Goal: Transaction & Acquisition: Purchase product/service

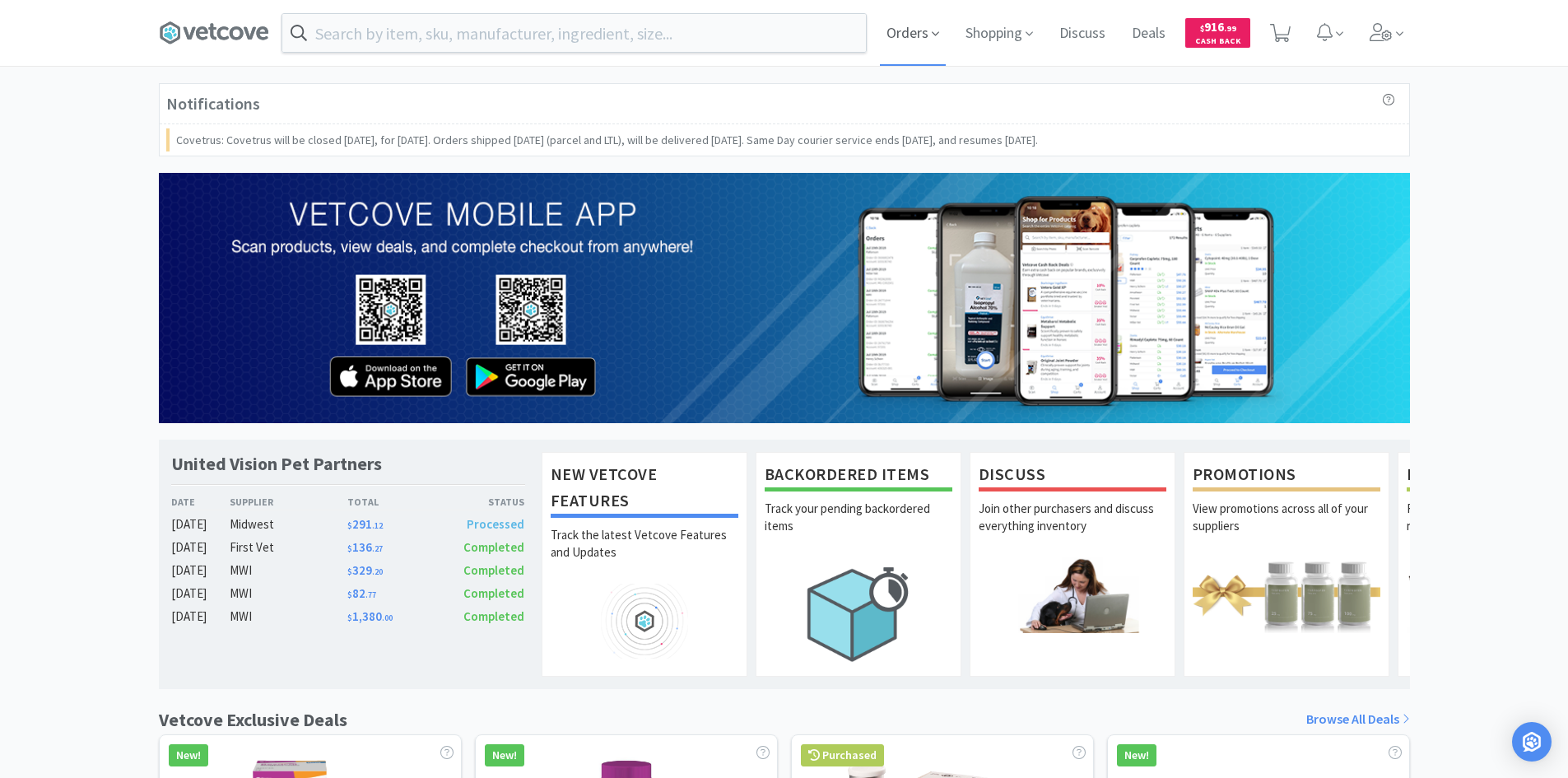
click at [916, 38] on span "Orders" at bounding box center [912, 32] width 66 height 66
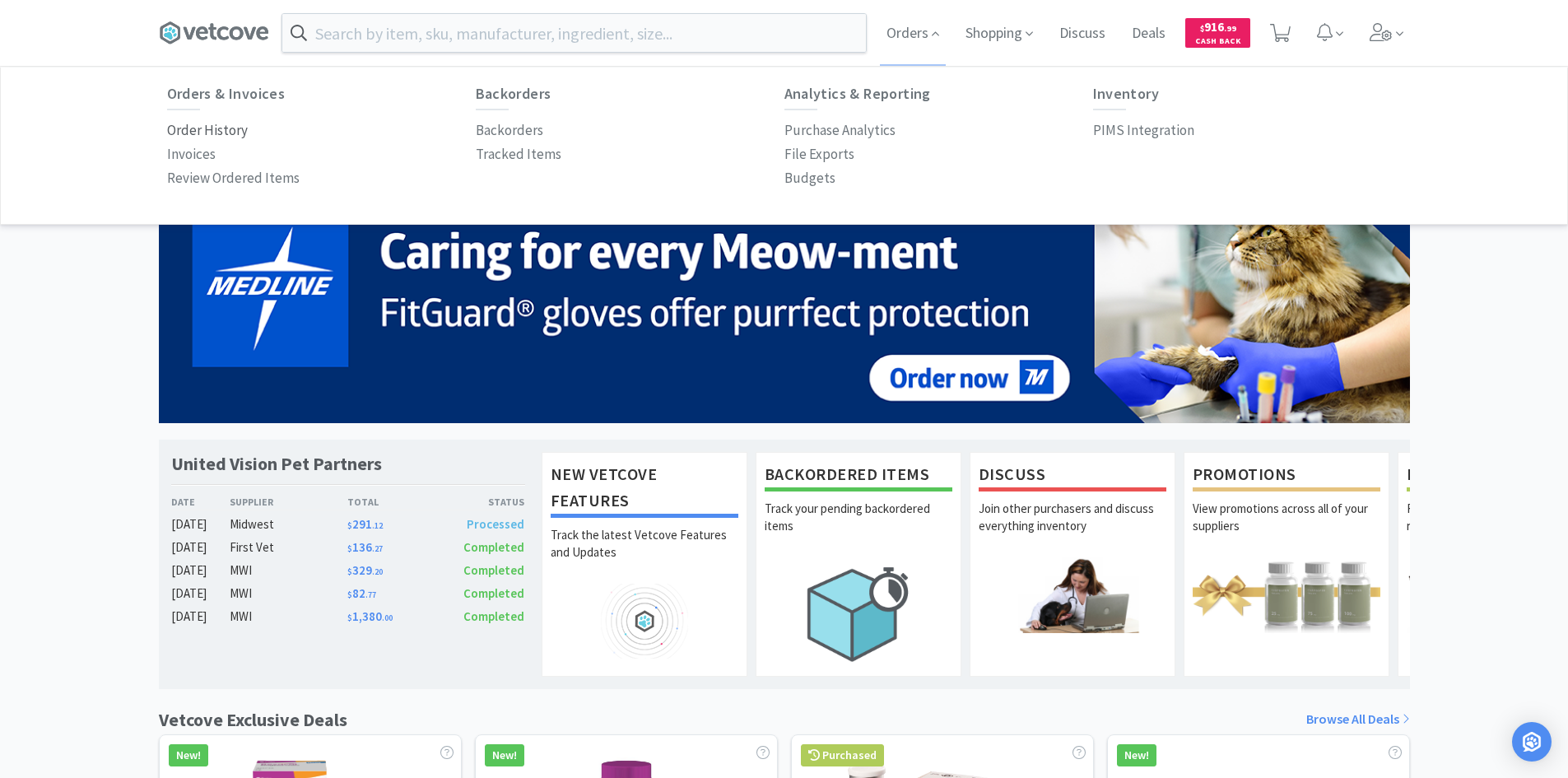
click at [197, 134] on p "Order History" at bounding box center [207, 130] width 80 height 22
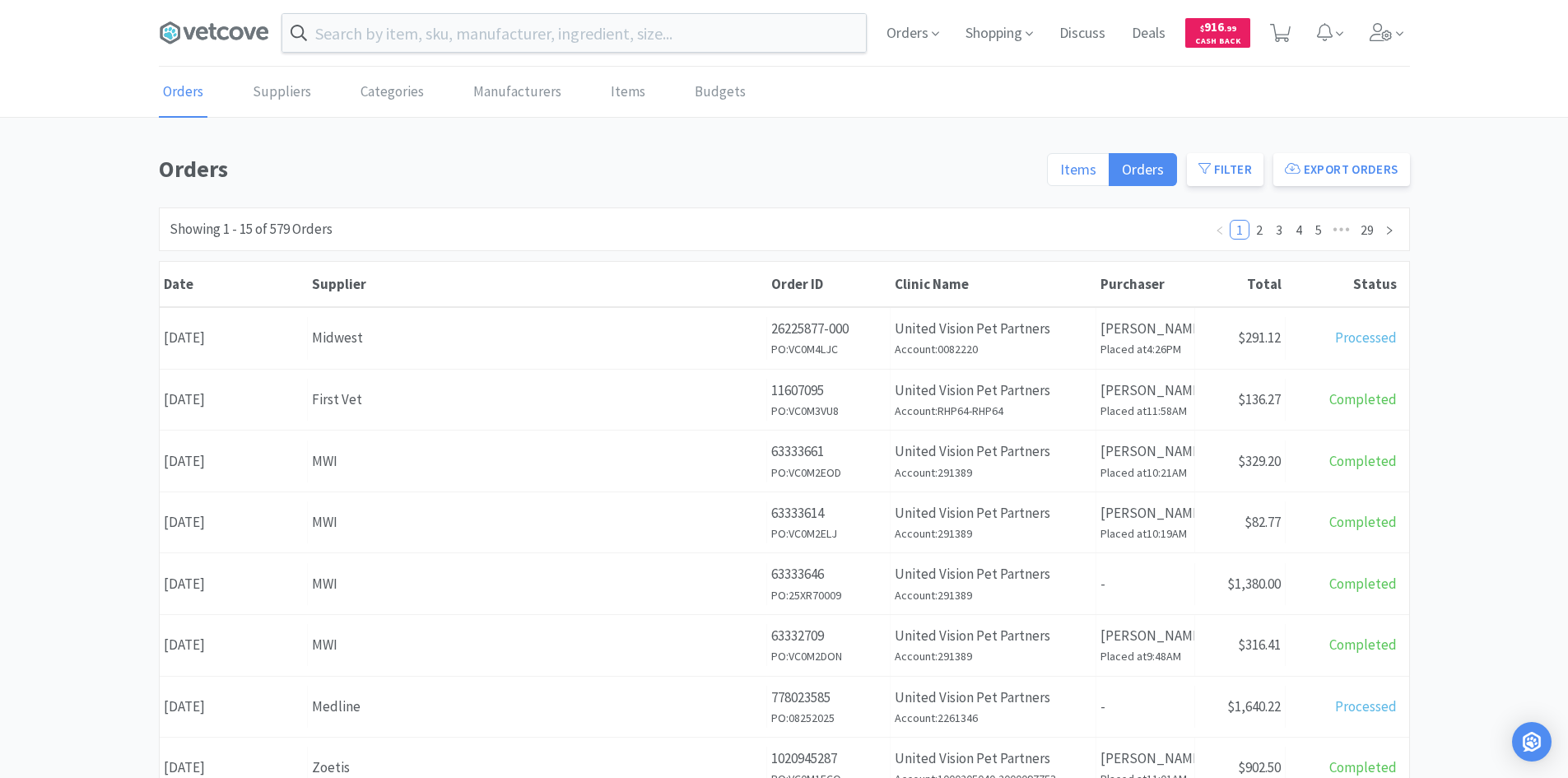
click at [1079, 173] on span "Items" at bounding box center [1078, 170] width 36 height 19
click at [1060, 175] on input "Items" at bounding box center [1060, 175] width 0 height 0
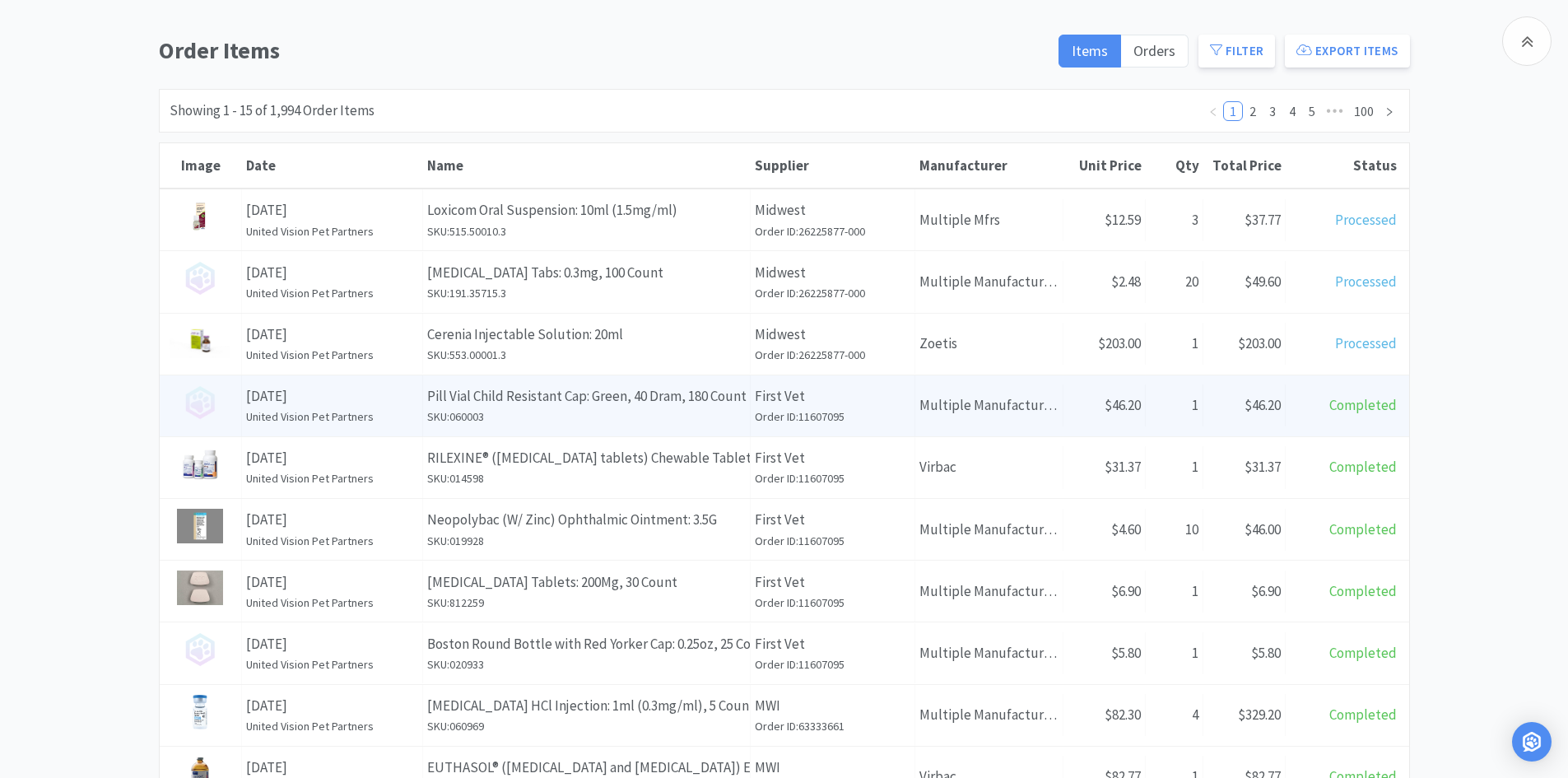
scroll to position [247, 0]
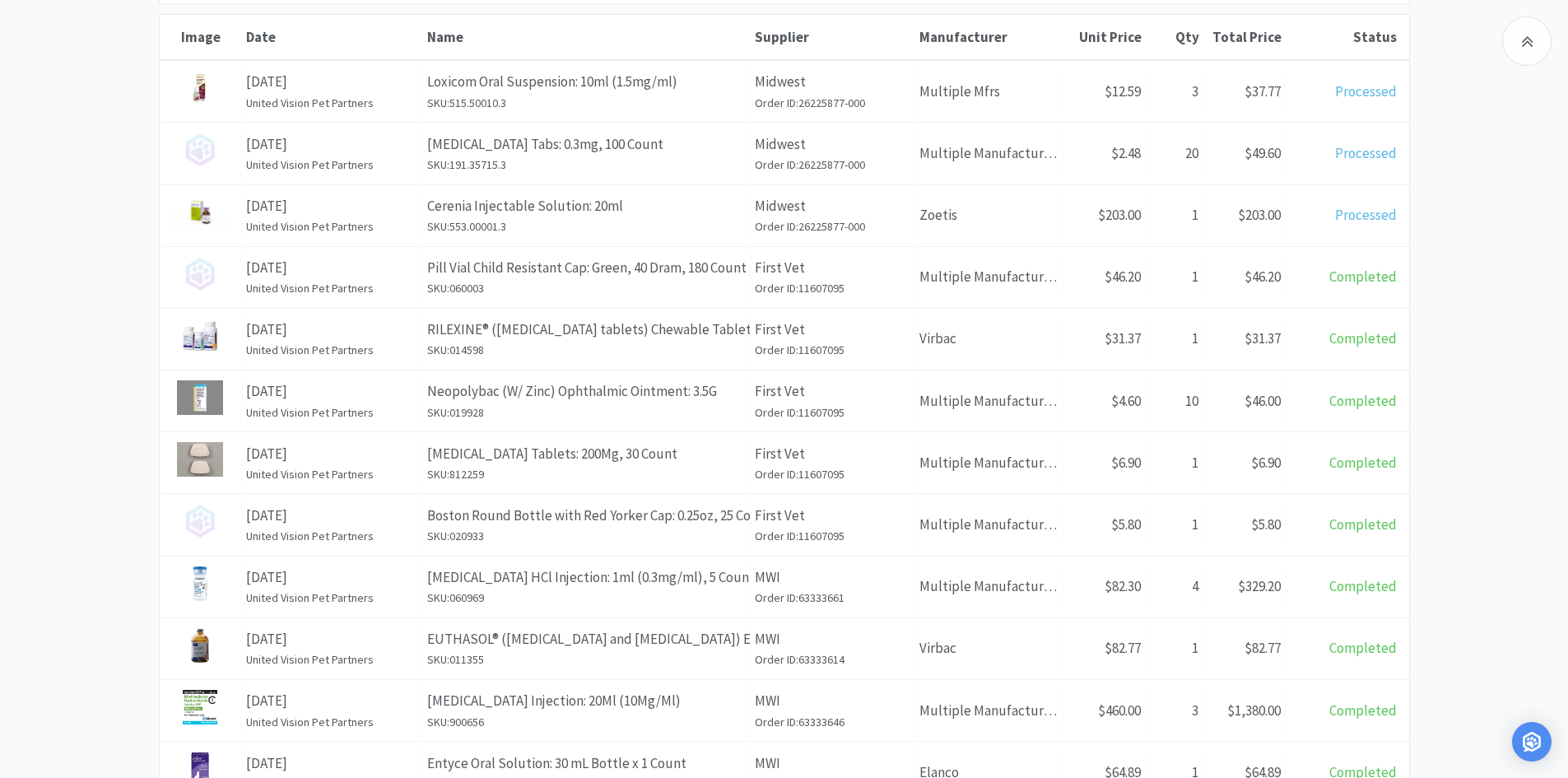
click at [80, 170] on div "Order Items Items Orders Filter Export Items Filters Filter Suppliers All Suppl…" at bounding box center [784, 475] width 1568 height 1143
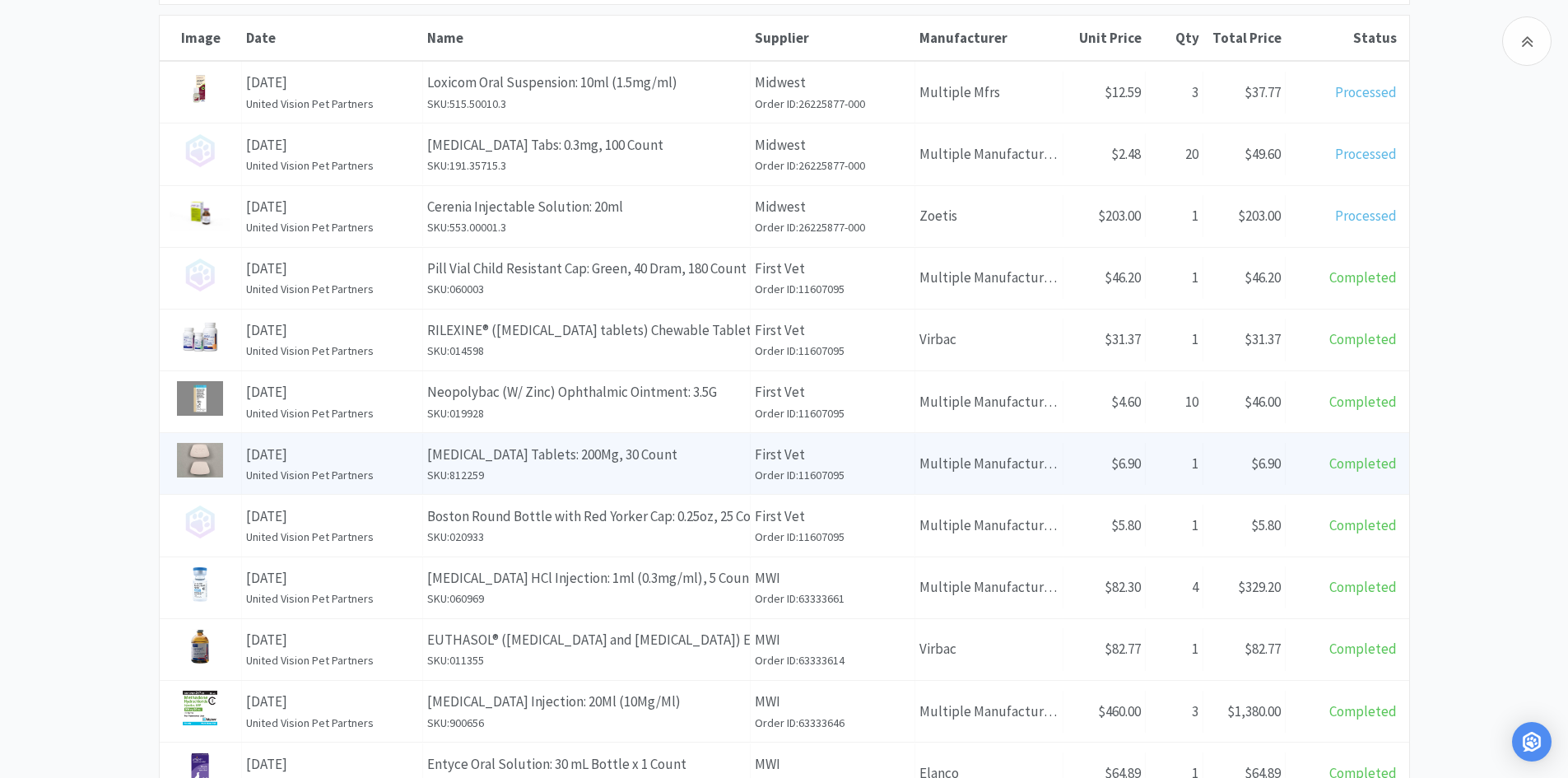
scroll to position [0, 0]
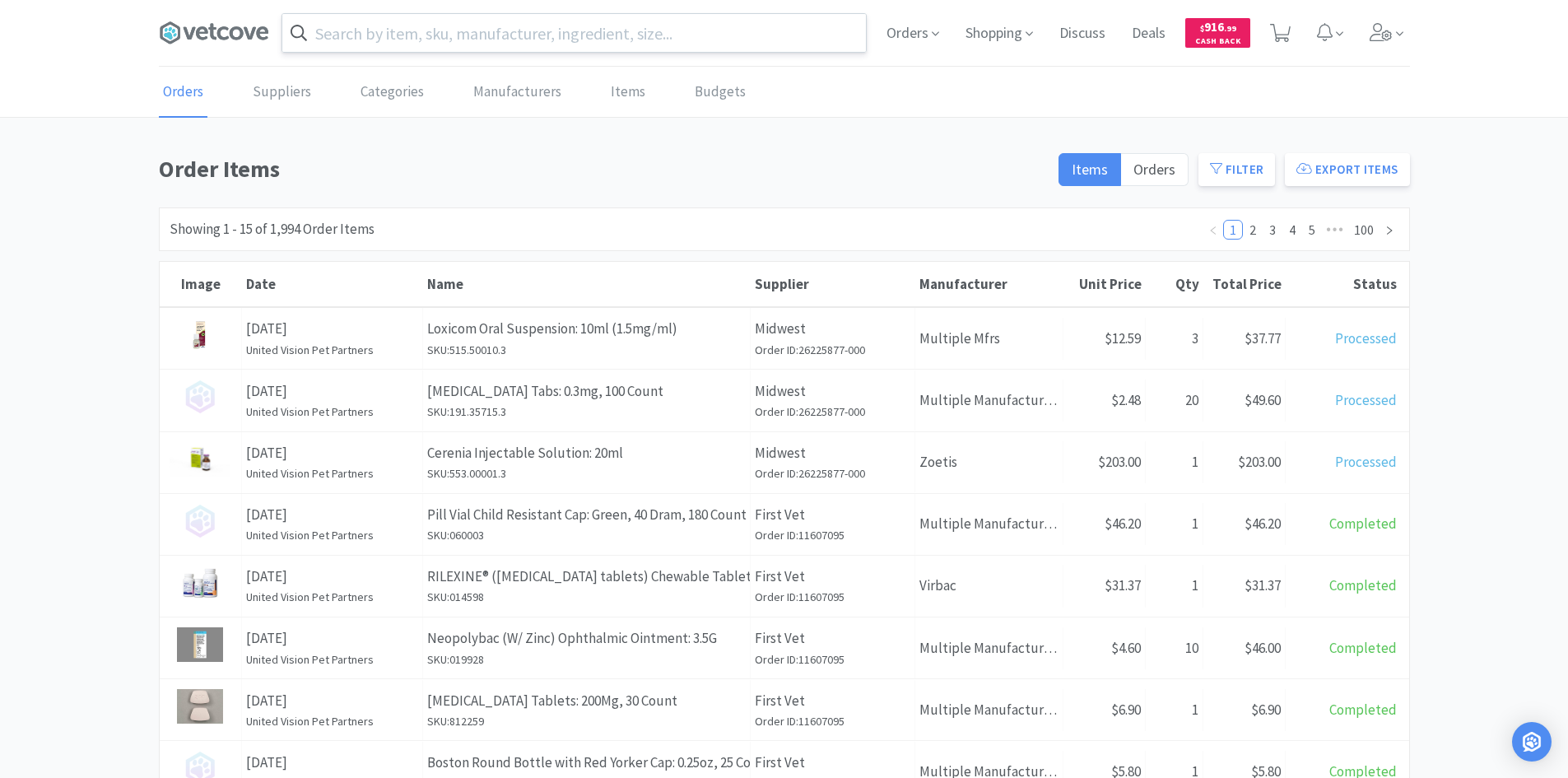
click at [378, 30] on input "text" at bounding box center [574, 32] width 584 height 38
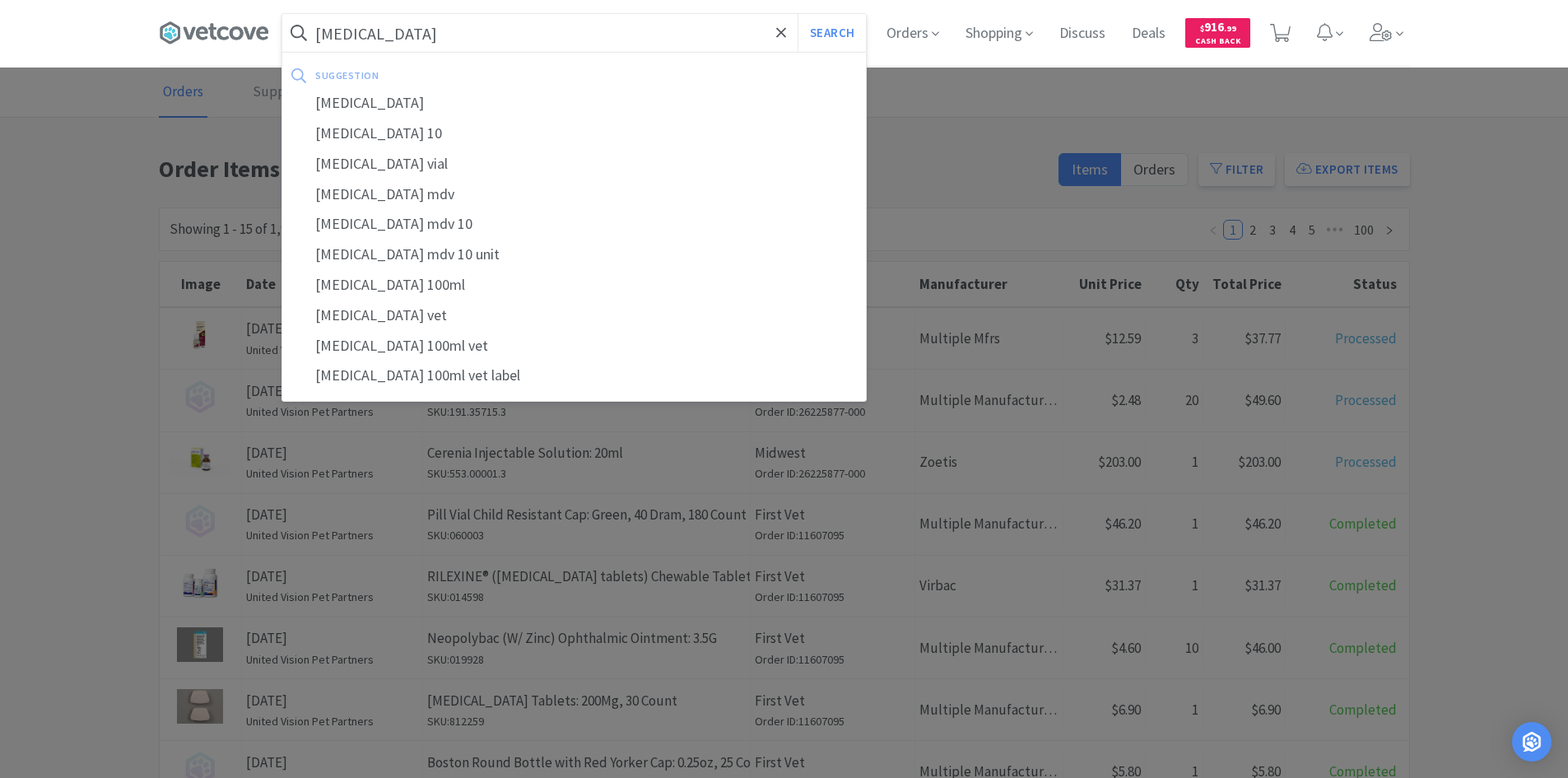
type input "[MEDICAL_DATA]"
click at [797, 14] on button "Search" at bounding box center [831, 32] width 68 height 38
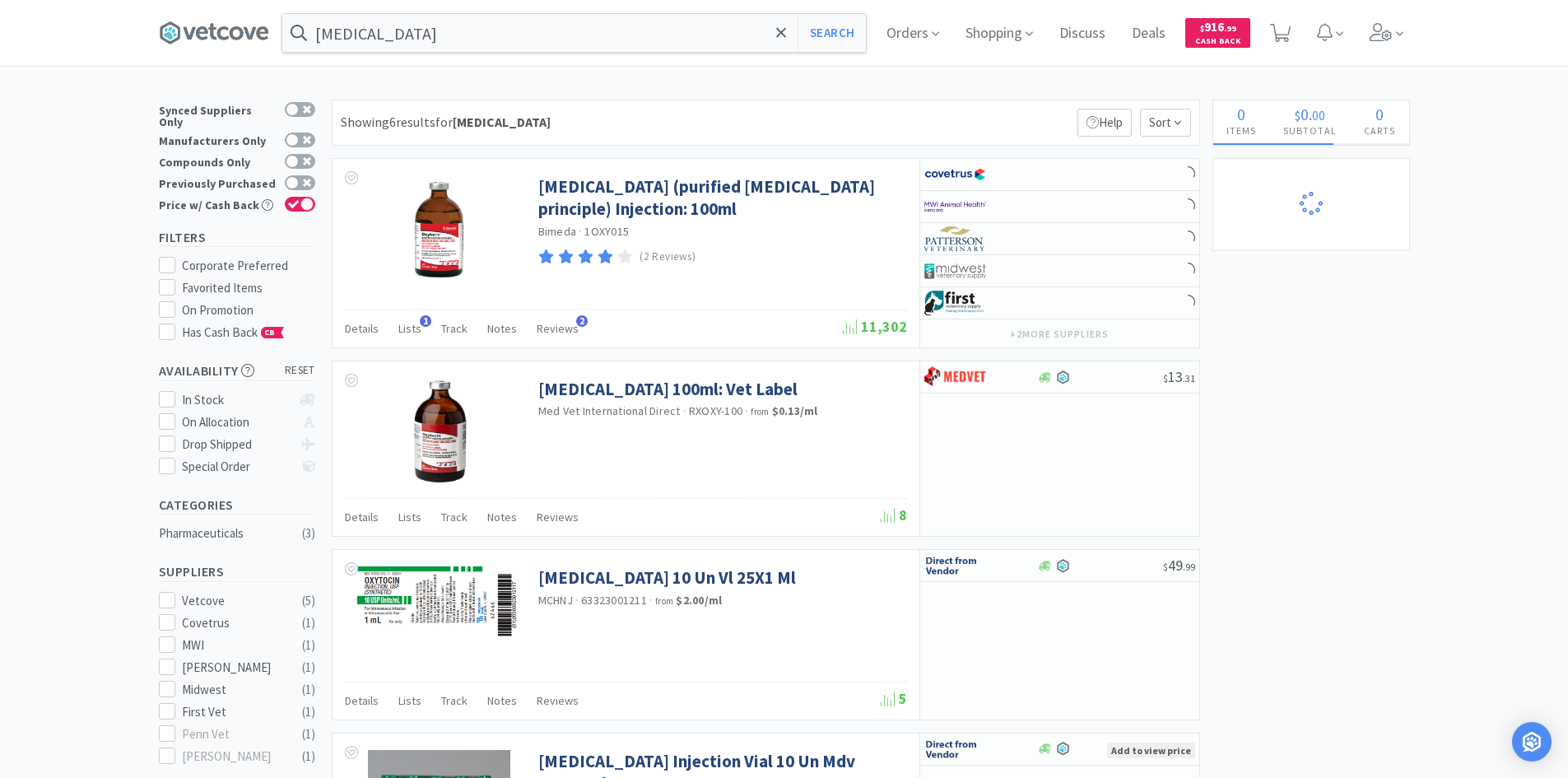
select select "20"
select select "4"
select select "6"
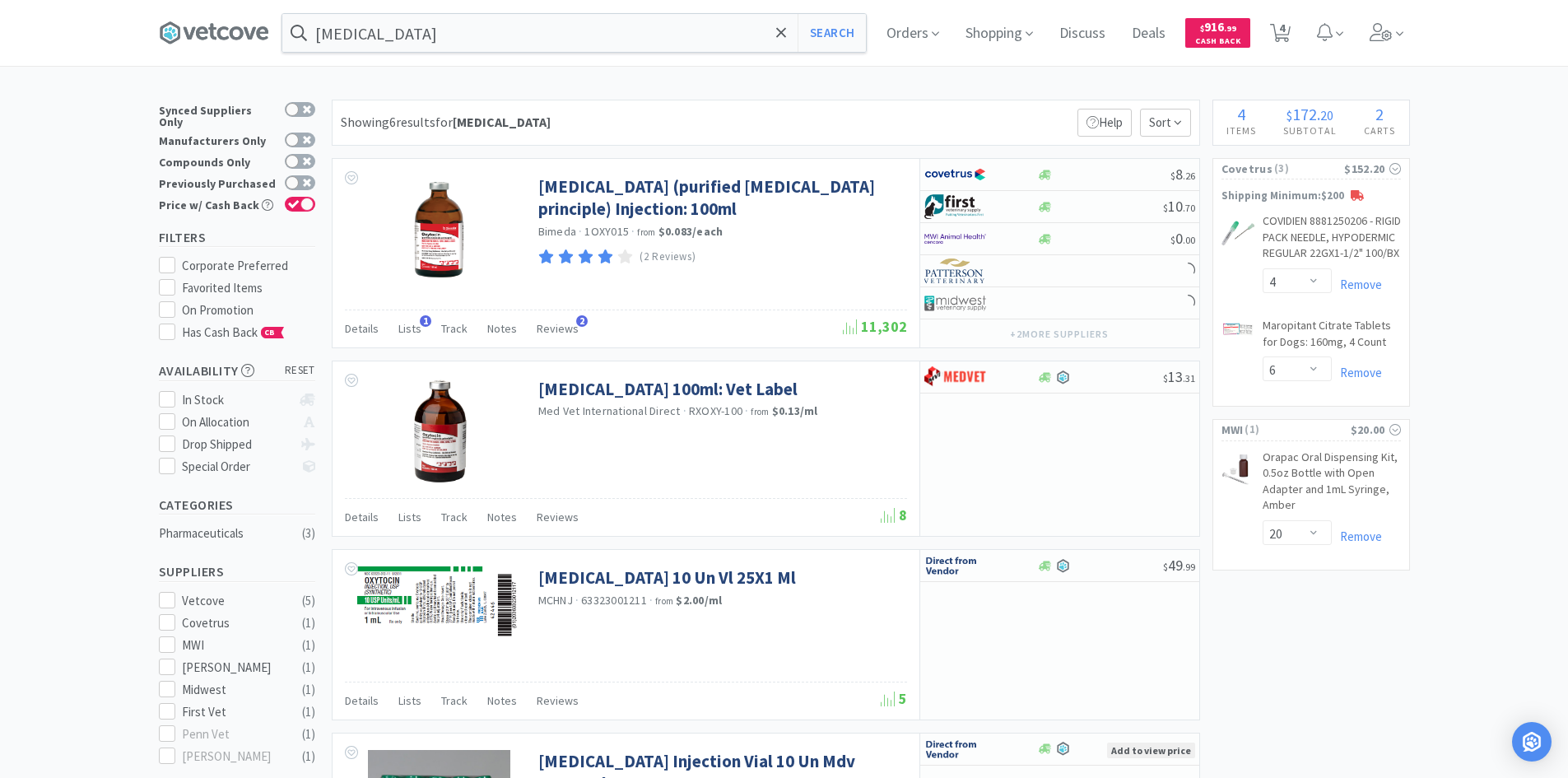
click at [684, 154] on div "Showing 6 results for [MEDICAL_DATA] Filters Help Sort [MEDICAL_DATA] (purified…" at bounding box center [761, 719] width 877 height 1240
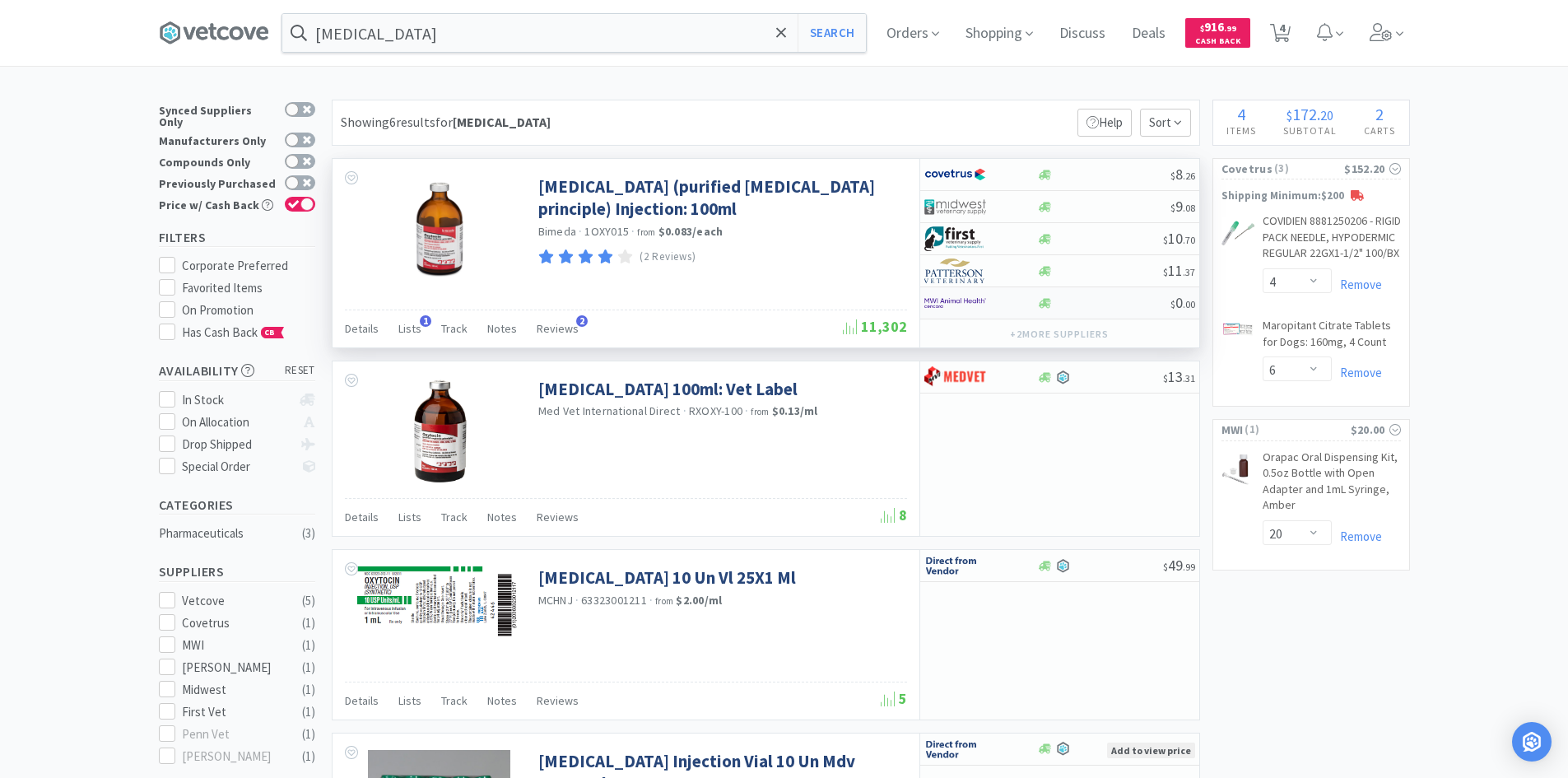
click at [1071, 302] on div at bounding box center [1104, 303] width 134 height 12
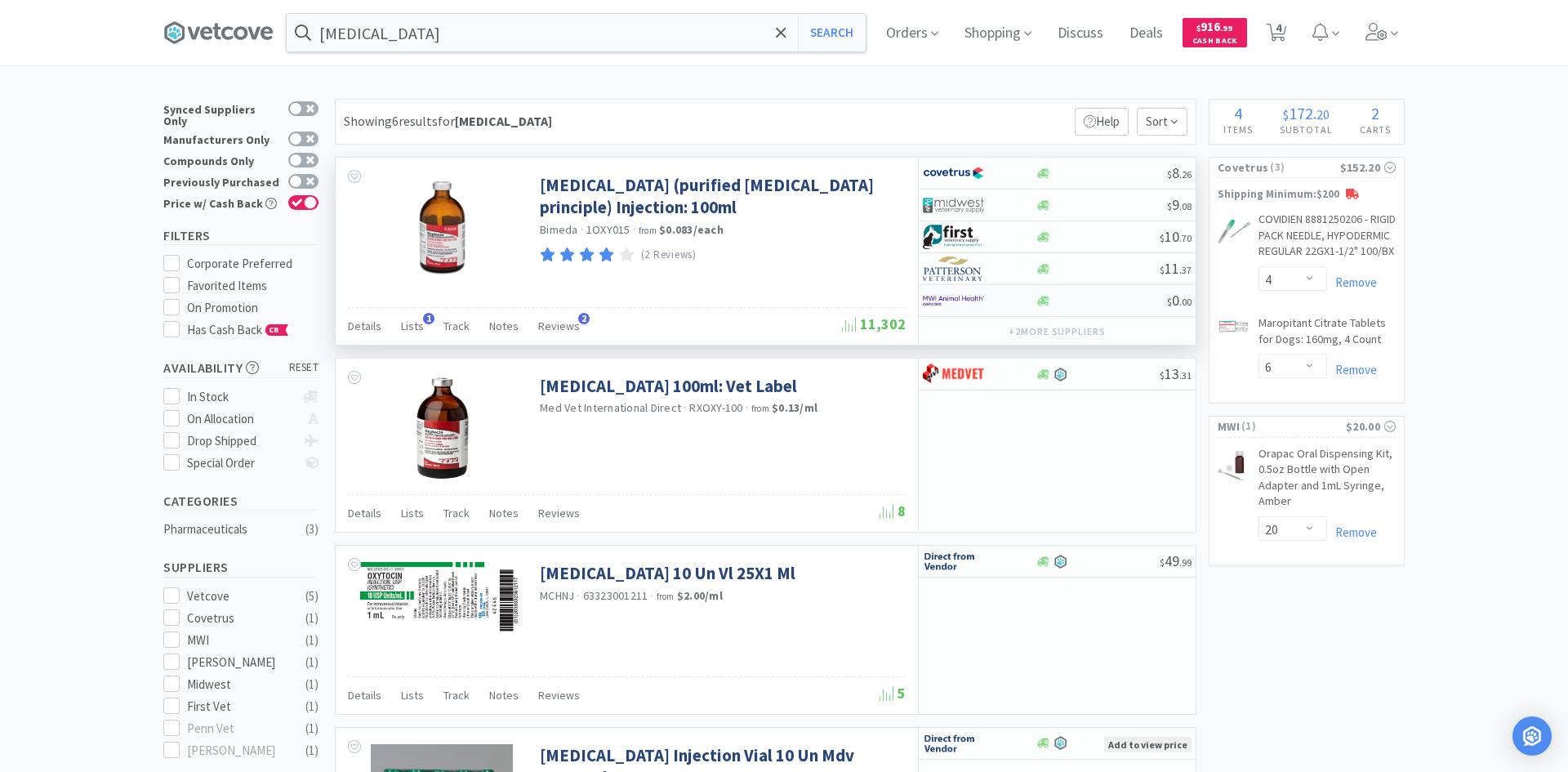
select select "1"
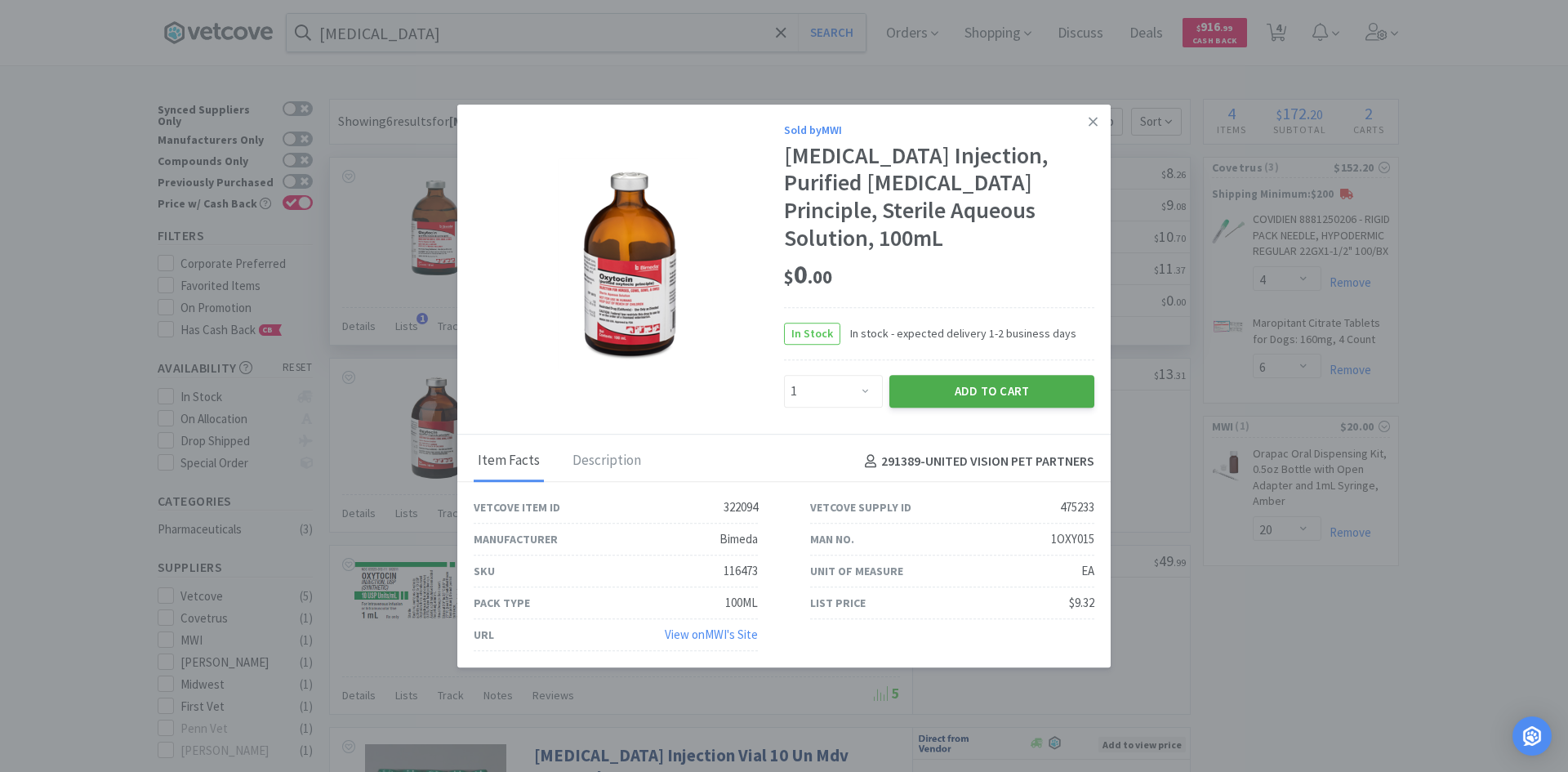
click at [965, 376] on button "Add to Cart" at bounding box center [991, 391] width 205 height 33
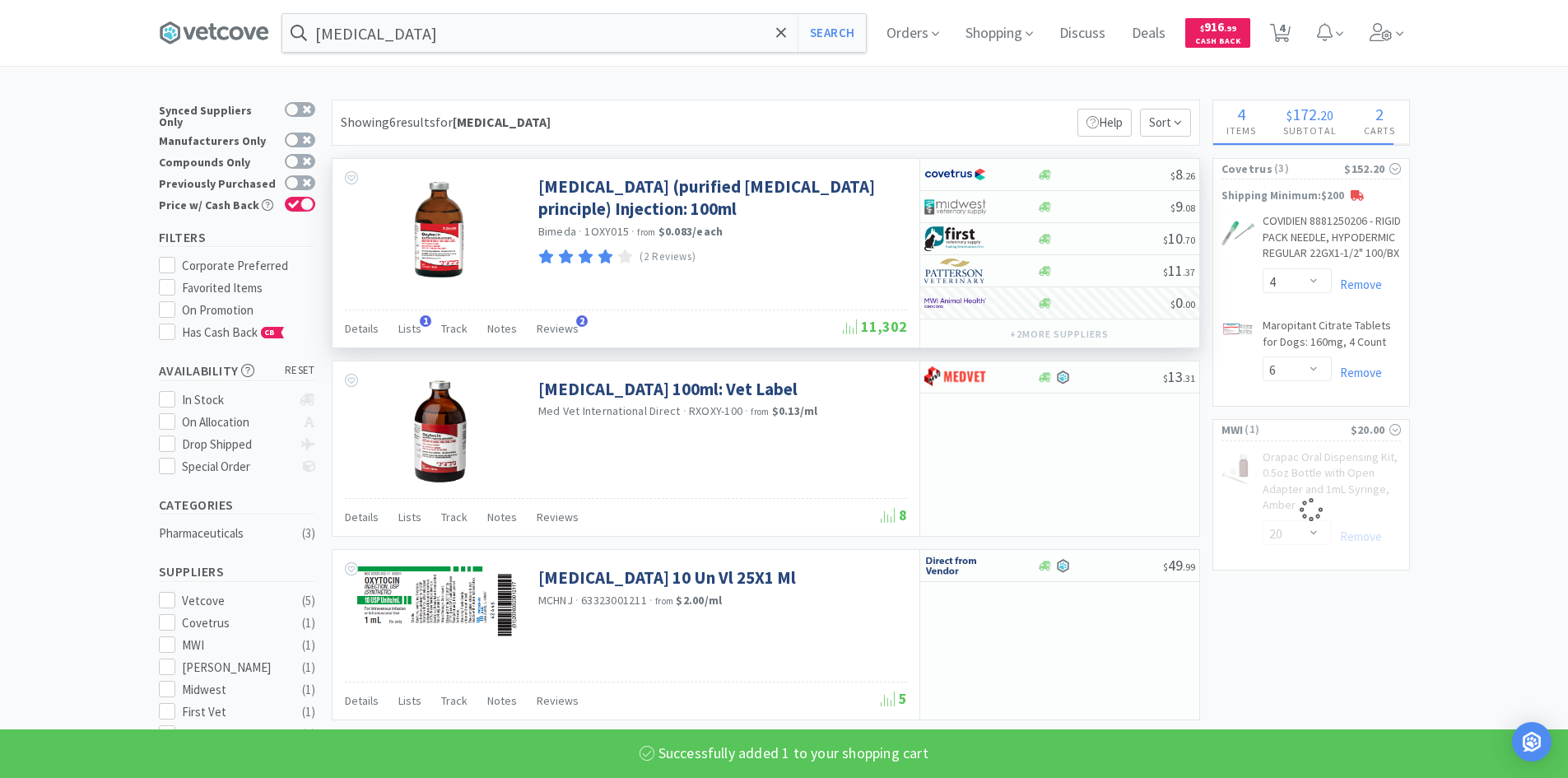
select select "1"
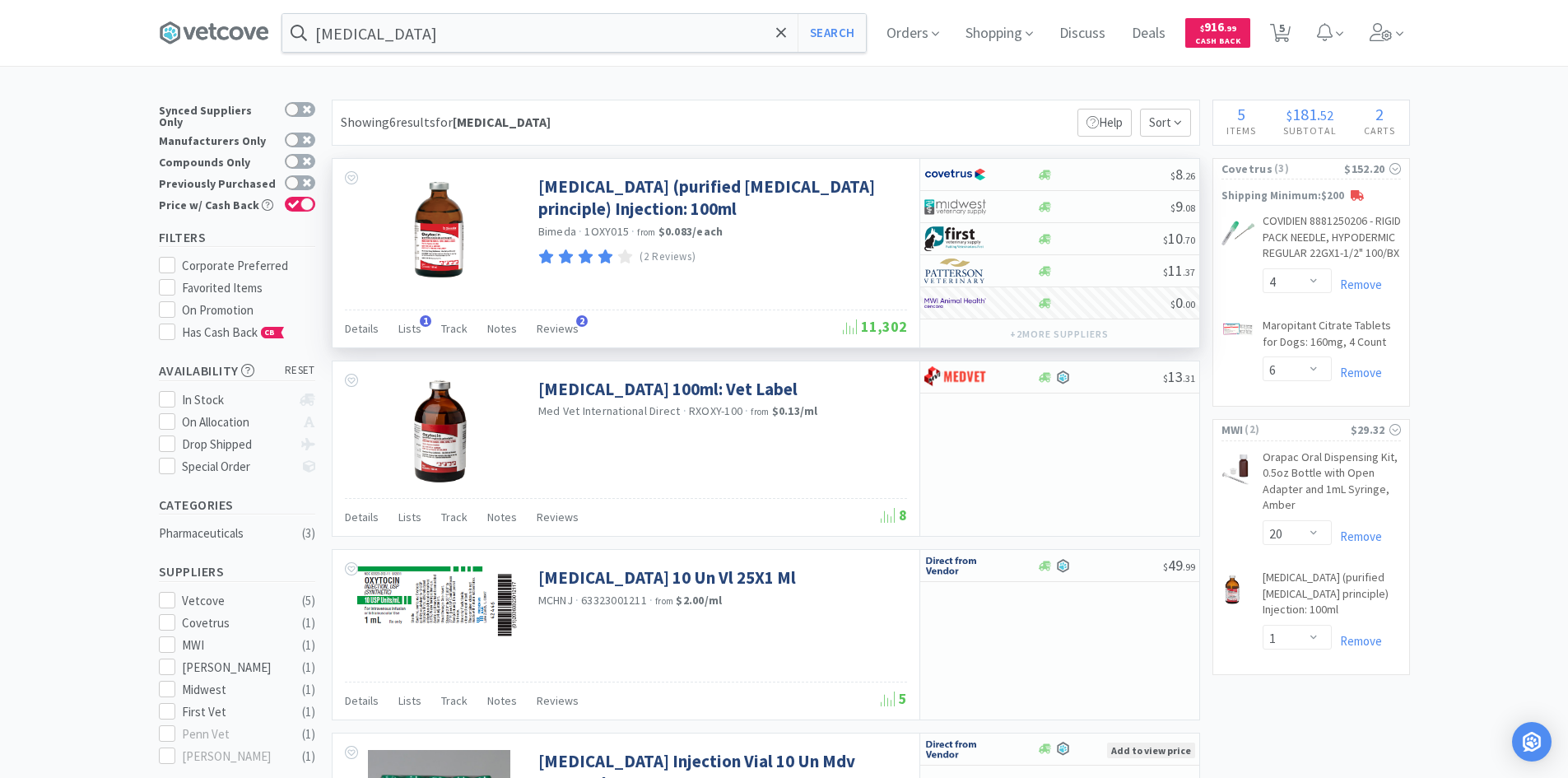
click at [1489, 242] on div "× Filter Results Synced Suppliers Only Manufacturers Only Compounds Only Previo…" at bounding box center [784, 719] width 1568 height 1240
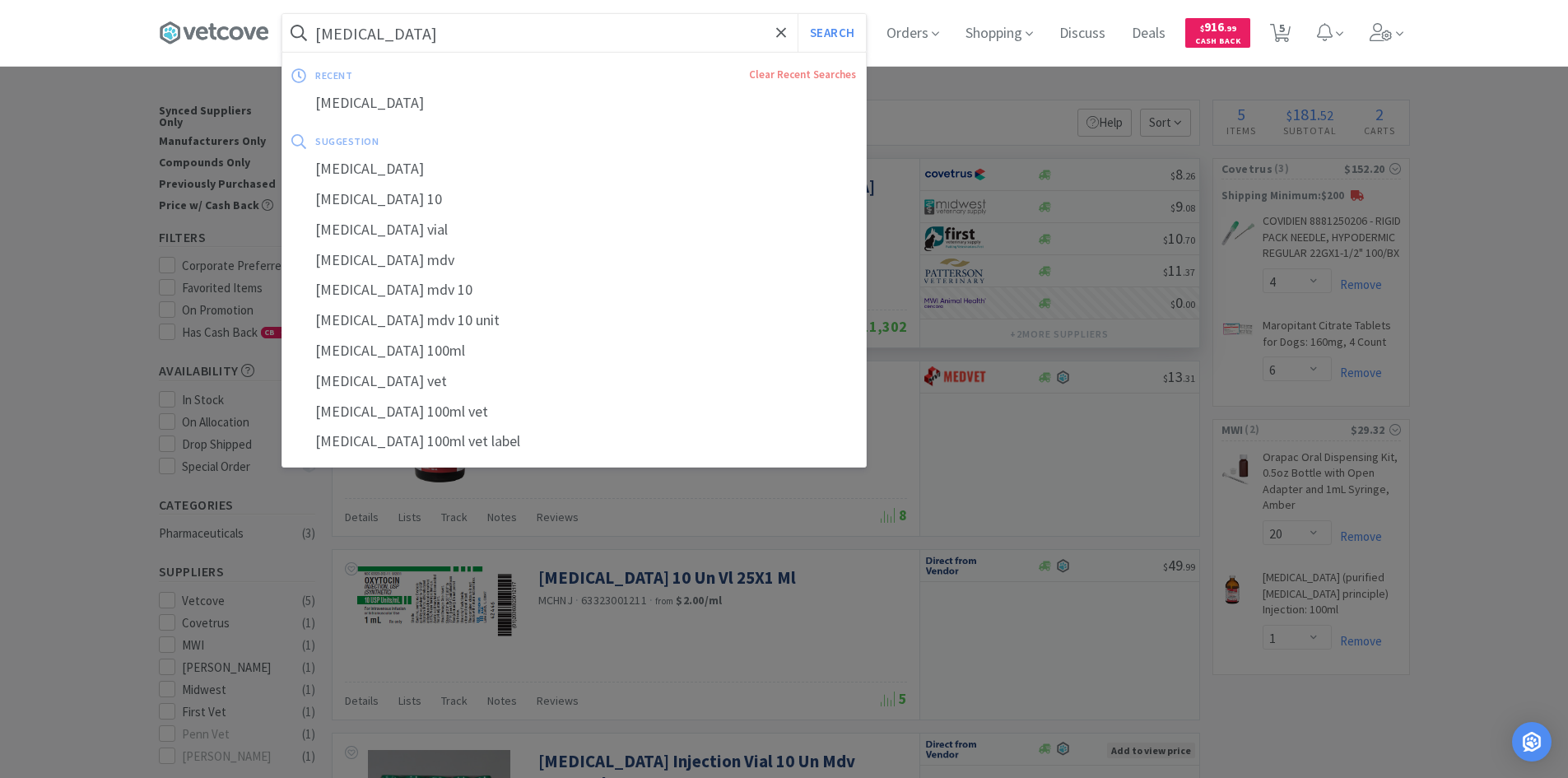
click at [580, 26] on input "[MEDICAL_DATA]" at bounding box center [574, 32] width 584 height 38
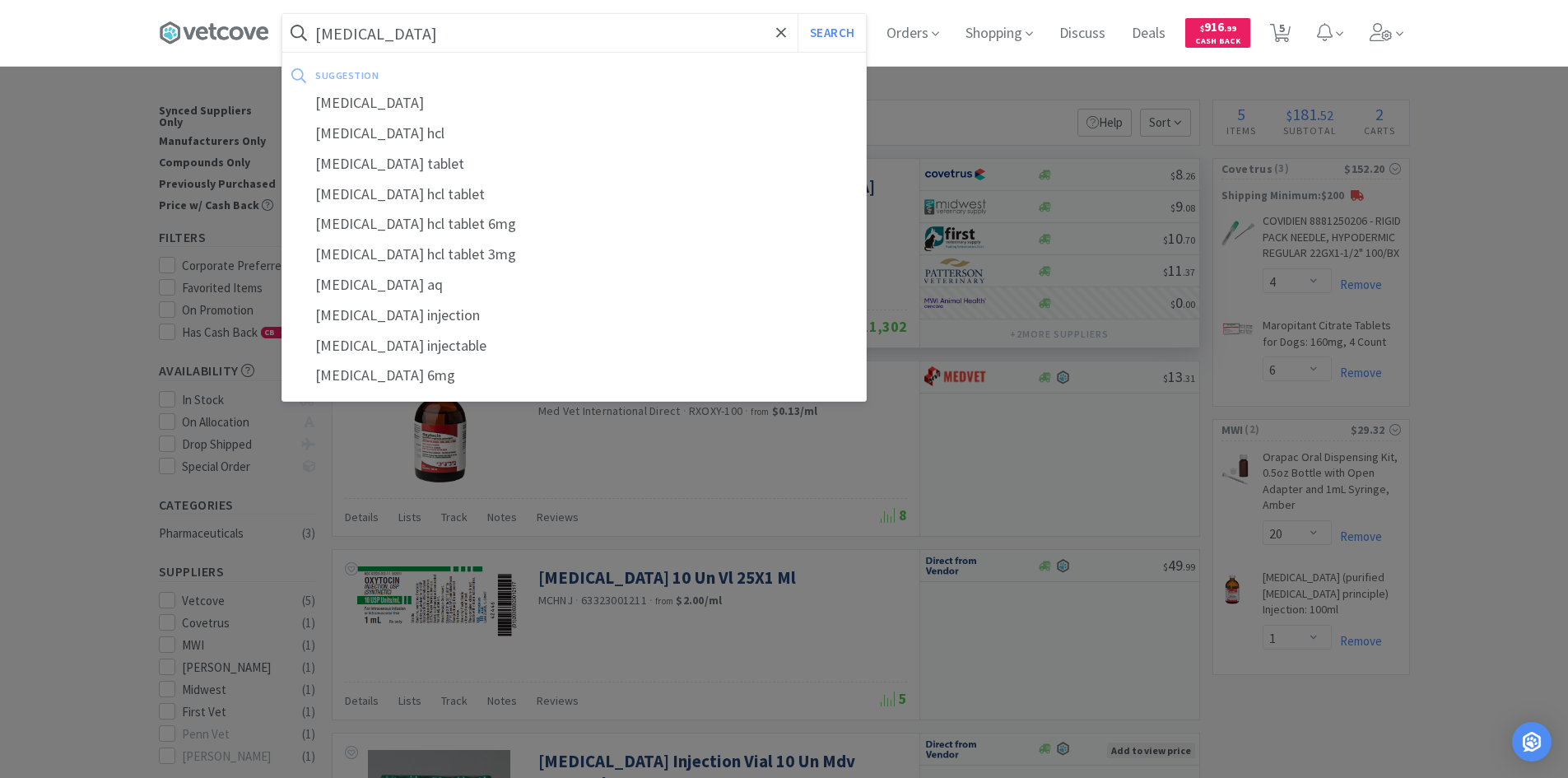
click at [797, 14] on button "Search" at bounding box center [831, 32] width 68 height 38
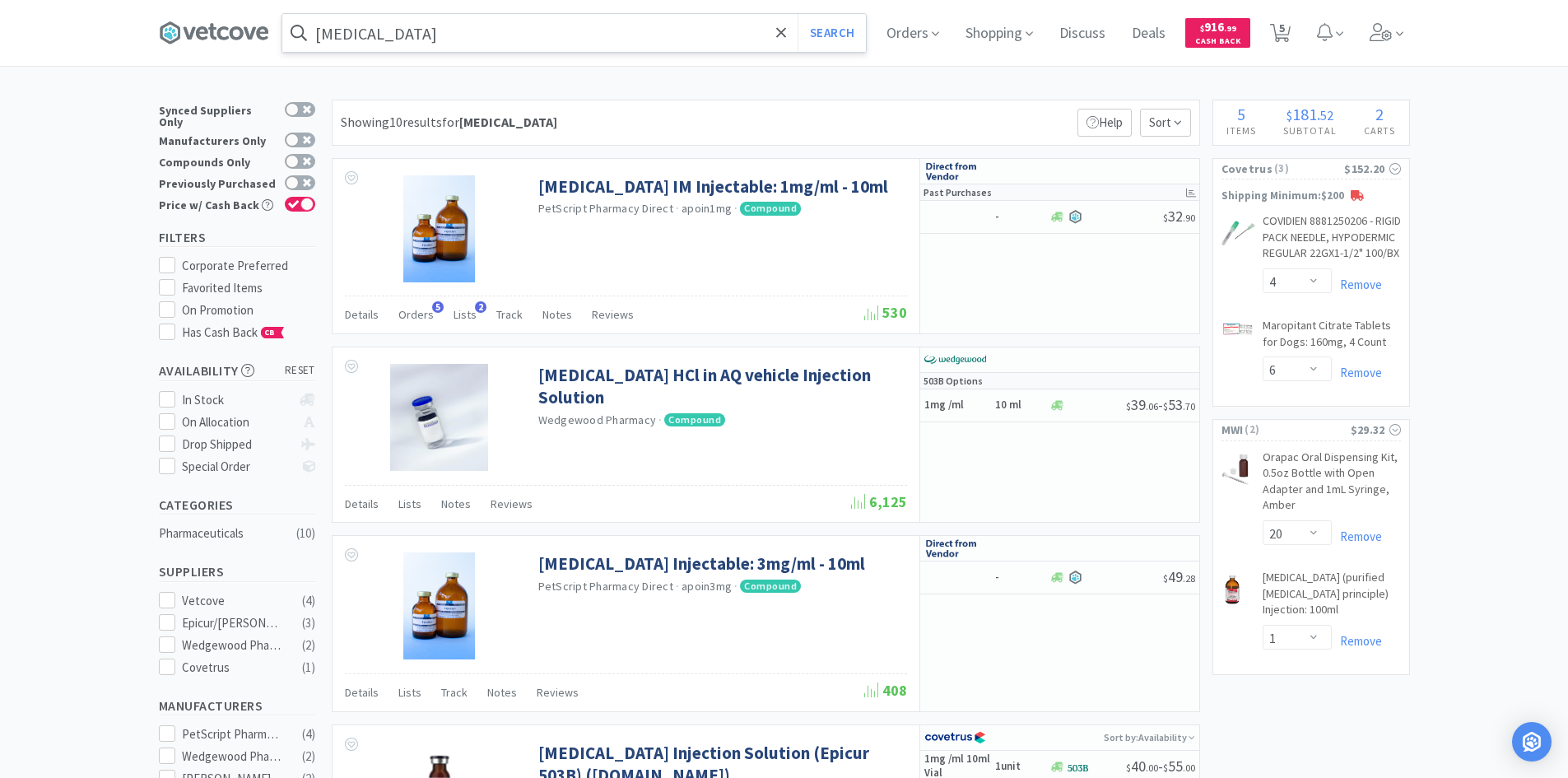
click at [537, 45] on input "[MEDICAL_DATA]" at bounding box center [574, 32] width 584 height 38
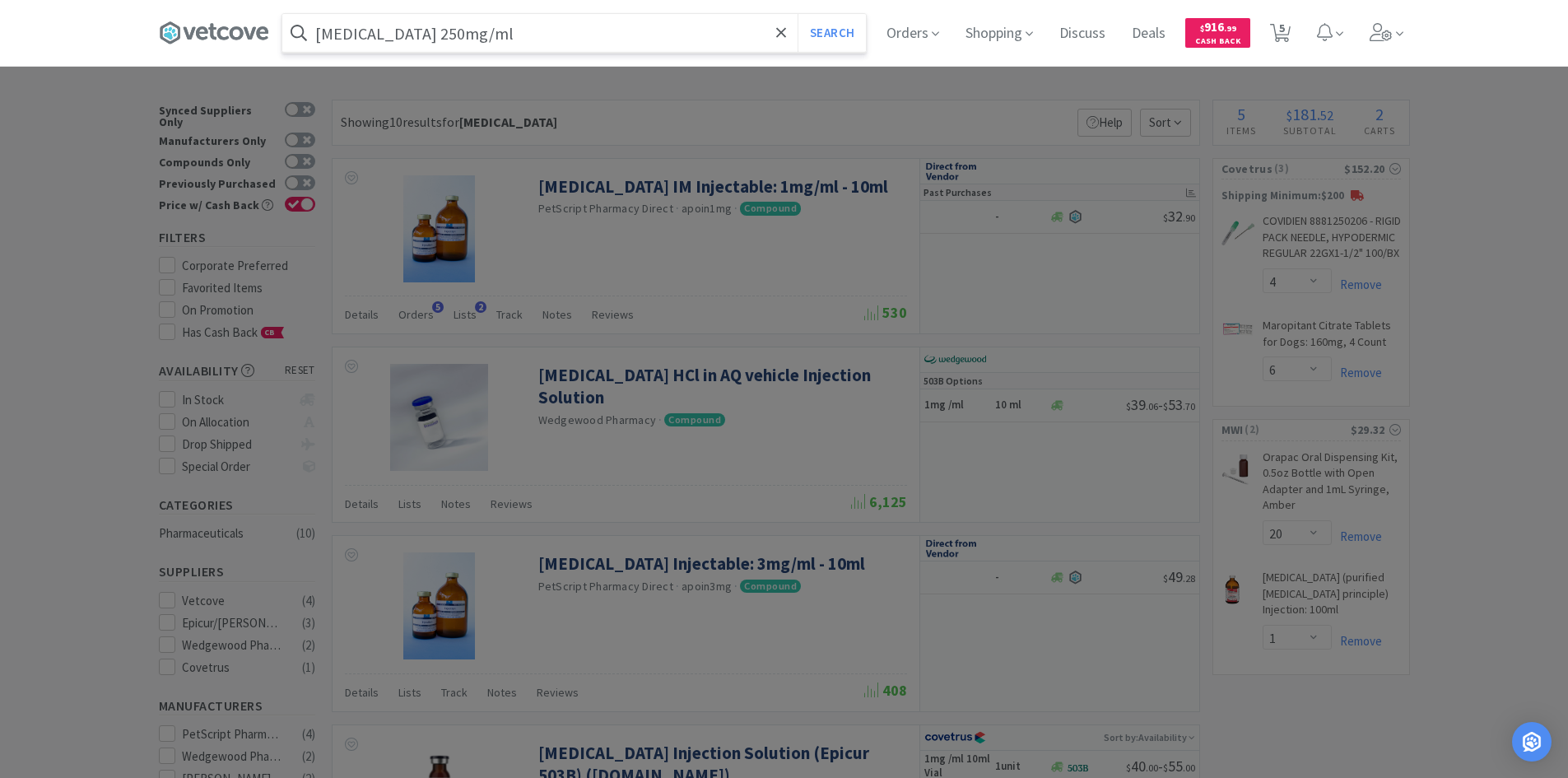
type input "[MEDICAL_DATA] 250mg/ml"
click at [797, 14] on button "Search" at bounding box center [831, 32] width 68 height 38
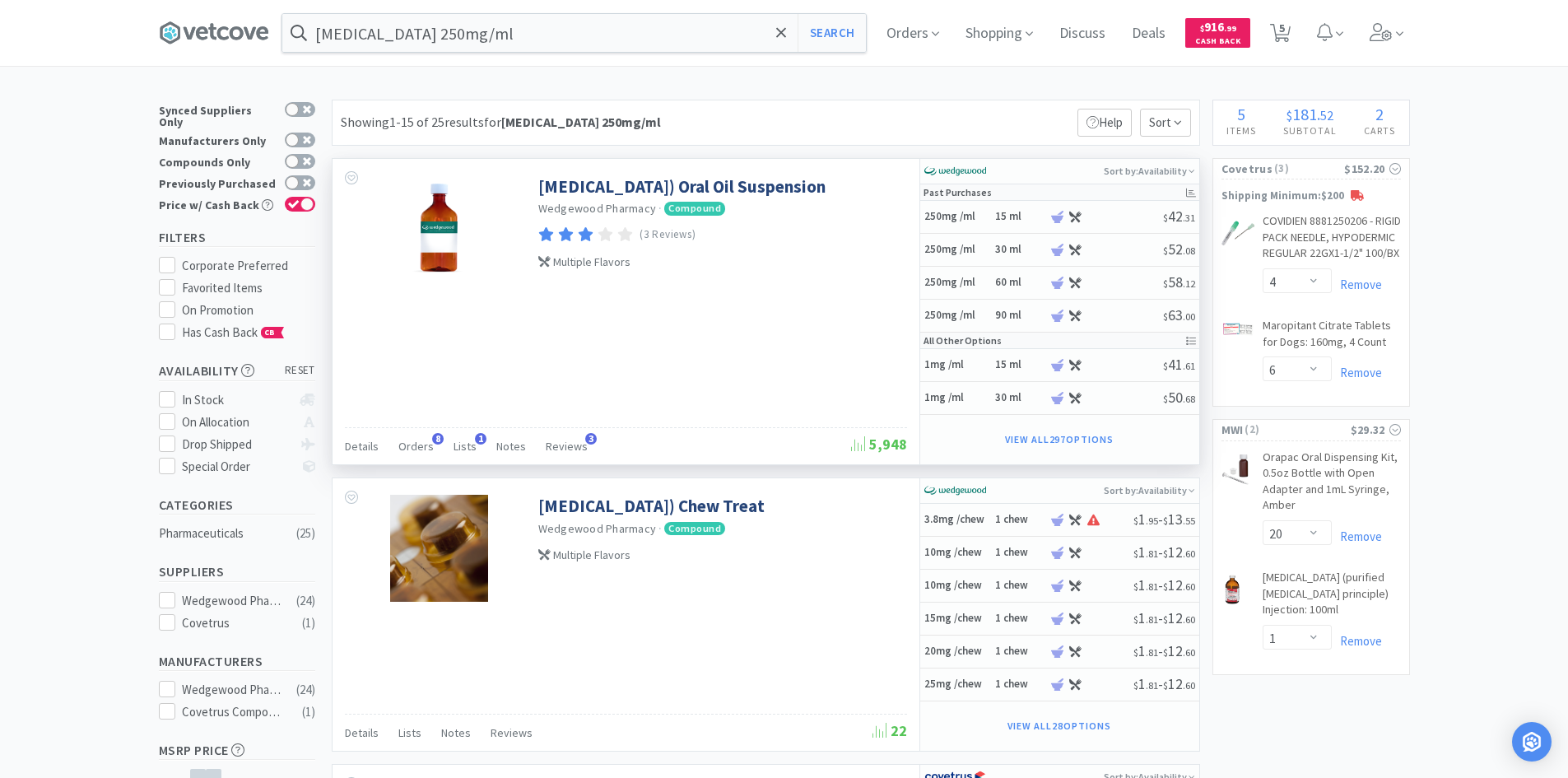
click at [825, 354] on div "[MEDICAL_DATA]) Oral Oil Suspension Wedgewood Pharmacy · Compound (3 Reviews) M…" at bounding box center [625, 311] width 586 height 305
click at [415, 441] on span "Orders" at bounding box center [416, 446] width 35 height 15
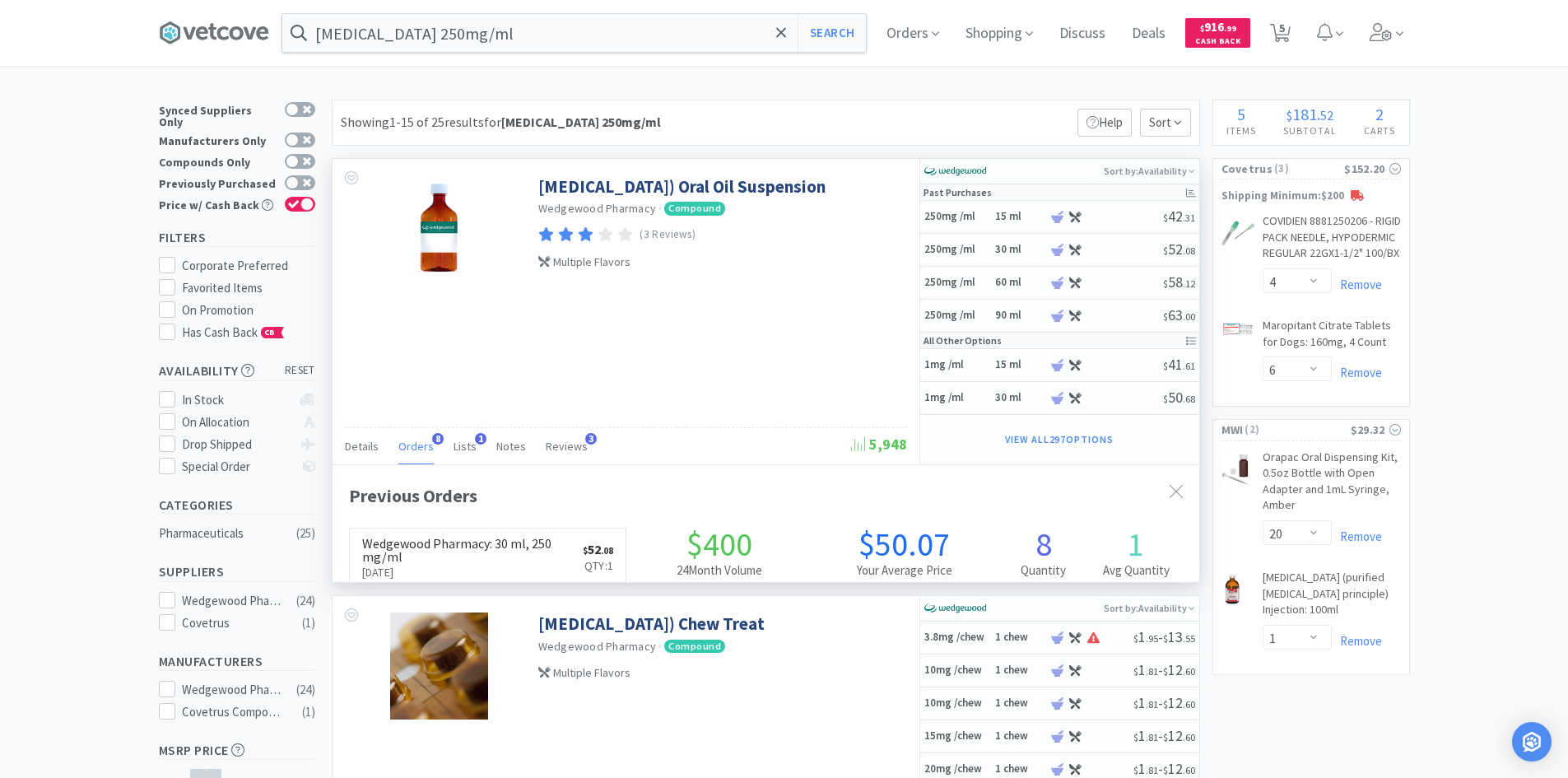
scroll to position [441, 867]
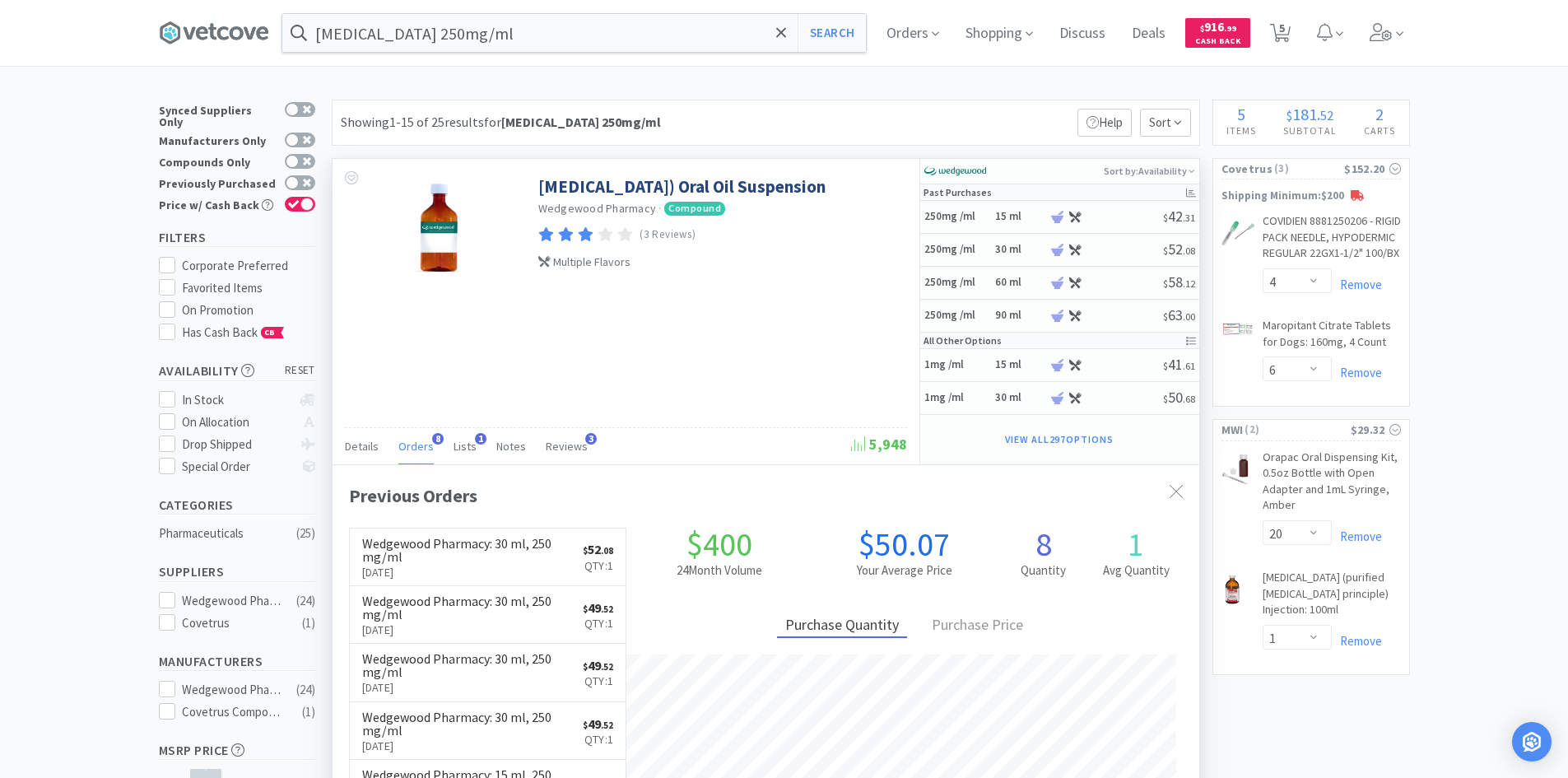
click at [415, 441] on span "Orders" at bounding box center [416, 446] width 35 height 15
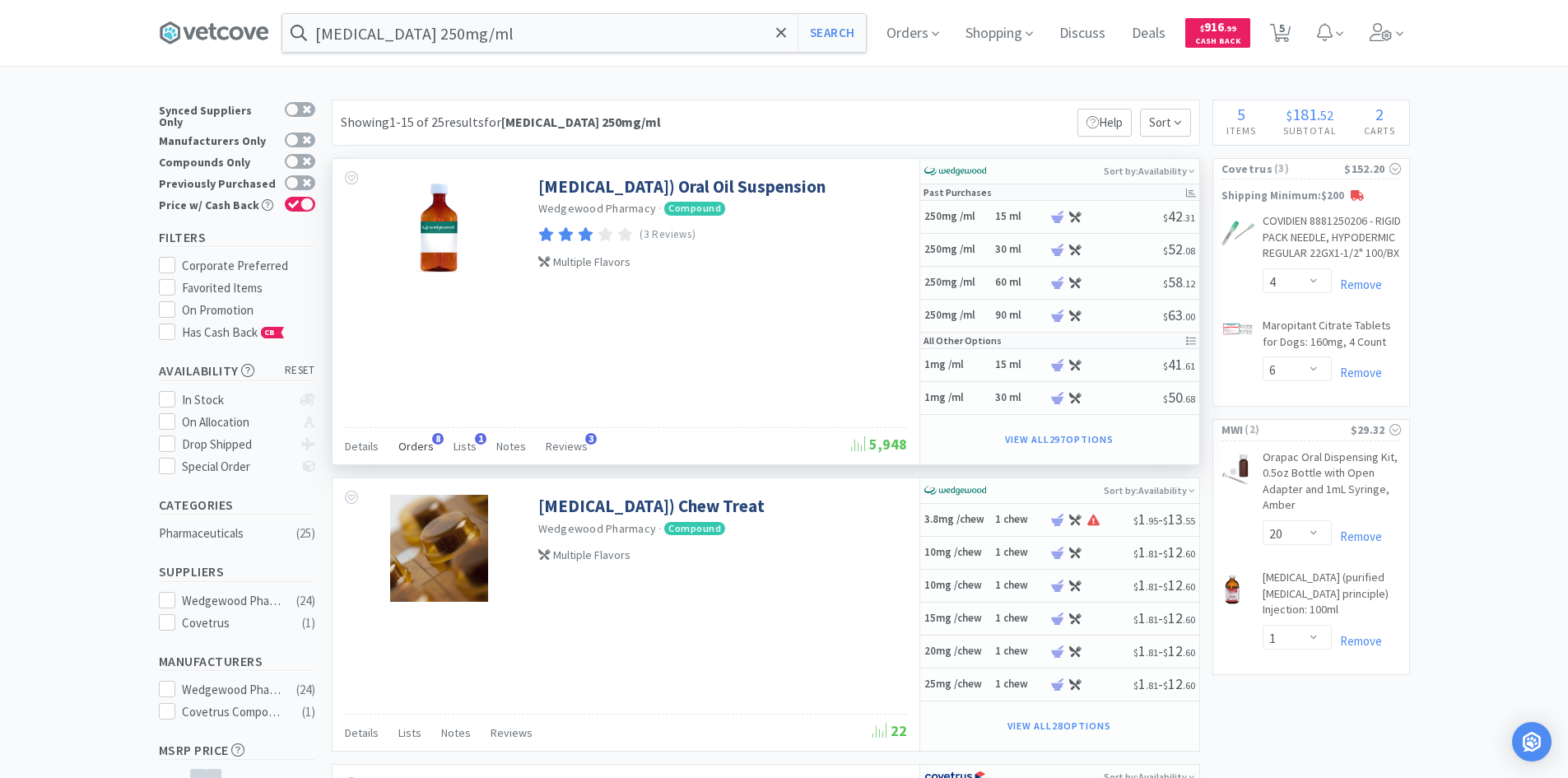
click at [414, 445] on span "Orders" at bounding box center [416, 446] width 35 height 15
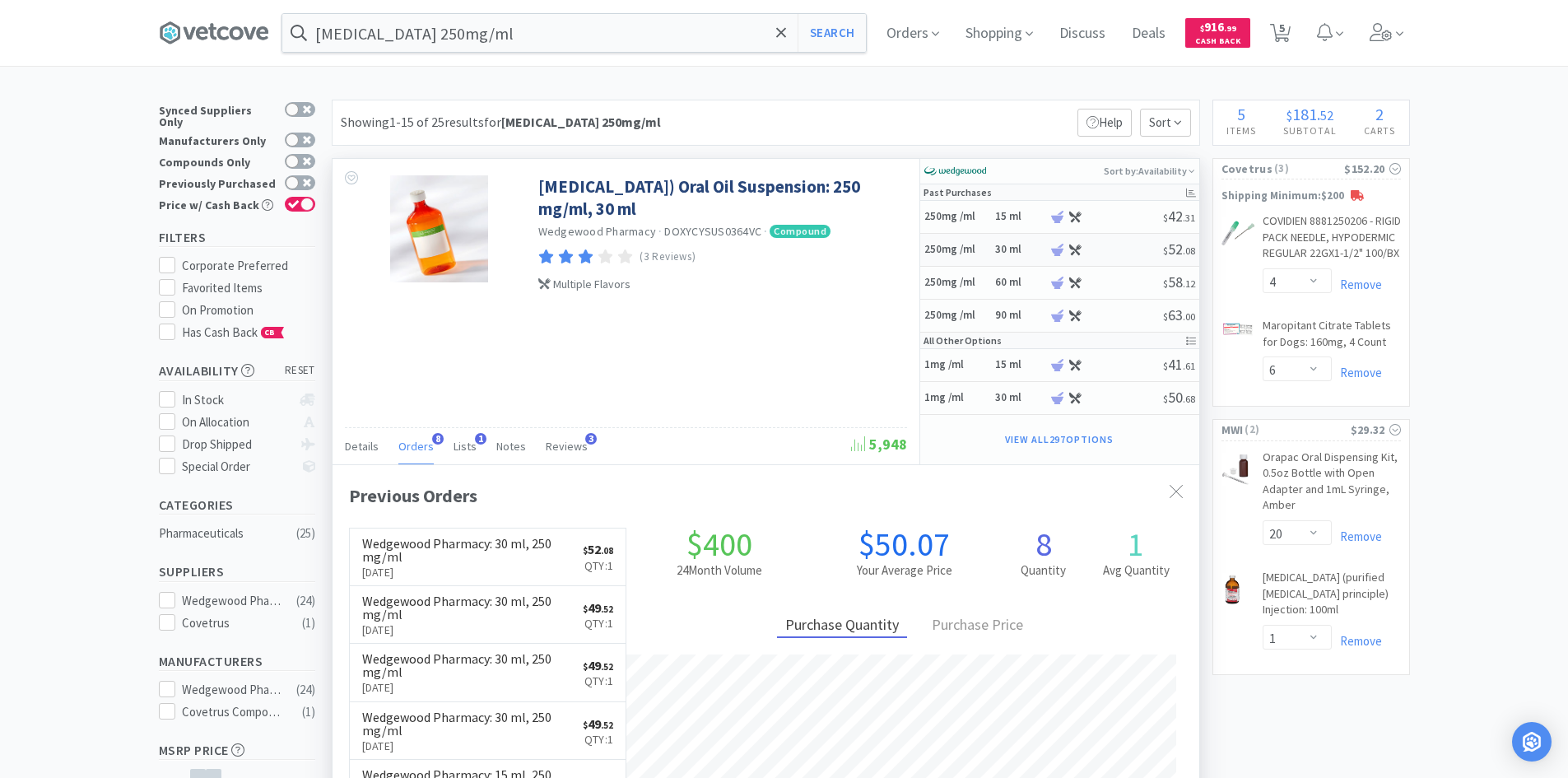
click at [1037, 250] on h6 "30 ml" at bounding box center [1019, 250] width 50 height 14
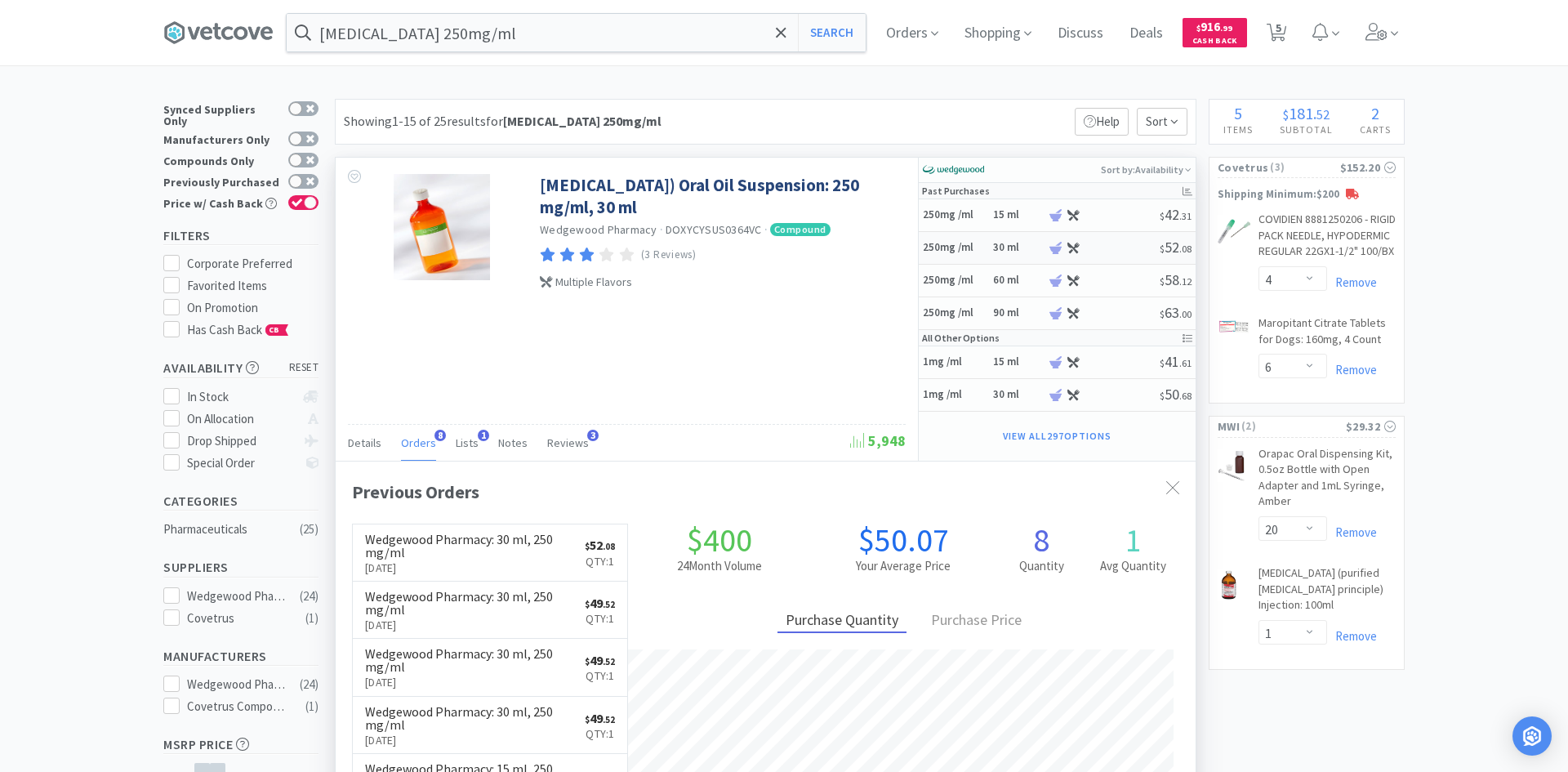
select select "45"
select select "1"
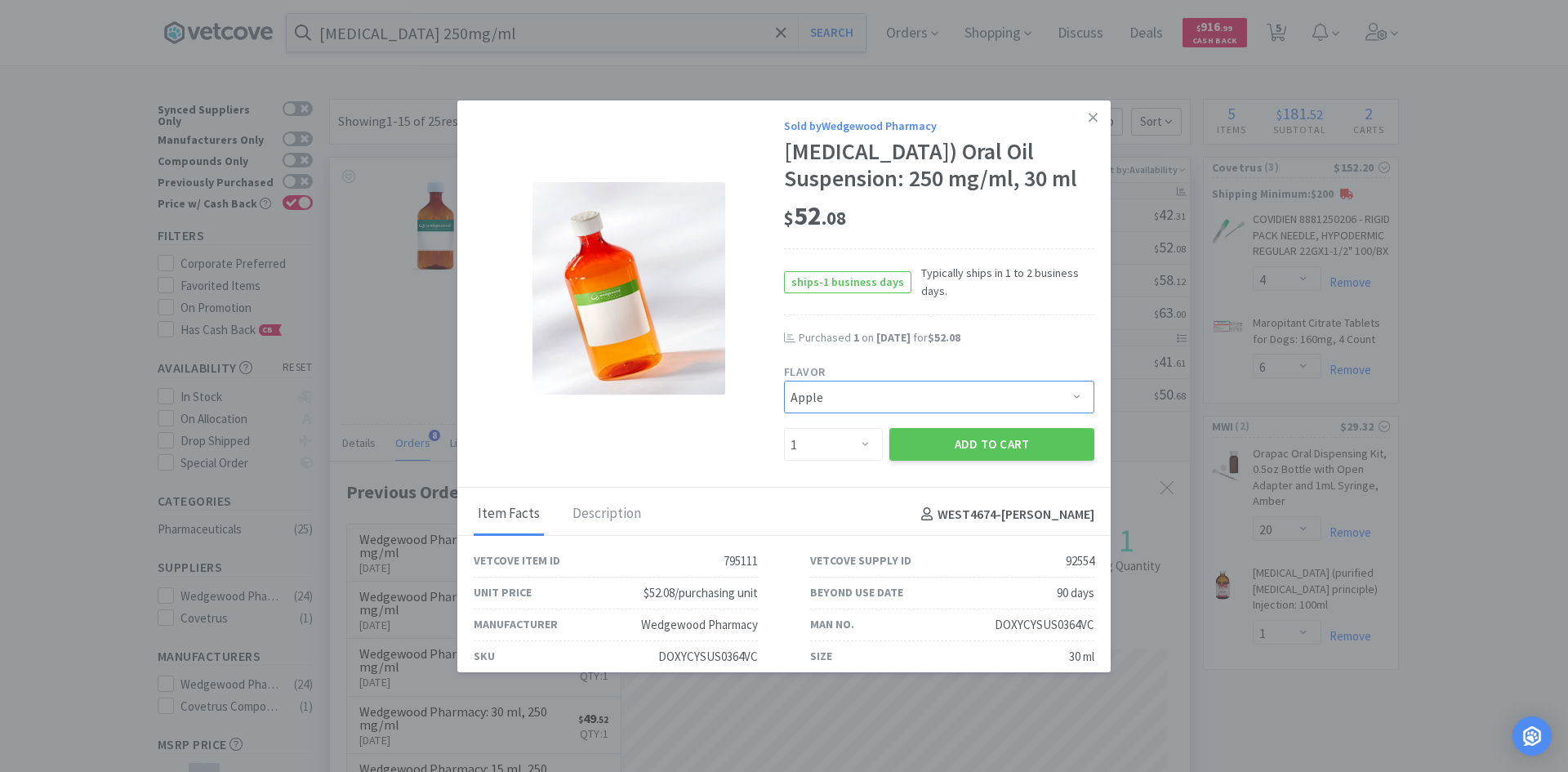
click at [859, 413] on select "Pick a Flavor Apple Apple-Molasses Apple/Marshmallow Banana Banana-Marshmallow …" at bounding box center [939, 397] width 310 height 33
select select "231"
click at [784, 409] on select "Pick a Flavor Apple Apple-Molasses Apple/Marshmallow Banana Banana-Marshmallow …" at bounding box center [939, 397] width 310 height 33
click at [941, 461] on button "Add to Cart" at bounding box center [991, 444] width 205 height 33
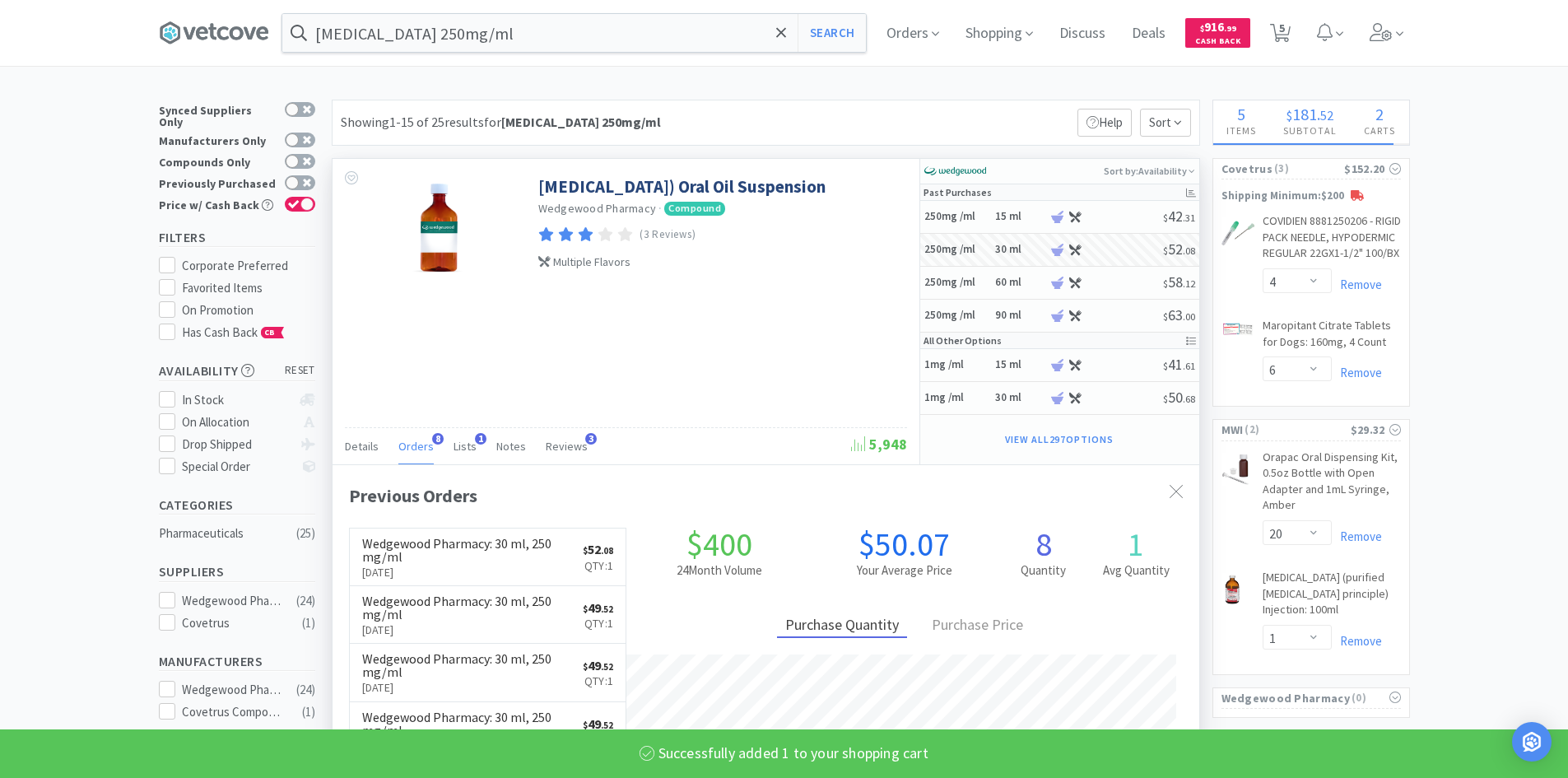
select select "1"
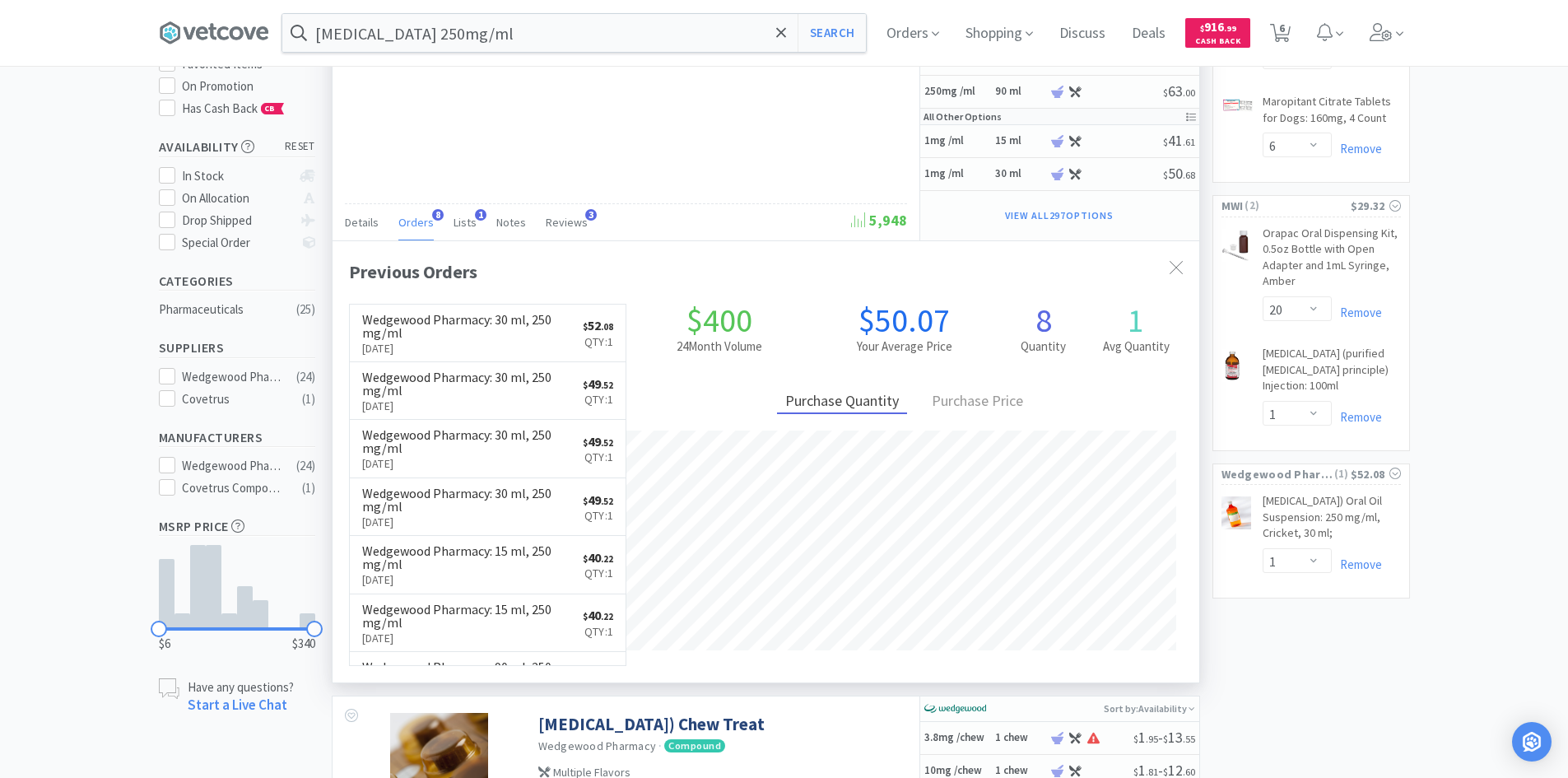
scroll to position [247, 0]
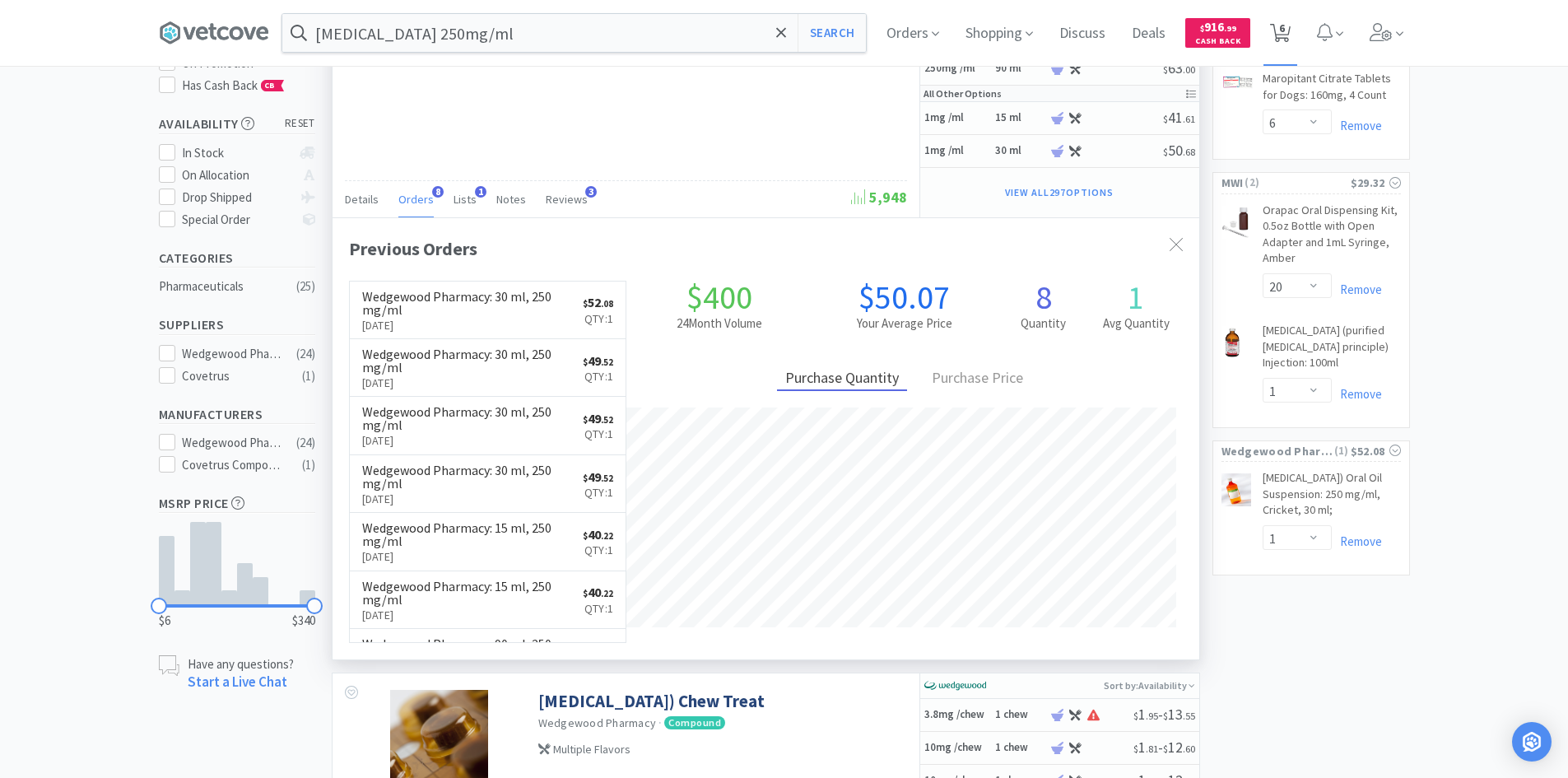
click at [1285, 34] on span "6" at bounding box center [1281, 27] width 6 height 66
select select "1"
select select "4"
select select "6"
select select "1"
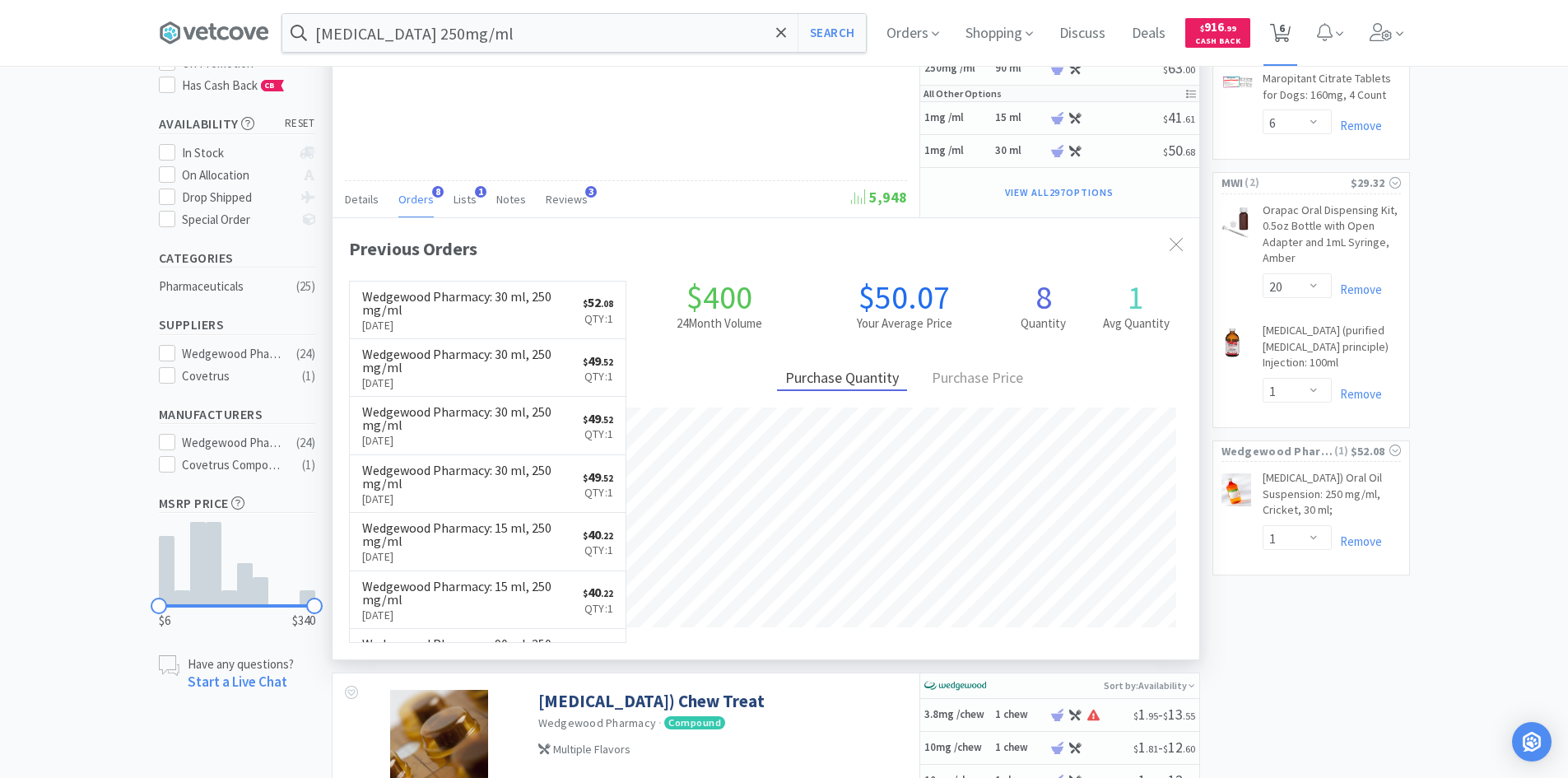
select select "20"
select select "1"
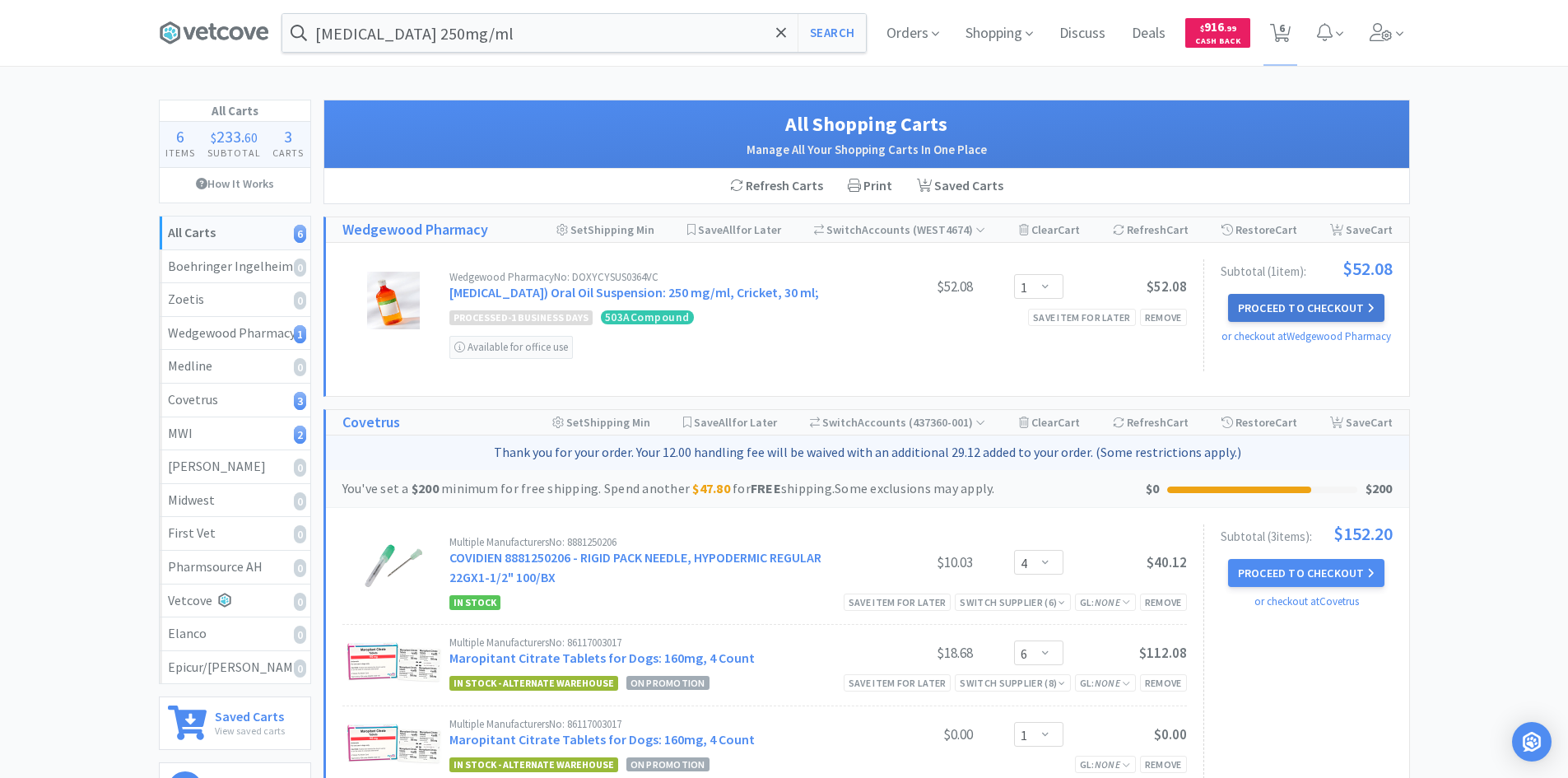
click at [1312, 303] on button "Proceed to Checkout" at bounding box center [1306, 308] width 156 height 28
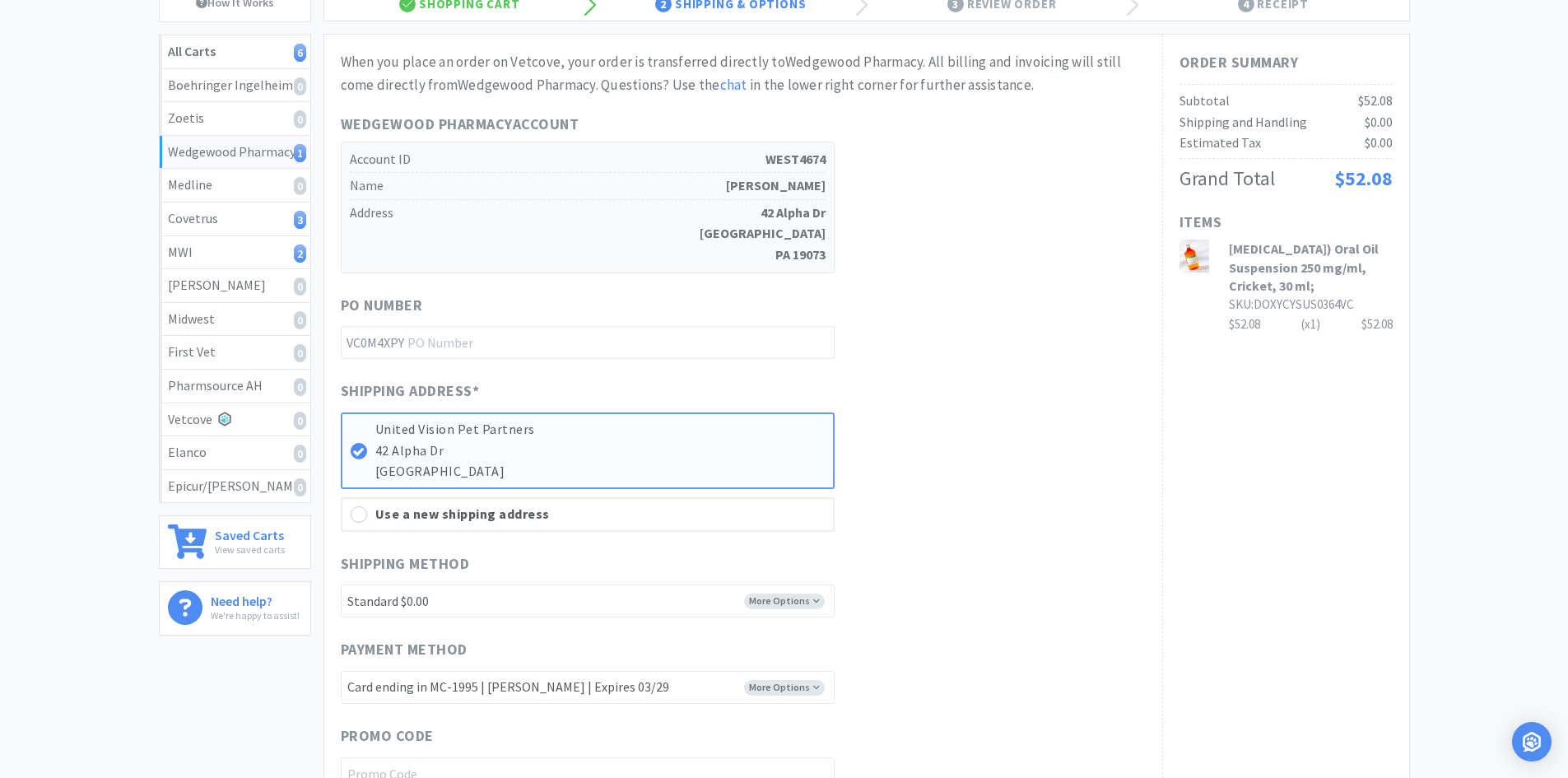
scroll to position [467, 0]
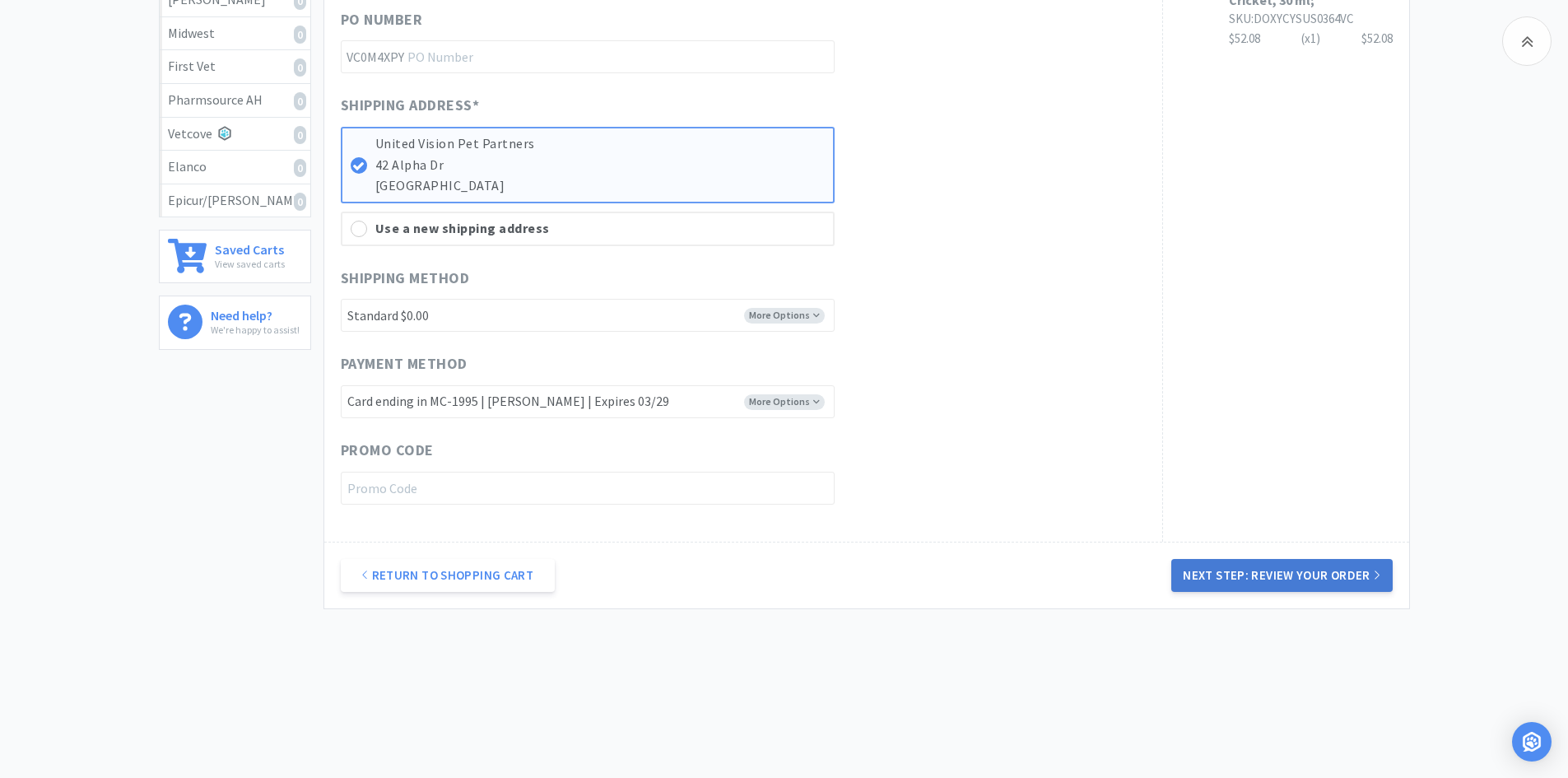
click at [1280, 573] on button "Next Step: Review Your Order" at bounding box center [1281, 575] width 220 height 33
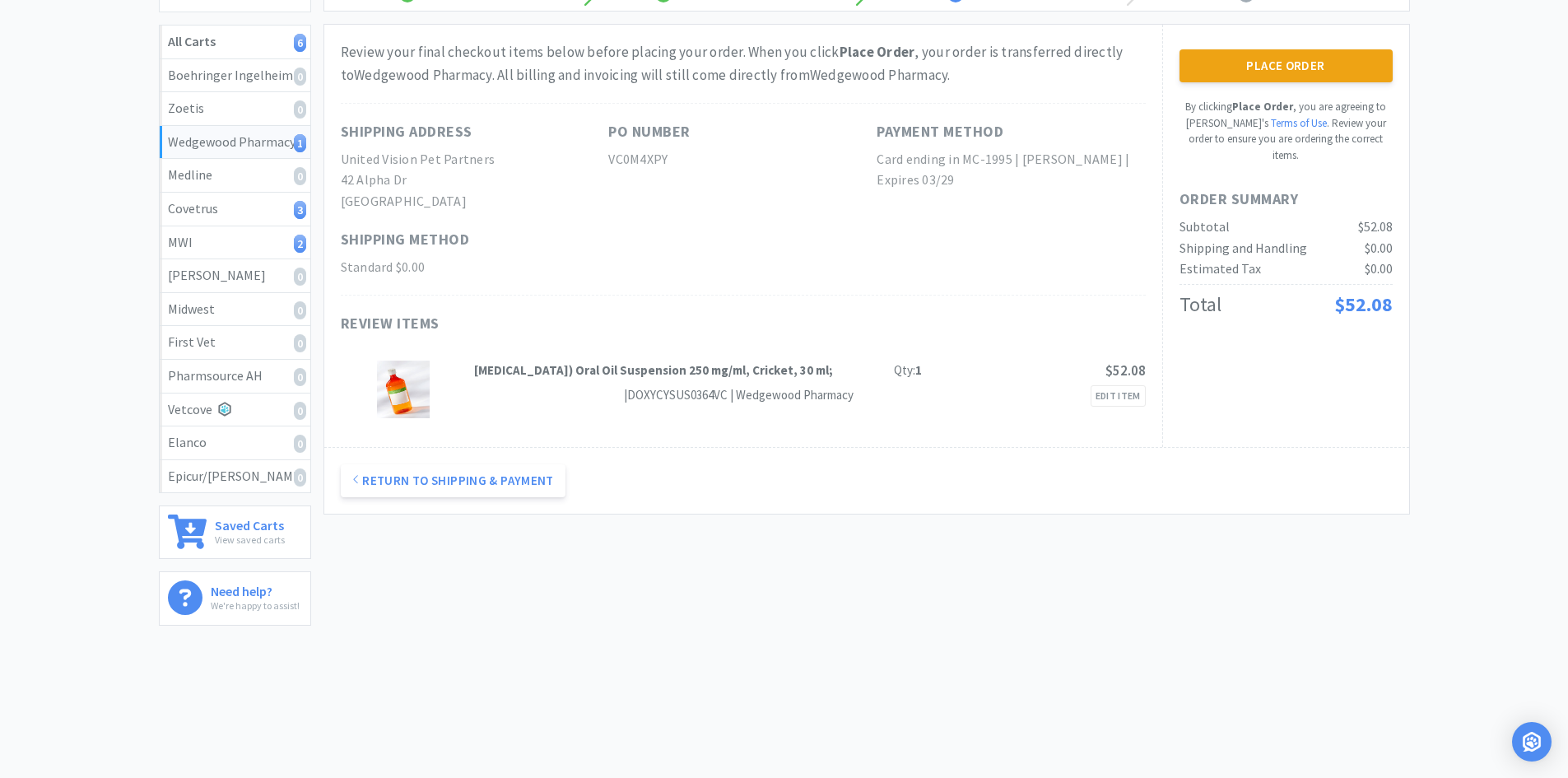
scroll to position [0, 0]
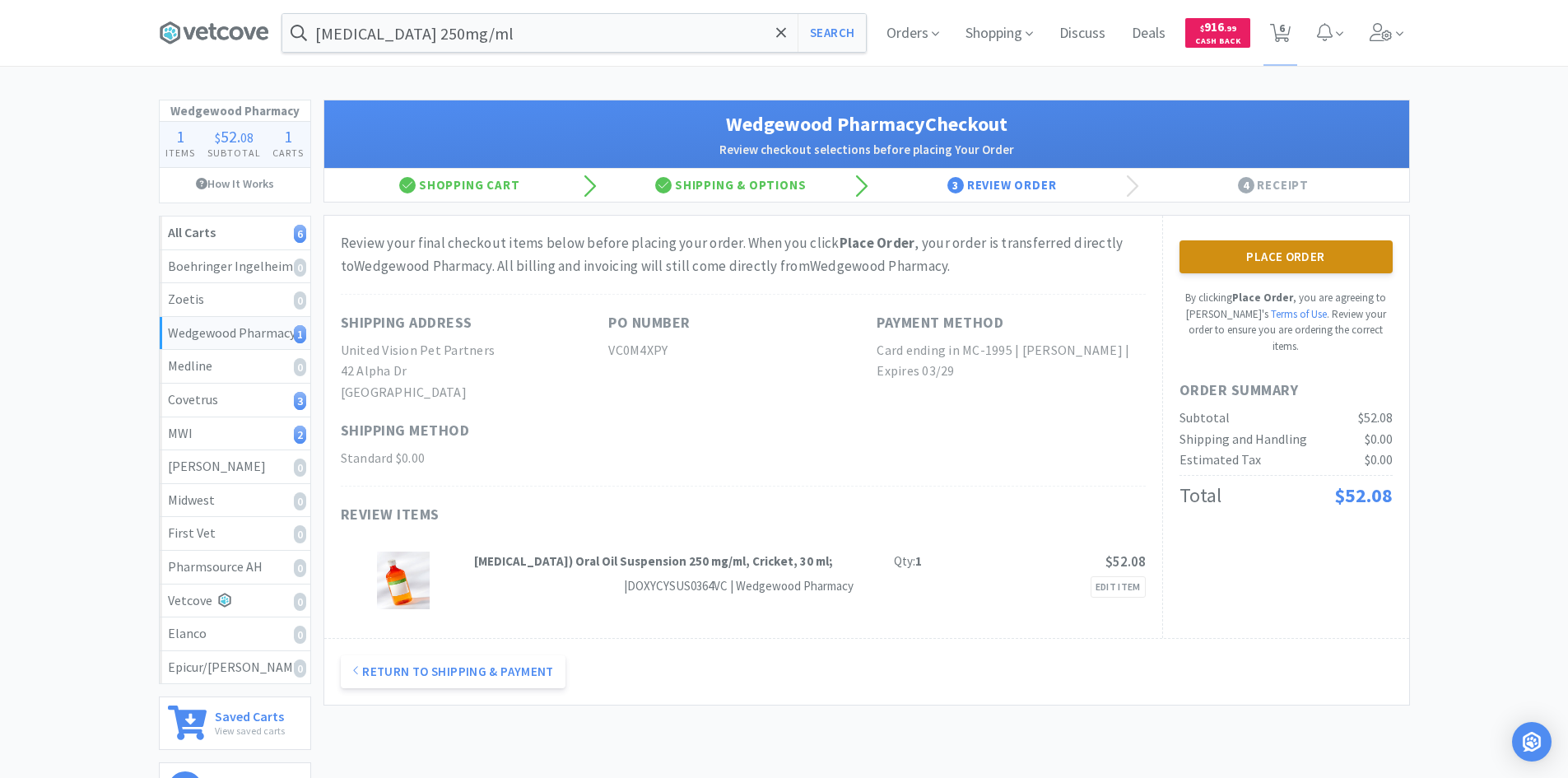
click at [1231, 265] on button "Place Order" at bounding box center [1286, 257] width 213 height 33
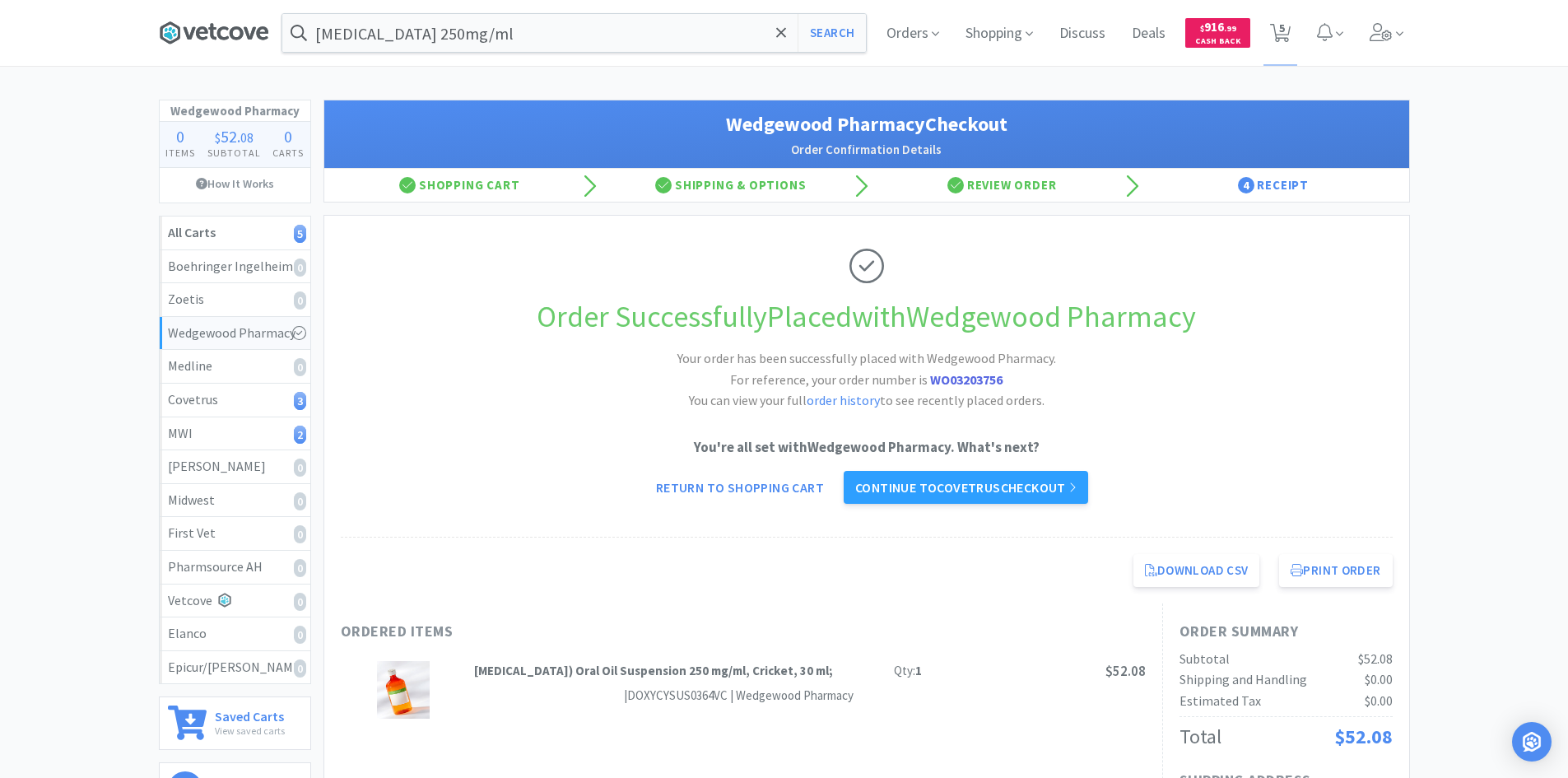
click at [242, 34] on icon at bounding box center [237, 32] width 14 height 13
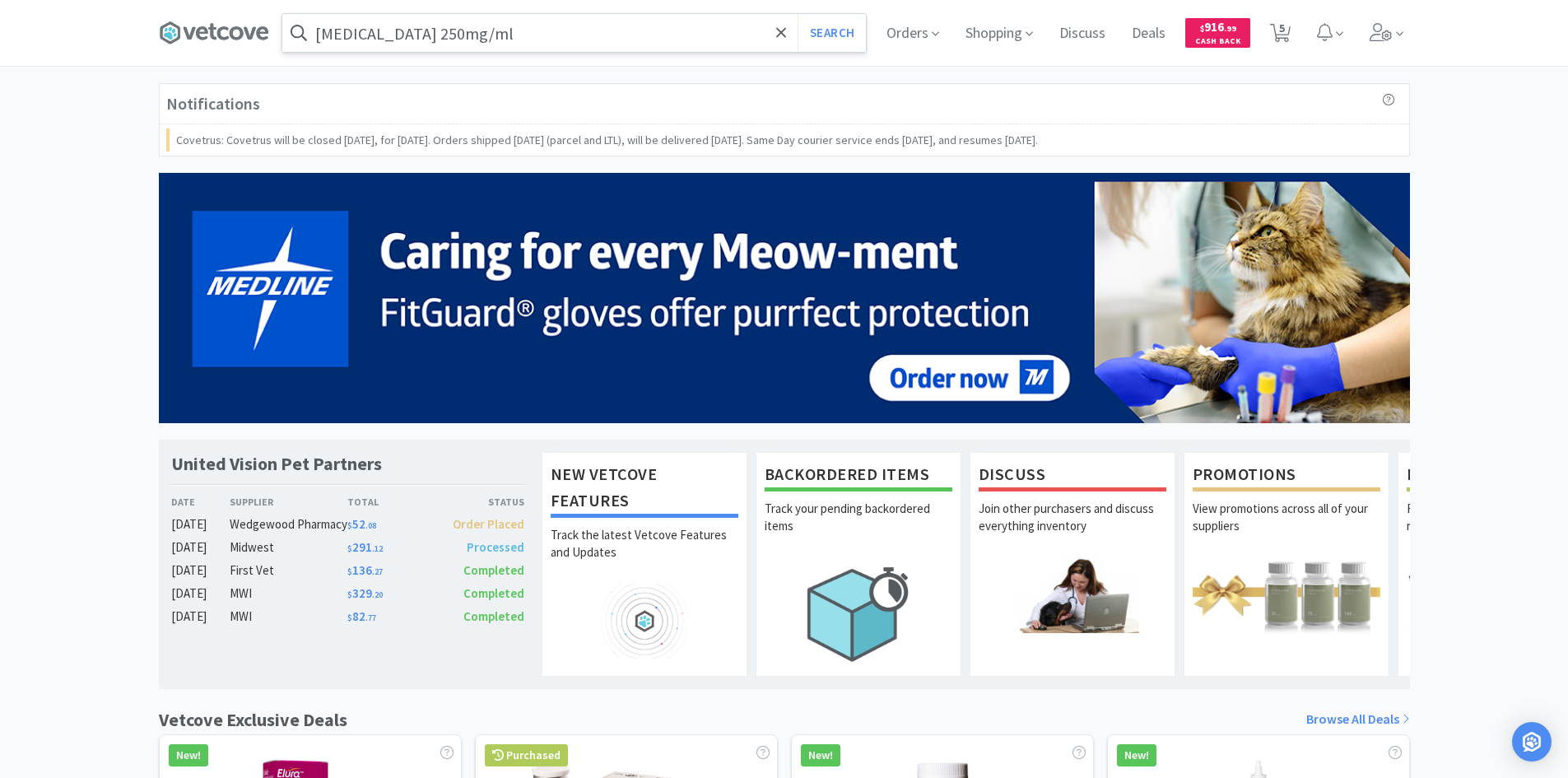
click at [484, 35] on input "[MEDICAL_DATA] 250mg/ml" at bounding box center [574, 32] width 584 height 38
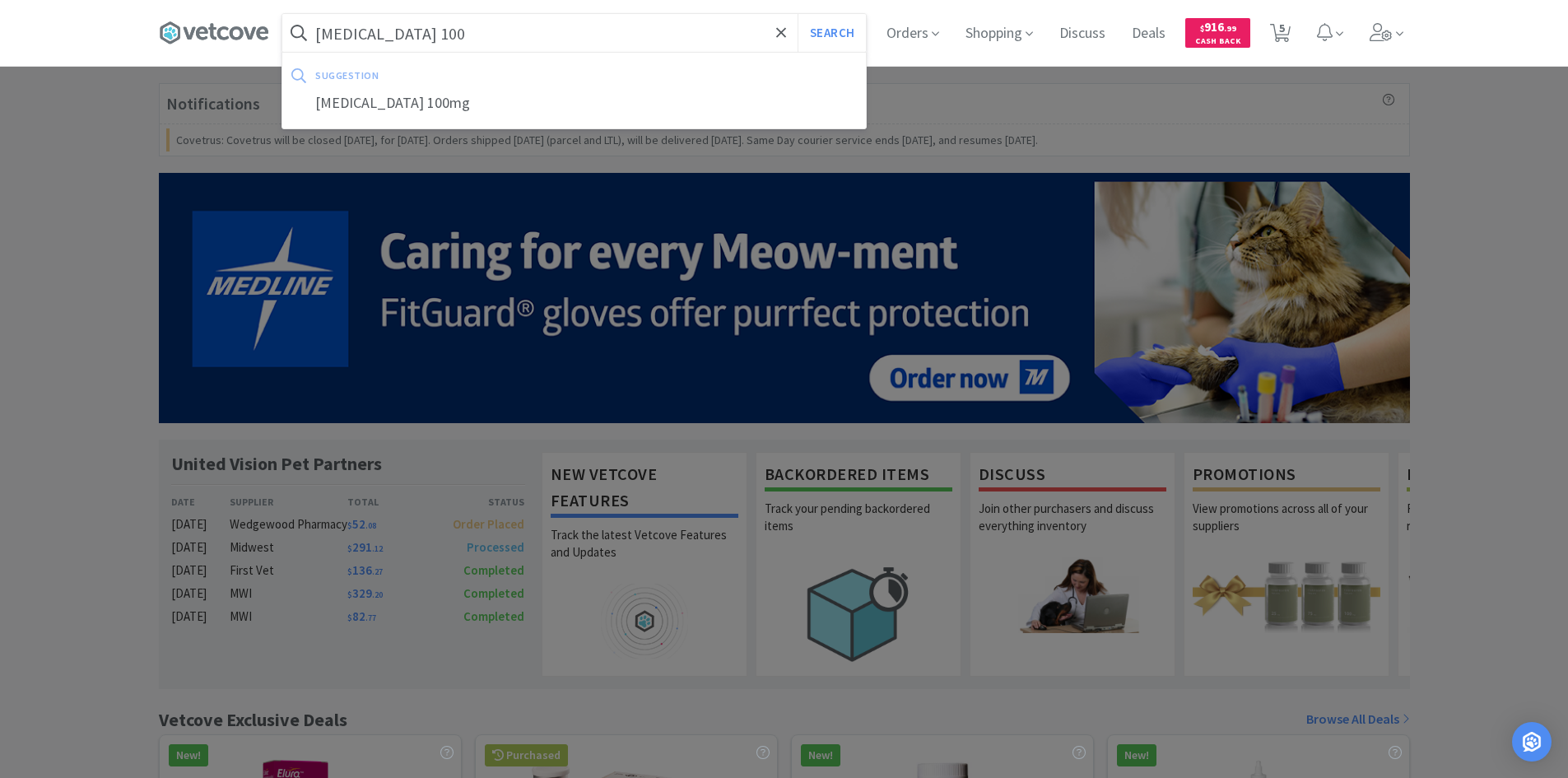
type input "[MEDICAL_DATA] 100"
click at [797, 14] on button "Search" at bounding box center [831, 32] width 68 height 38
select select "4"
select select "6"
select select "20"
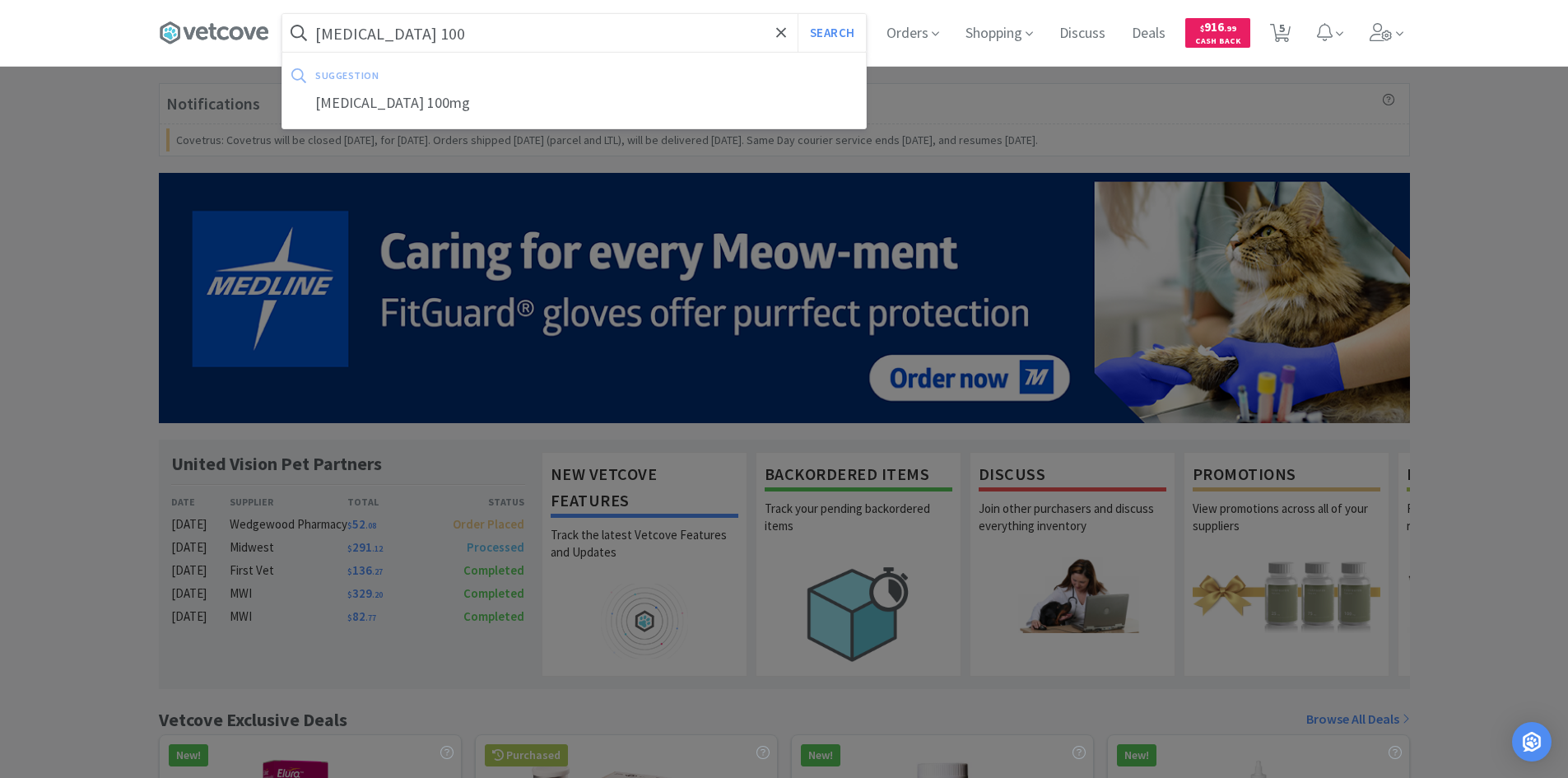
select select "1"
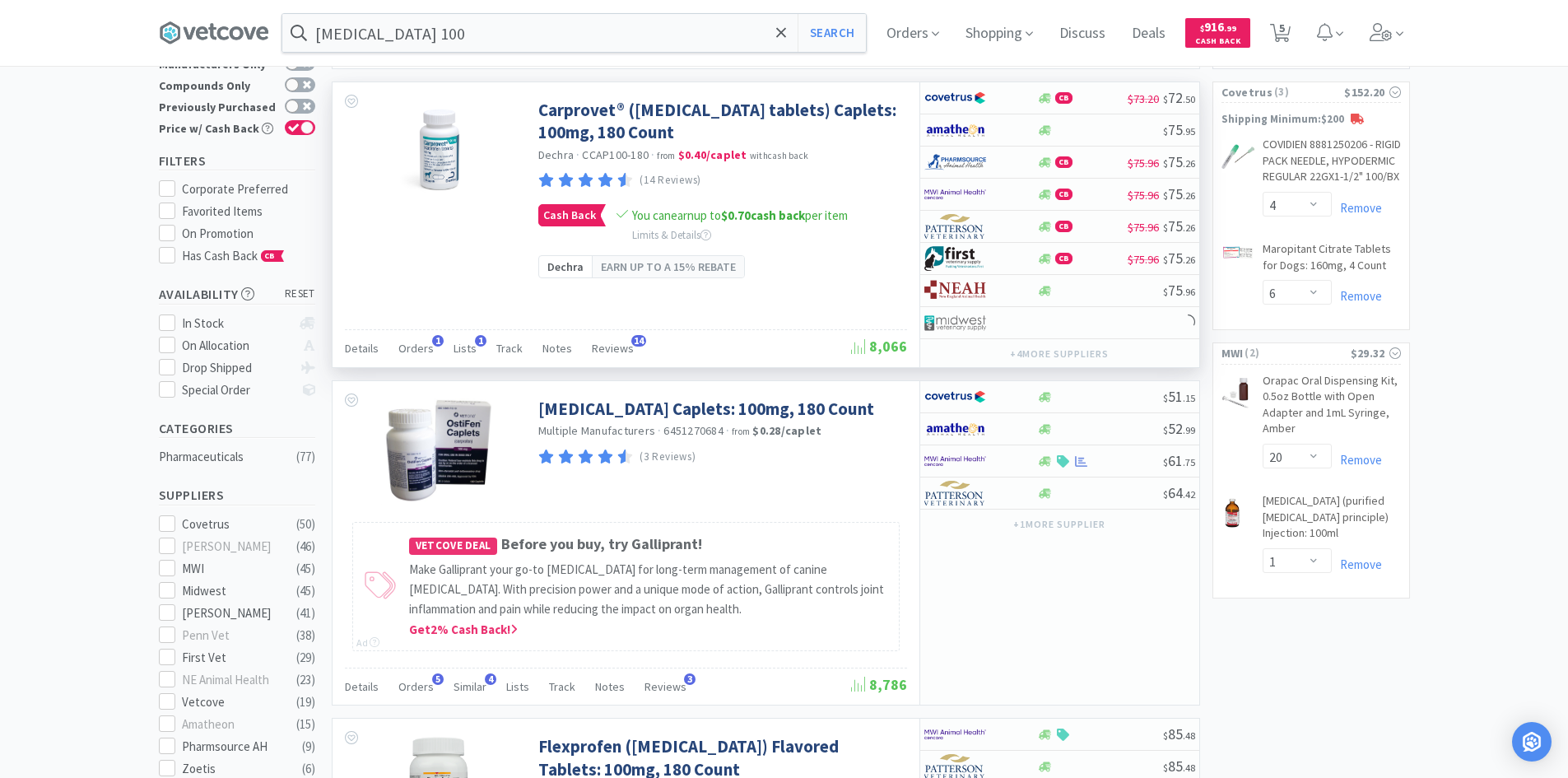
scroll to position [164, 0]
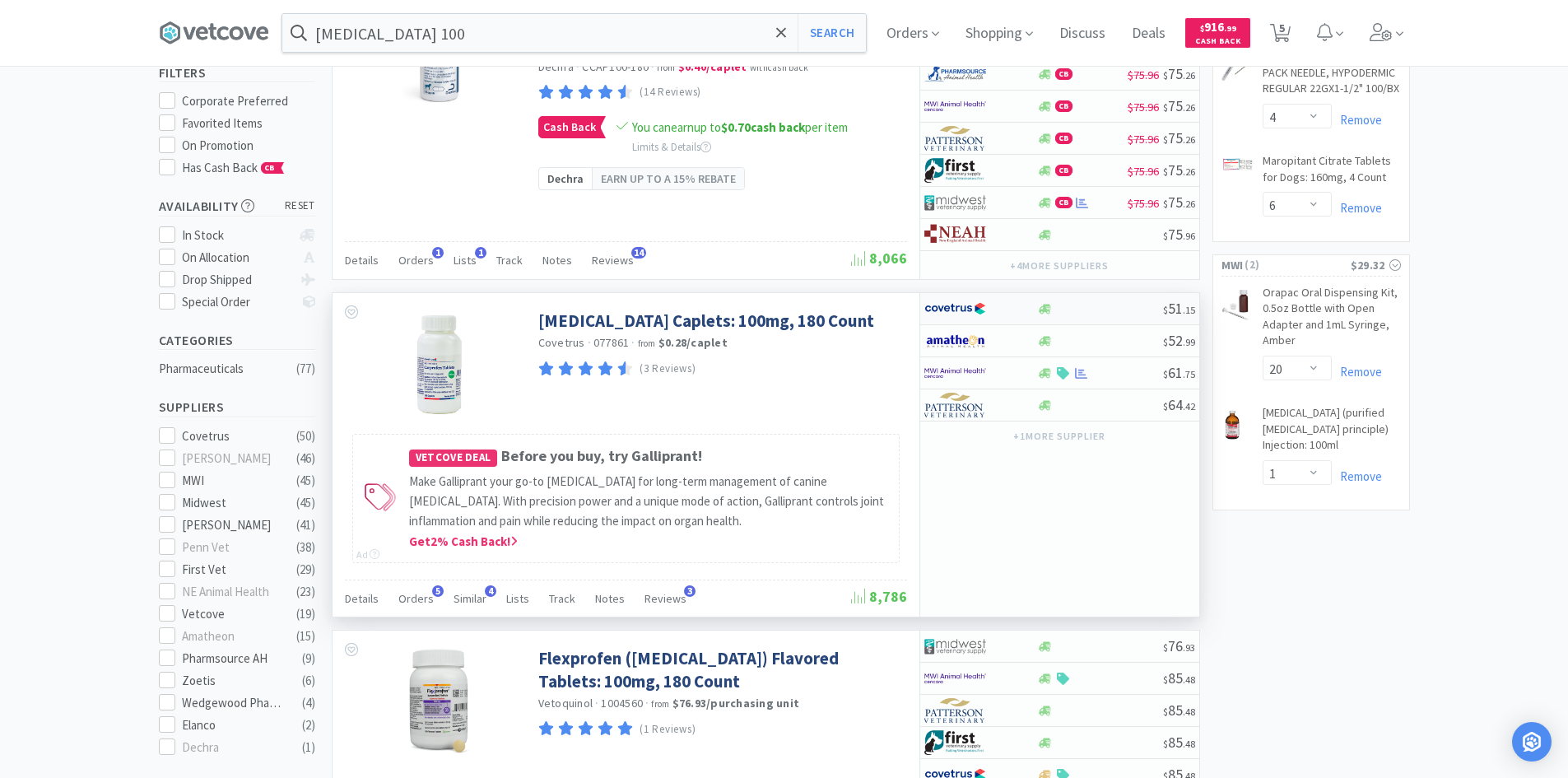
click at [1013, 306] on div at bounding box center [970, 309] width 91 height 28
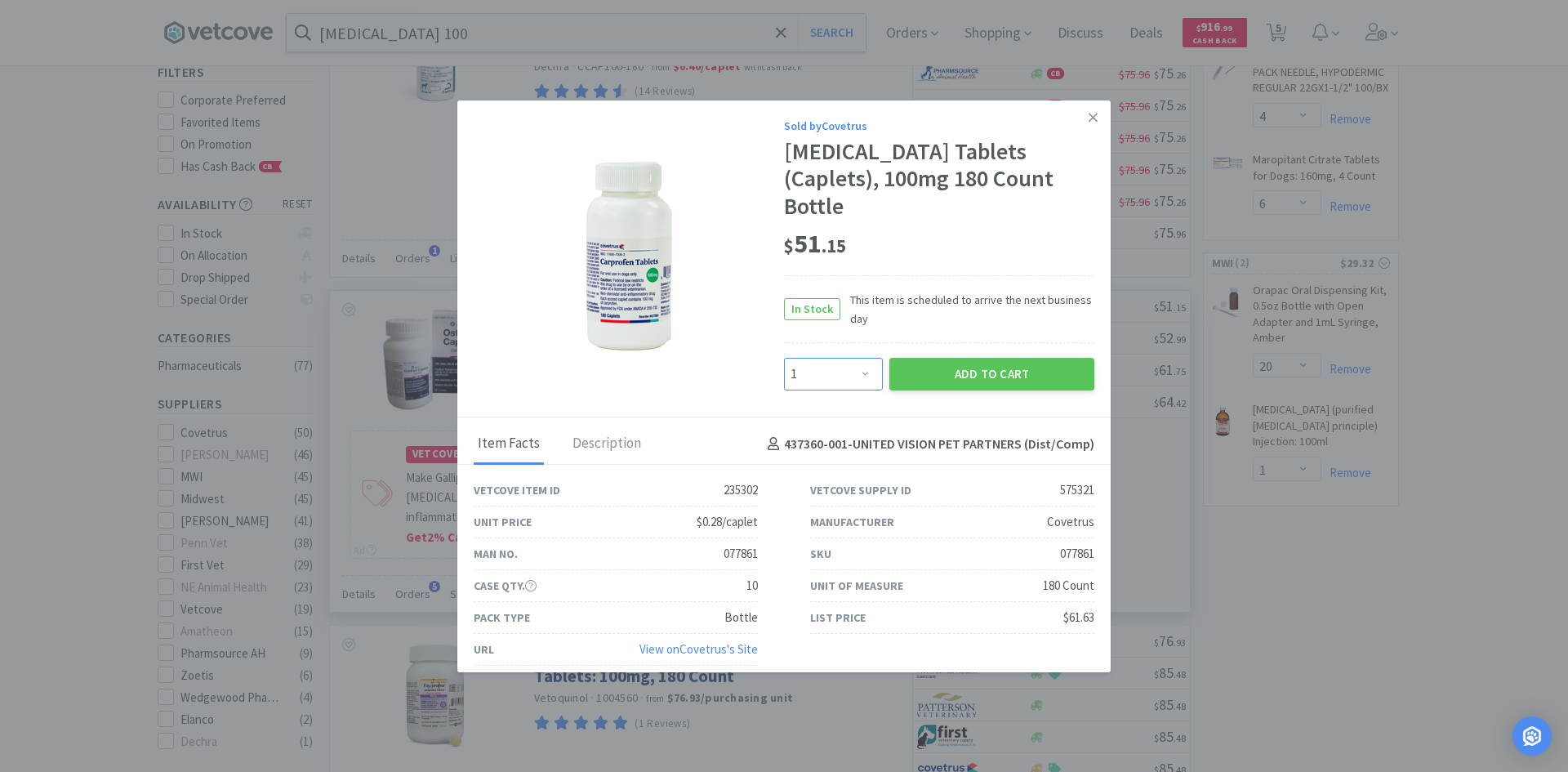
click at [848, 357] on select "Enter Quantity 1 2 3 4 5 6 7 8 9 10 11 12 13 14 15 16 17 18 19 20 Enter Quantity" at bounding box center [833, 374] width 99 height 33
select select "2"
click at [784, 357] on select "Enter Quantity 1 2 3 4 5 6 7 8 9 10 11 12 13 14 15 16 17 18 19 20 Enter Quantity" at bounding box center [833, 374] width 99 height 33
click at [973, 361] on button "Add to Cart" at bounding box center [991, 374] width 205 height 33
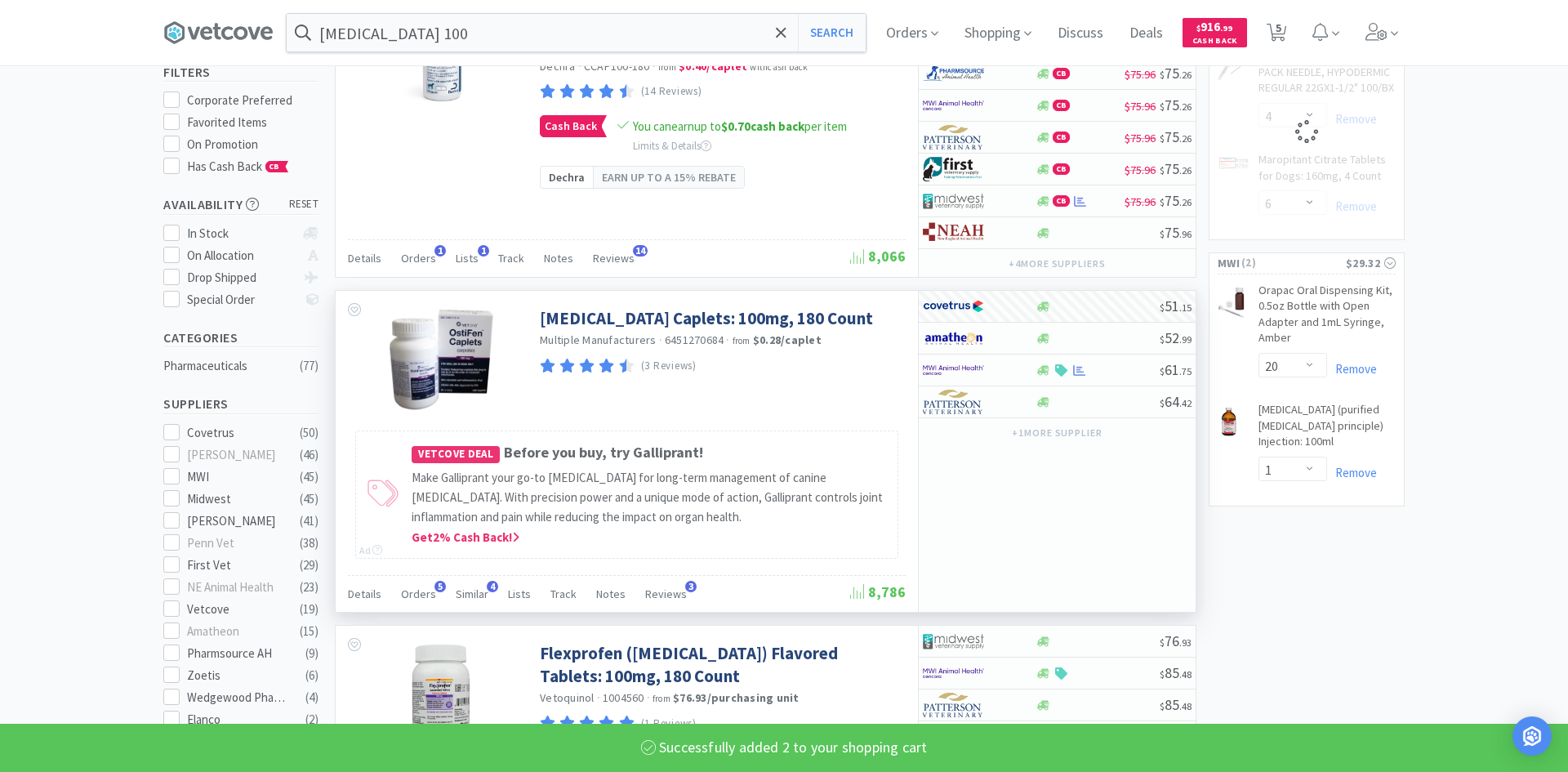
select select "2"
select select "6"
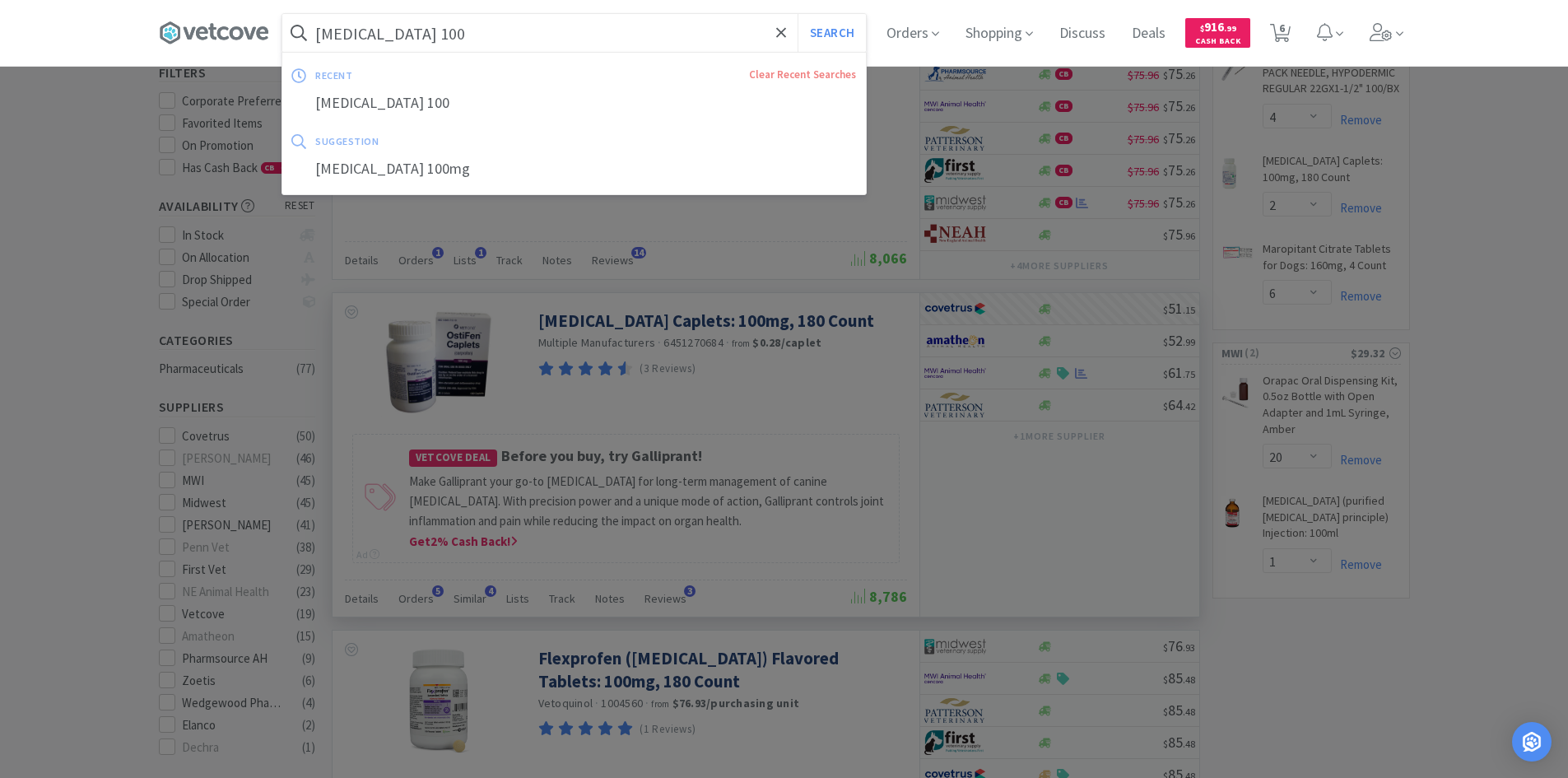
click at [474, 39] on input "[MEDICAL_DATA] 100" at bounding box center [574, 32] width 584 height 38
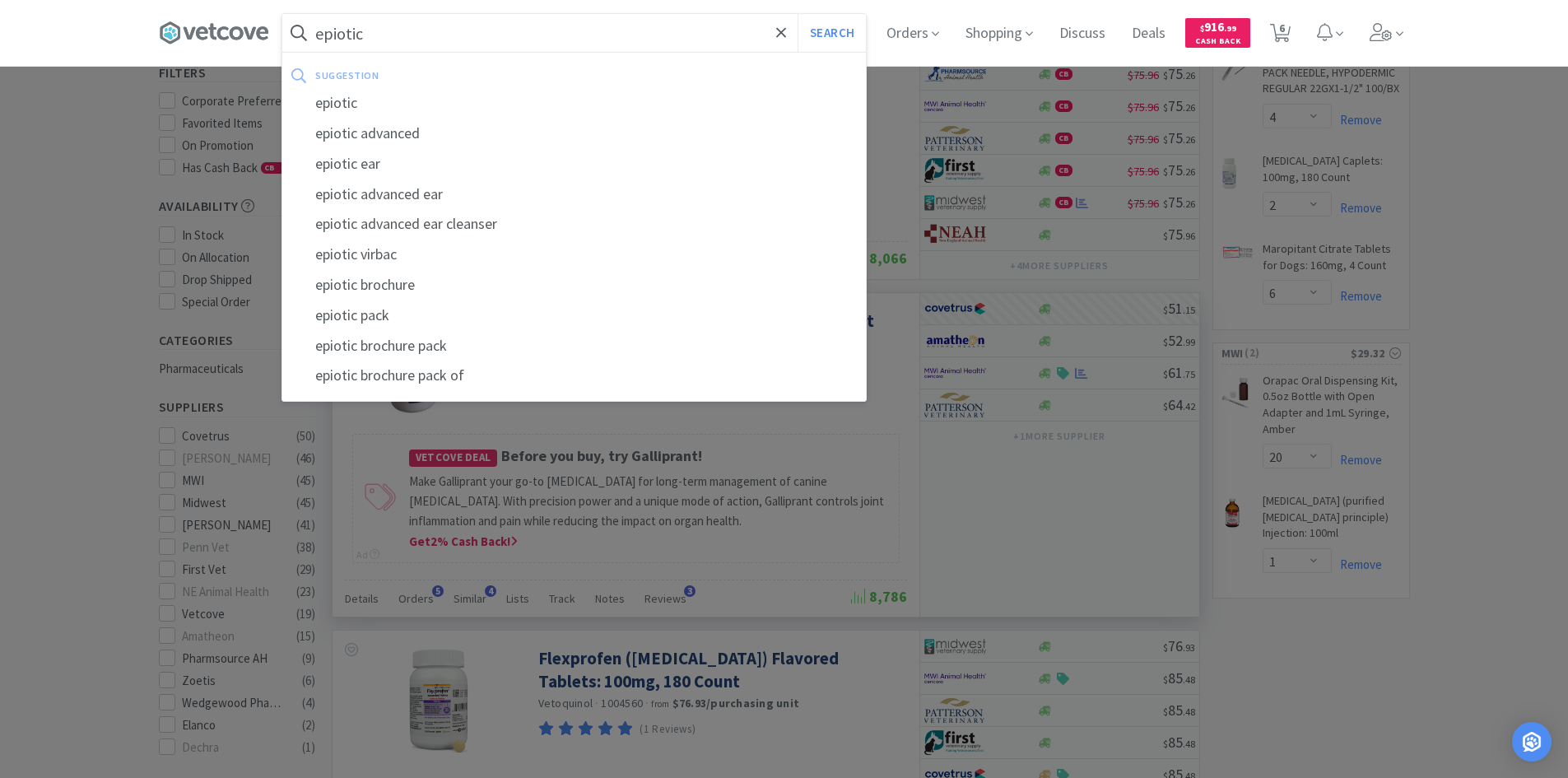
type input "epiotic"
click at [797, 14] on button "Search" at bounding box center [831, 32] width 68 height 38
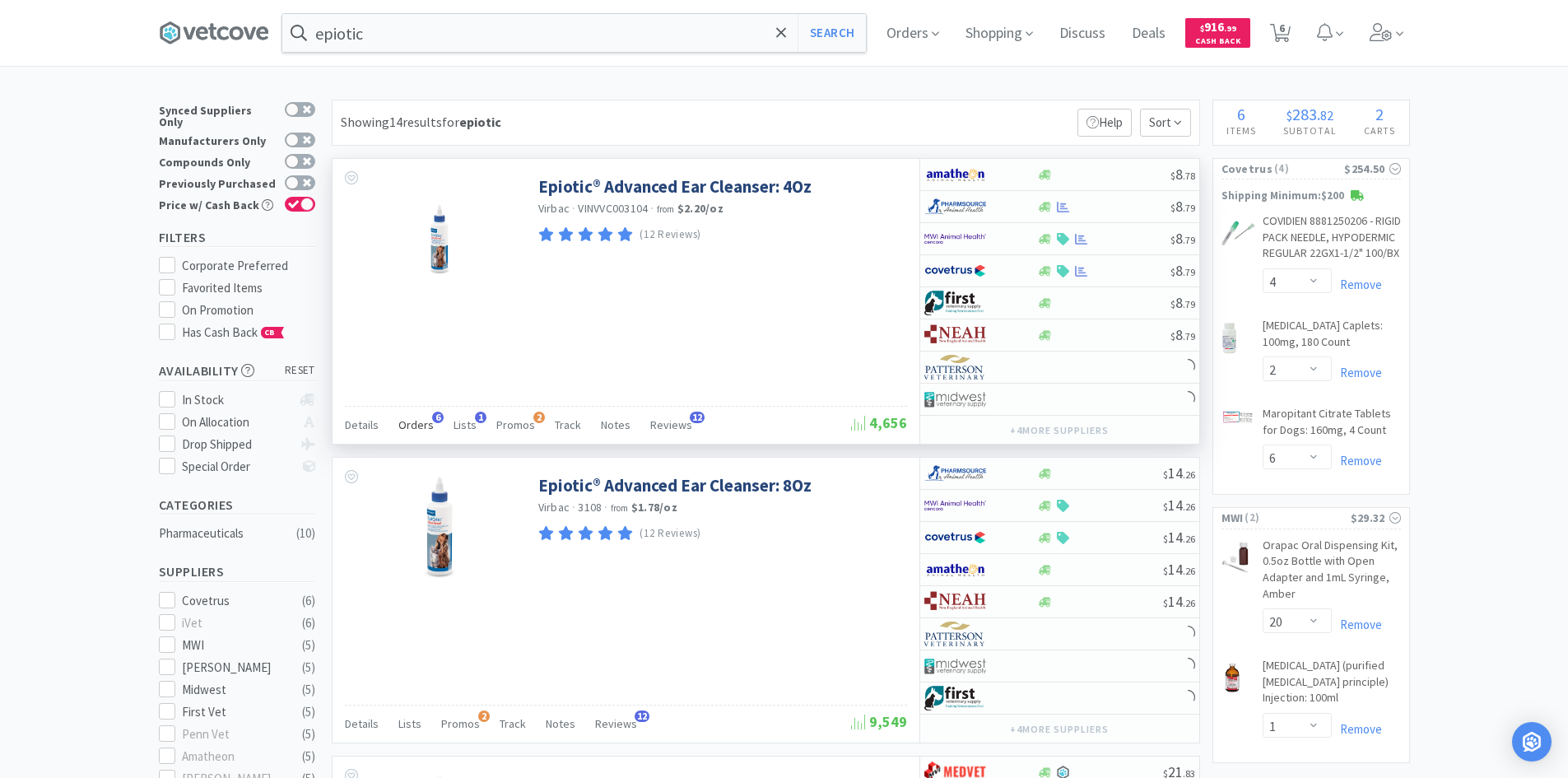
click at [419, 424] on span "Orders" at bounding box center [416, 424] width 35 height 15
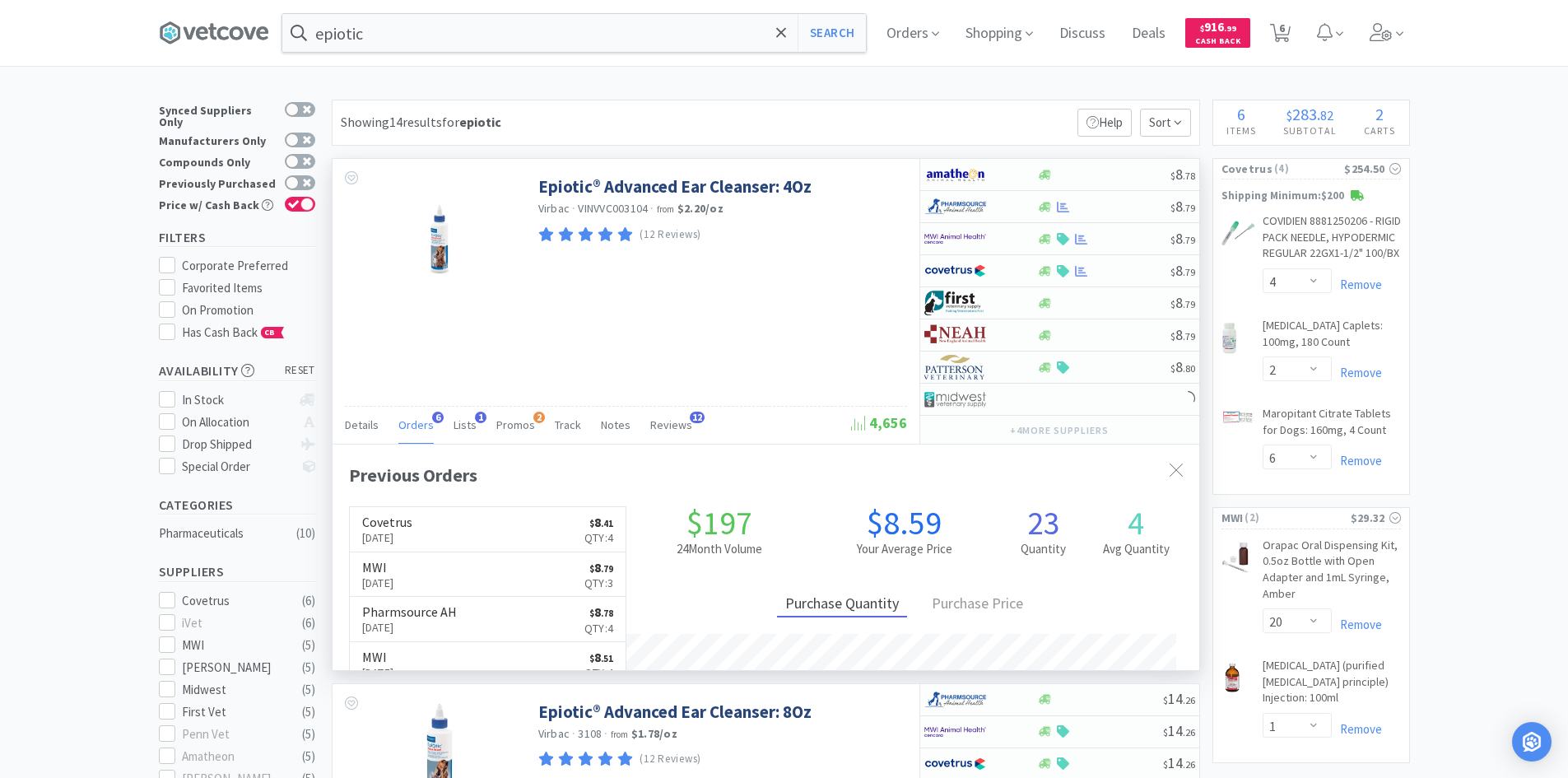
scroll to position [427, 867]
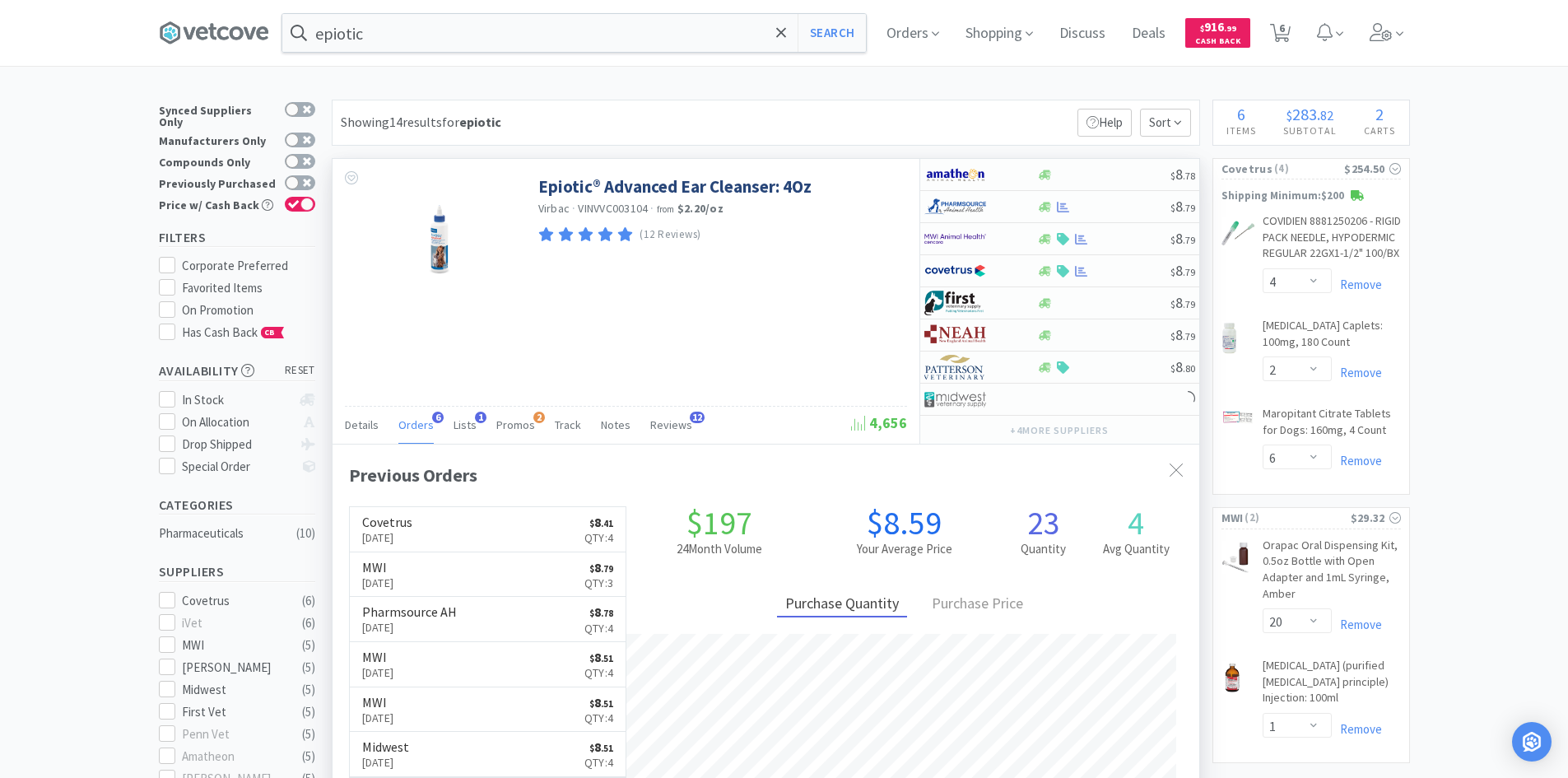
click at [419, 424] on span "Orders" at bounding box center [416, 424] width 35 height 15
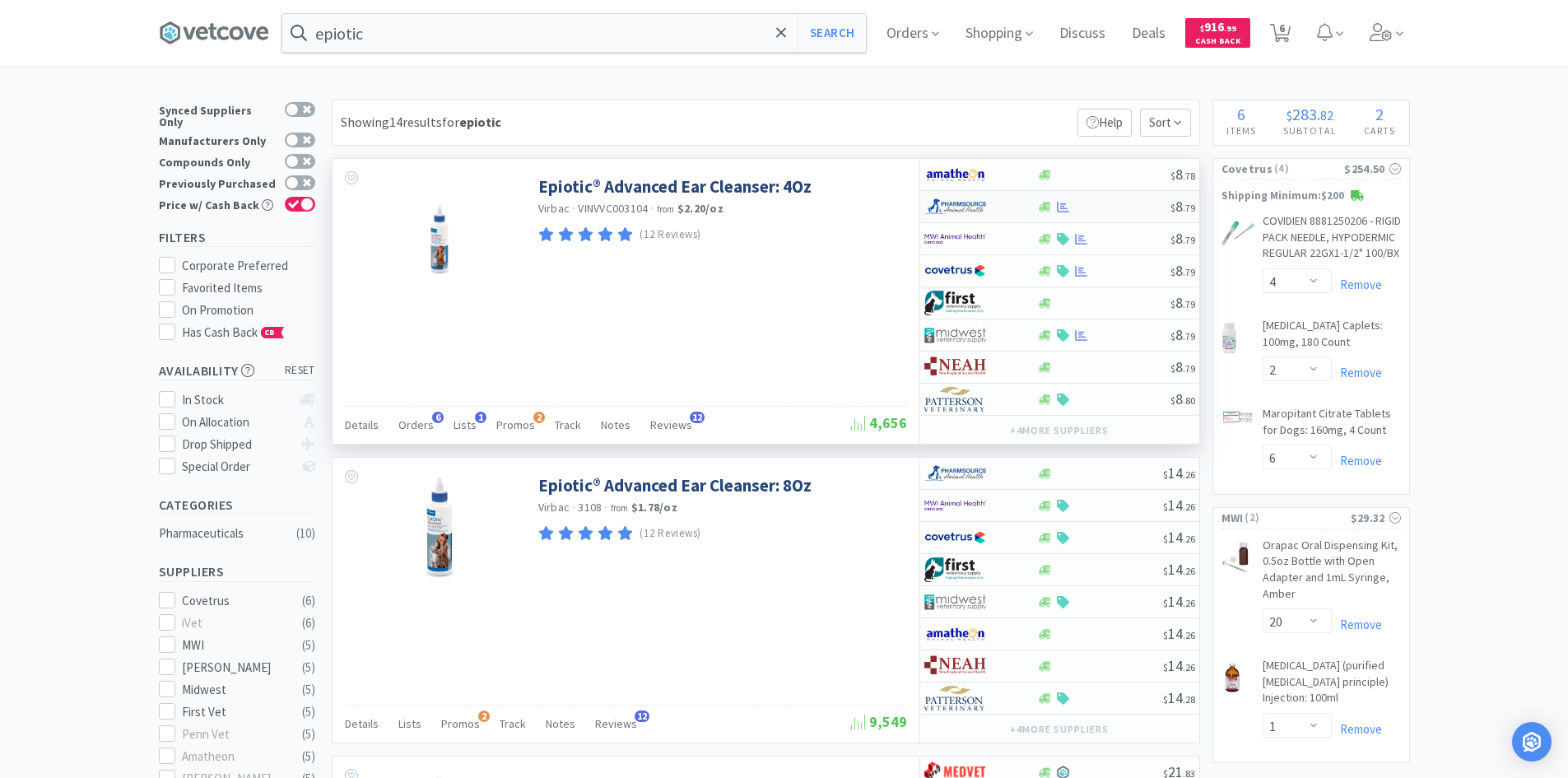
click at [1016, 209] on div at bounding box center [981, 206] width 113 height 28
select select "1"
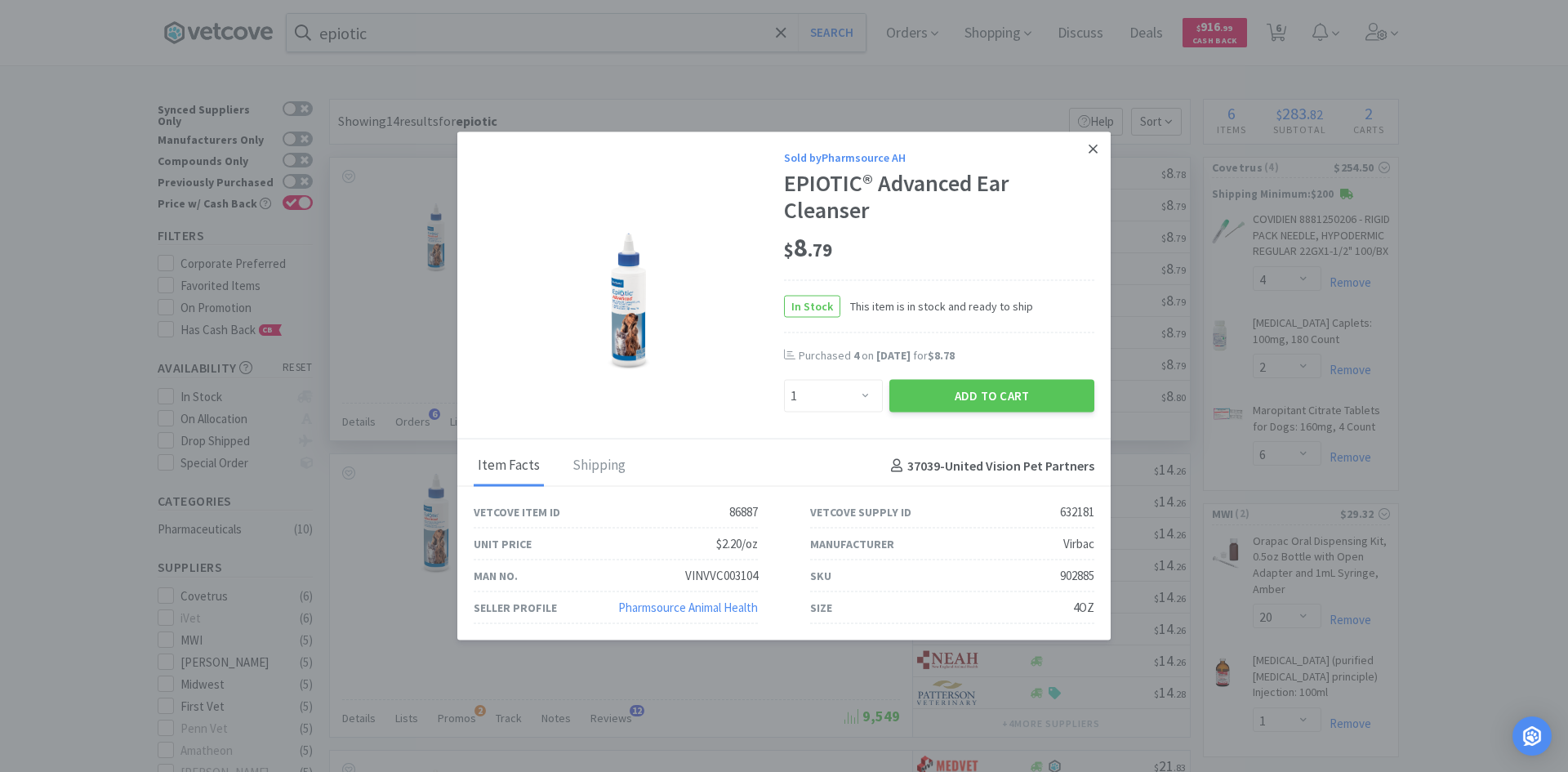
click at [1098, 147] on link at bounding box center [1093, 149] width 29 height 35
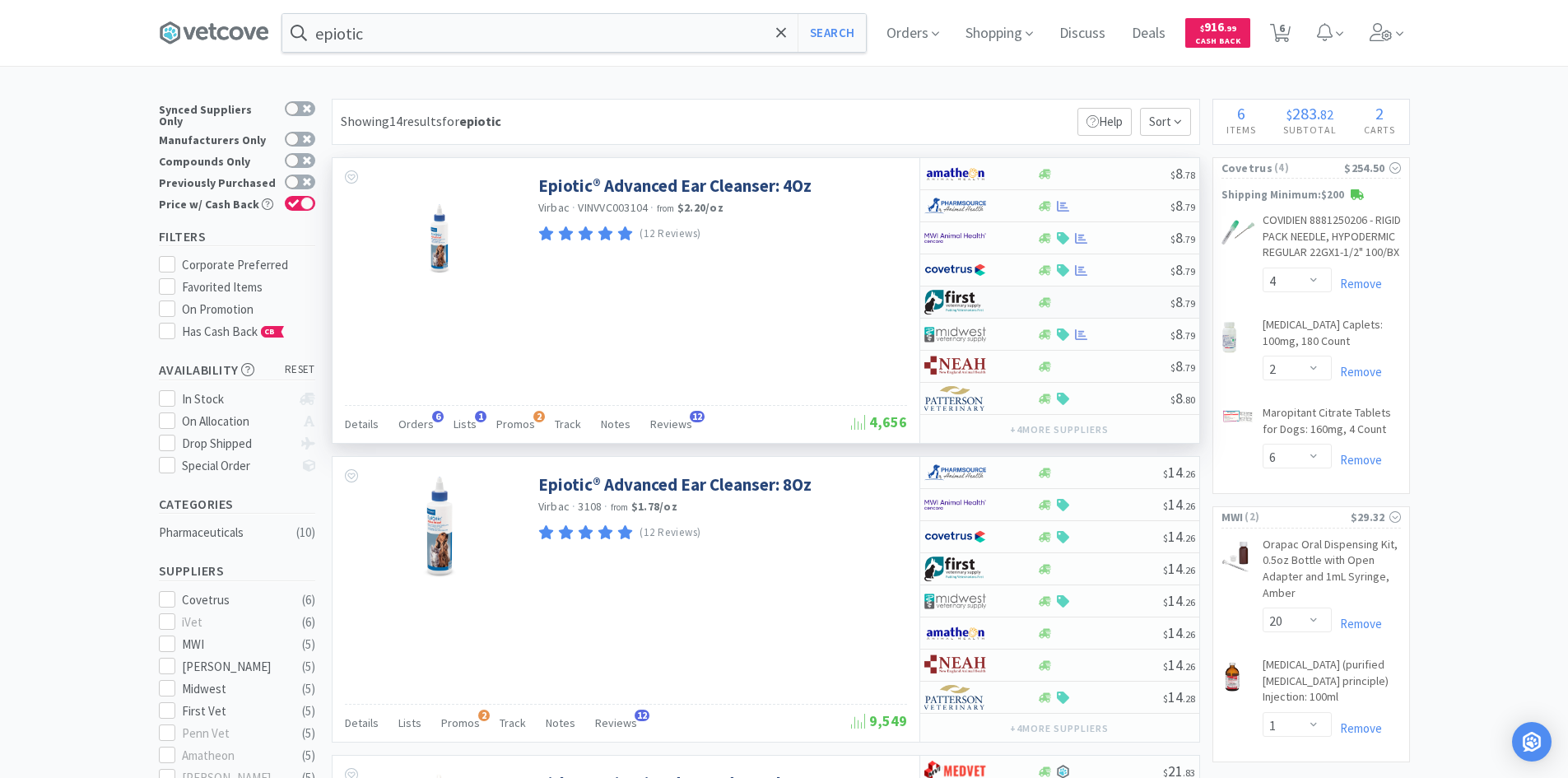
scroll to position [0, 0]
click at [1003, 233] on div at bounding box center [970, 239] width 91 height 28
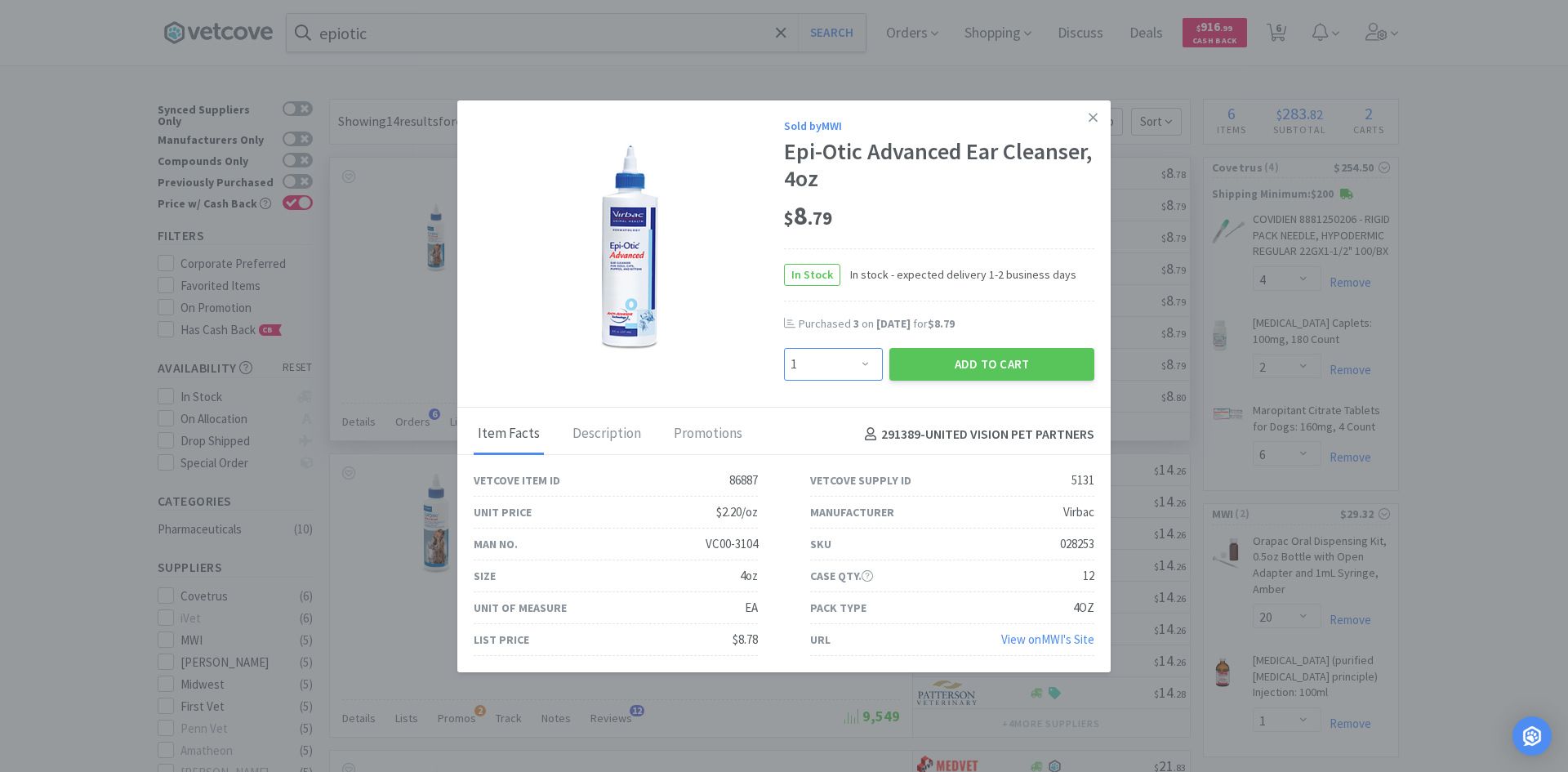
click at [827, 367] on select "Enter Quantity 1 2 3 4 5 6 7 8 9 10 11 12 13 14 15 16 17 18 19 20 Enter Quantity" at bounding box center [833, 364] width 99 height 33
select select "4"
click at [784, 348] on select "Enter Quantity 1 2 3 4 5 6 7 8 9 10 11 12 13 14 15 16 17 18 19 20 Enter Quantity" at bounding box center [833, 364] width 99 height 33
click at [943, 366] on button "Add to Cart" at bounding box center [991, 364] width 205 height 33
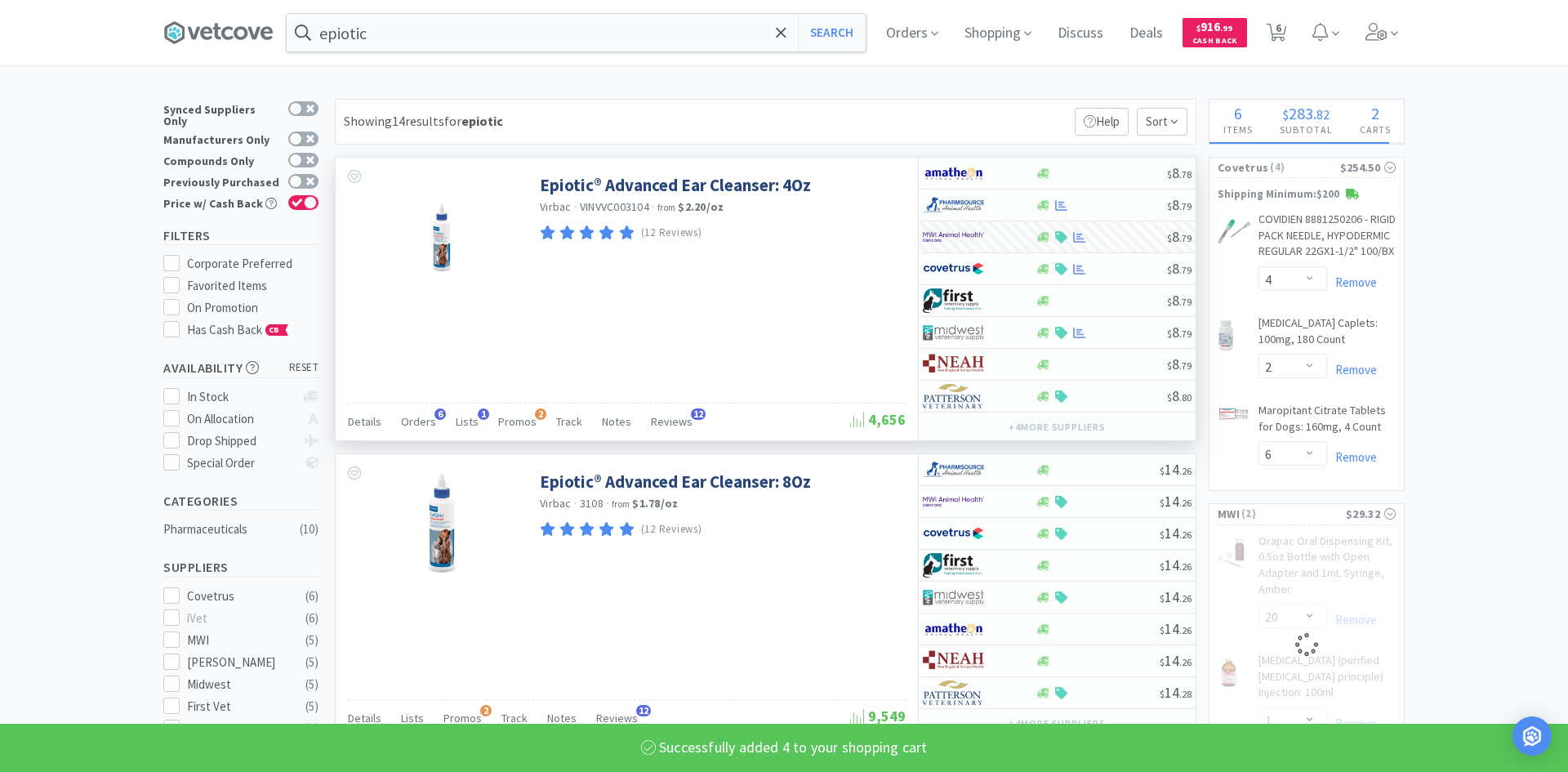
select select "4"
select select "20"
select select "1"
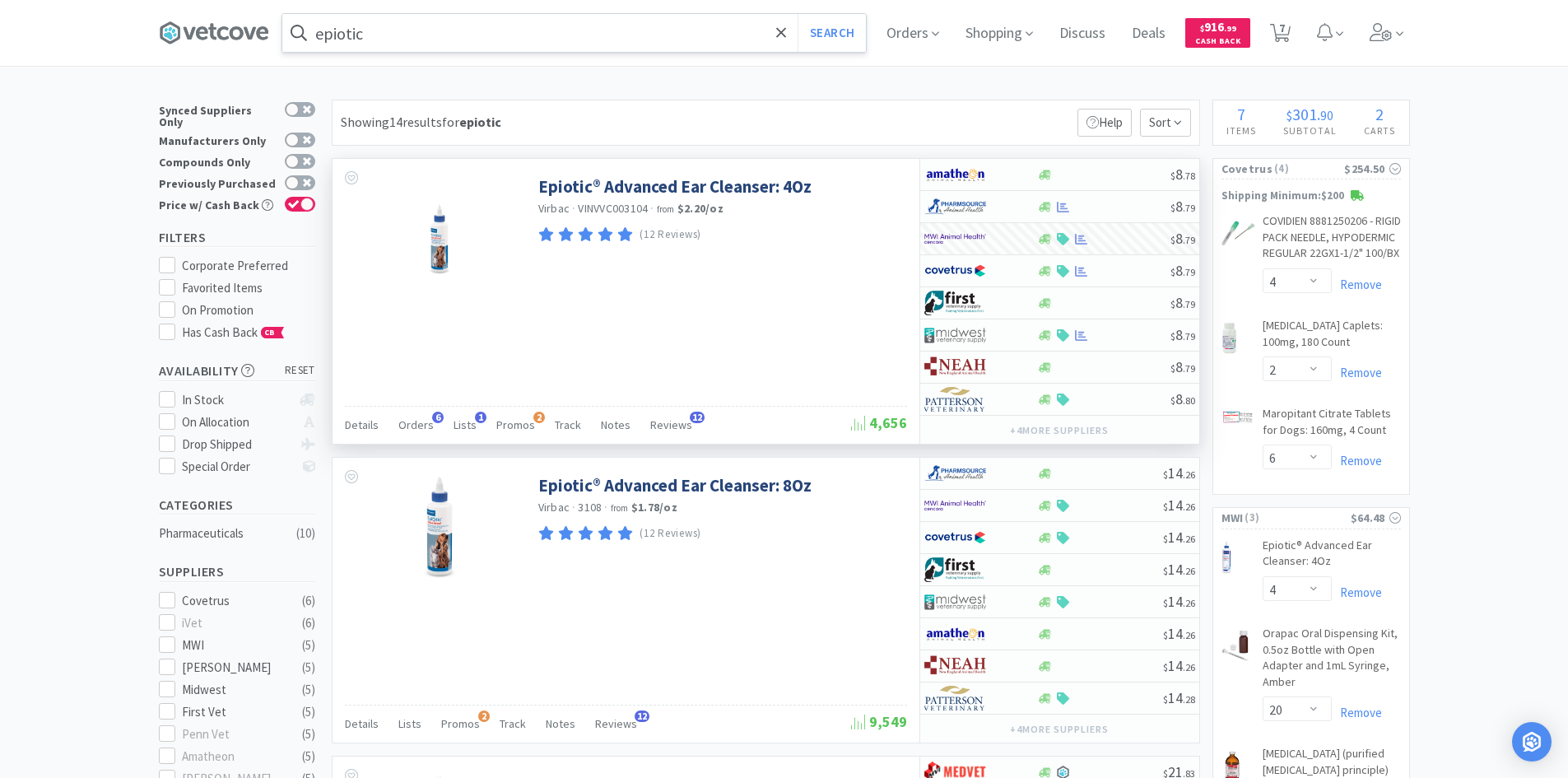
click at [659, 22] on input "epiotic" at bounding box center [574, 32] width 584 height 38
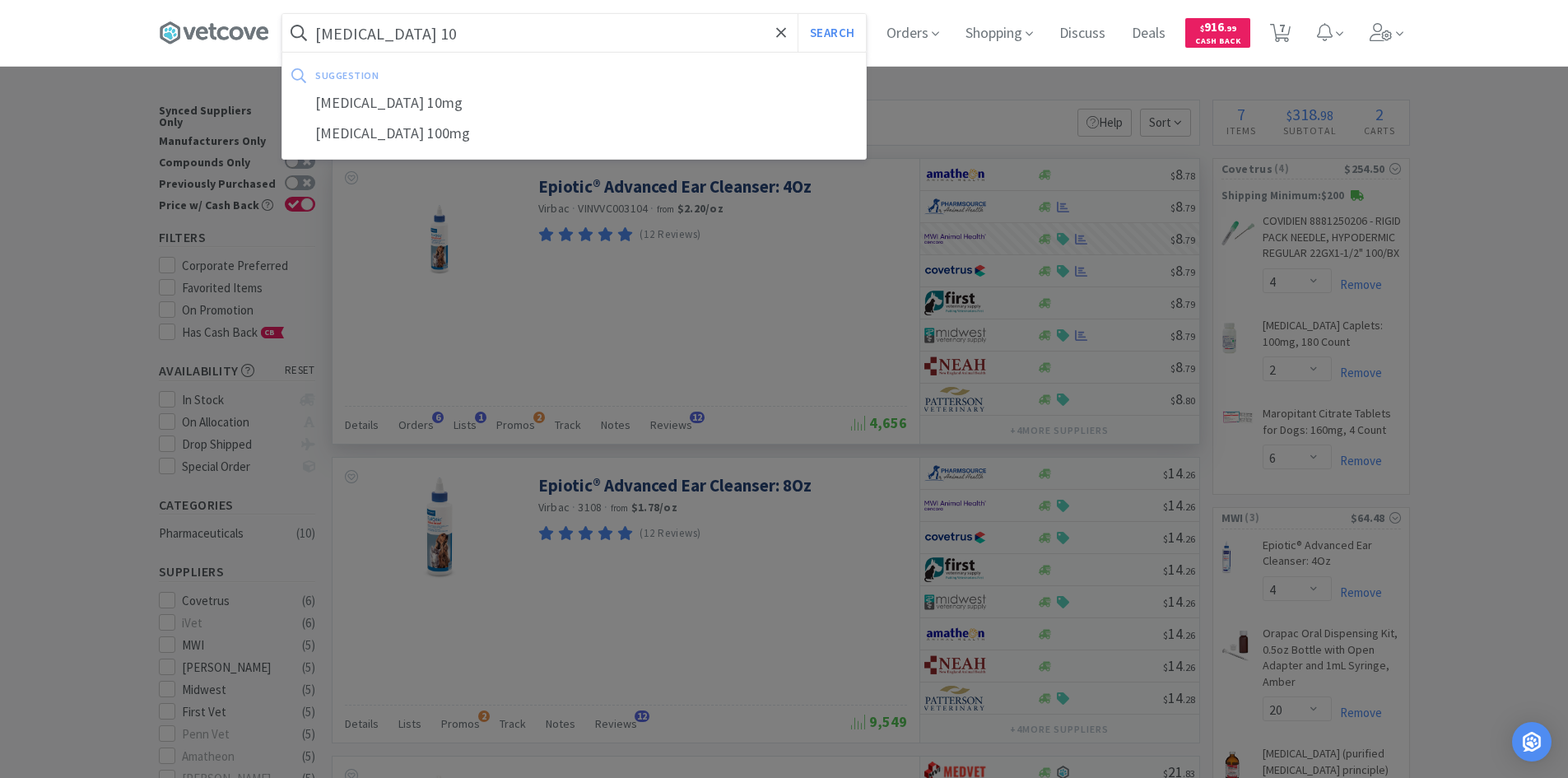
type input "[MEDICAL_DATA] 10"
click at [797, 14] on button "Search" at bounding box center [831, 32] width 68 height 38
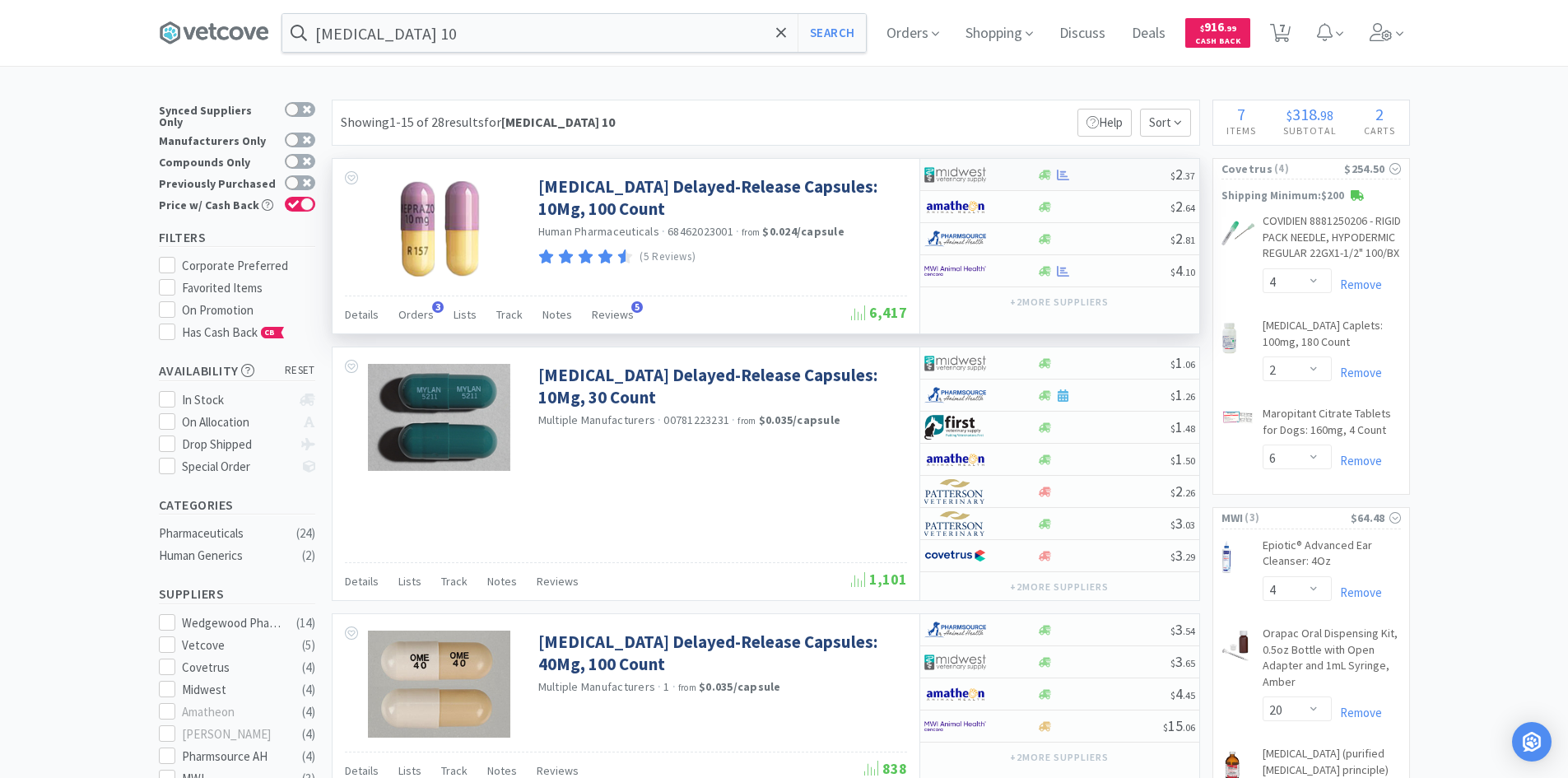
click at [1016, 173] on div at bounding box center [981, 175] width 113 height 28
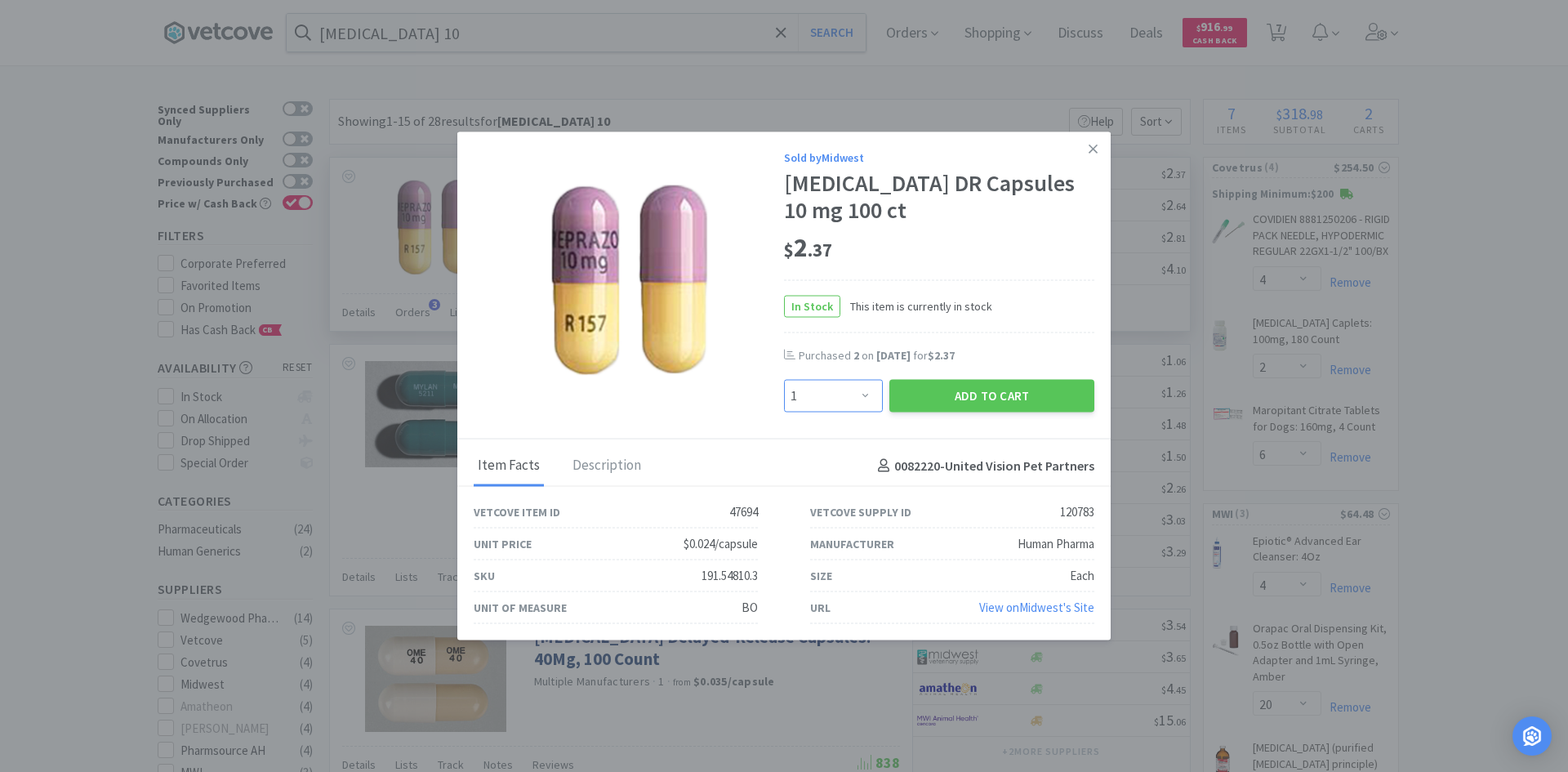
click at [871, 402] on select "Enter Quantity 1 2 3 4 5 6 7 8 9 10 11 12 13 14 15 16 17 18 19 20 Enter Quantity" at bounding box center [833, 396] width 99 height 33
select select "2"
click at [784, 380] on select "Enter Quantity 1 2 3 4 5 6 7 8 9 10 11 12 13 14 15 16 17 18 19 20 Enter Quantity" at bounding box center [833, 396] width 99 height 33
click at [954, 404] on button "Add to Cart" at bounding box center [991, 396] width 205 height 33
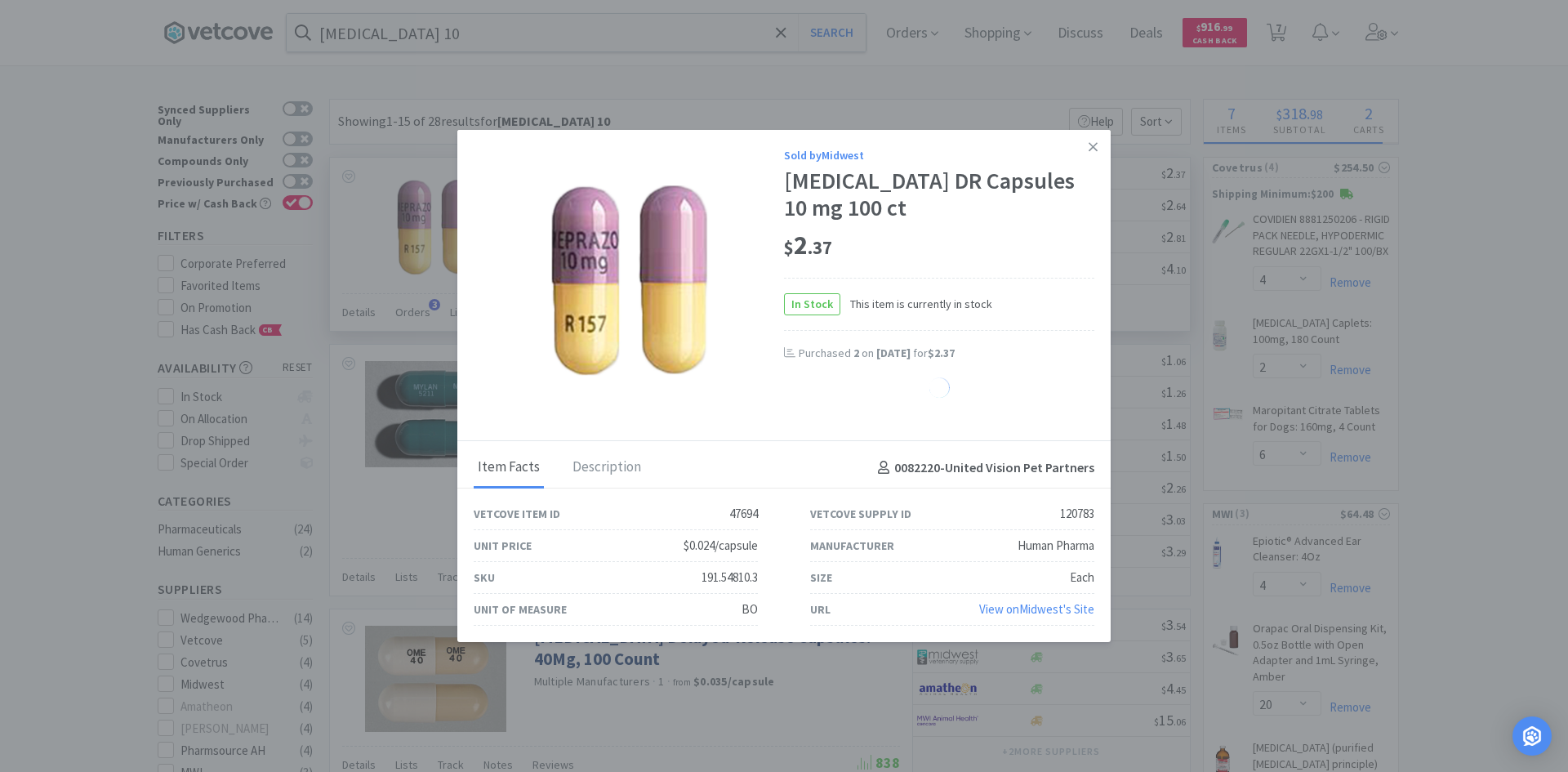
select select "2"
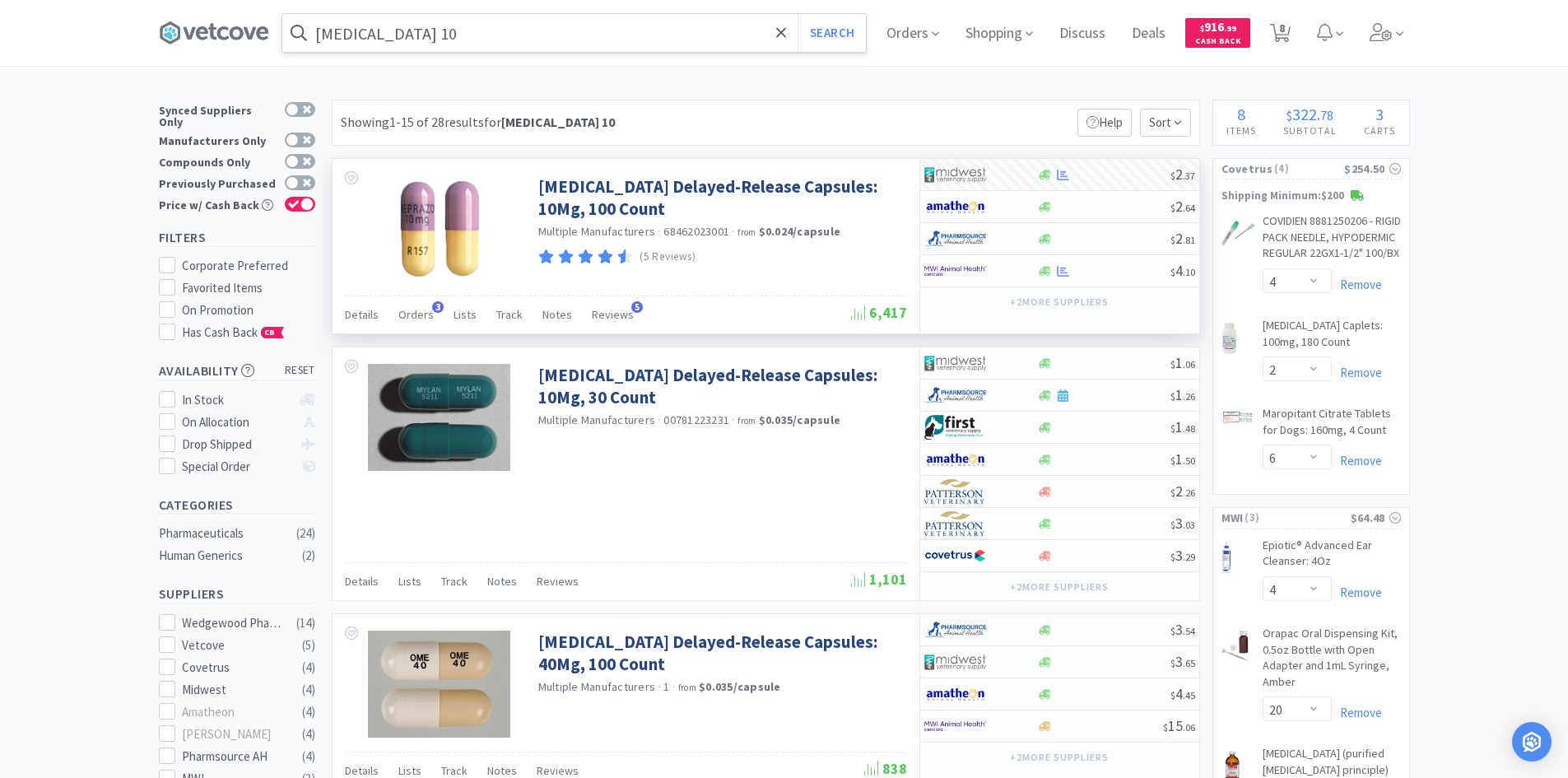
click at [644, 35] on input "[MEDICAL_DATA] 10" at bounding box center [574, 32] width 584 height 38
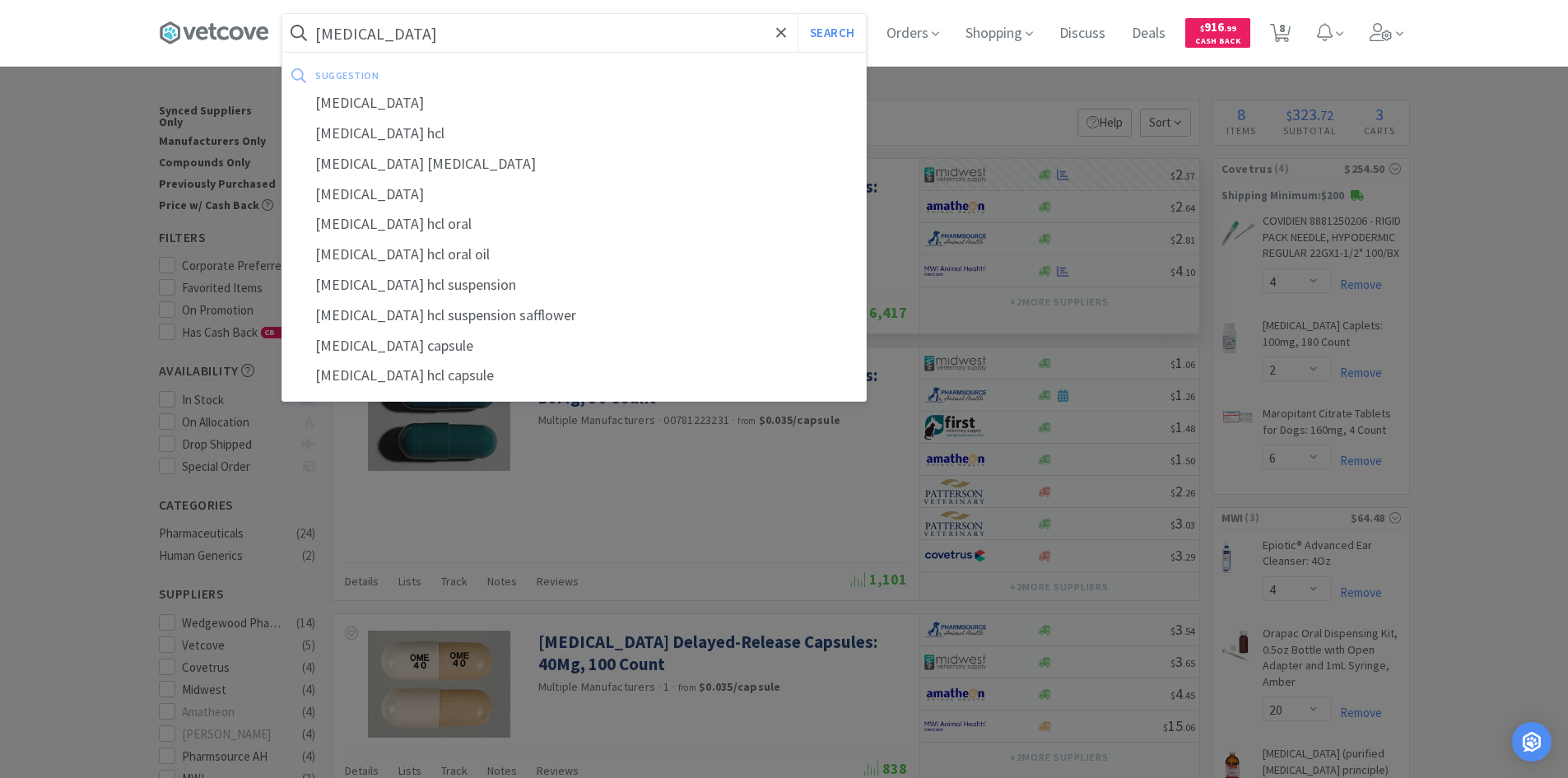
type input "[MEDICAL_DATA]"
click at [797, 14] on button "Search" at bounding box center [831, 32] width 68 height 38
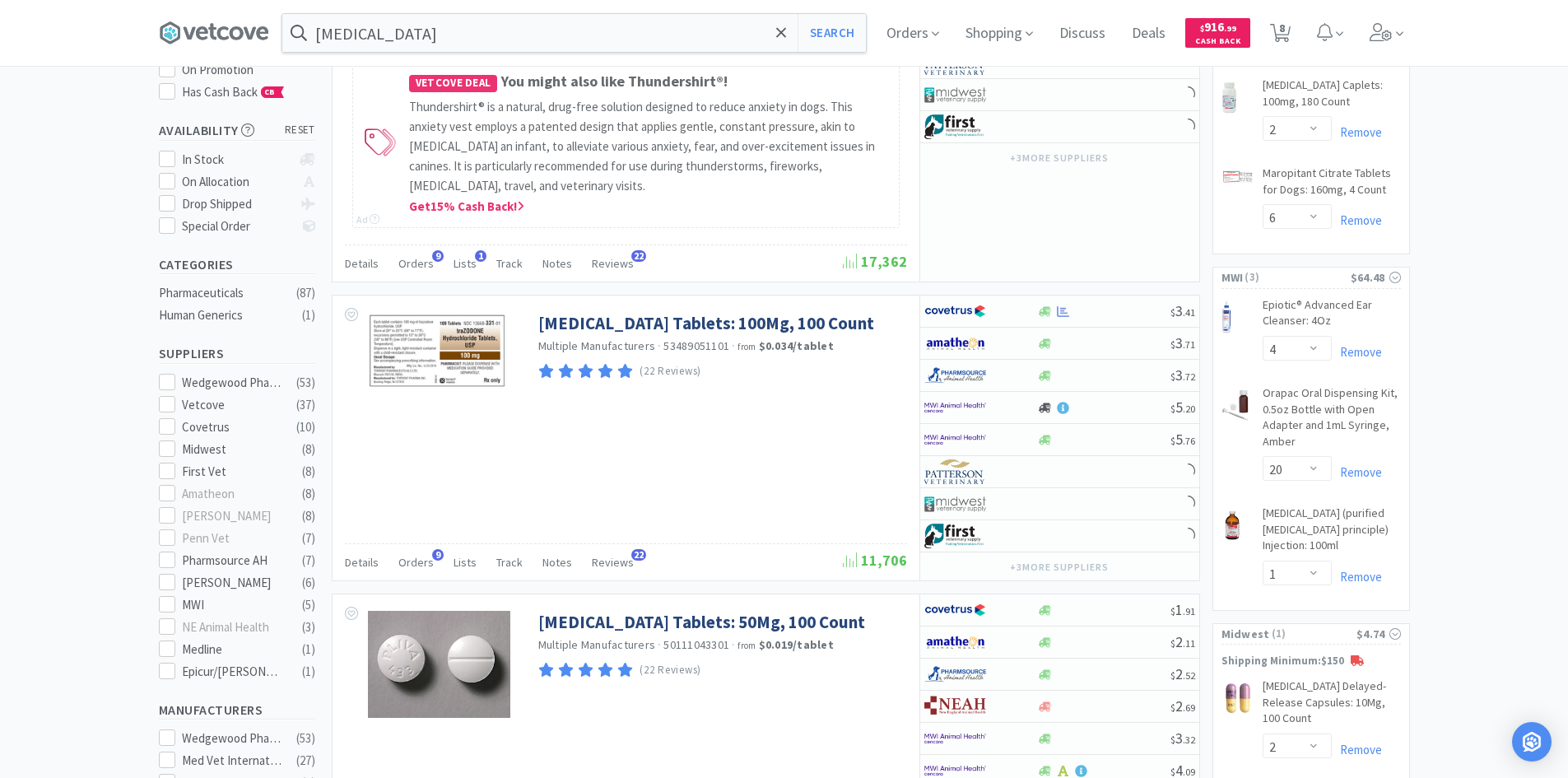
scroll to position [330, 0]
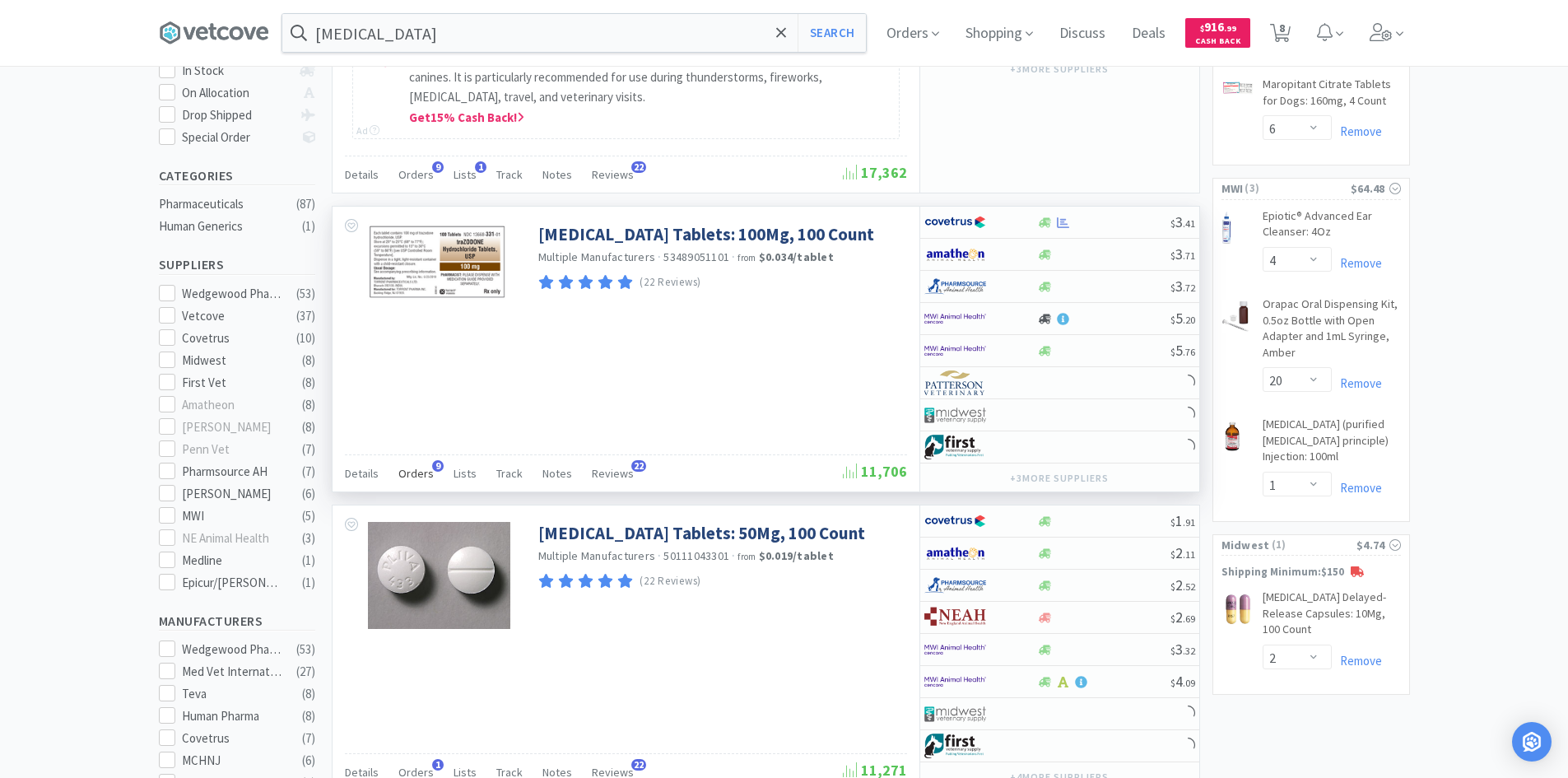
click at [422, 474] on span "Orders" at bounding box center [416, 473] width 35 height 15
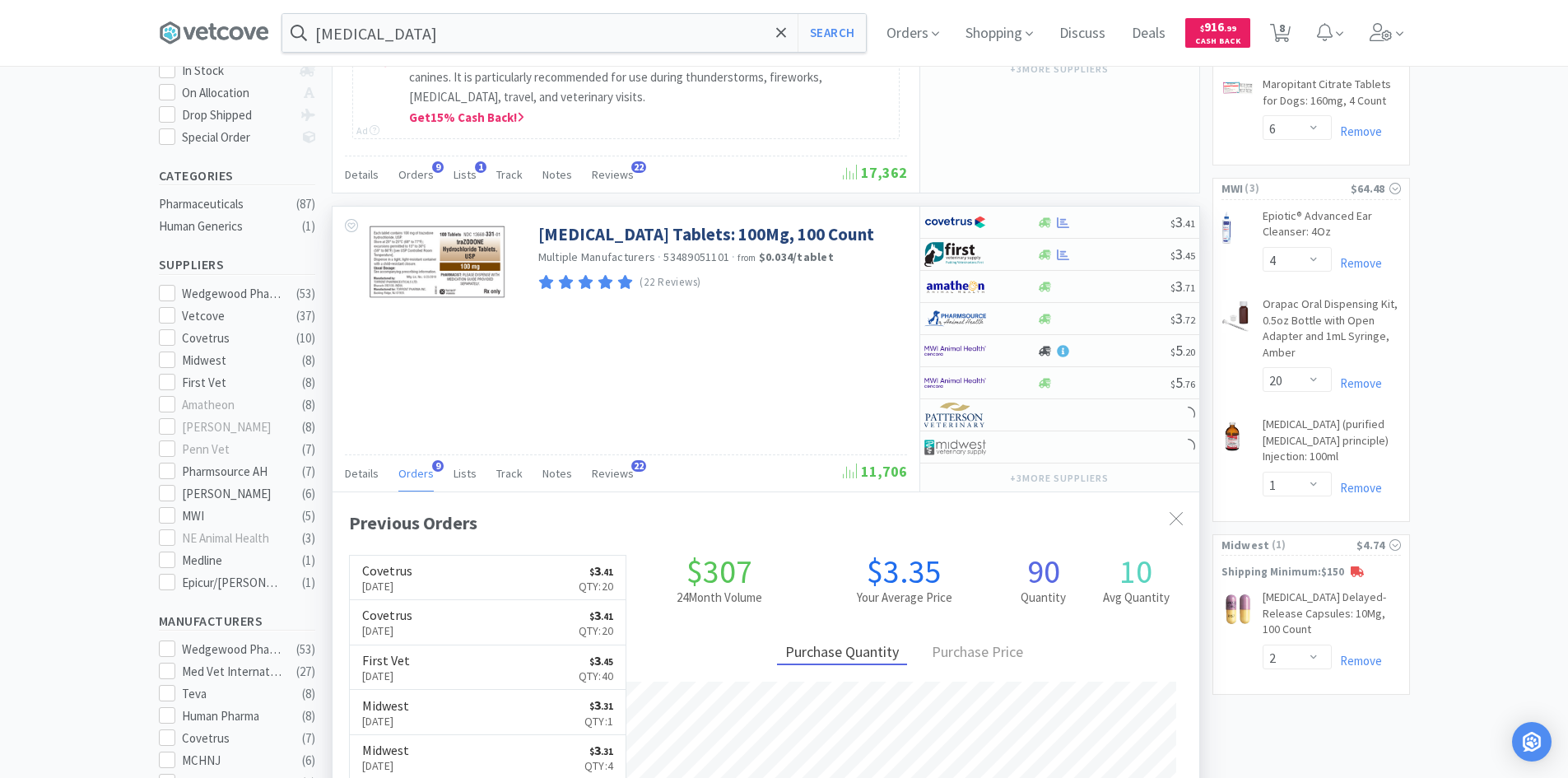
scroll to position [441, 867]
click at [422, 474] on span "Orders" at bounding box center [416, 473] width 35 height 15
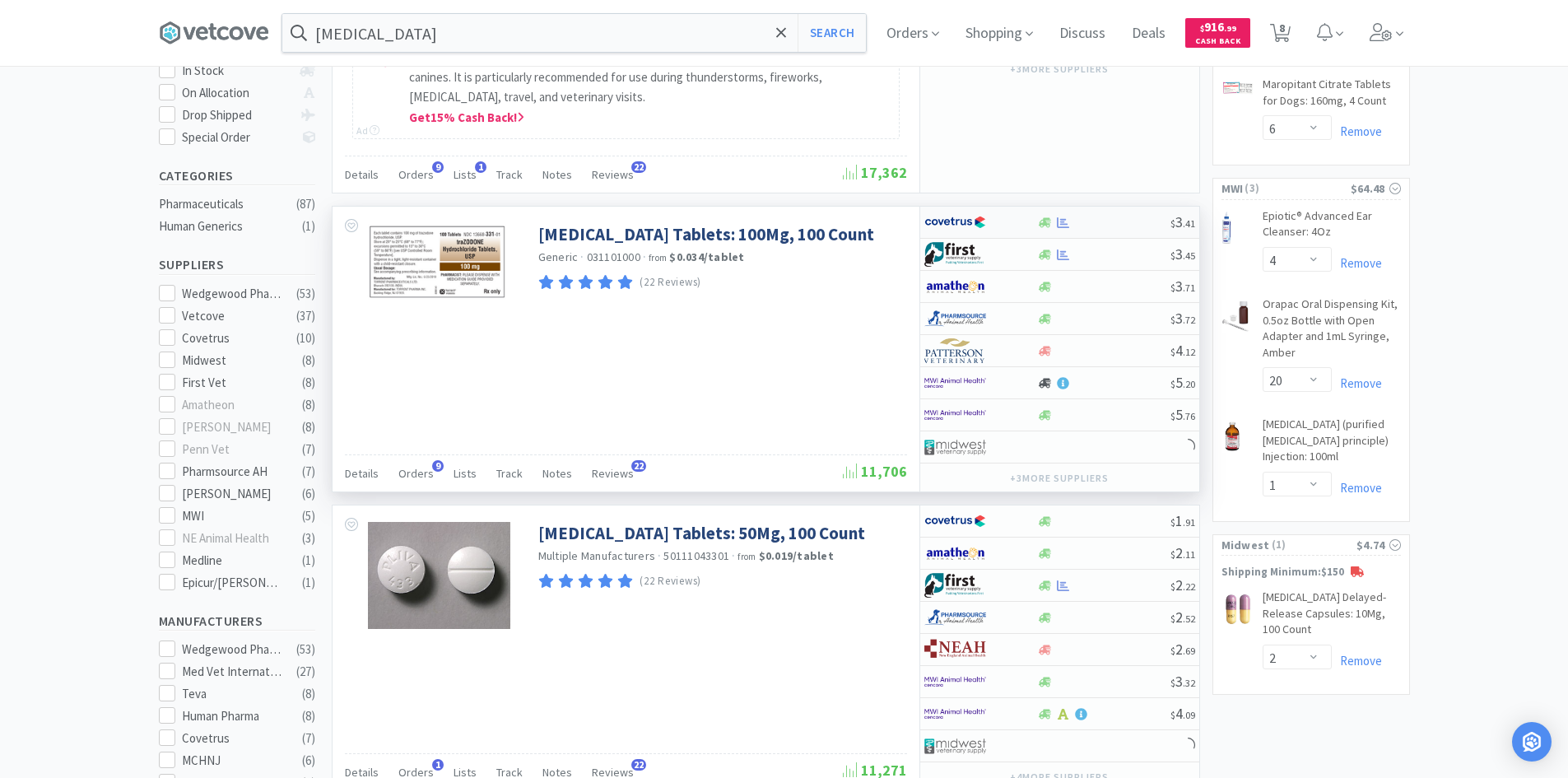
click at [1009, 223] on div at bounding box center [970, 222] width 91 height 28
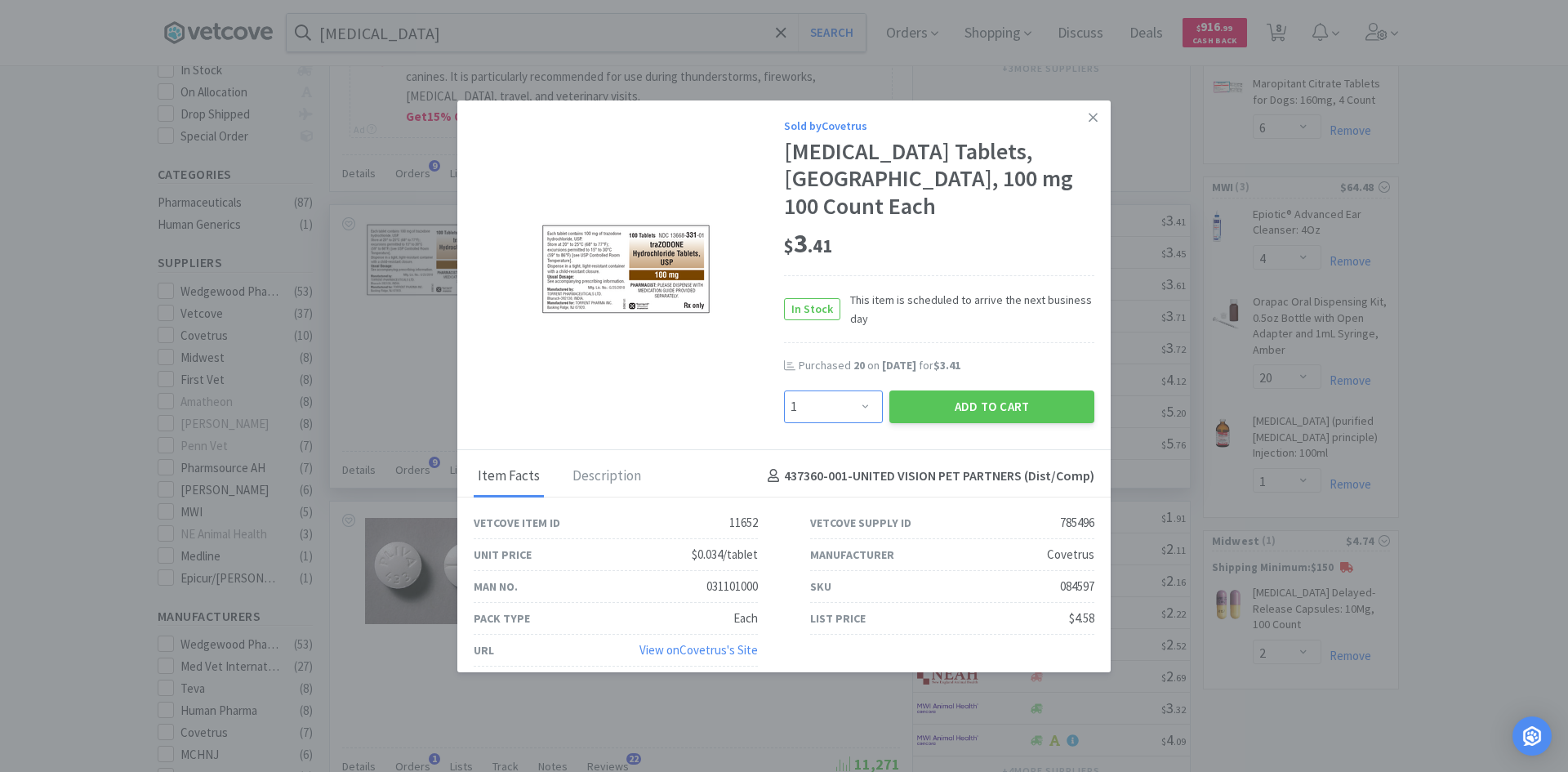
click at [842, 398] on select "Enter Quantity 1 2 3 4 5 6 7 8 9 10 11 12 13 14 15 16 17 18 19 20 Enter Quantity" at bounding box center [833, 407] width 99 height 33
select select "20"
click at [784, 390] on select "Enter Quantity 1 2 3 4 5 6 7 8 9 10 11 12 13 14 15 16 17 18 19 20 Enter Quantity" at bounding box center [833, 407] width 99 height 33
click at [939, 406] on button "Add to Cart" at bounding box center [991, 407] width 205 height 33
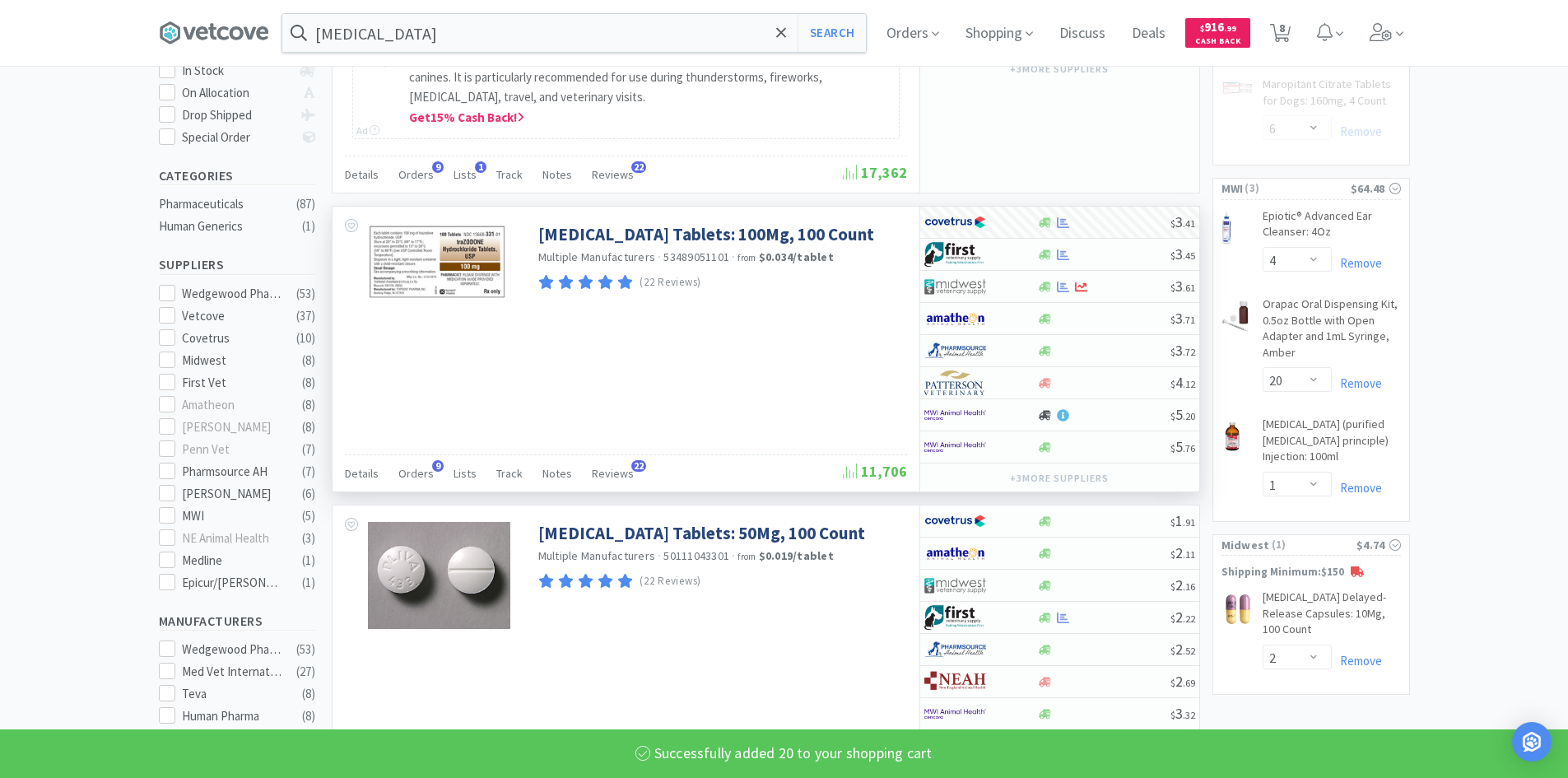
select select "20"
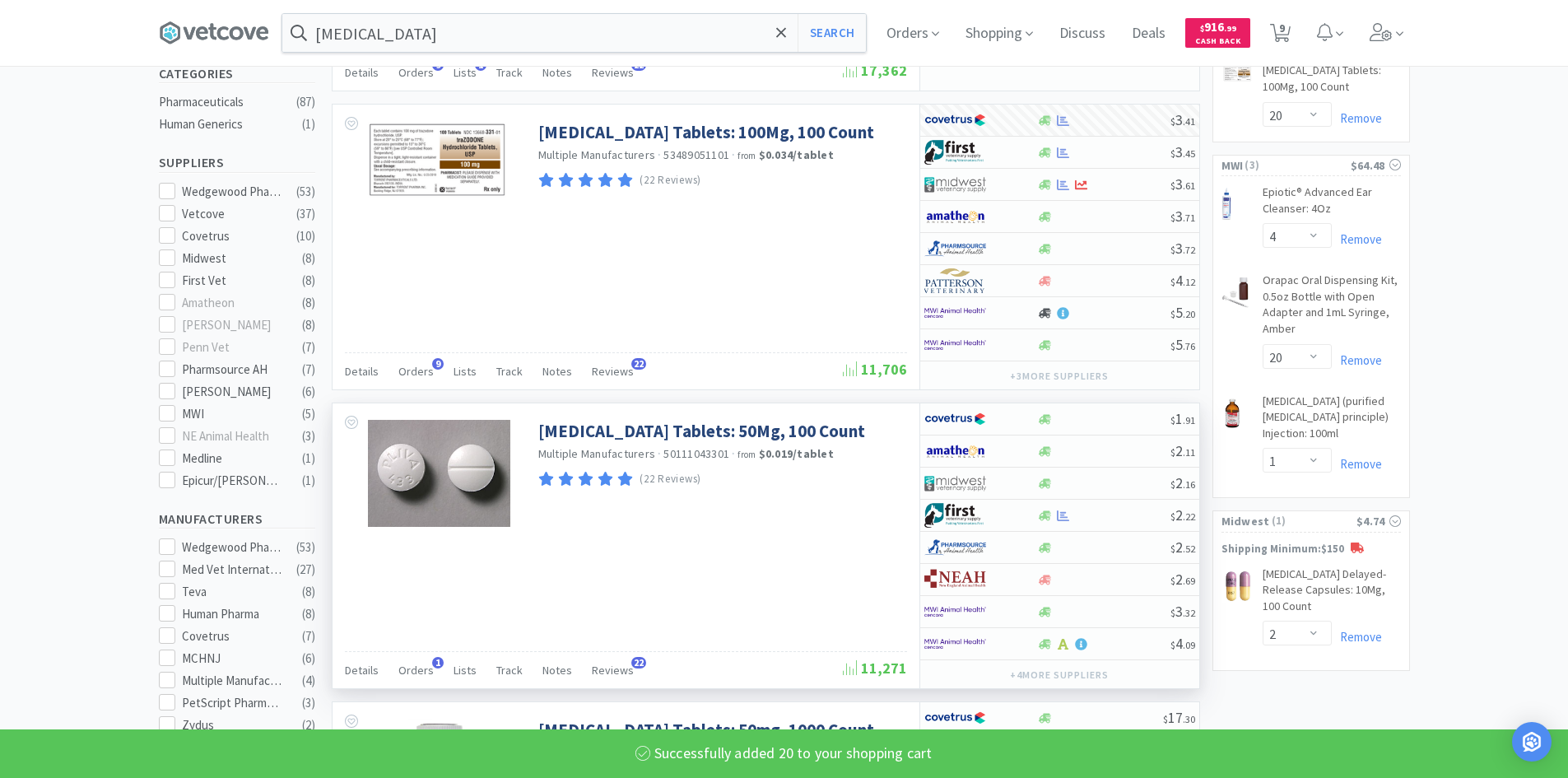
scroll to position [658, 0]
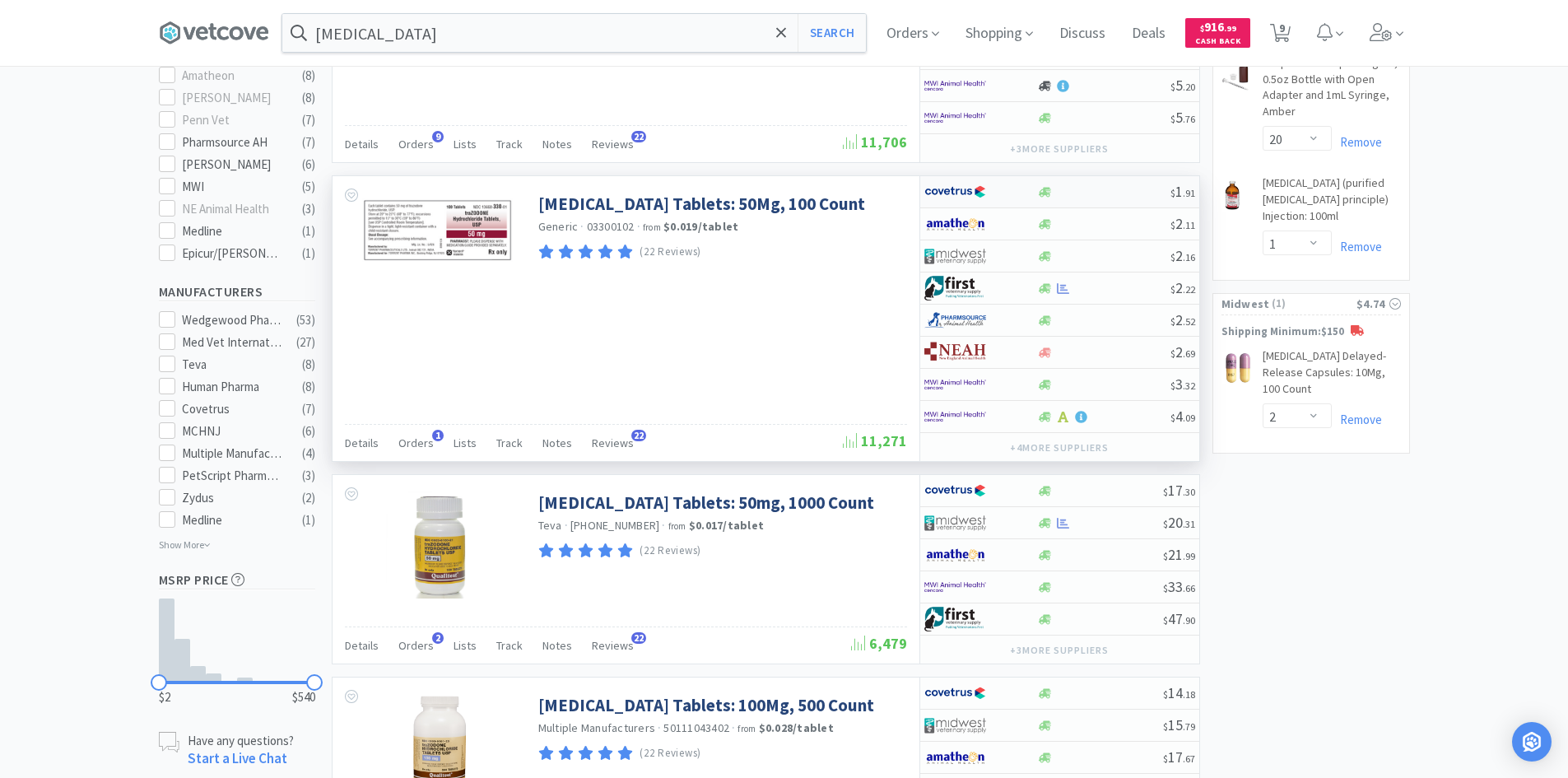
click at [1009, 190] on div at bounding box center [970, 191] width 91 height 28
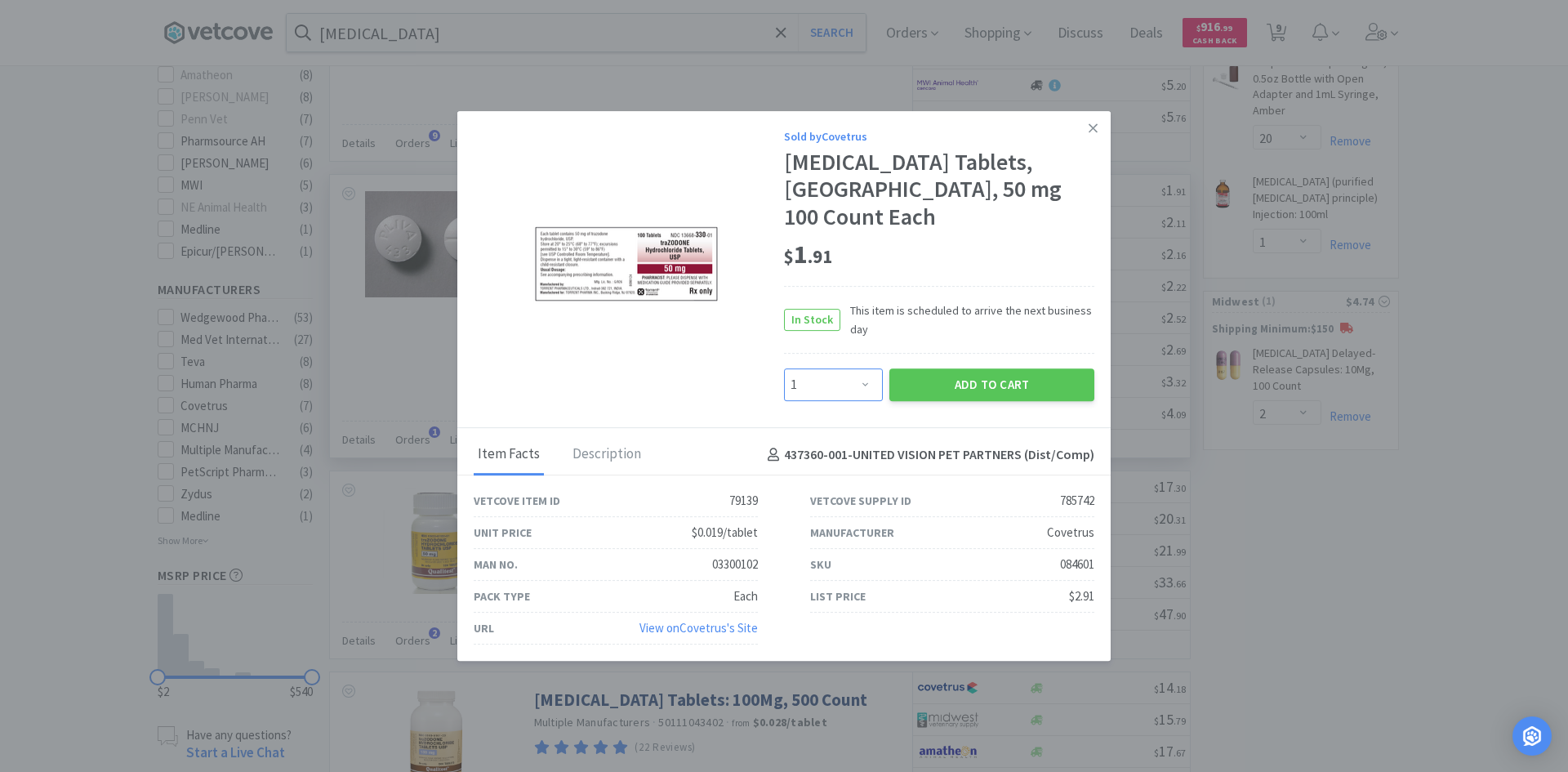
click at [847, 380] on select "Enter Quantity 1 2 3 4 5 6 7 8 9 10 11 12 13 14 15 16 17 18 19 20 Enter Quantity" at bounding box center [833, 385] width 99 height 33
select select "10"
click at [784, 369] on select "Enter Quantity 1 2 3 4 5 6 7 8 9 10 11 12 13 14 15 16 17 18 19 20 Enter Quantity" at bounding box center [833, 385] width 99 height 33
click at [958, 388] on button "Add to Cart" at bounding box center [991, 385] width 205 height 33
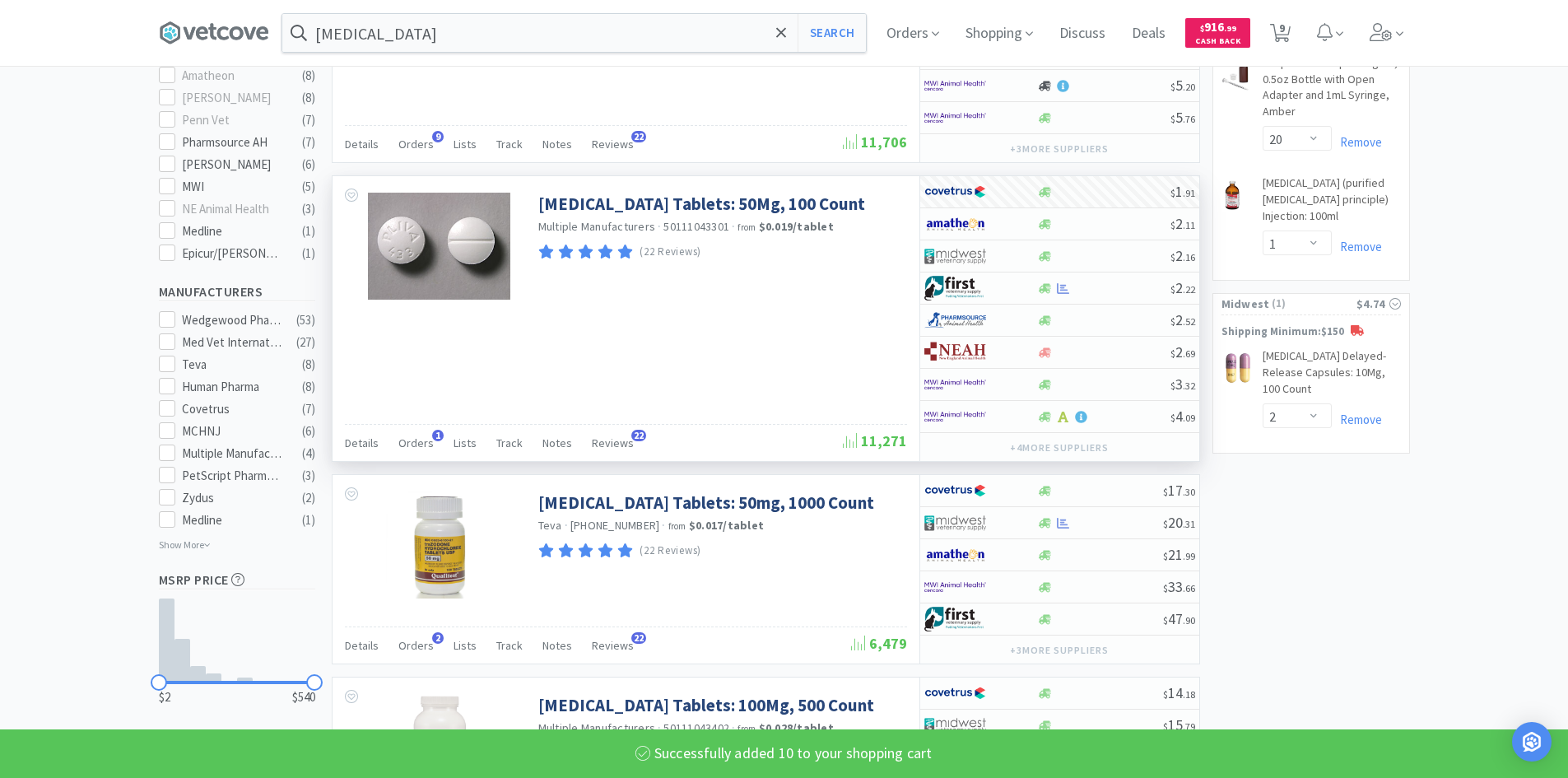
select select "10"
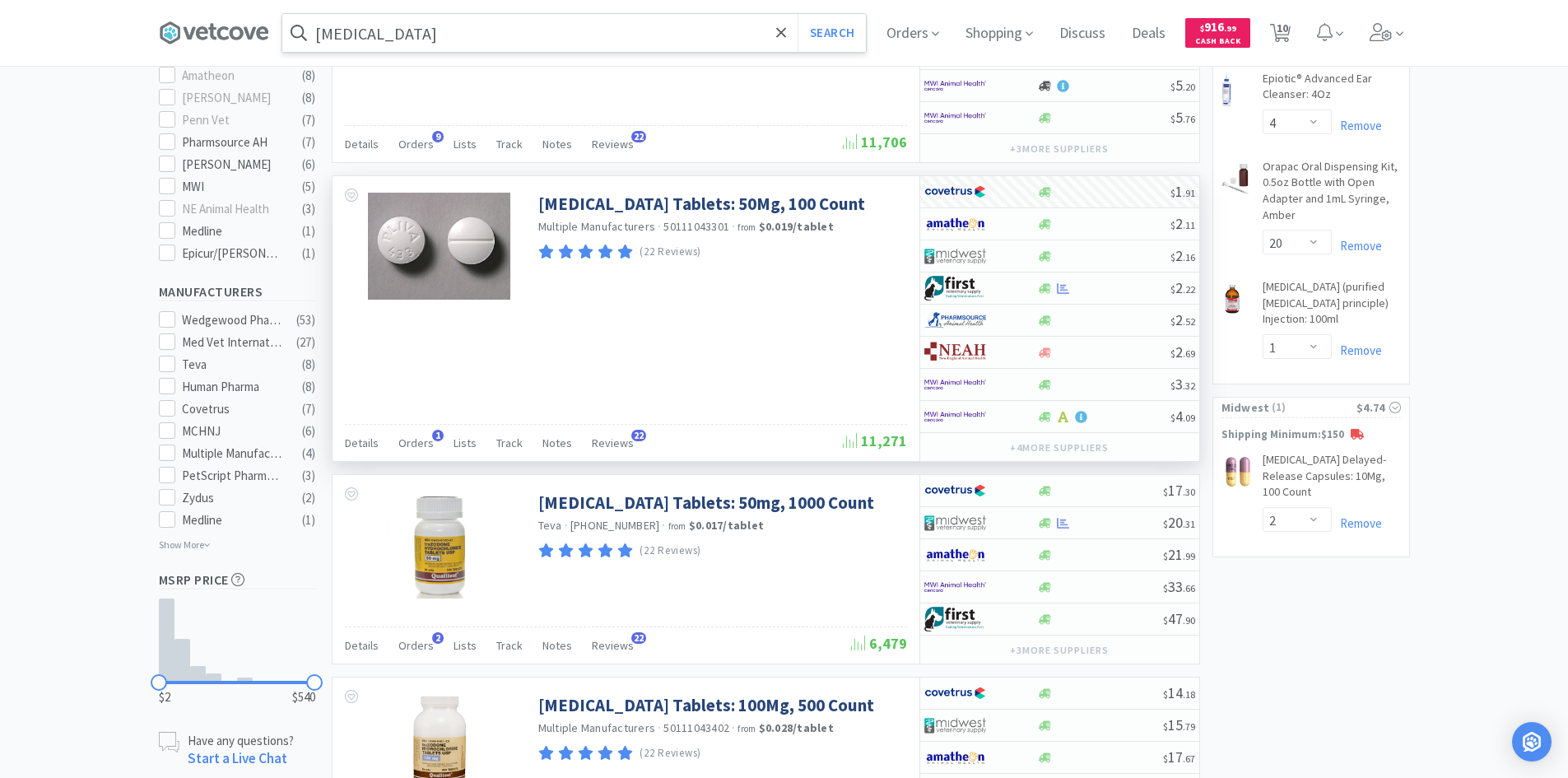
click at [471, 32] on input "[MEDICAL_DATA]" at bounding box center [574, 32] width 584 height 38
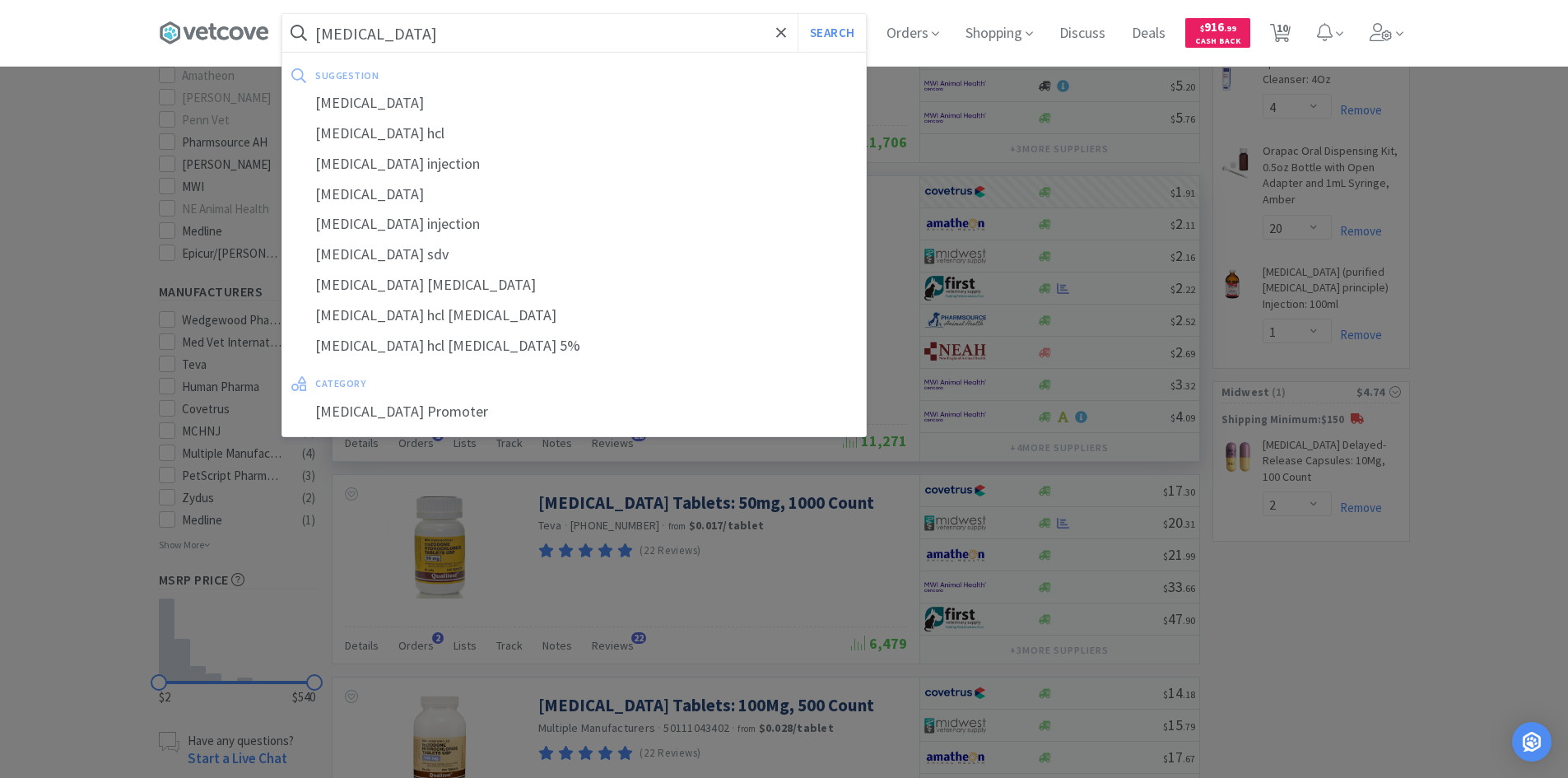
type input "[MEDICAL_DATA]"
click at [797, 14] on button "Search" at bounding box center [831, 32] width 68 height 38
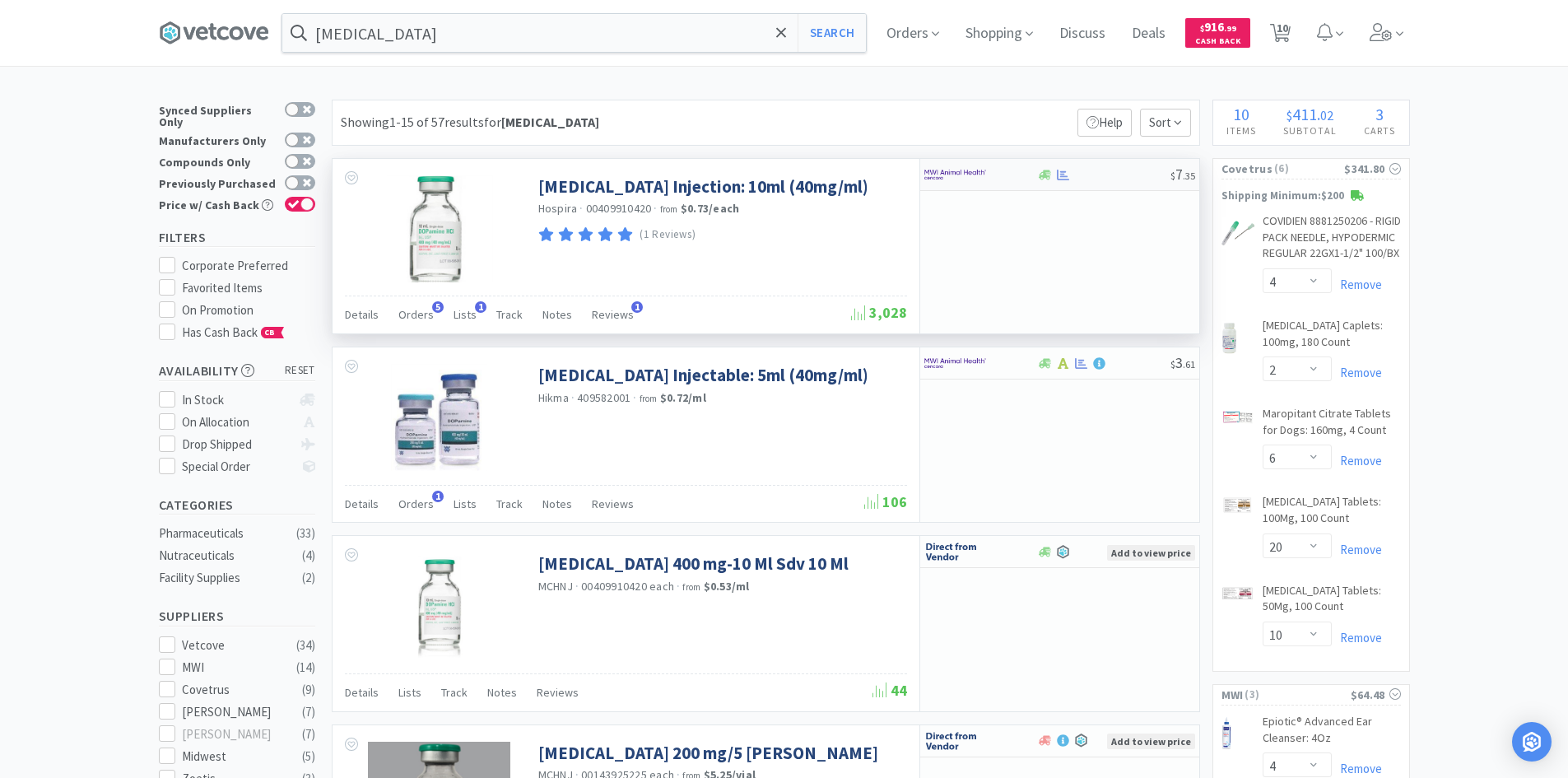
click at [1011, 174] on div at bounding box center [970, 175] width 91 height 28
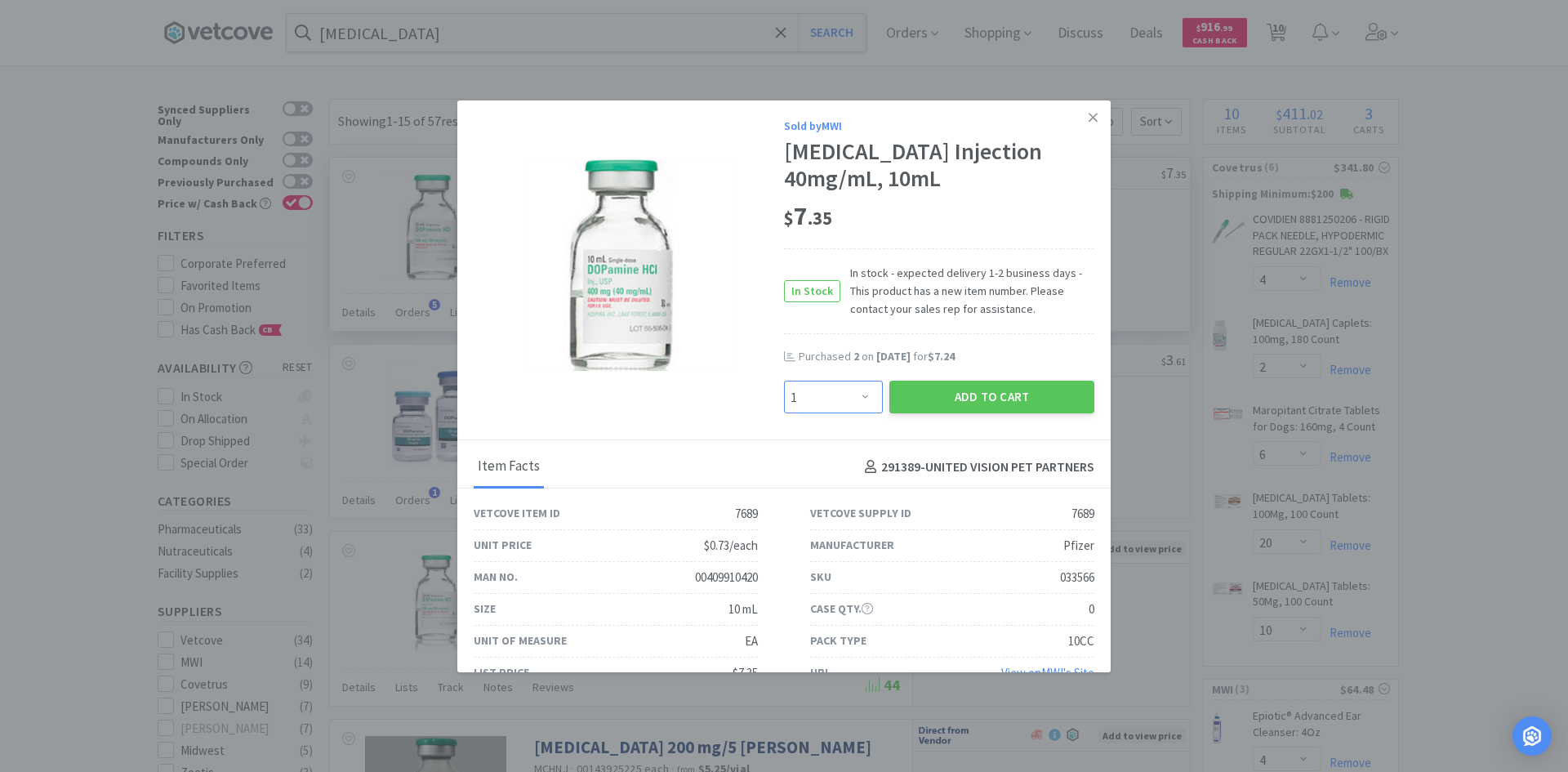
drag, startPoint x: 843, startPoint y: 381, endPoint x: 839, endPoint y: 393, distance: 12.6
click at [843, 381] on select "Enter Quantity 1 2 3 4 5 6 7 8 9 10 11 12 13 14 15 16 17 18 19 20 Enter Quantity" at bounding box center [833, 397] width 99 height 33
select select "2"
click at [784, 381] on select "Enter Quantity 1 2 3 4 5 6 7 8 9 10 11 12 13 14 15 16 17 18 19 20 Enter Quantity" at bounding box center [833, 397] width 99 height 33
click at [969, 398] on button "Add to Cart" at bounding box center [991, 397] width 205 height 33
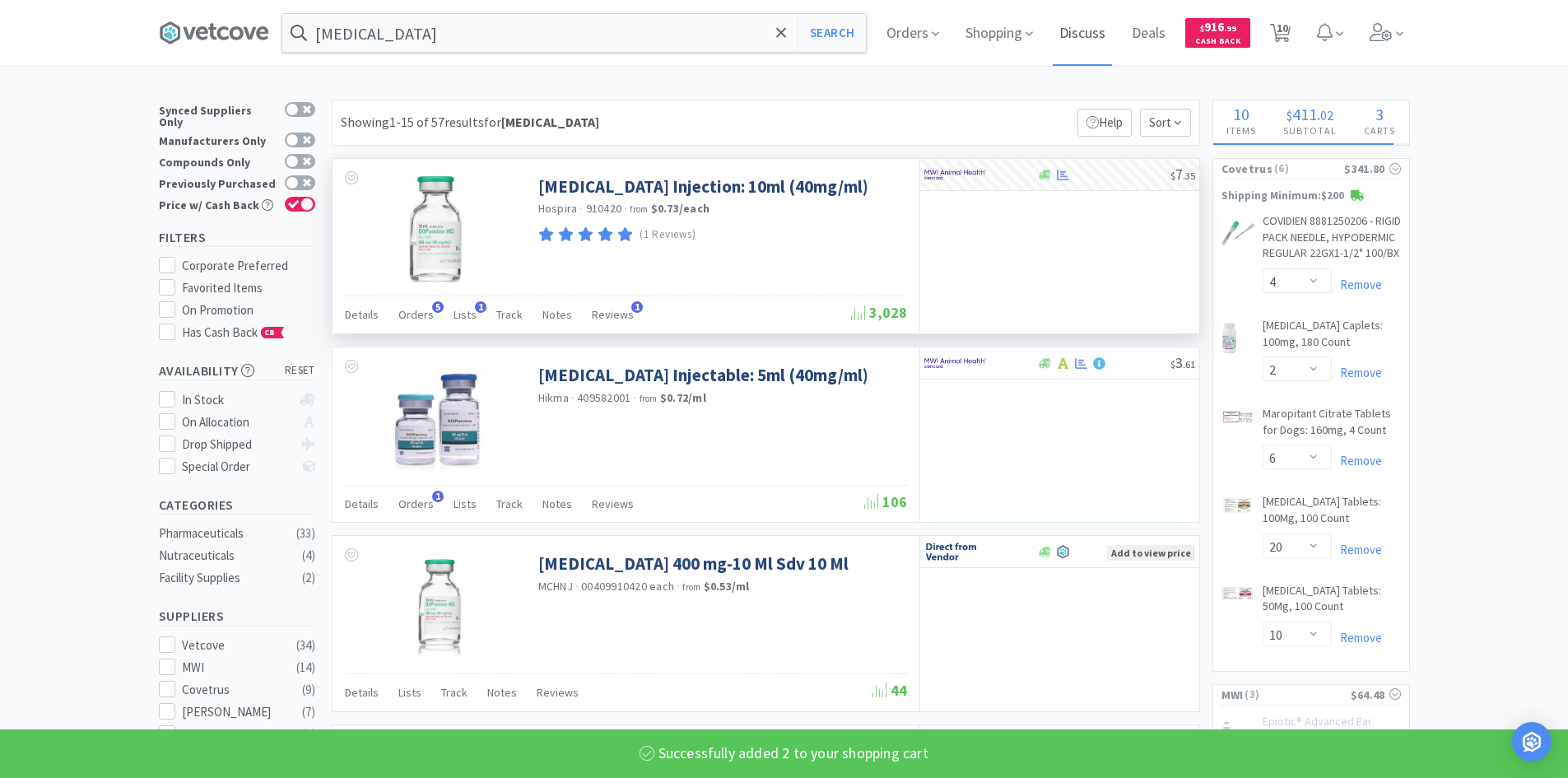
select select "2"
select select "4"
select select "20"
select select "1"
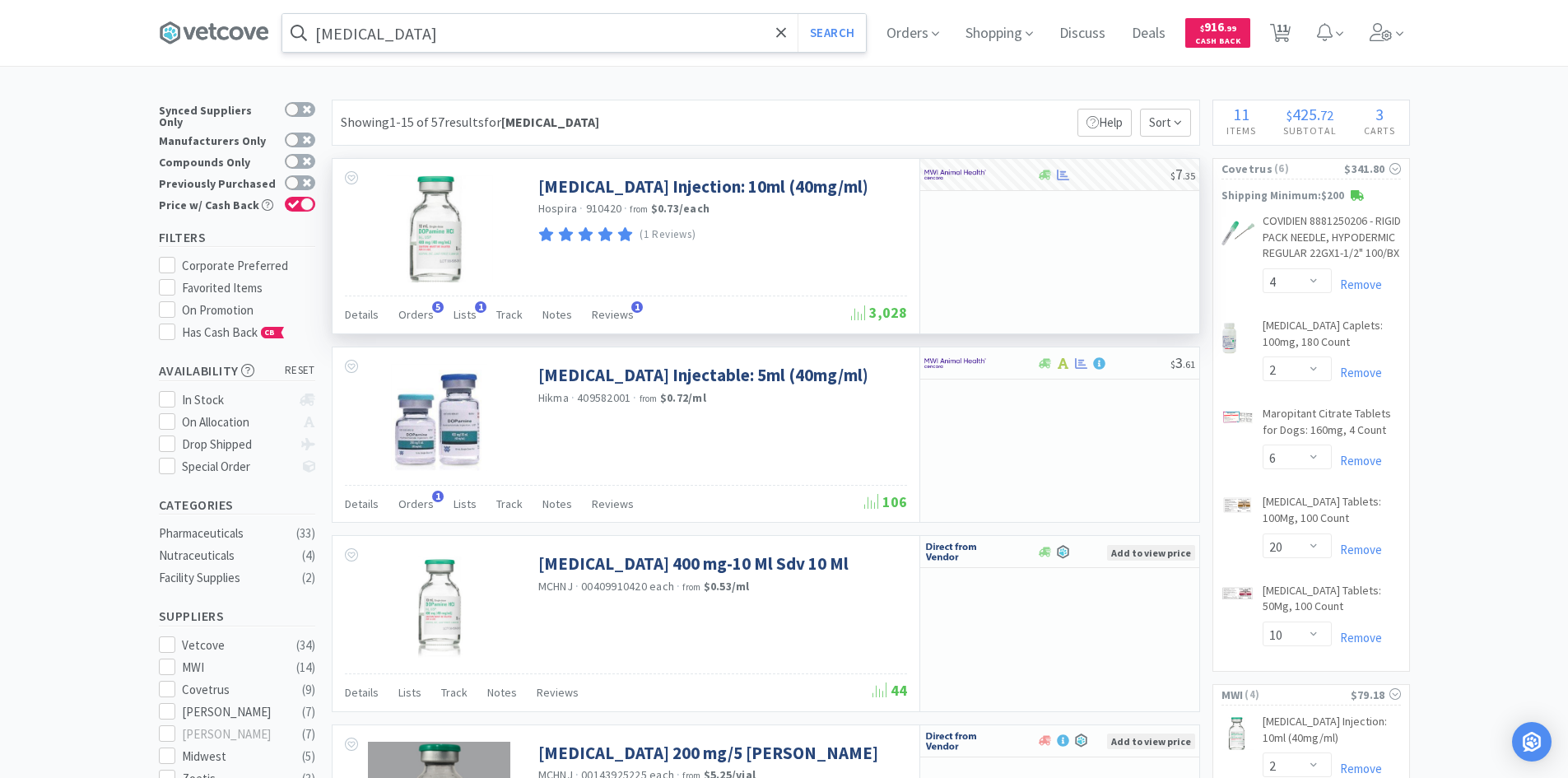
click at [436, 21] on input "[MEDICAL_DATA]" at bounding box center [574, 32] width 584 height 38
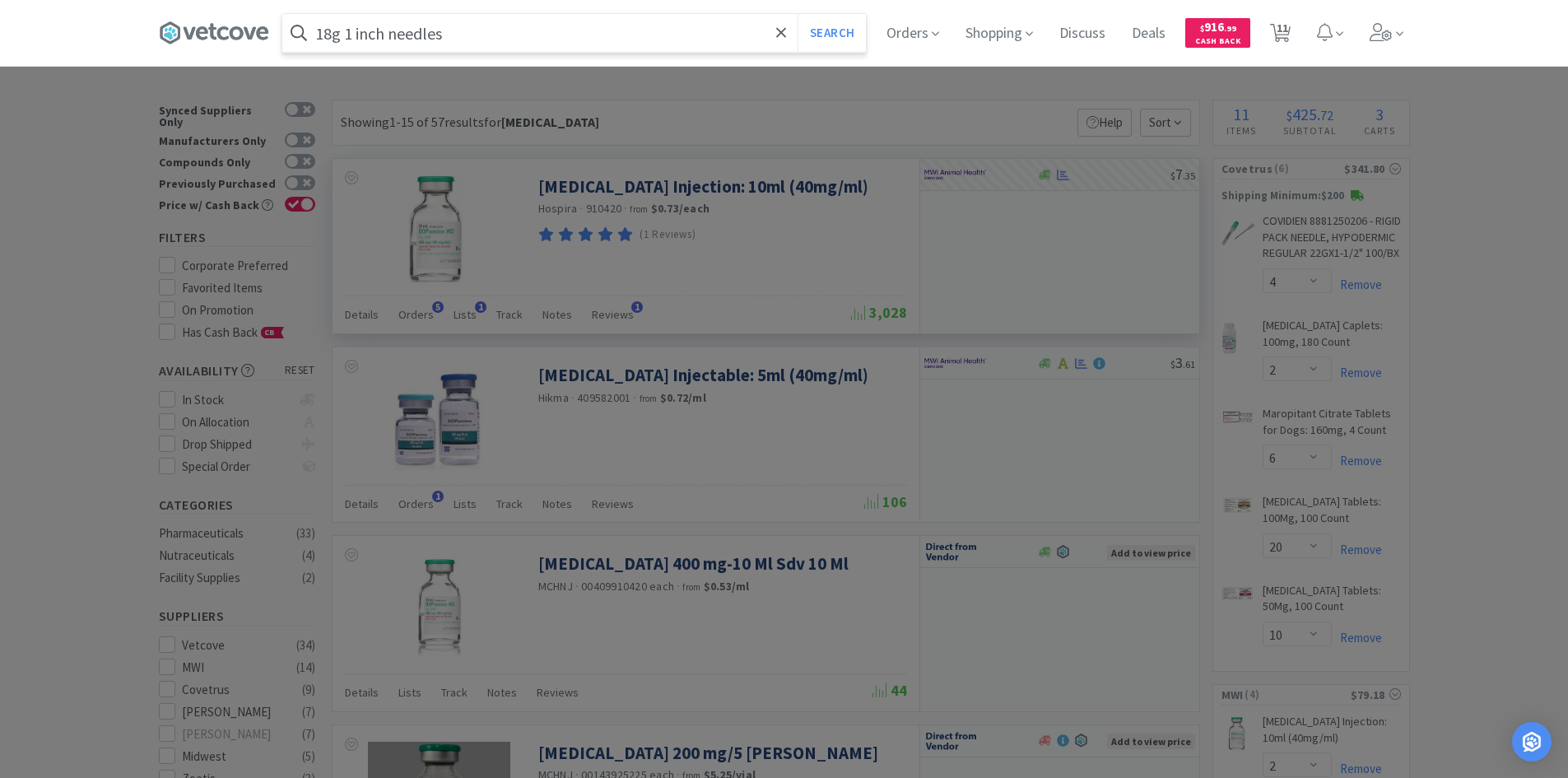
type input "18g 1 inch needles"
click at [797, 14] on button "Search" at bounding box center [831, 32] width 68 height 38
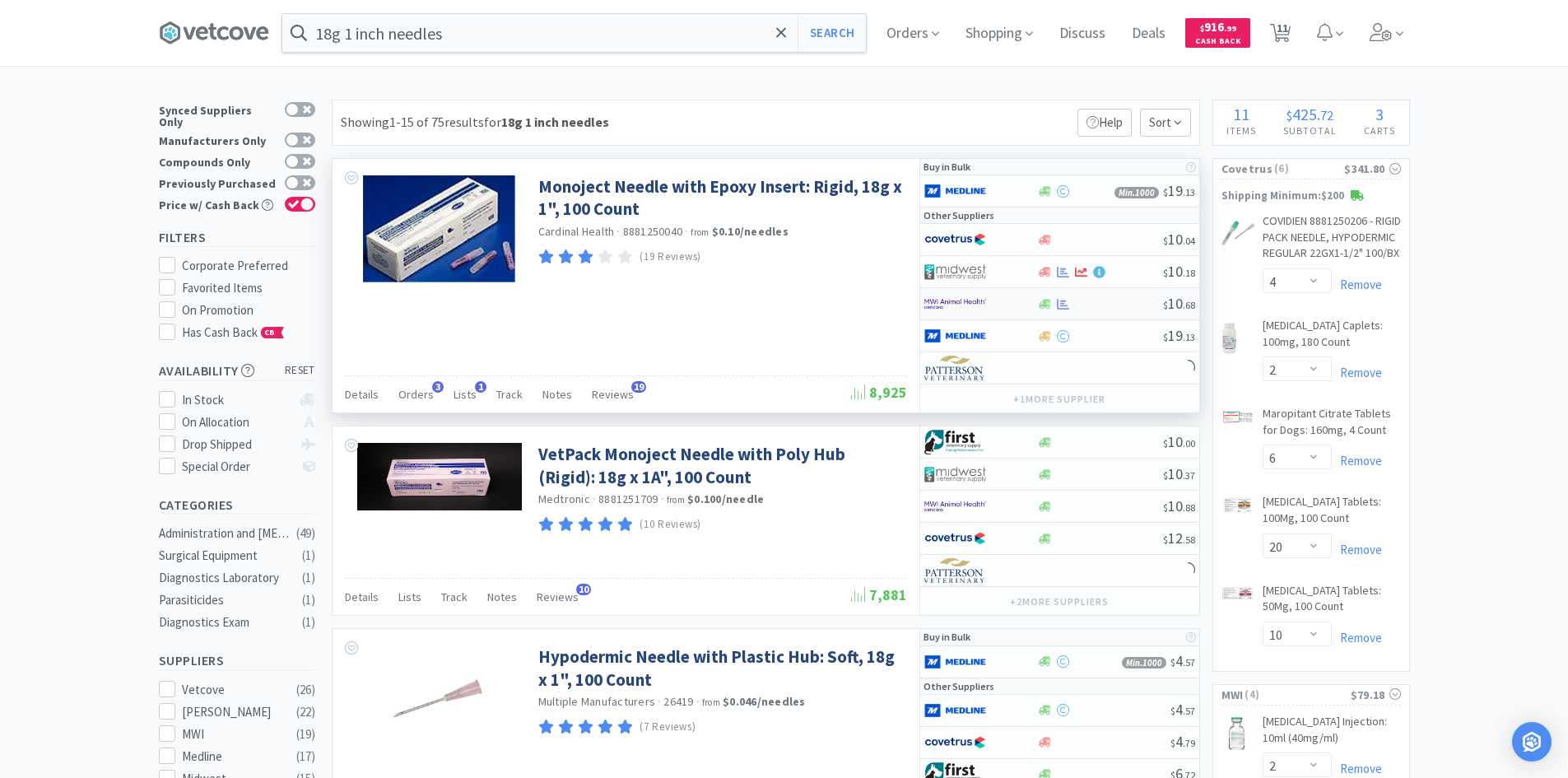
click at [1014, 304] on div at bounding box center [970, 303] width 91 height 28
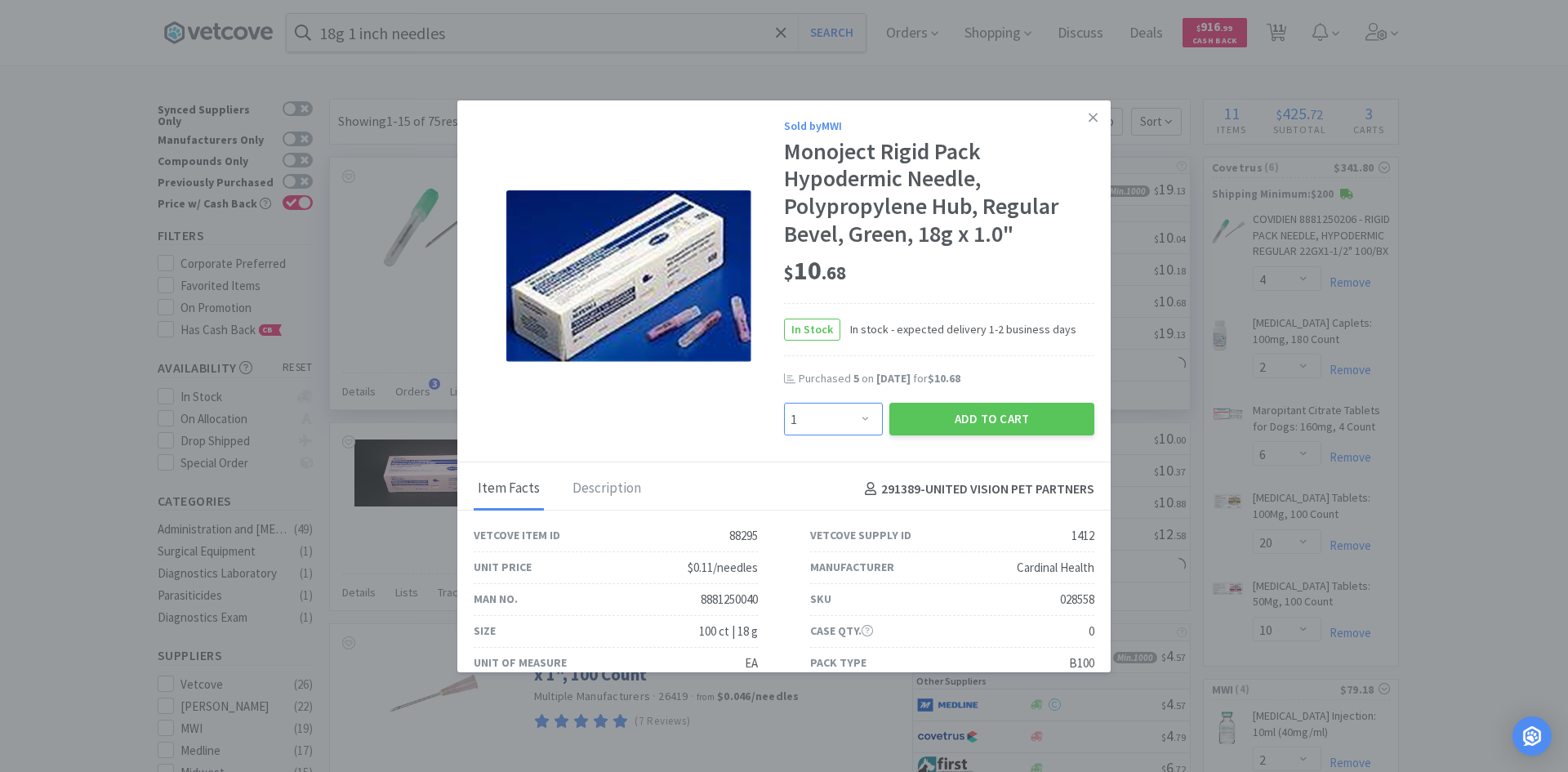
click at [854, 420] on select "Enter Quantity 1 2 3 4 5 6 7 8 9 10 11 12 13 14 15 16 17 18 19 20 Enter Quantity" at bounding box center [833, 419] width 99 height 33
select select "6"
click at [784, 402] on select "Enter Quantity 1 2 3 4 5 6 7 8 9 10 11 12 13 14 15 16 17 18 19 20 Enter Quantity" at bounding box center [833, 419] width 99 height 33
click at [964, 412] on button "Add to Cart" at bounding box center [991, 419] width 205 height 33
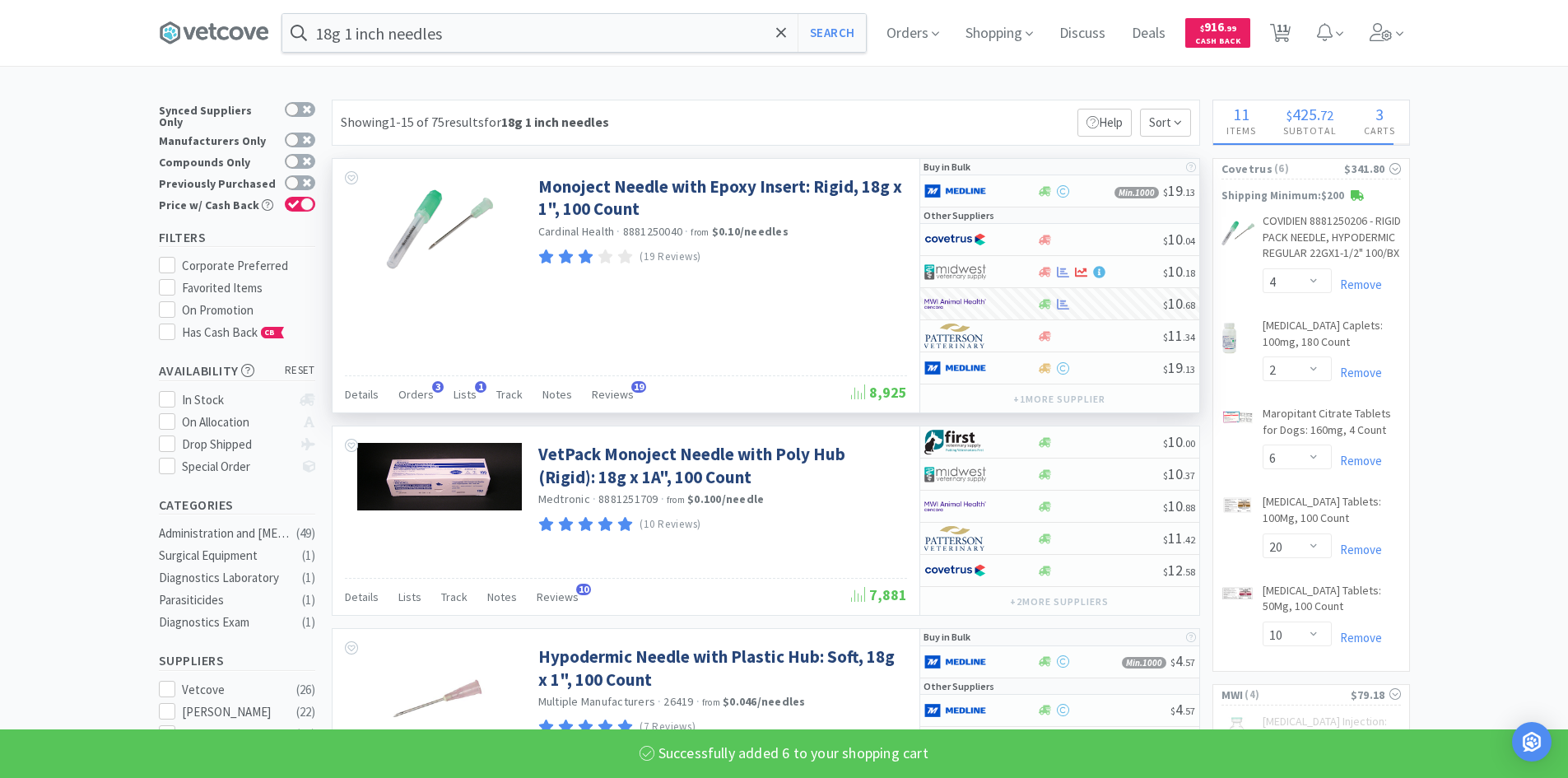
select select "6"
select select "20"
select select "1"
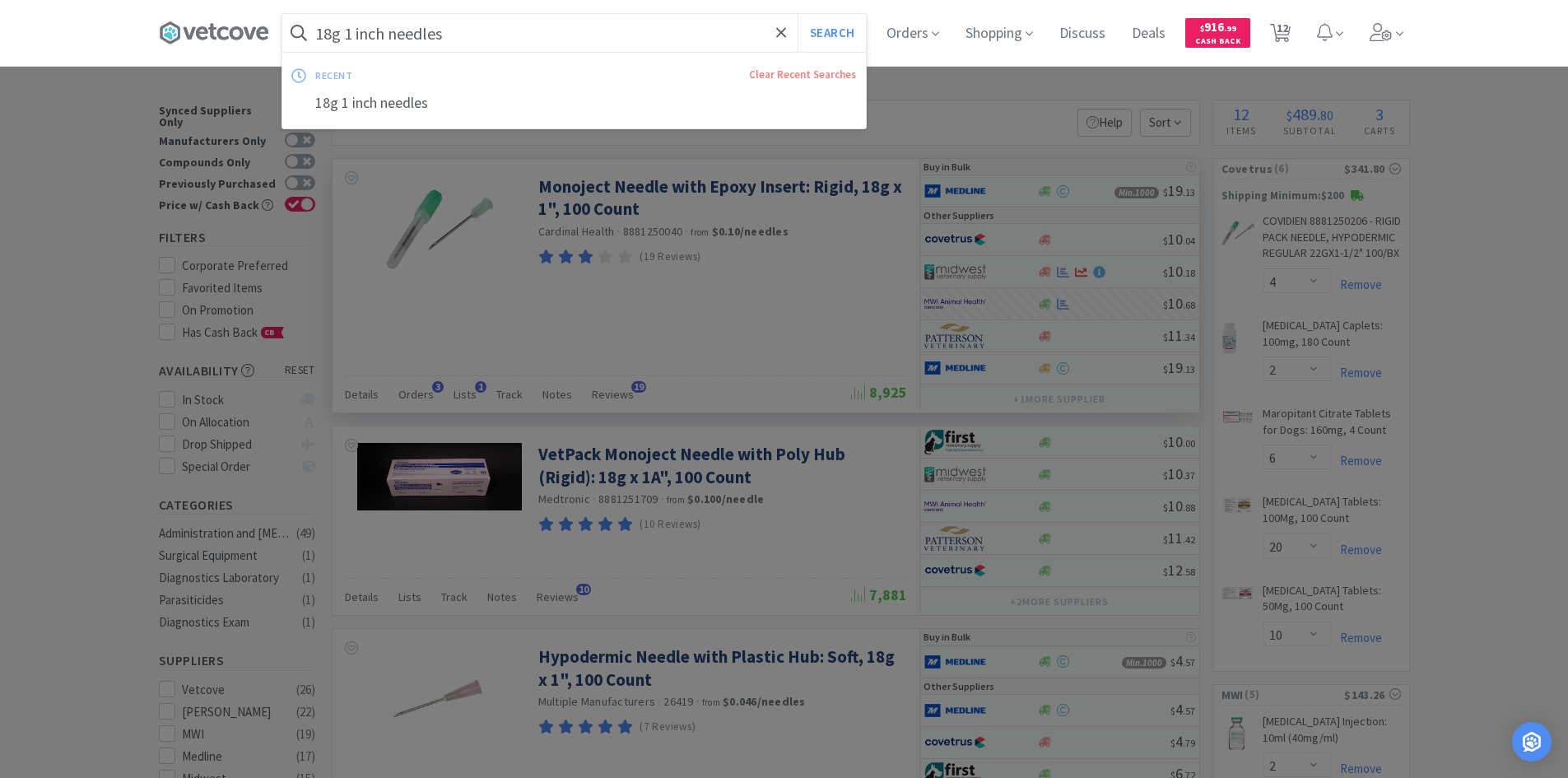
click at [361, 37] on input "18g 1 inch needles" at bounding box center [574, 32] width 584 height 38
click at [353, 35] on input "18g 1 inch needles" at bounding box center [574, 32] width 584 height 38
click at [358, 35] on input "18g 1 inch needles" at bounding box center [574, 32] width 584 height 38
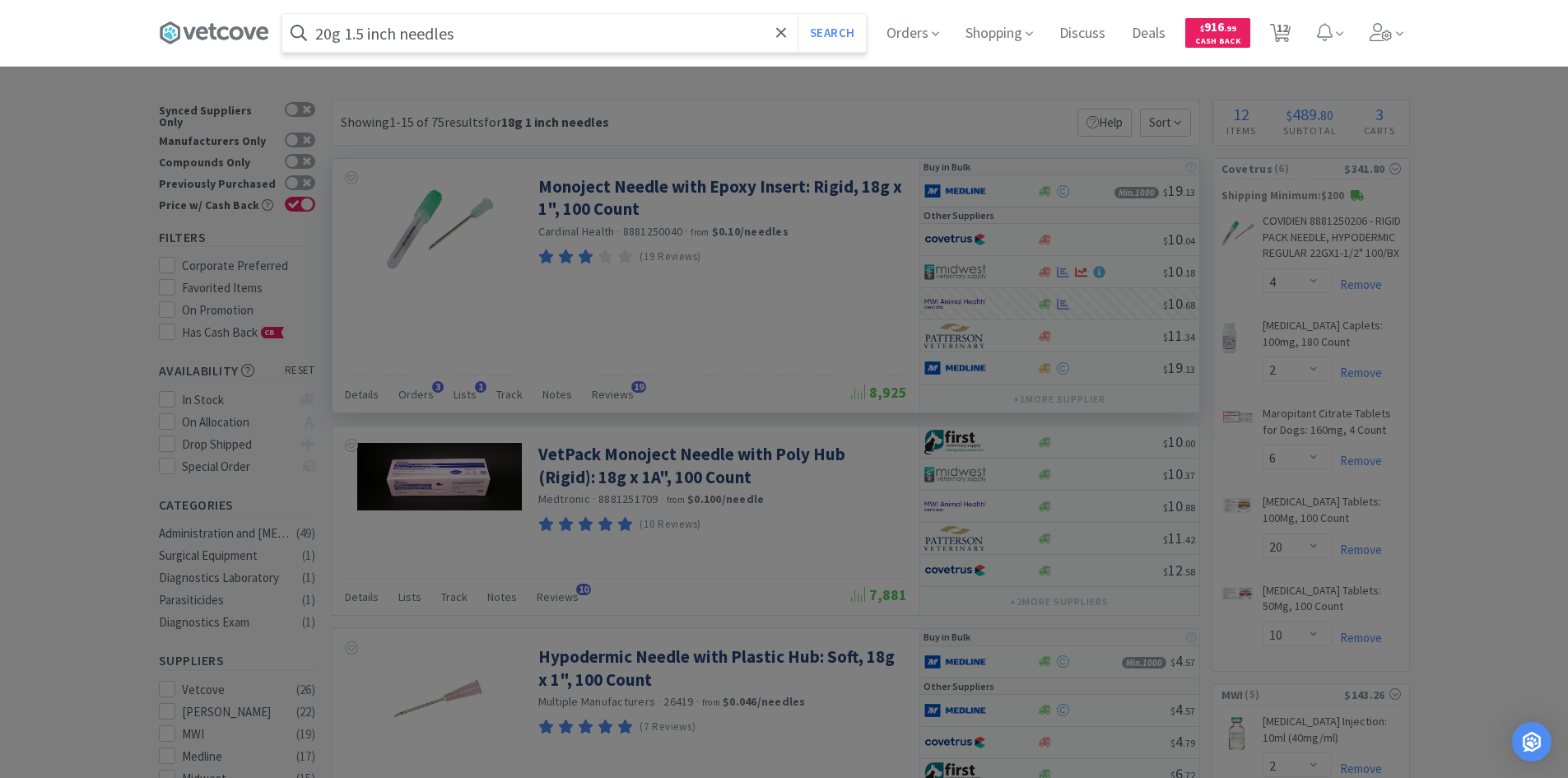
type input "20g 1.5 inch needles"
click at [797, 14] on button "Search" at bounding box center [831, 32] width 68 height 38
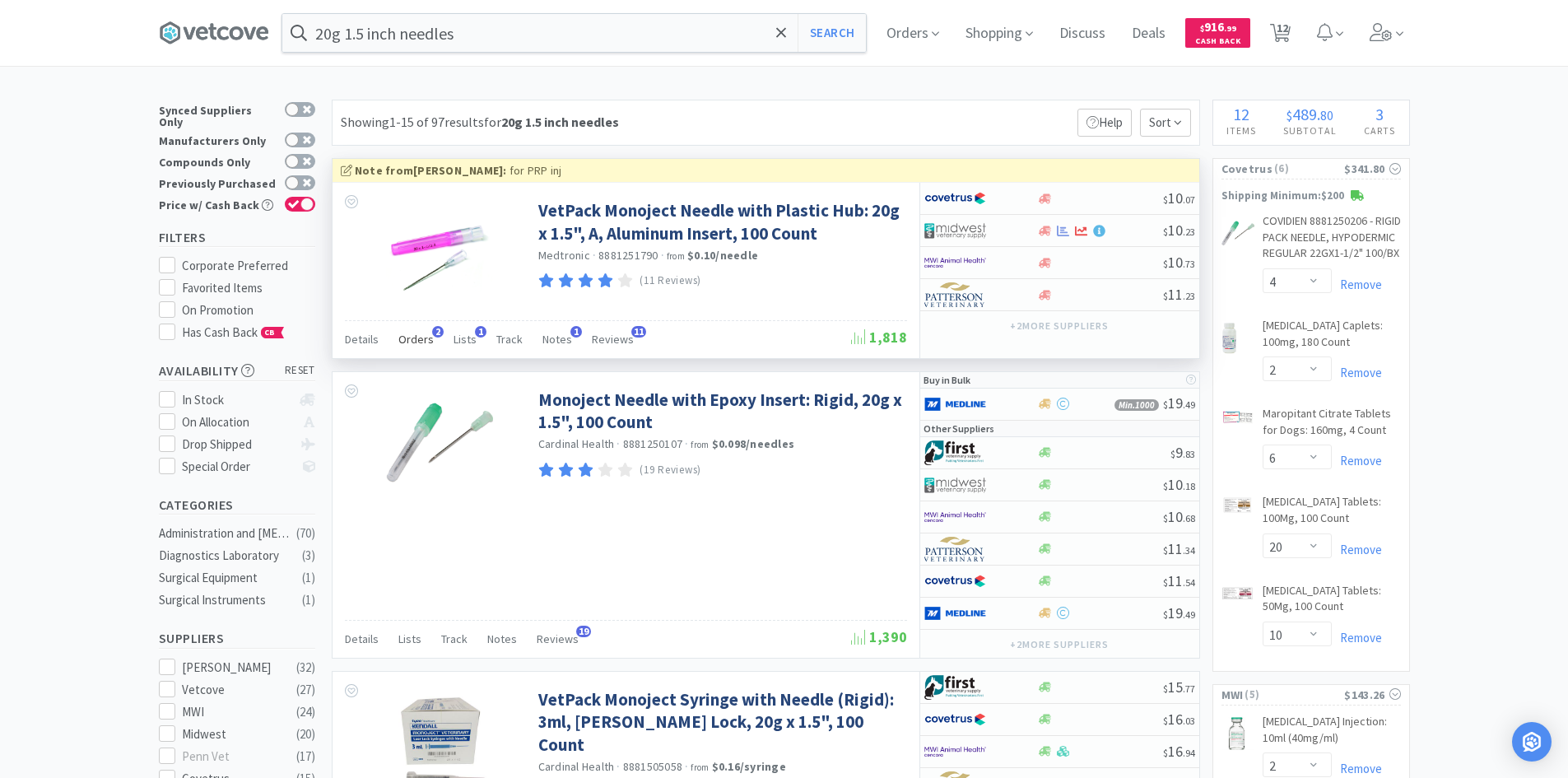
click at [422, 339] on span "Orders" at bounding box center [416, 338] width 35 height 15
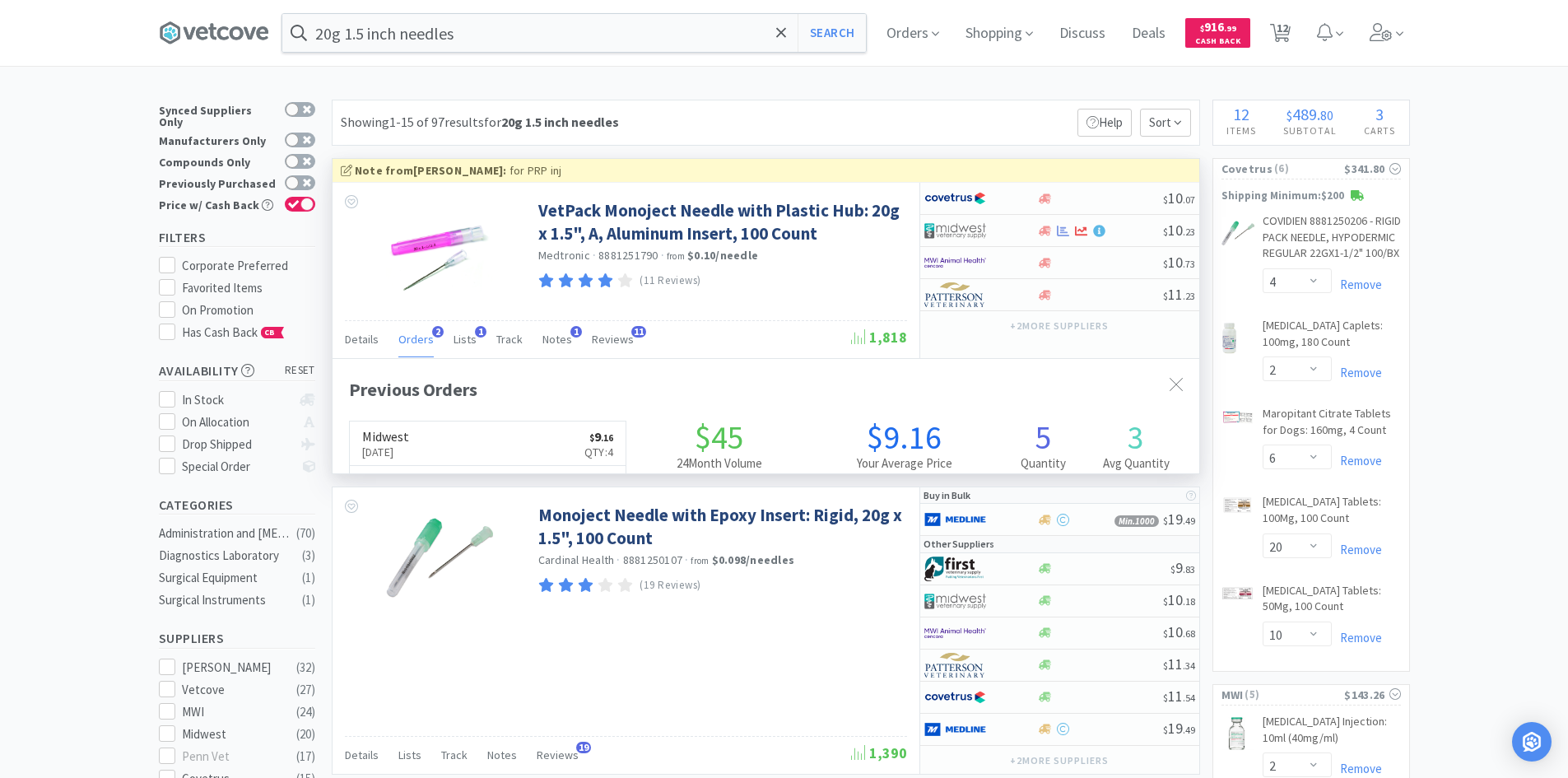
scroll to position [427, 867]
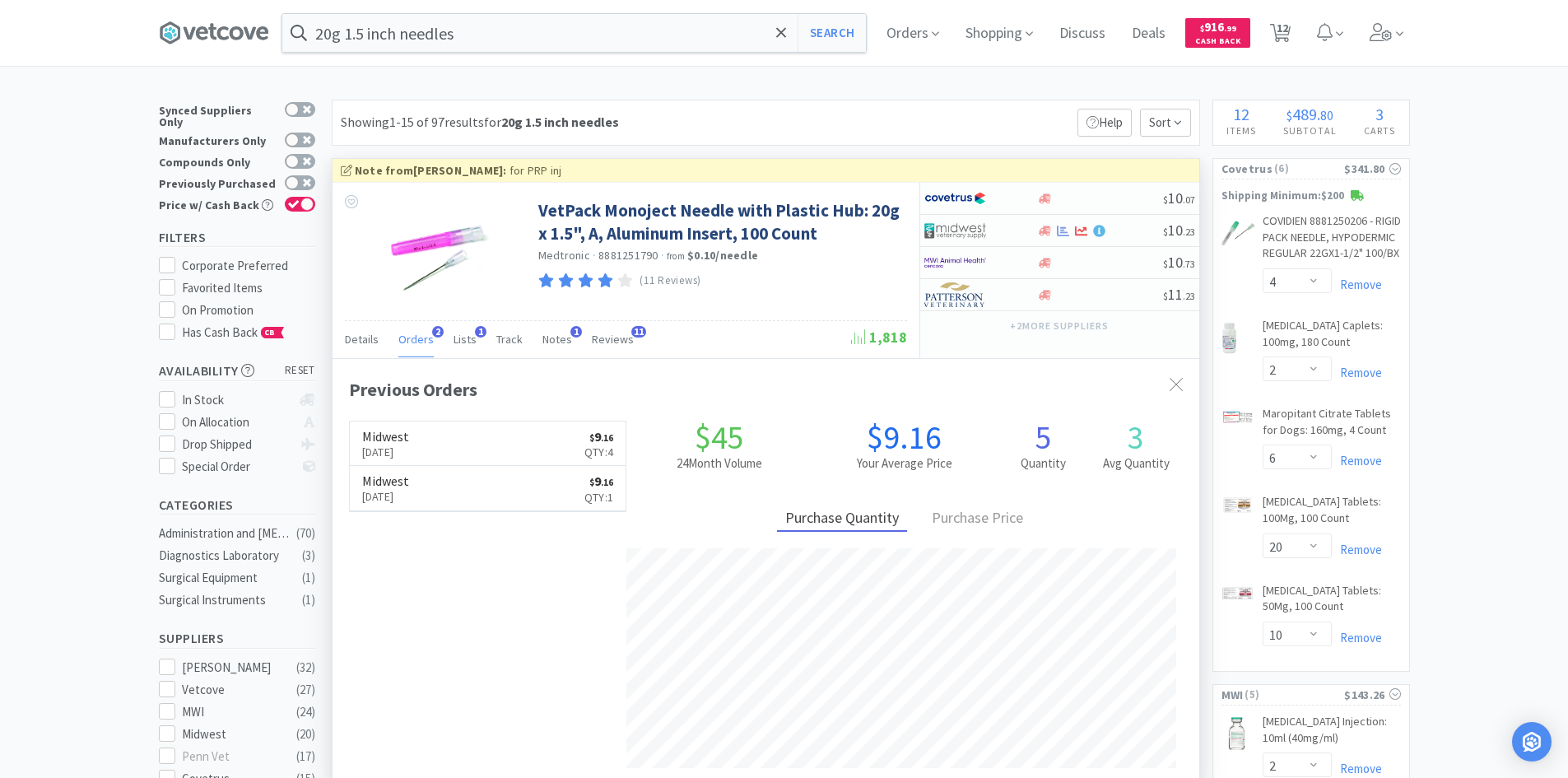
click at [422, 339] on span "Orders" at bounding box center [416, 338] width 35 height 15
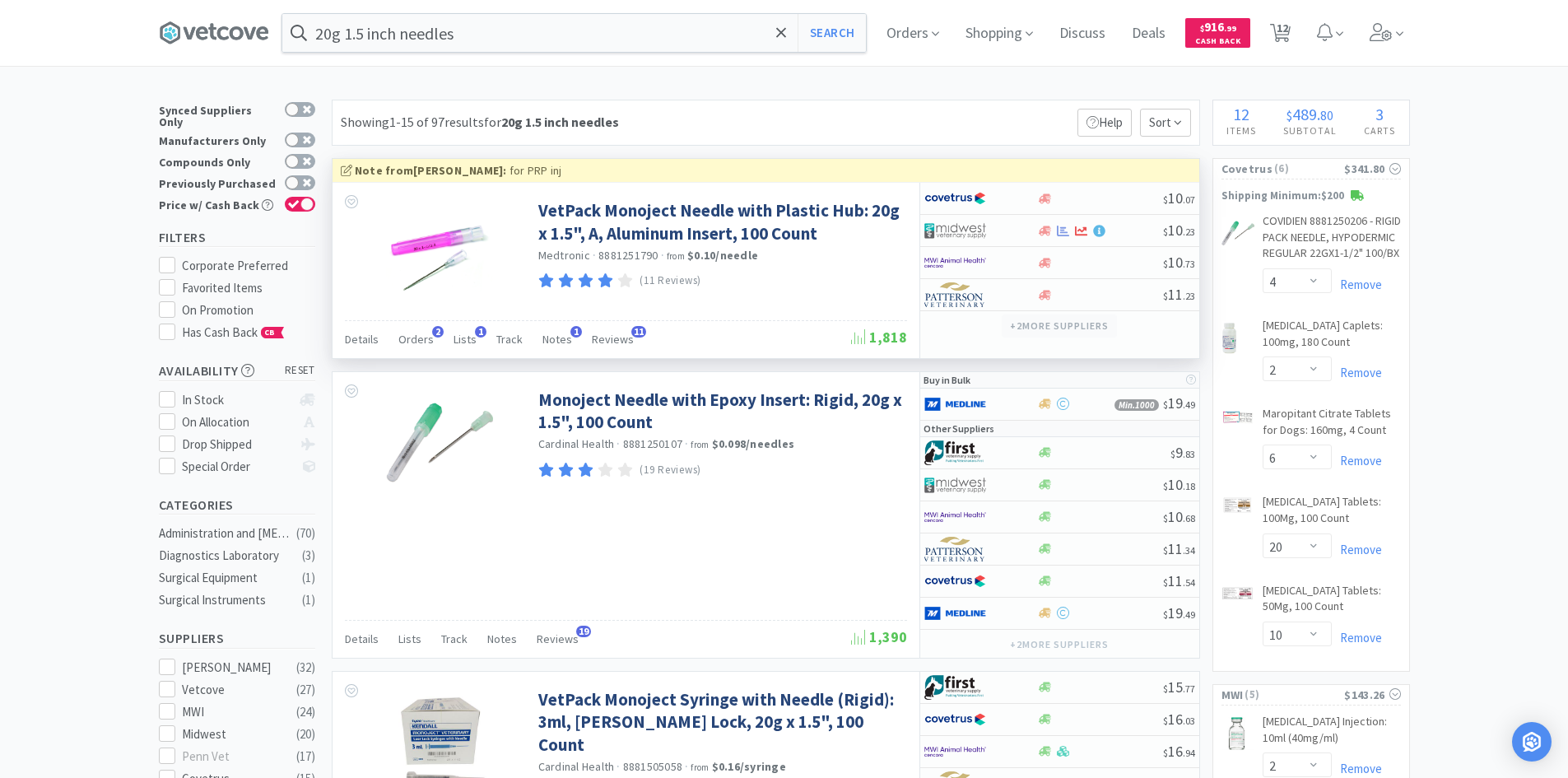
click at [1060, 330] on button "+ 2 more supplier s" at bounding box center [1058, 326] width 114 height 23
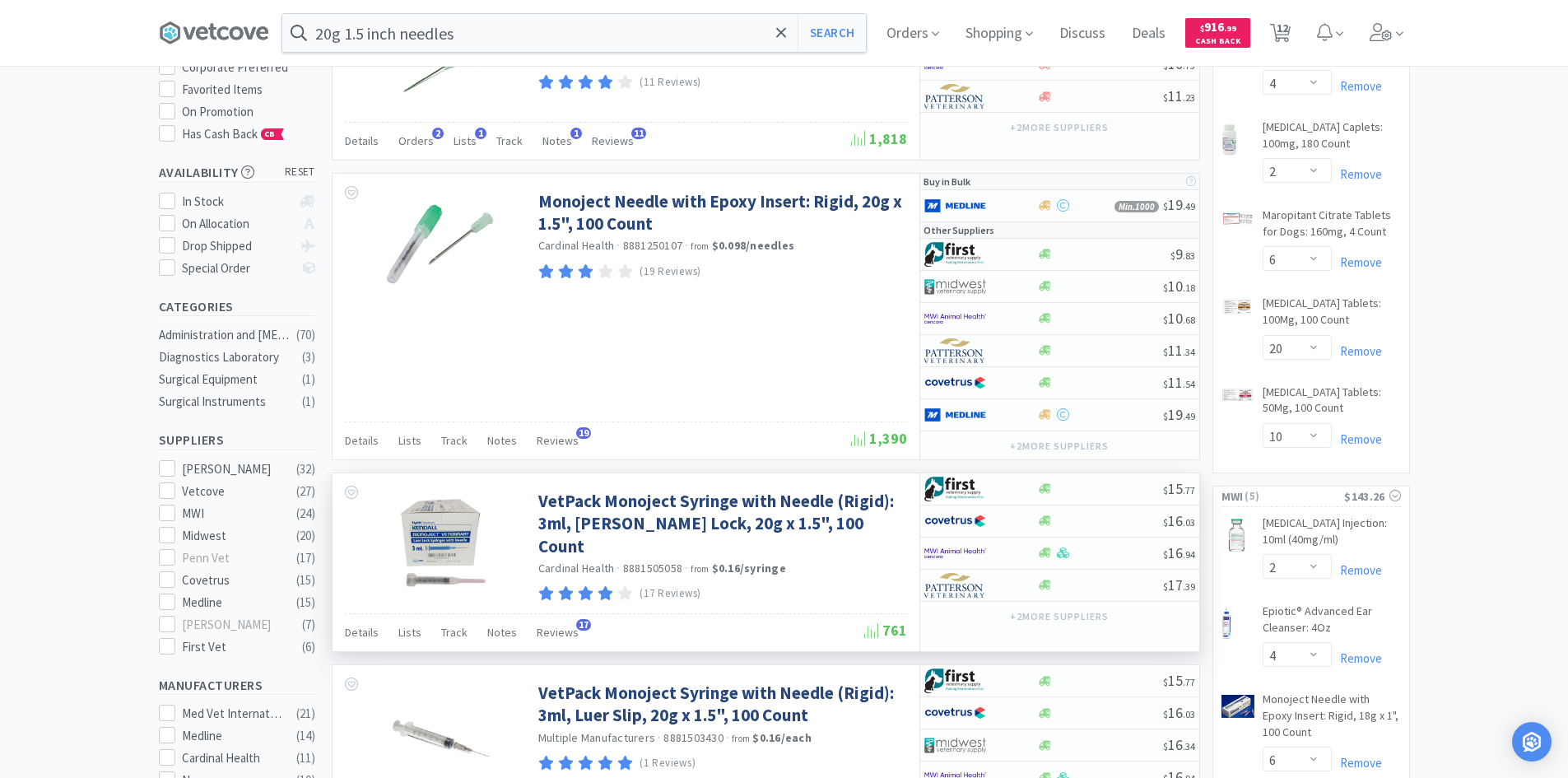
scroll to position [0, 0]
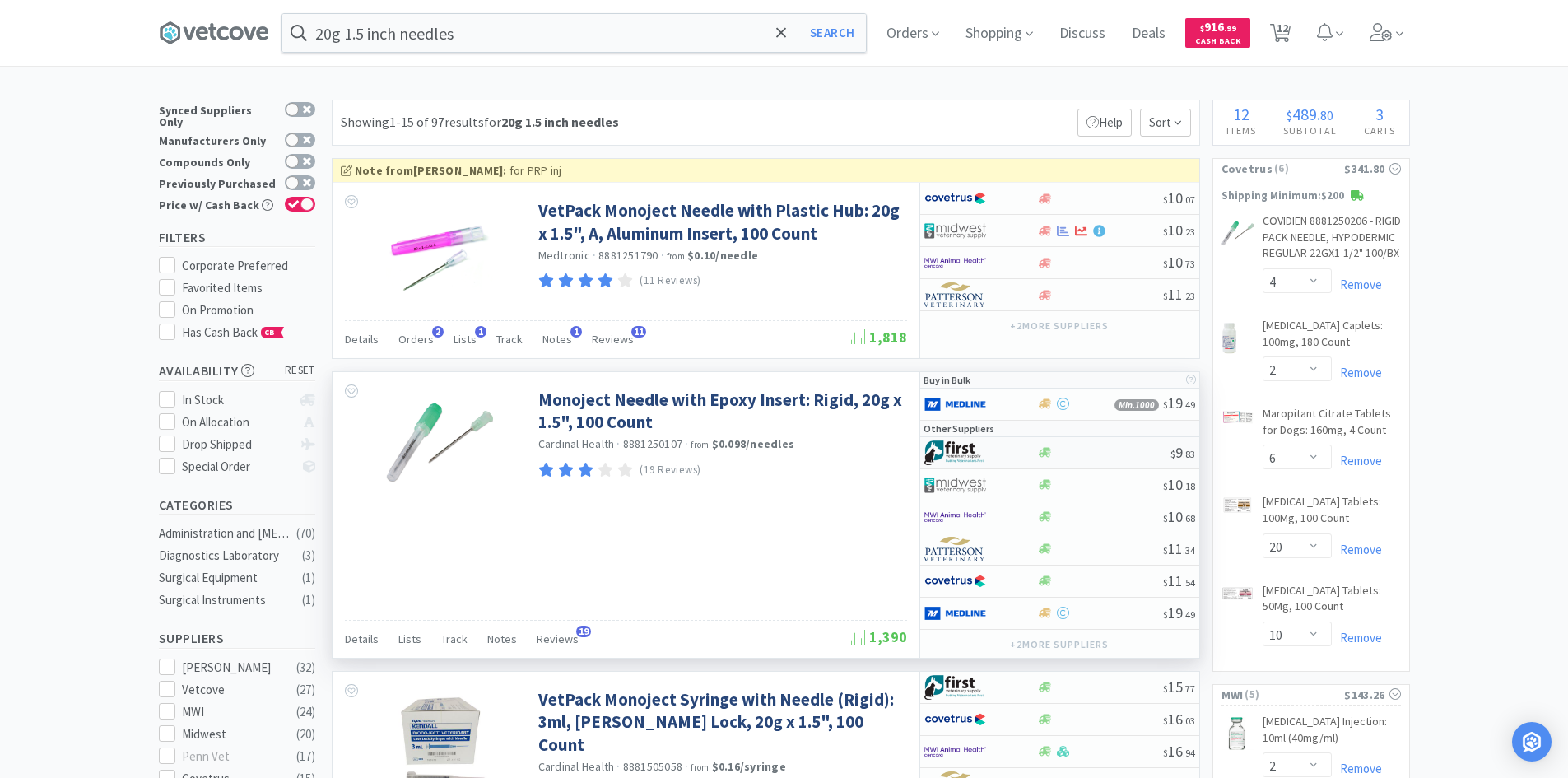
click at [1023, 452] on div at bounding box center [981, 453] width 113 height 28
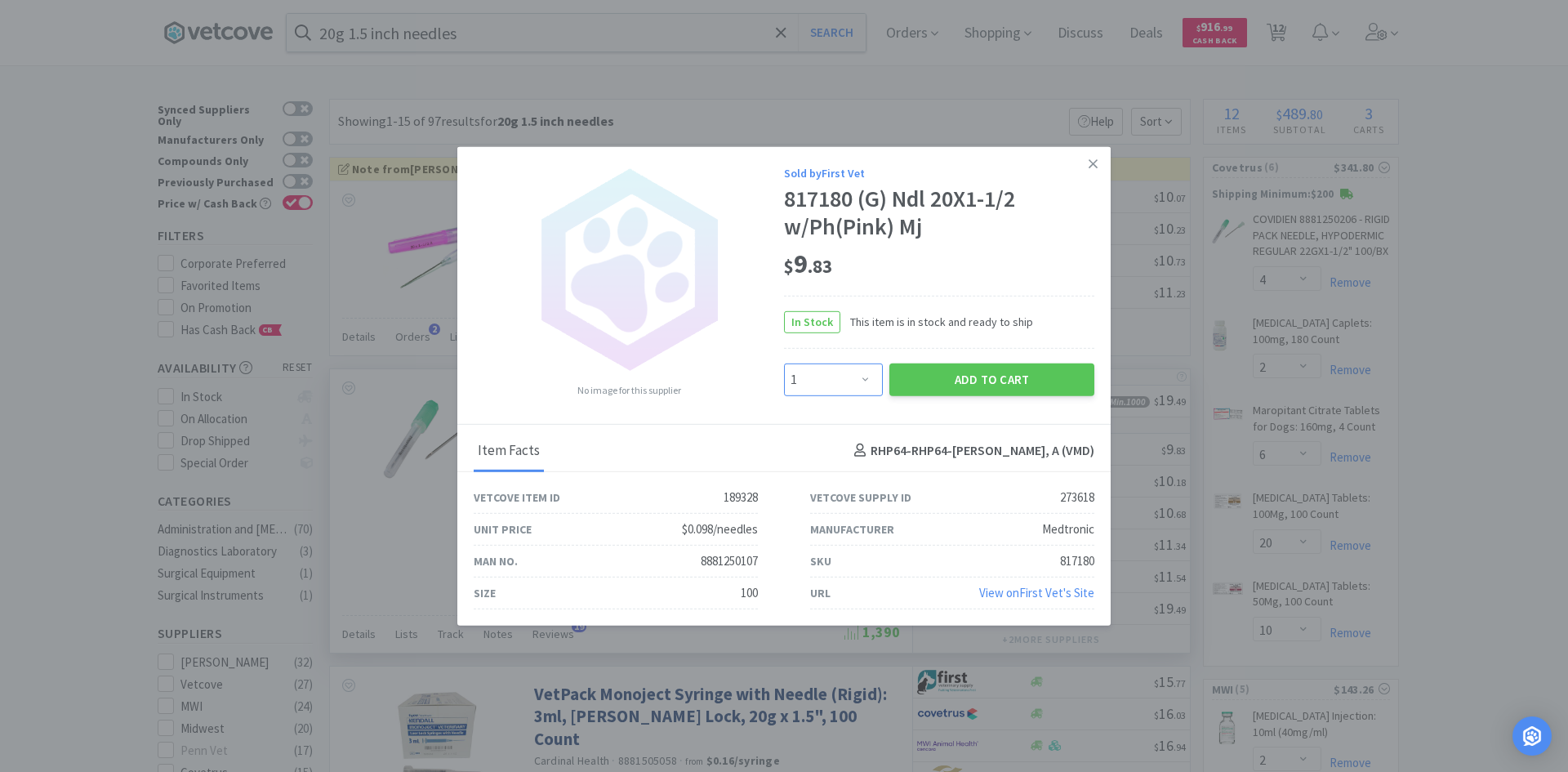
click at [826, 373] on select "Enter Quantity 1 2 3 4 5 6 7 8 9 10 11 12 13 14 15 16 17 18 19 20 Enter Quantity" at bounding box center [833, 380] width 99 height 33
select select "4"
click at [784, 363] on select "Enter Quantity 1 2 3 4 5 6 7 8 9 10 11 12 13 14 15 16 17 18 19 20 Enter Quantity" at bounding box center [833, 380] width 99 height 33
click at [964, 391] on button "Add to Cart" at bounding box center [991, 380] width 205 height 33
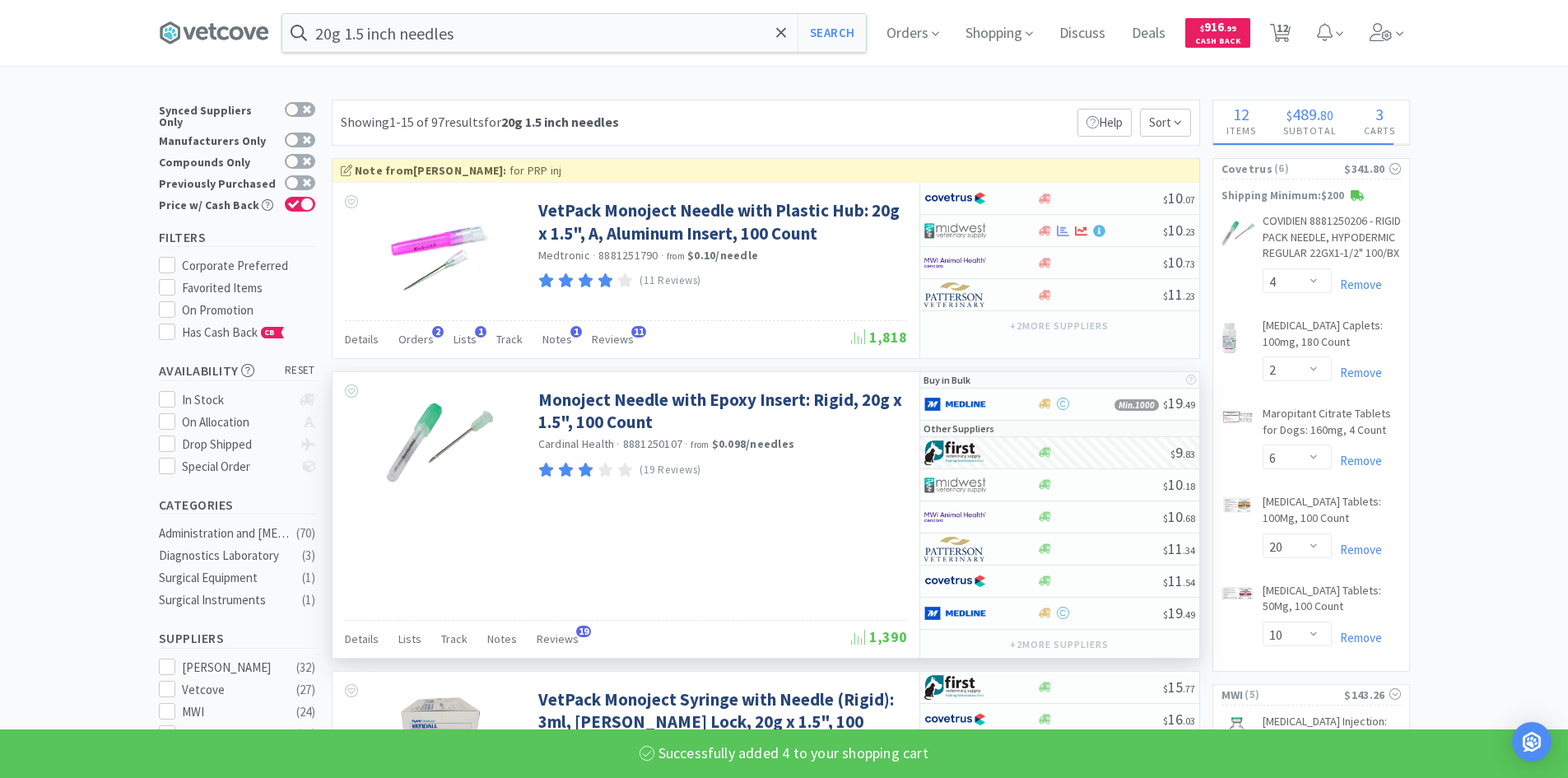
select select "4"
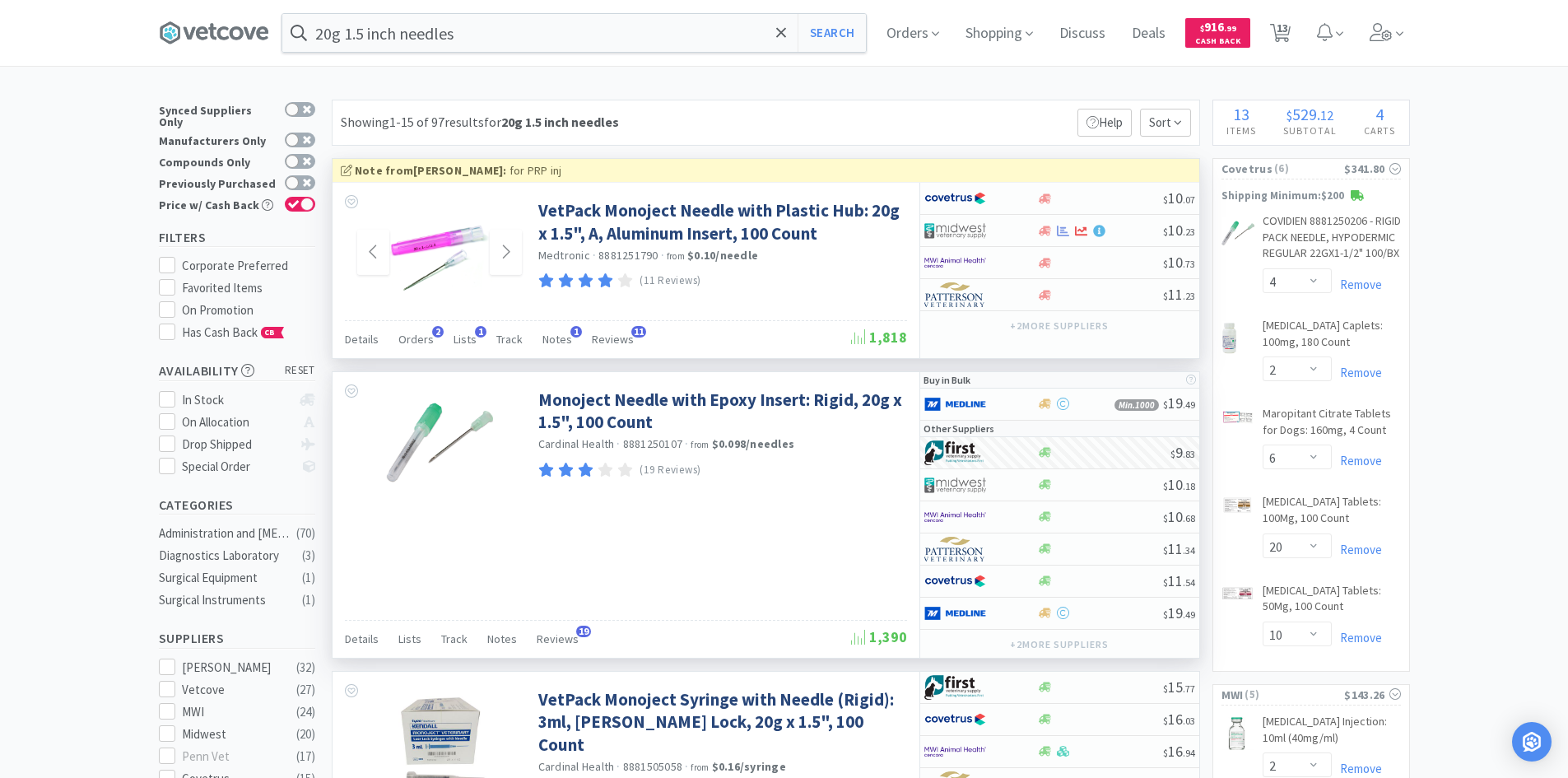
click at [460, 258] on img at bounding box center [440, 253] width 107 height 107
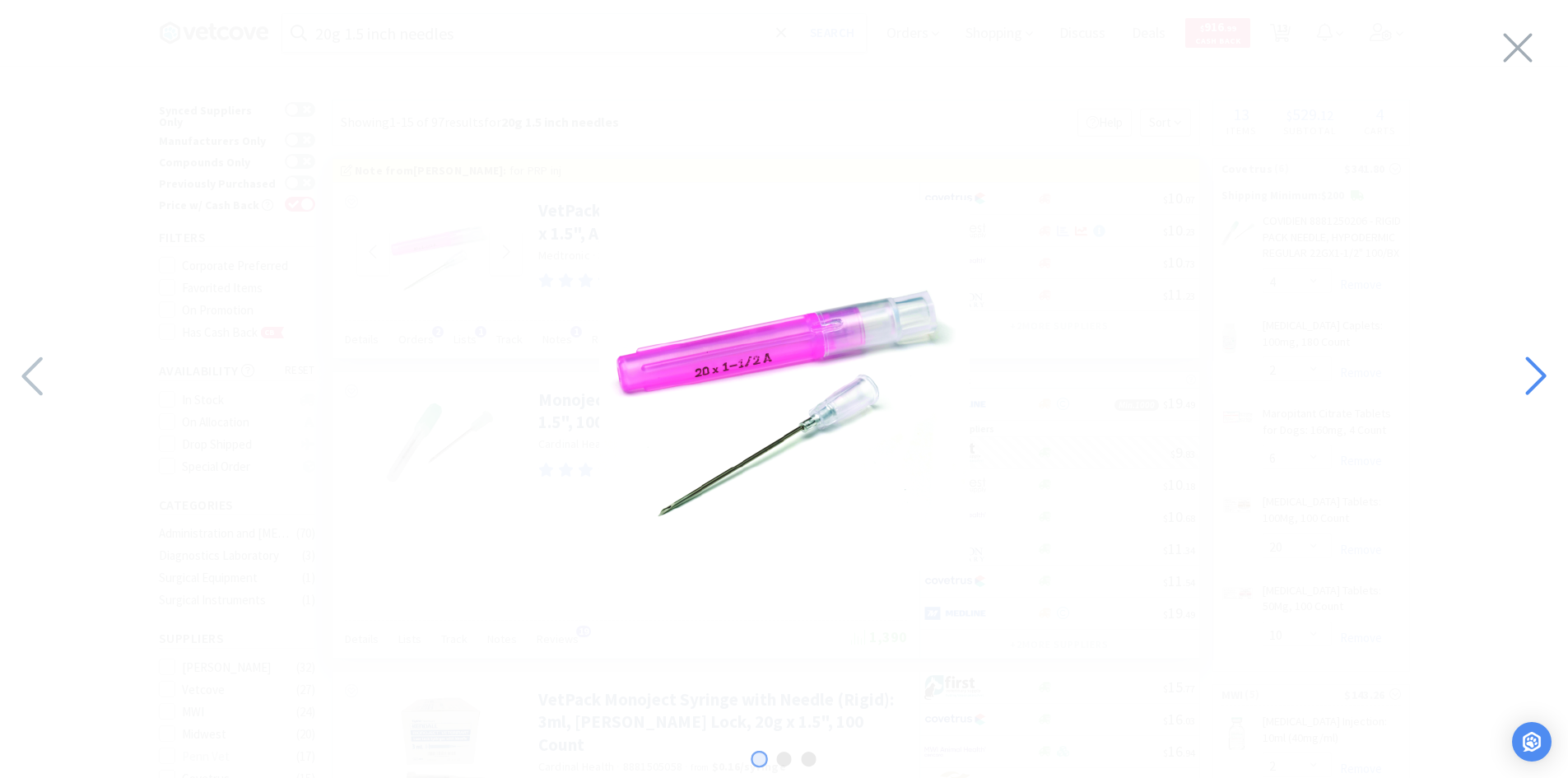
click at [1529, 378] on icon at bounding box center [1535, 376] width 35 height 56
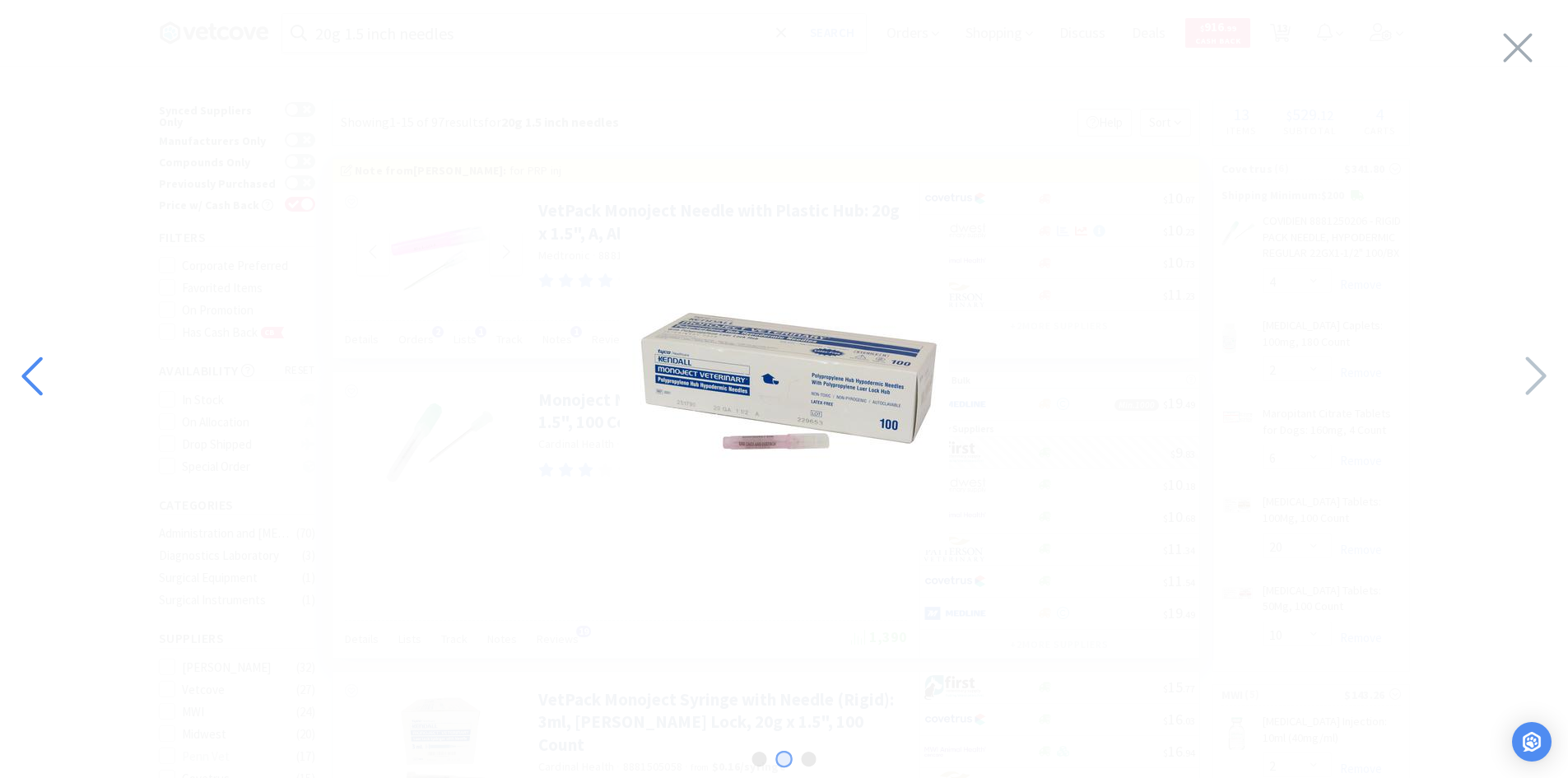
click at [30, 359] on icon at bounding box center [34, 376] width 35 height 56
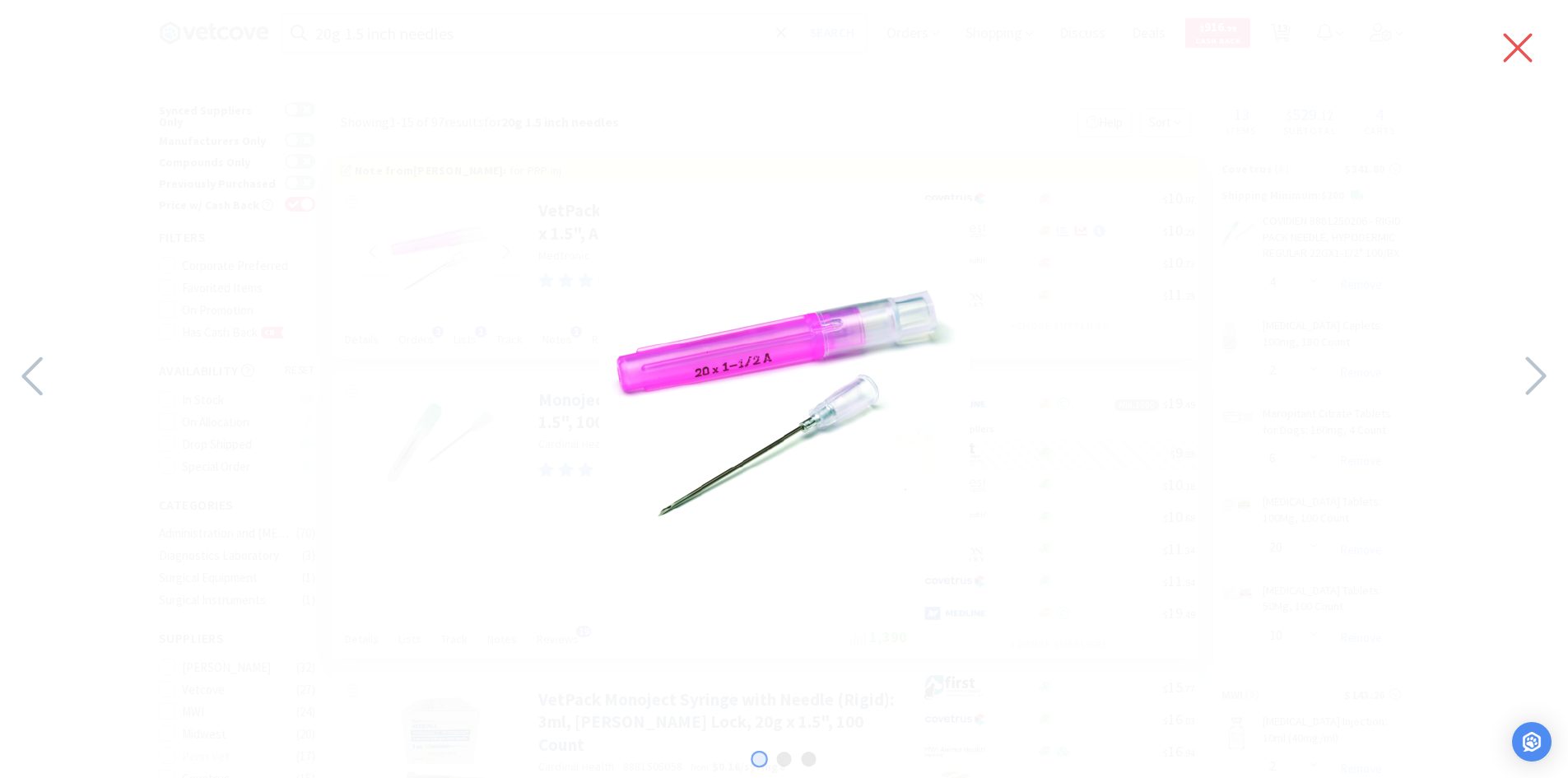
click at [1514, 33] on icon at bounding box center [1518, 47] width 35 height 46
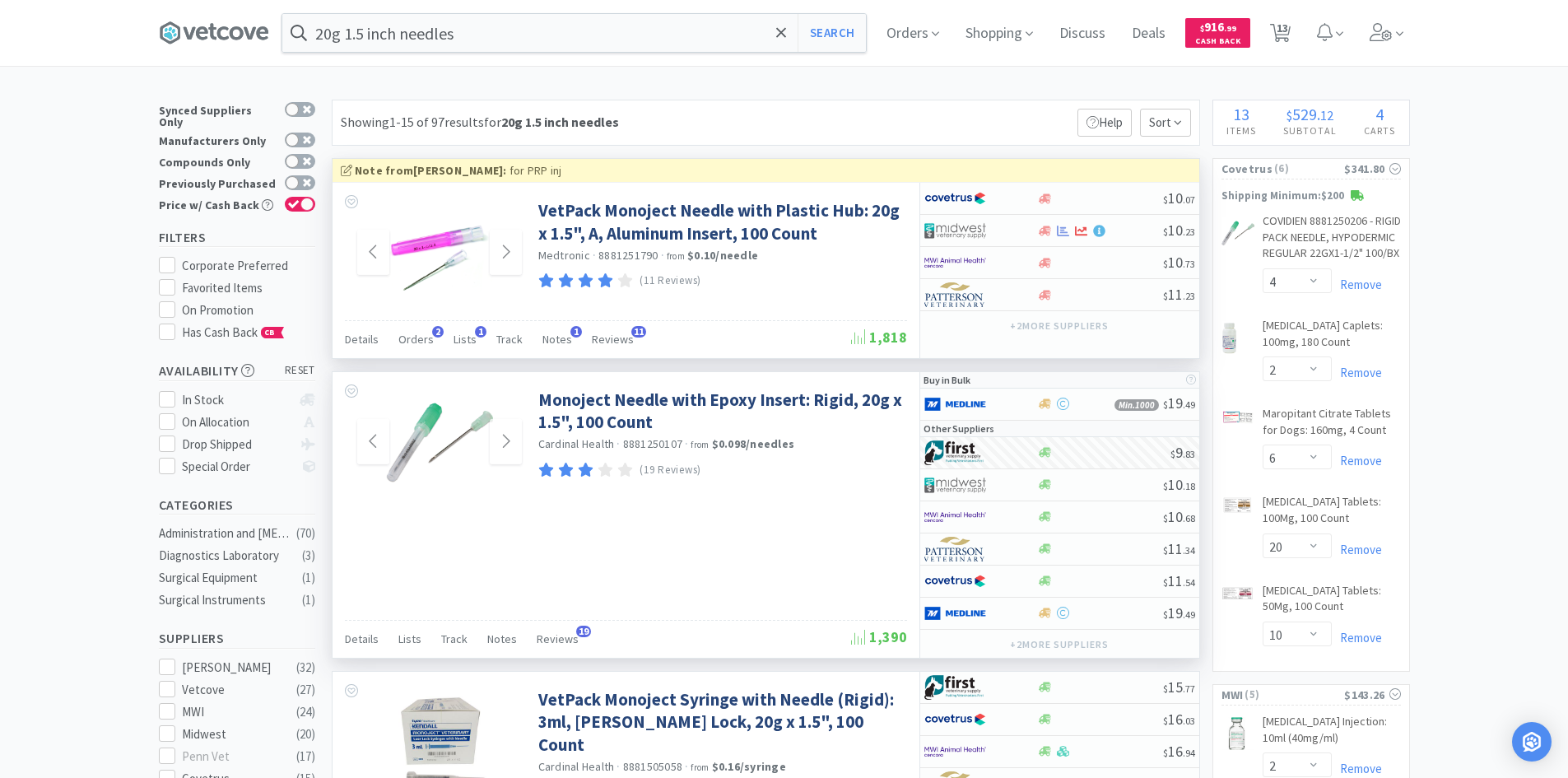
click at [475, 430] on img at bounding box center [440, 441] width 107 height 107
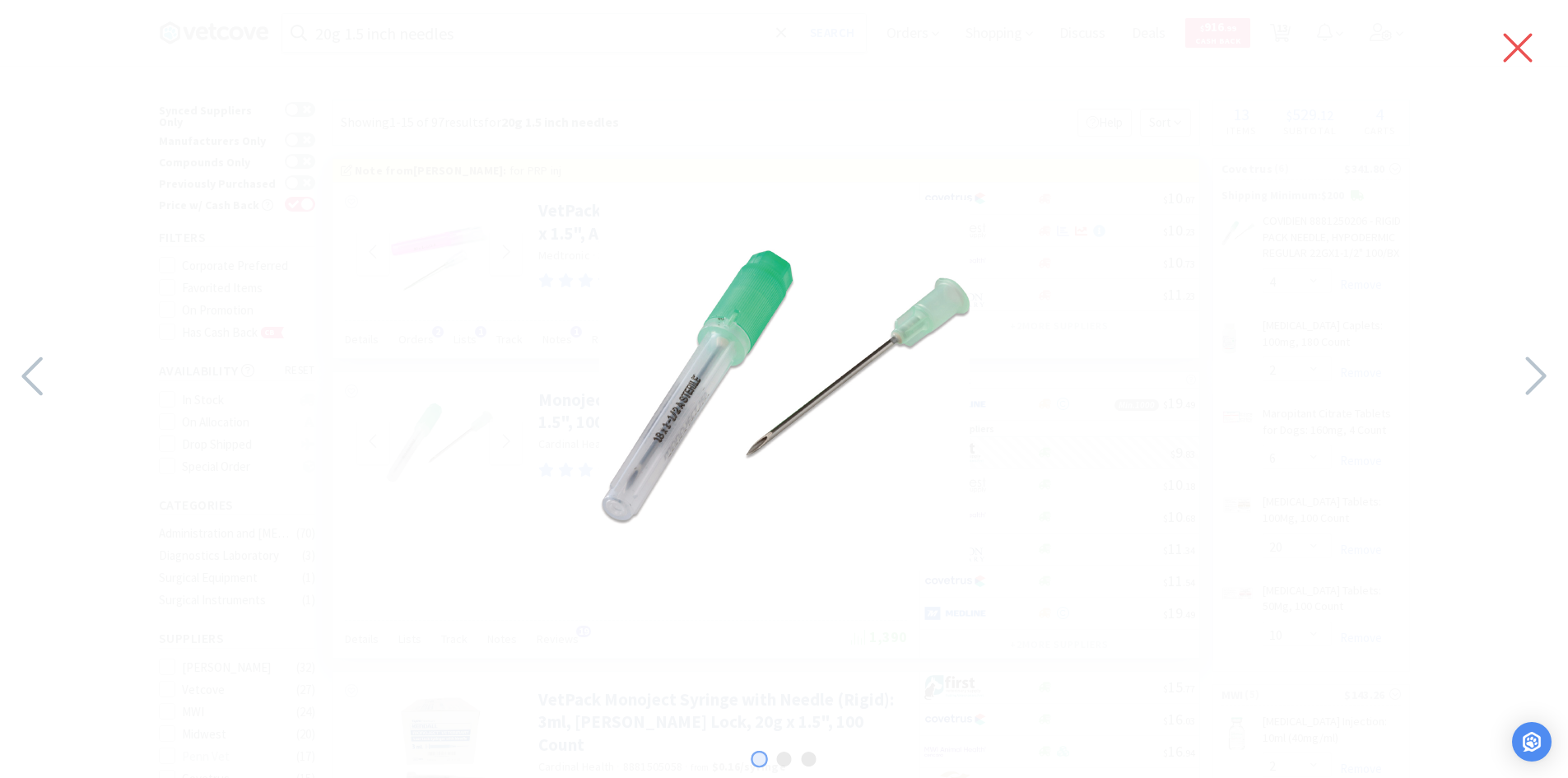
click at [1503, 52] on icon at bounding box center [1518, 47] width 35 height 46
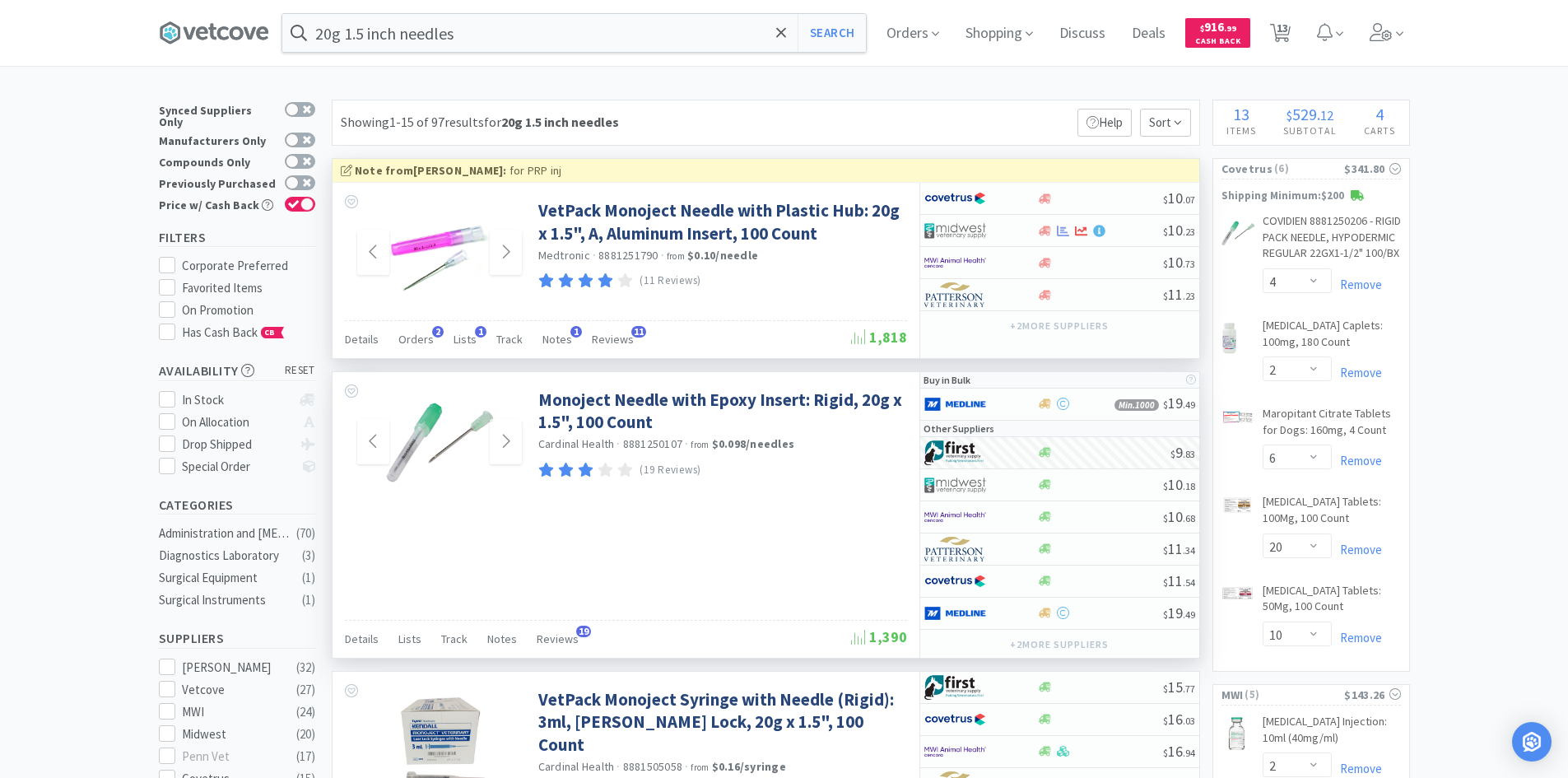
click at [458, 261] on img at bounding box center [440, 253] width 107 height 107
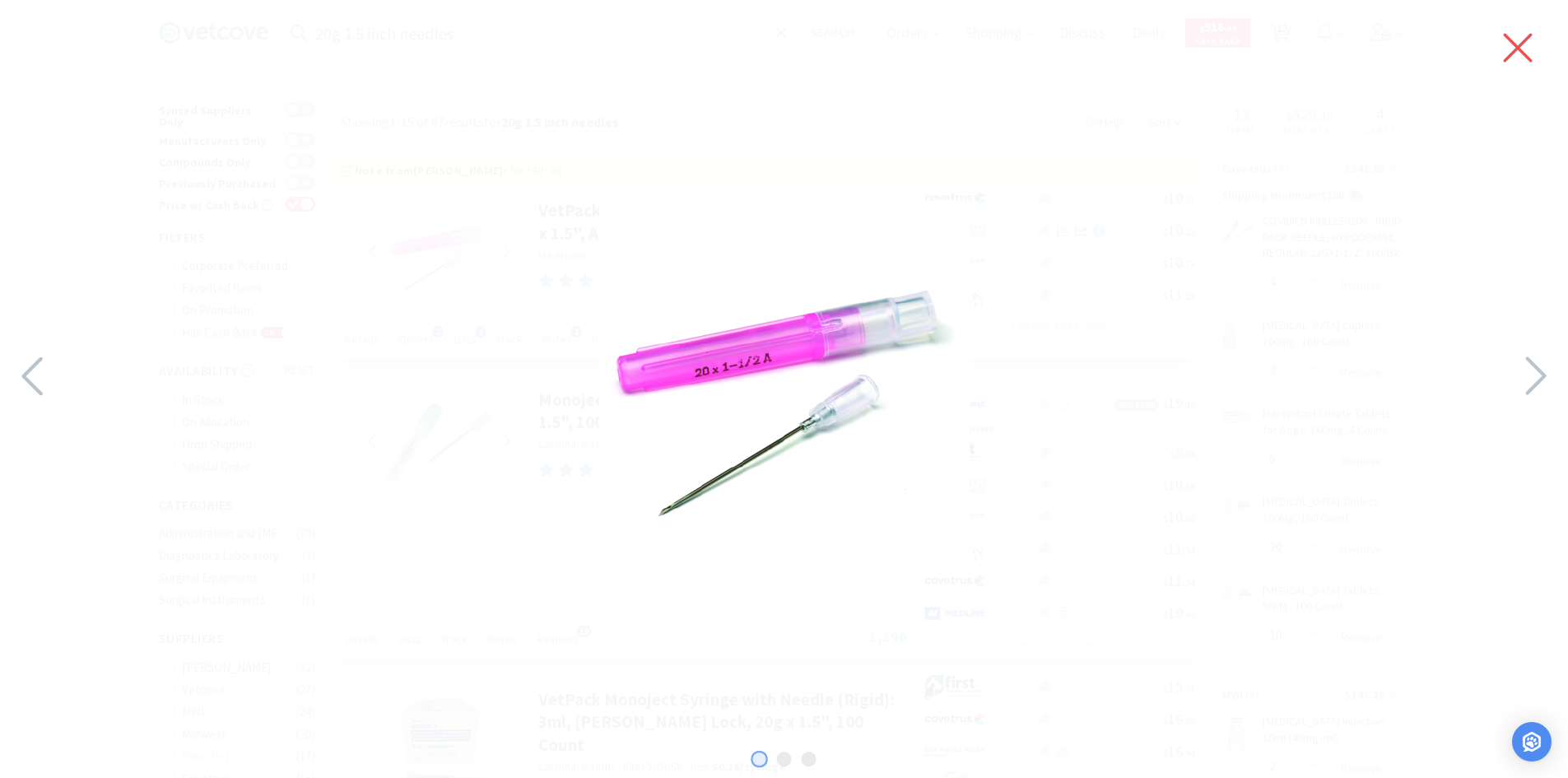
click at [1525, 50] on icon at bounding box center [1518, 47] width 35 height 46
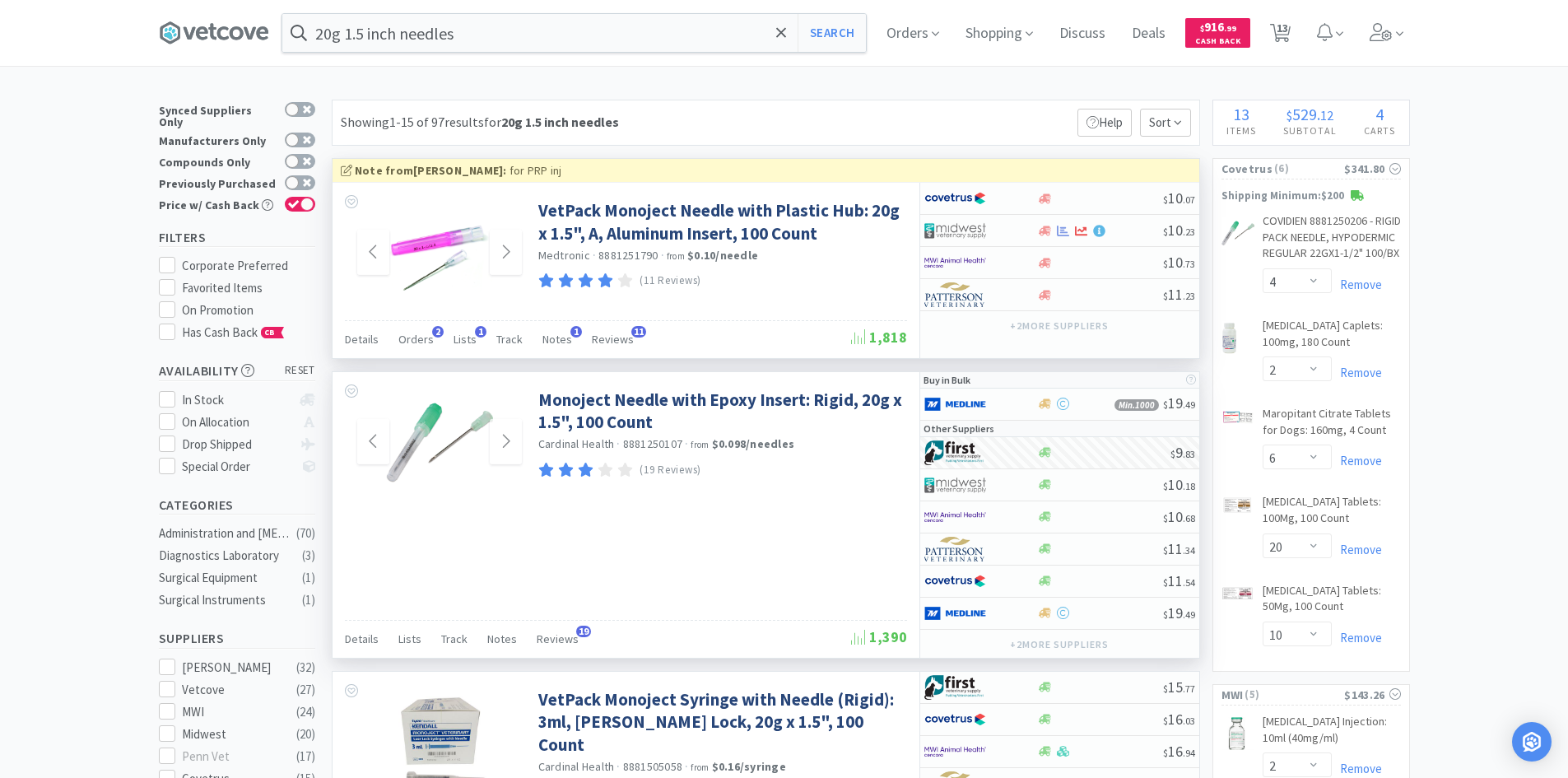
click at [446, 418] on img at bounding box center [440, 441] width 107 height 107
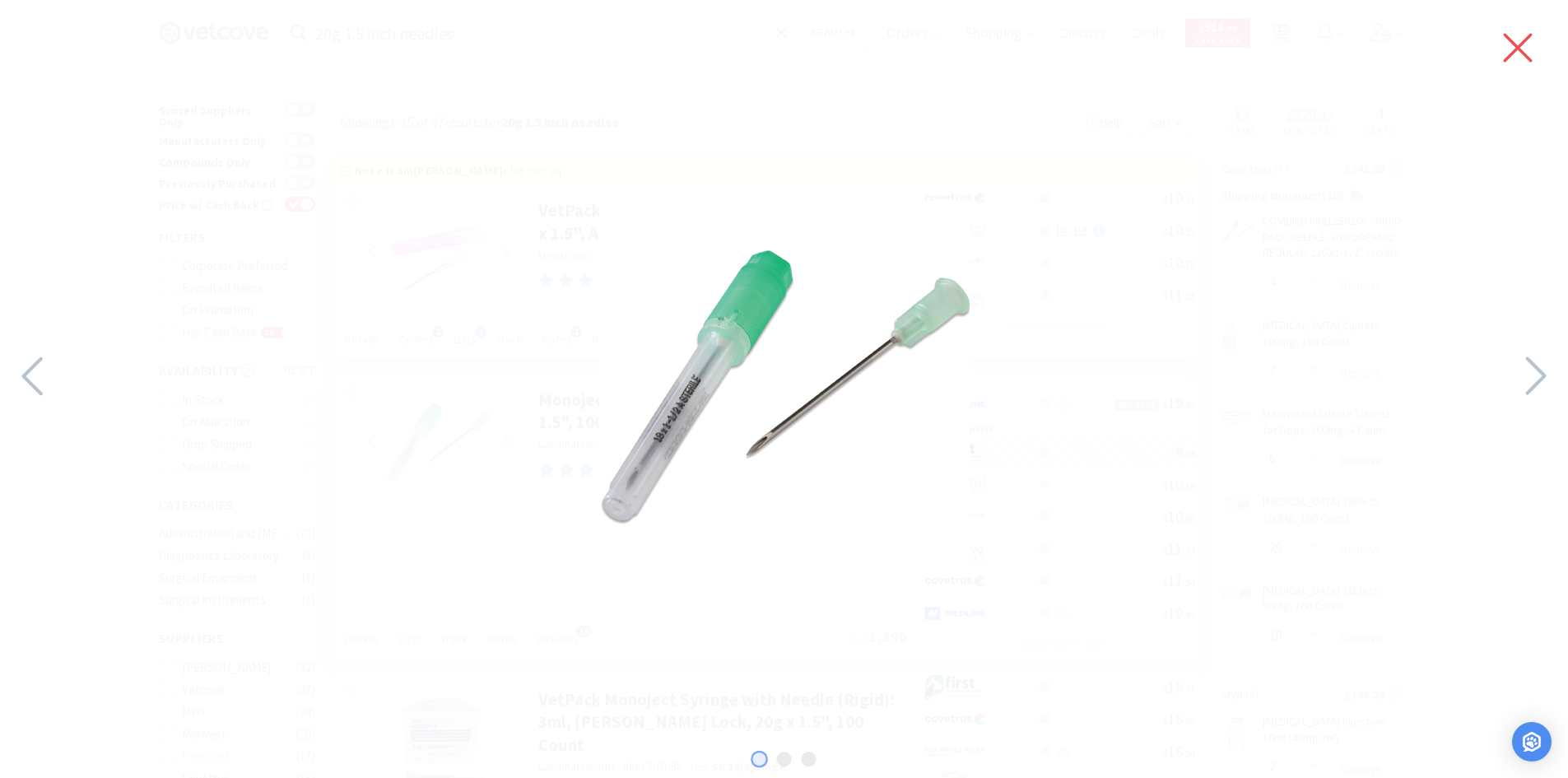
click at [1509, 51] on icon at bounding box center [1518, 47] width 35 height 46
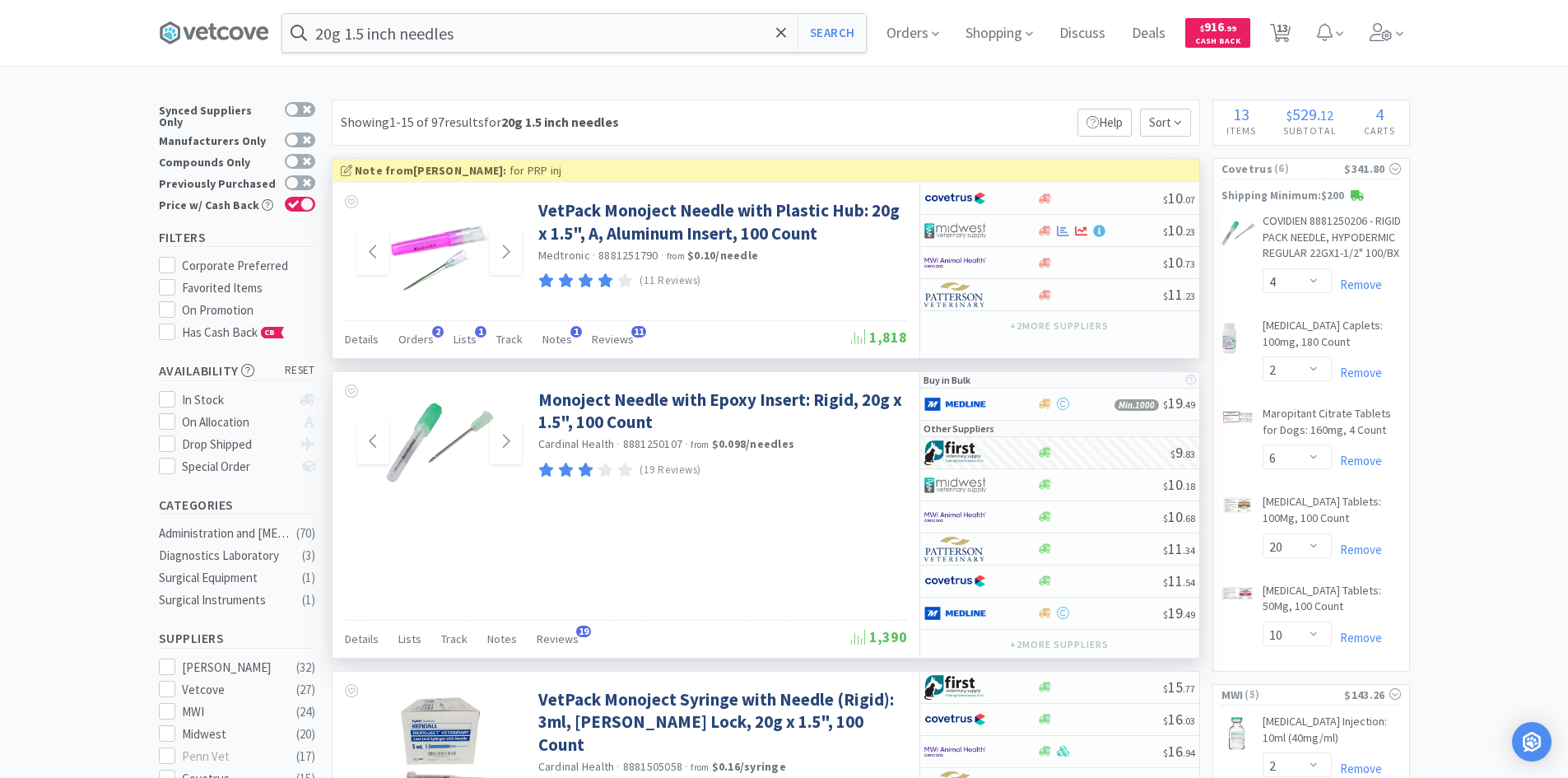
click at [473, 170] on strong "Note from [PERSON_NAME] :" at bounding box center [431, 170] width 152 height 15
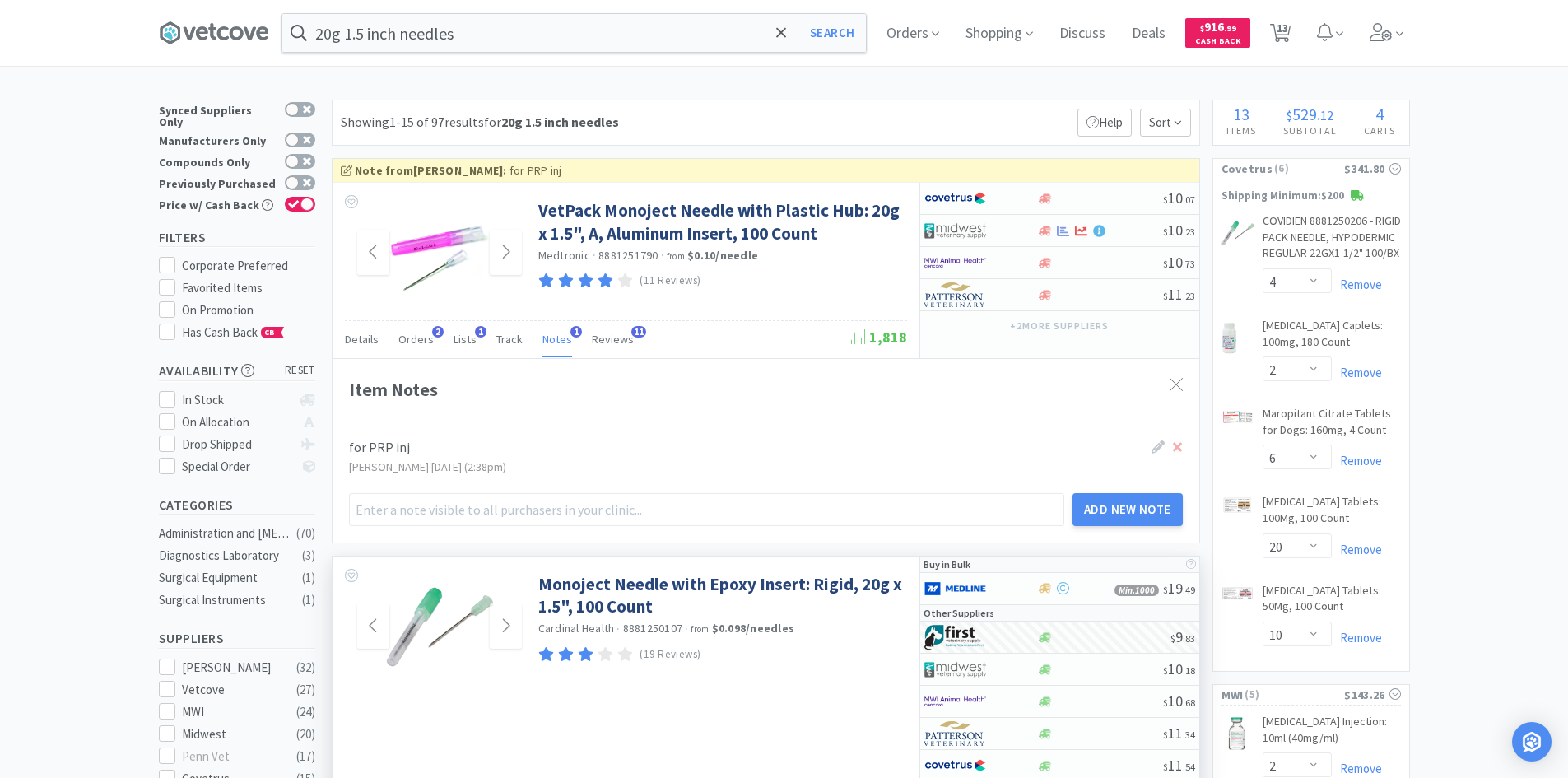
drag, startPoint x: 505, startPoint y: 163, endPoint x: 532, endPoint y: 192, distance: 39.6
click at [506, 164] on div "Note from [PERSON_NAME] : for PRP inj" at bounding box center [766, 170] width 850 height 18
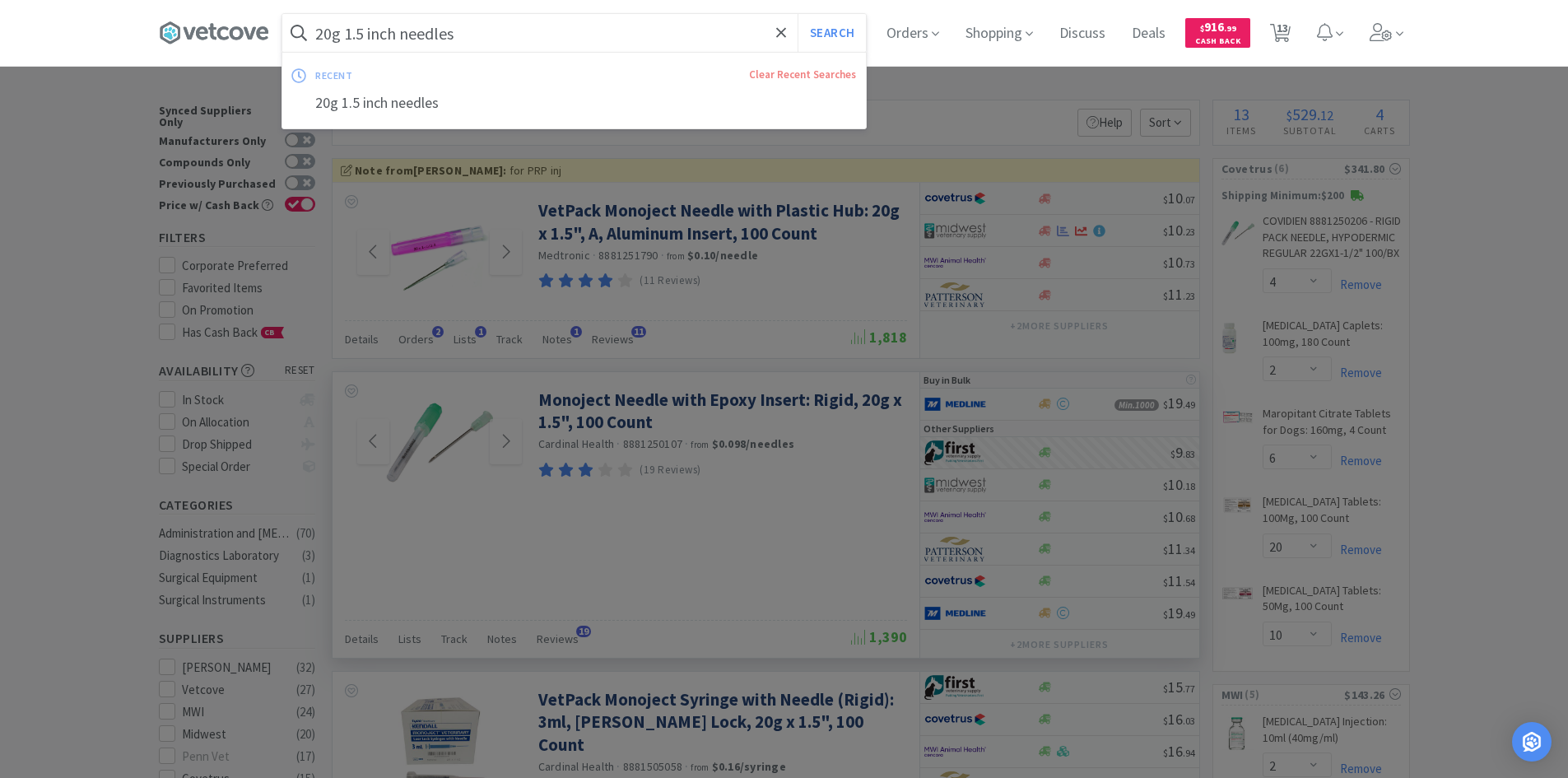
click at [374, 35] on input "20g 1.5 inch needles" at bounding box center [574, 32] width 584 height 38
drag, startPoint x: 401, startPoint y: 35, endPoint x: 236, endPoint y: 29, distance: 165.1
click at [229, 31] on div "20g 1.5 inch needles Search recent Clear Recent Searches 20g 1.5 inch needles O…" at bounding box center [784, 32] width 1251 height 66
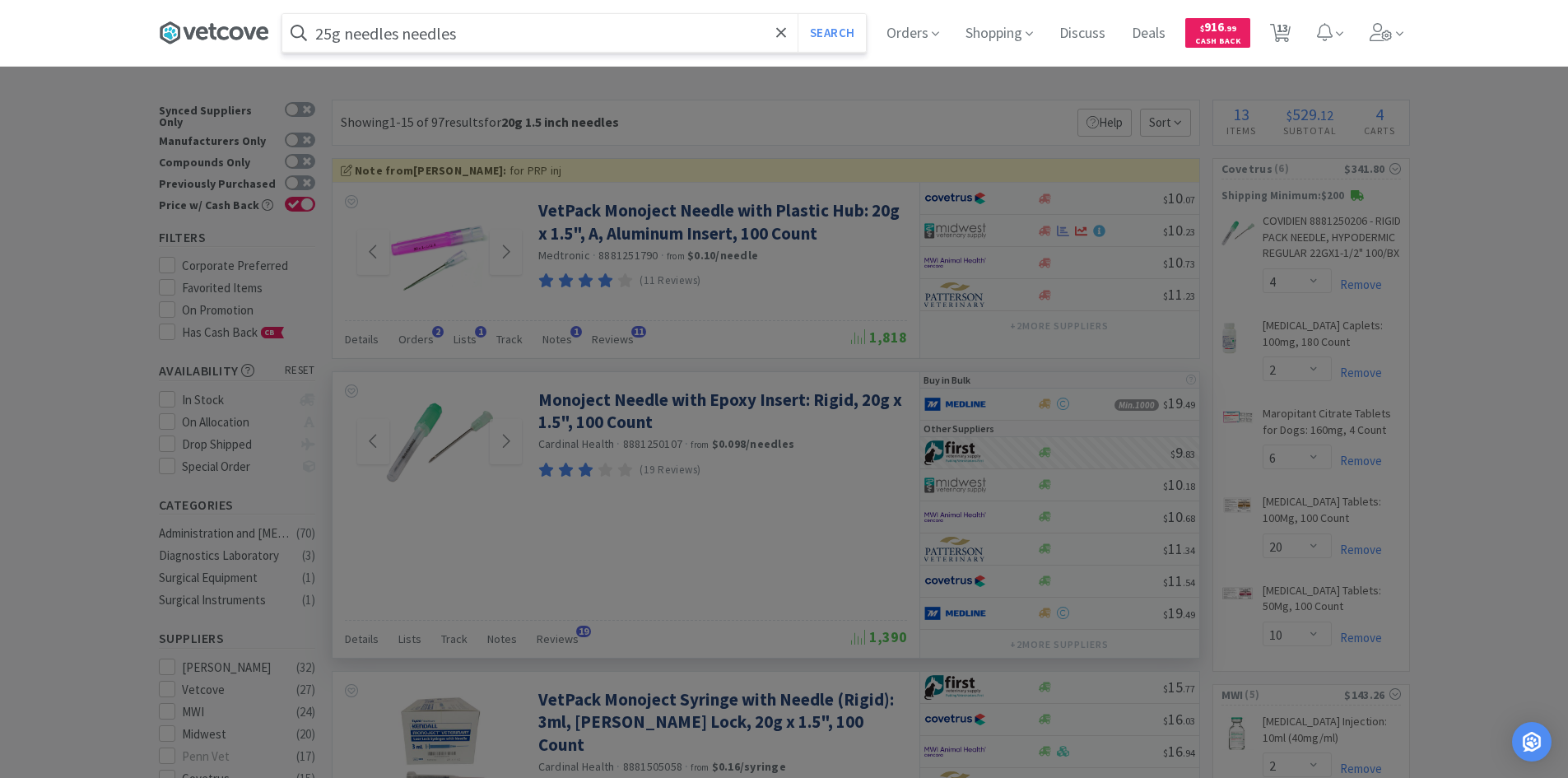
click at [797, 14] on button "Search" at bounding box center [831, 32] width 68 height 38
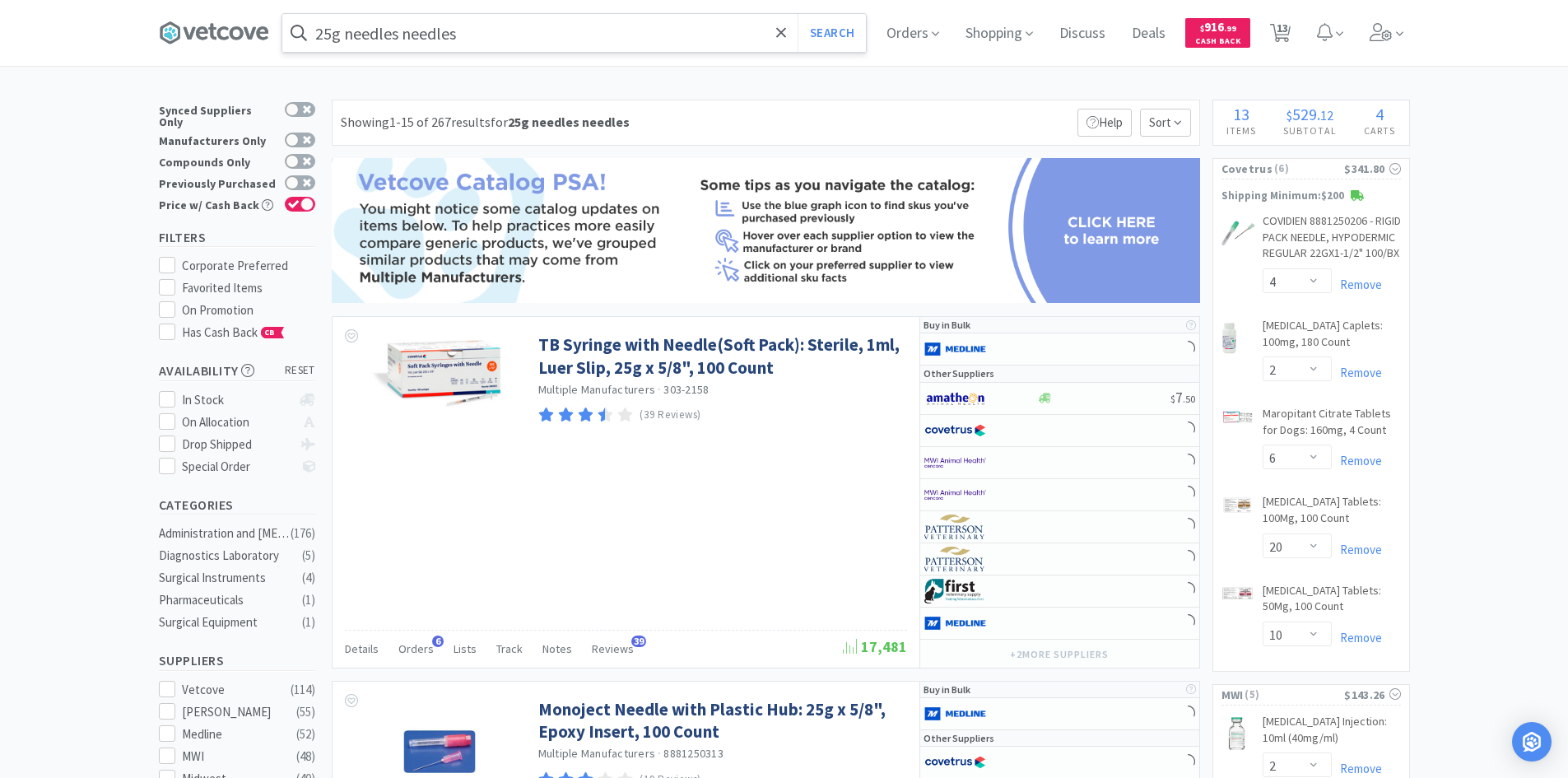
click at [515, 28] on input "25g needles needles" at bounding box center [574, 32] width 584 height 38
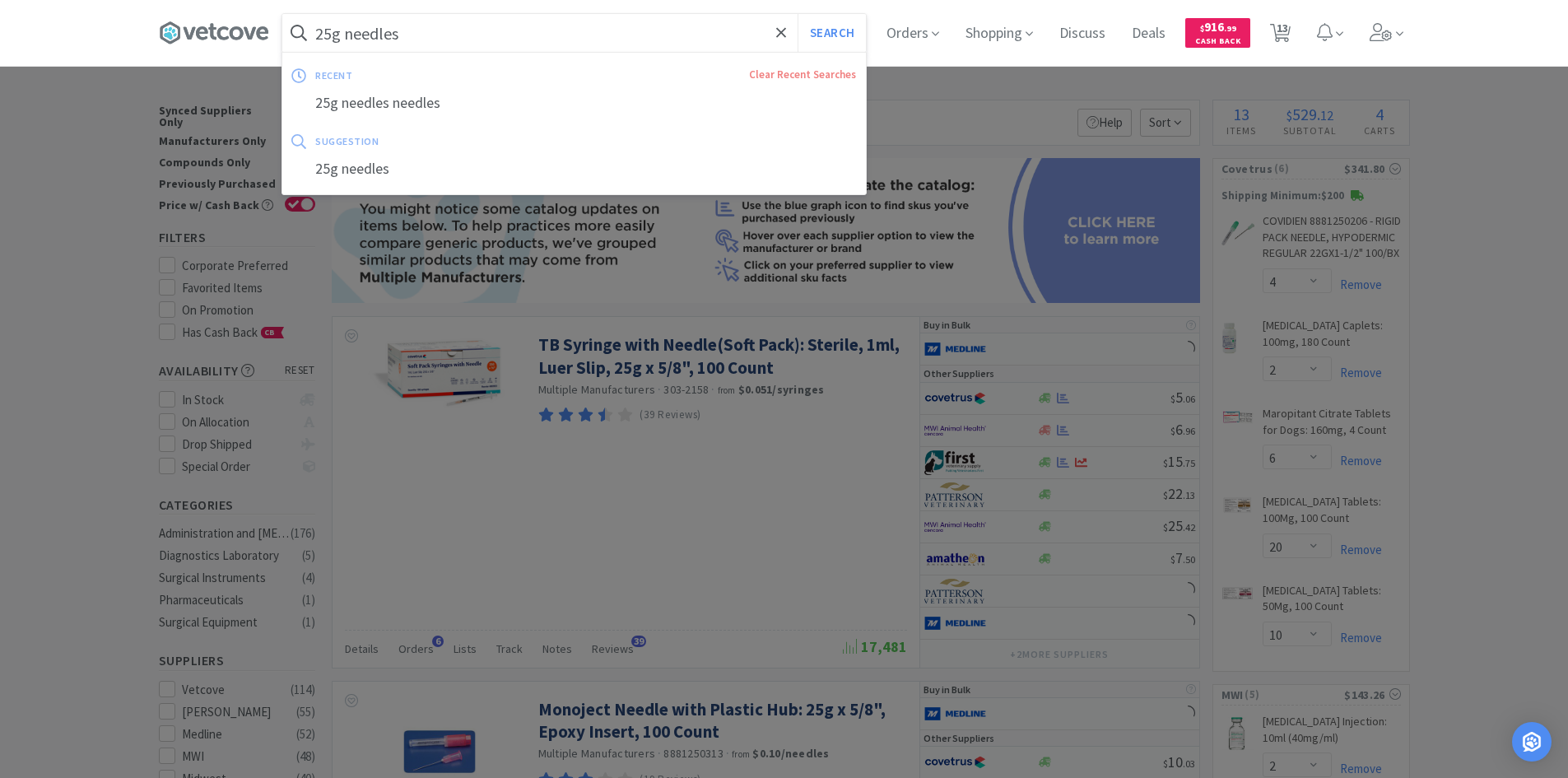
type input "25g needles"
click at [797, 14] on button "Search" at bounding box center [831, 32] width 68 height 38
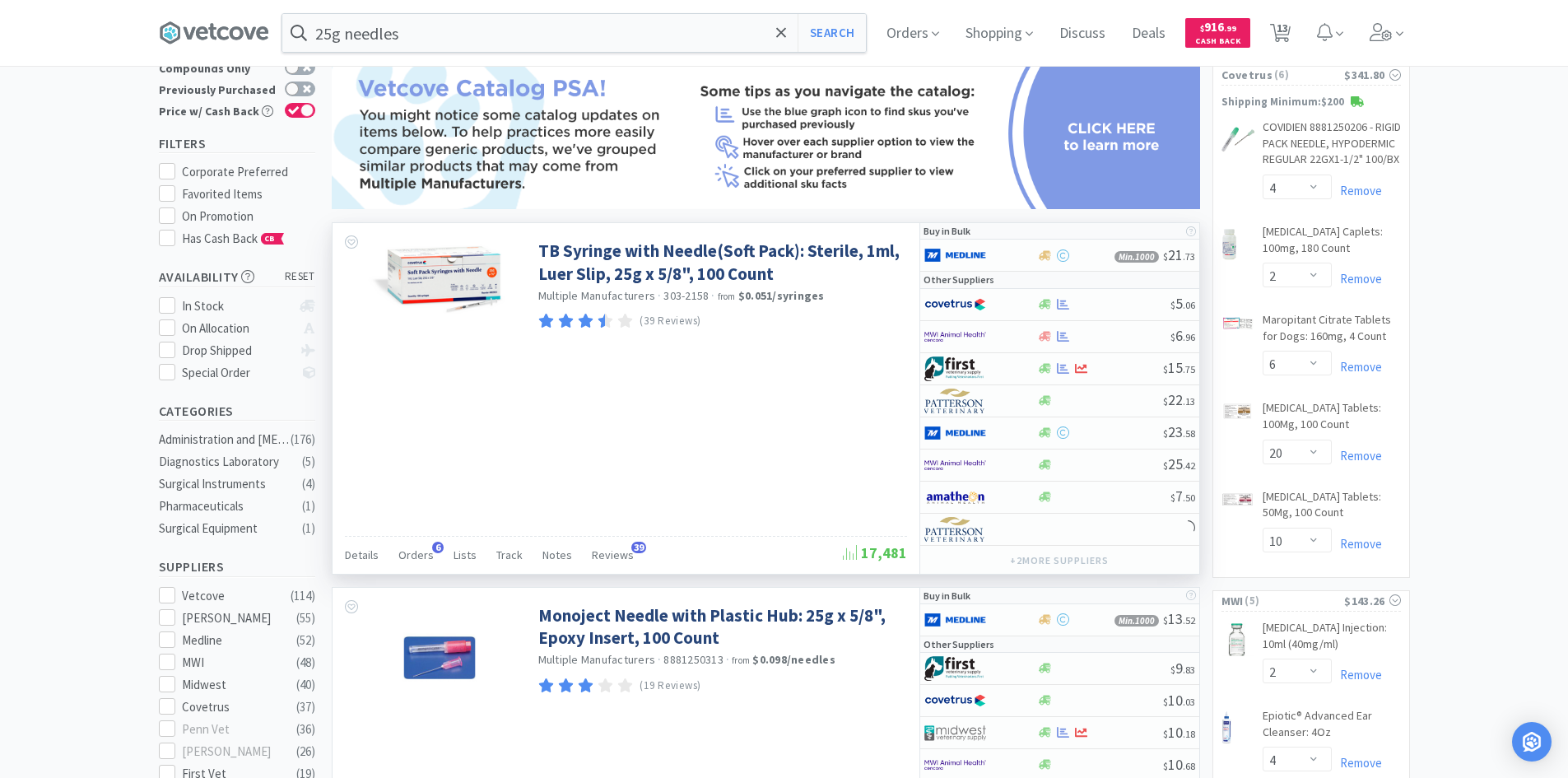
scroll to position [330, 0]
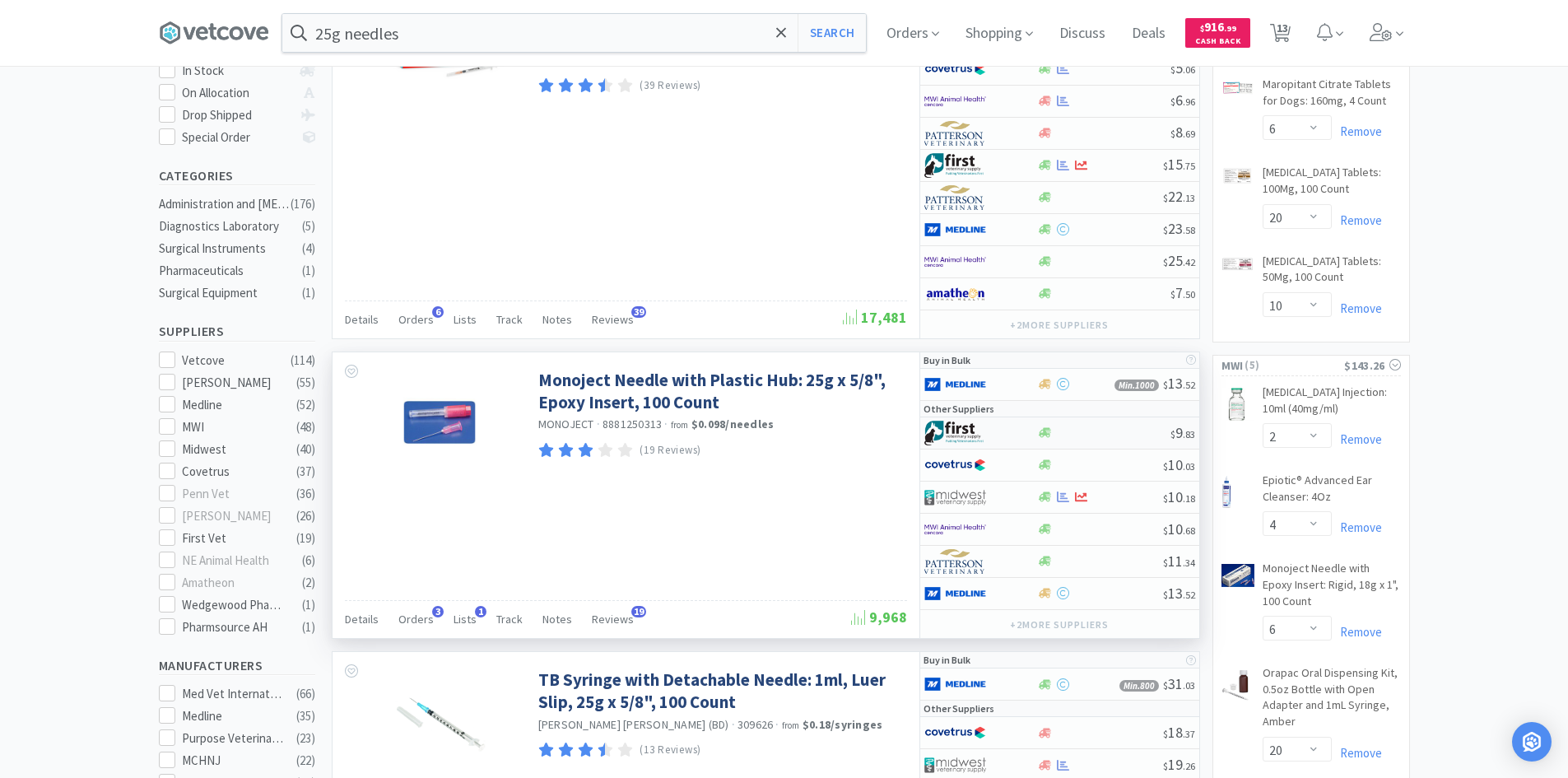
click at [1016, 433] on div at bounding box center [981, 433] width 113 height 28
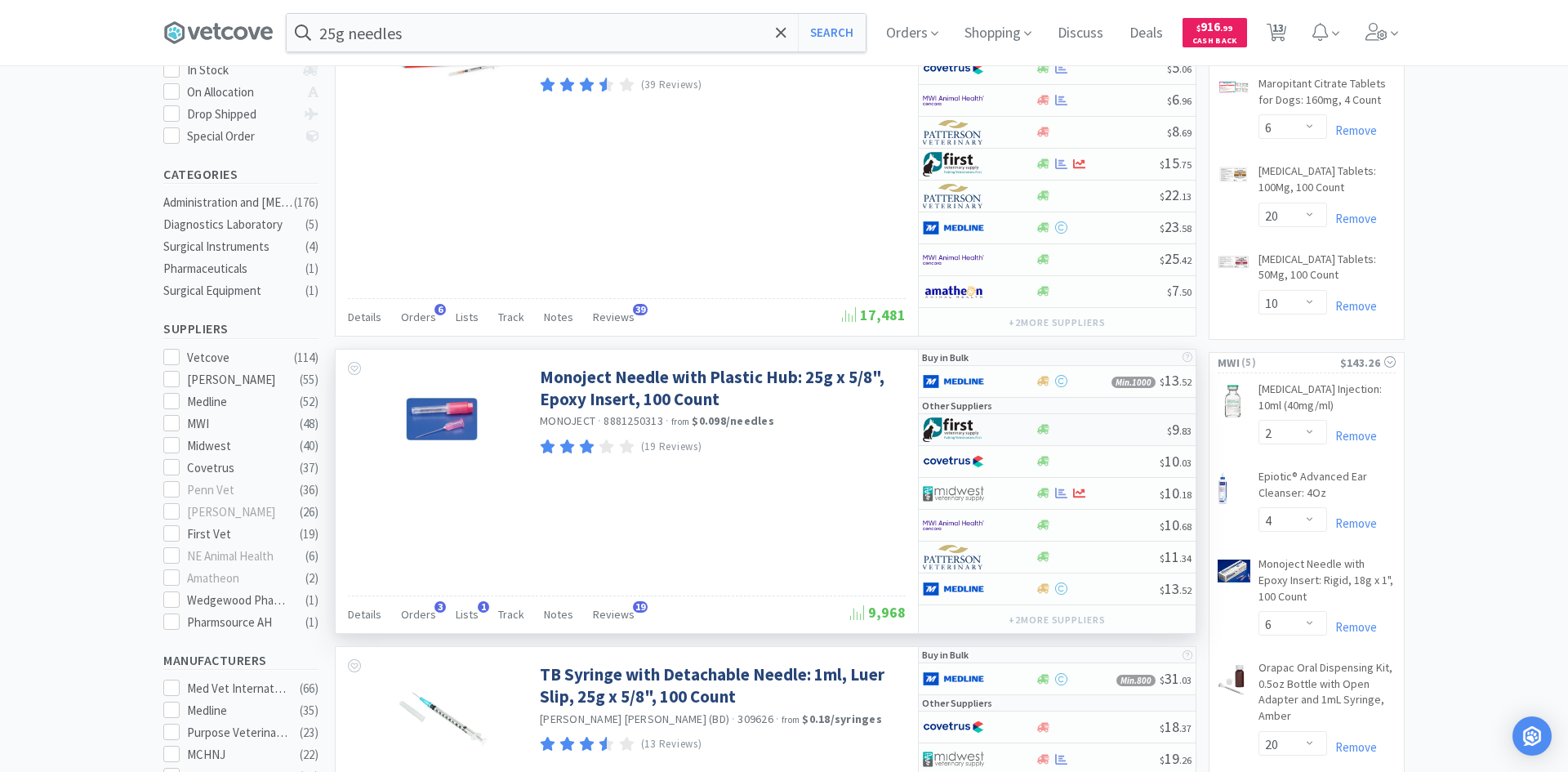
select select "1"
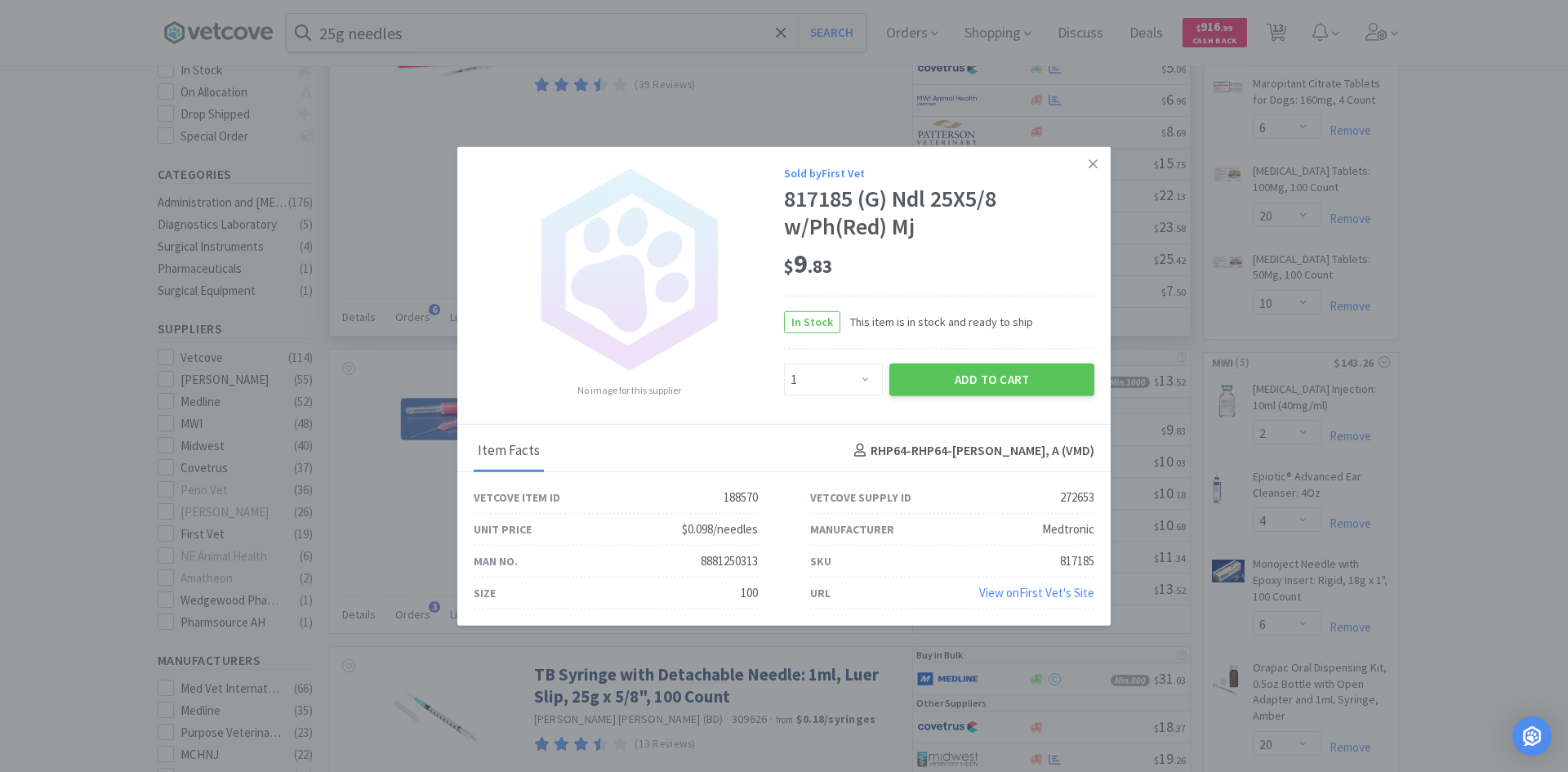
click at [1095, 161] on icon at bounding box center [1093, 163] width 9 height 15
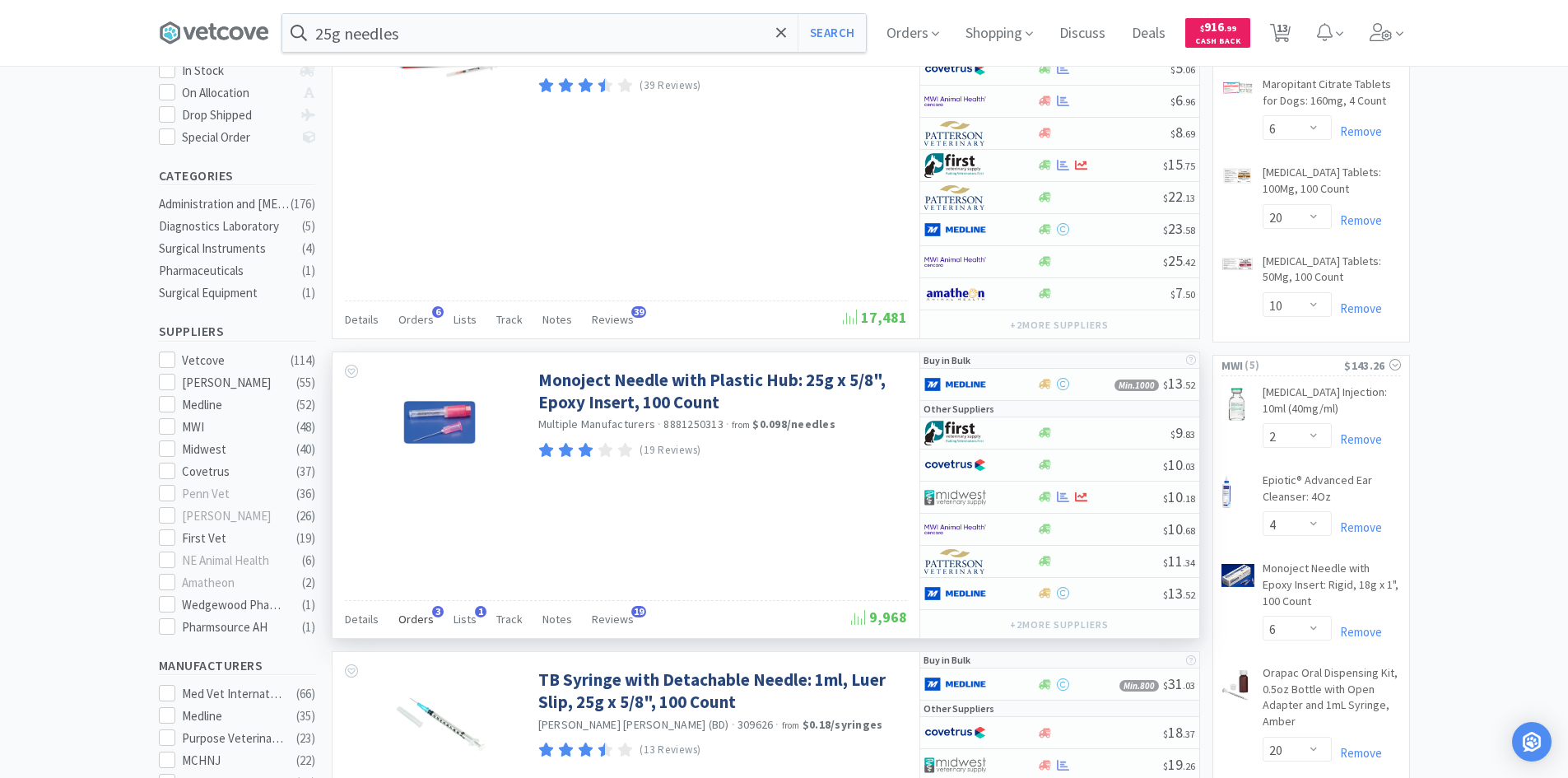
click at [420, 619] on span "Orders" at bounding box center [416, 619] width 35 height 15
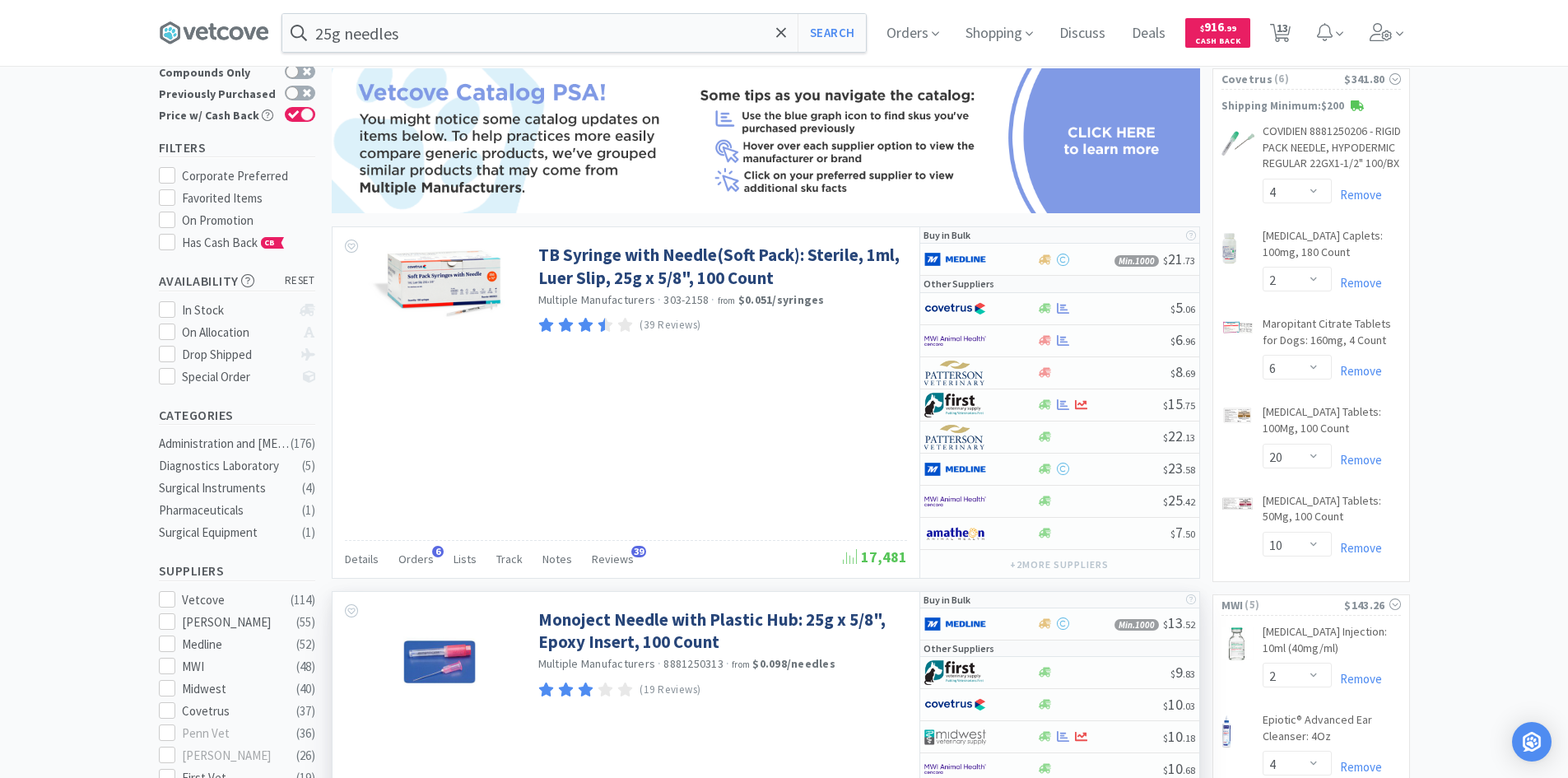
scroll to position [247, 0]
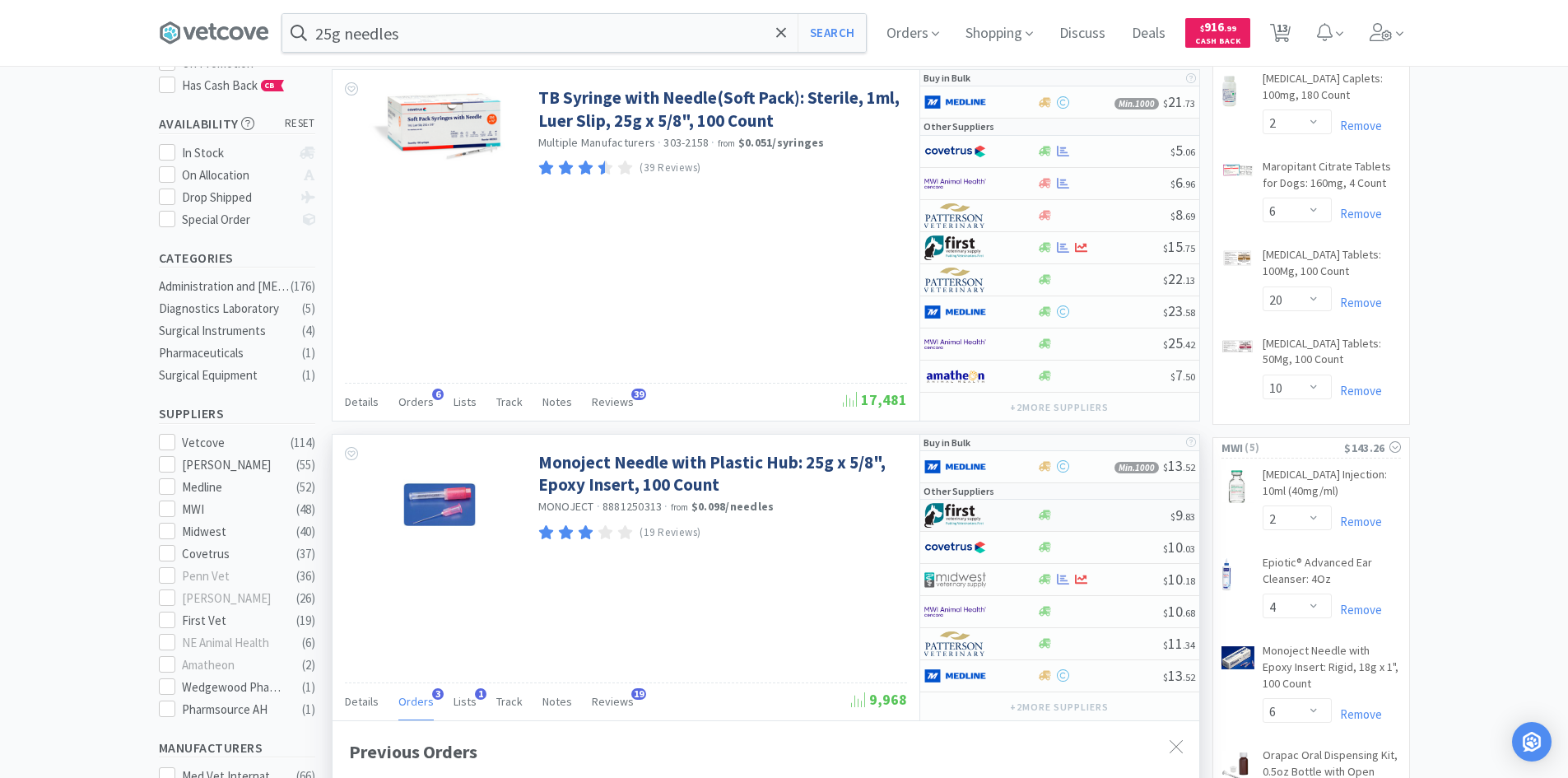
click at [993, 514] on div at bounding box center [970, 515] width 91 height 28
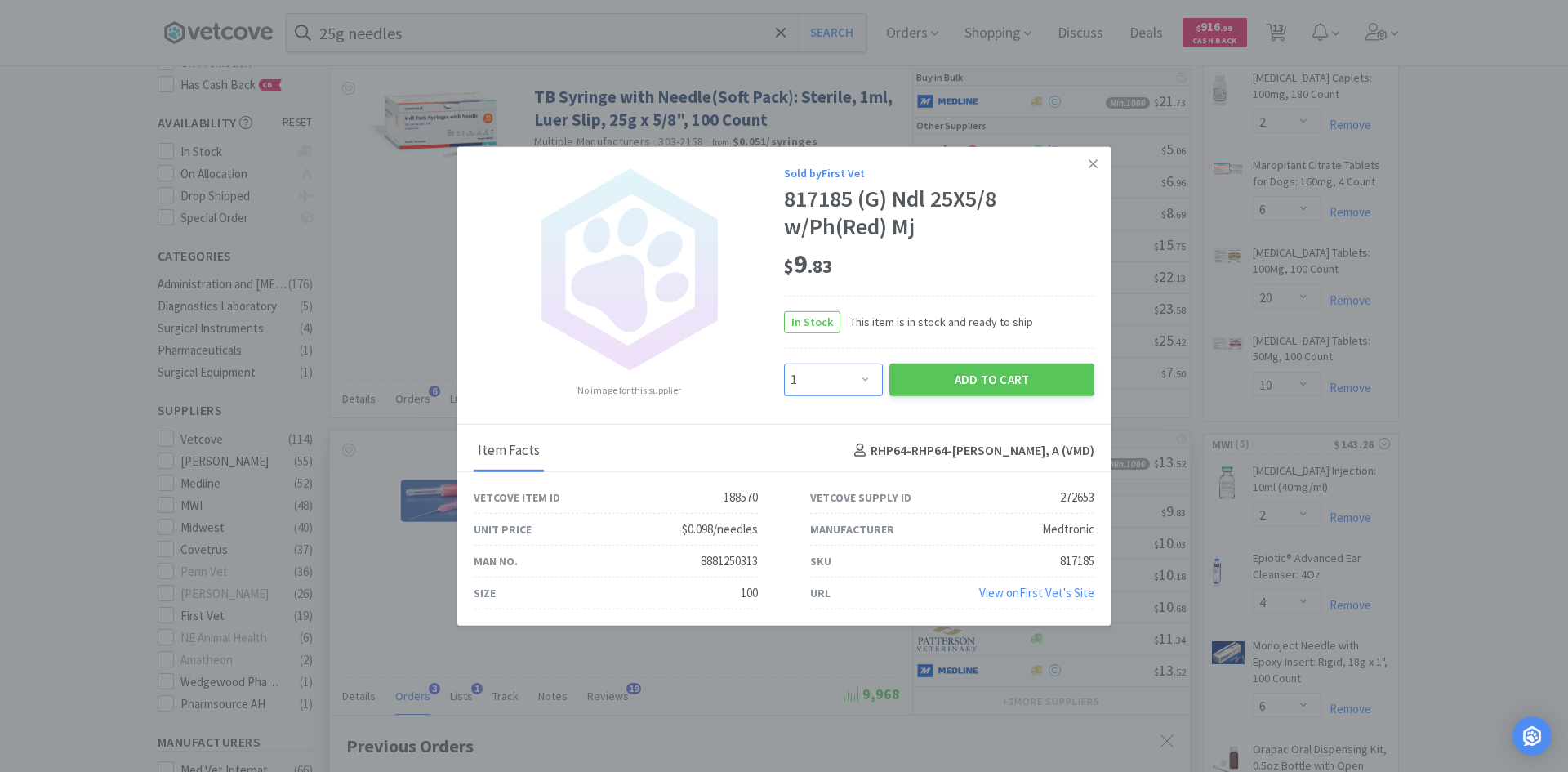
click at [860, 374] on select "Enter Quantity 1 2 3 4 5 6 7 8 9 10 11 12 13 14 15 16 17 18 19 20 Enter Quantity" at bounding box center [833, 380] width 99 height 33
click at [784, 363] on select "Enter Quantity 1 2 3 4 5 6 7 8 9 10 11 12 13 14 15 16 17 18 19 20 Enter Quantity" at bounding box center [833, 380] width 99 height 33
click at [844, 381] on select "Enter Quantity 1 2 3 4 5 6 7 8 9 10 11 12 13 14 15 16 17 18 19 20 Enter Quantity" at bounding box center [833, 380] width 99 height 33
select select "6"
click at [784, 363] on select "Enter Quantity 1 2 3 4 5 6 7 8 9 10 11 12 13 14 15 16 17 18 19 20 Enter Quantity" at bounding box center [833, 380] width 99 height 33
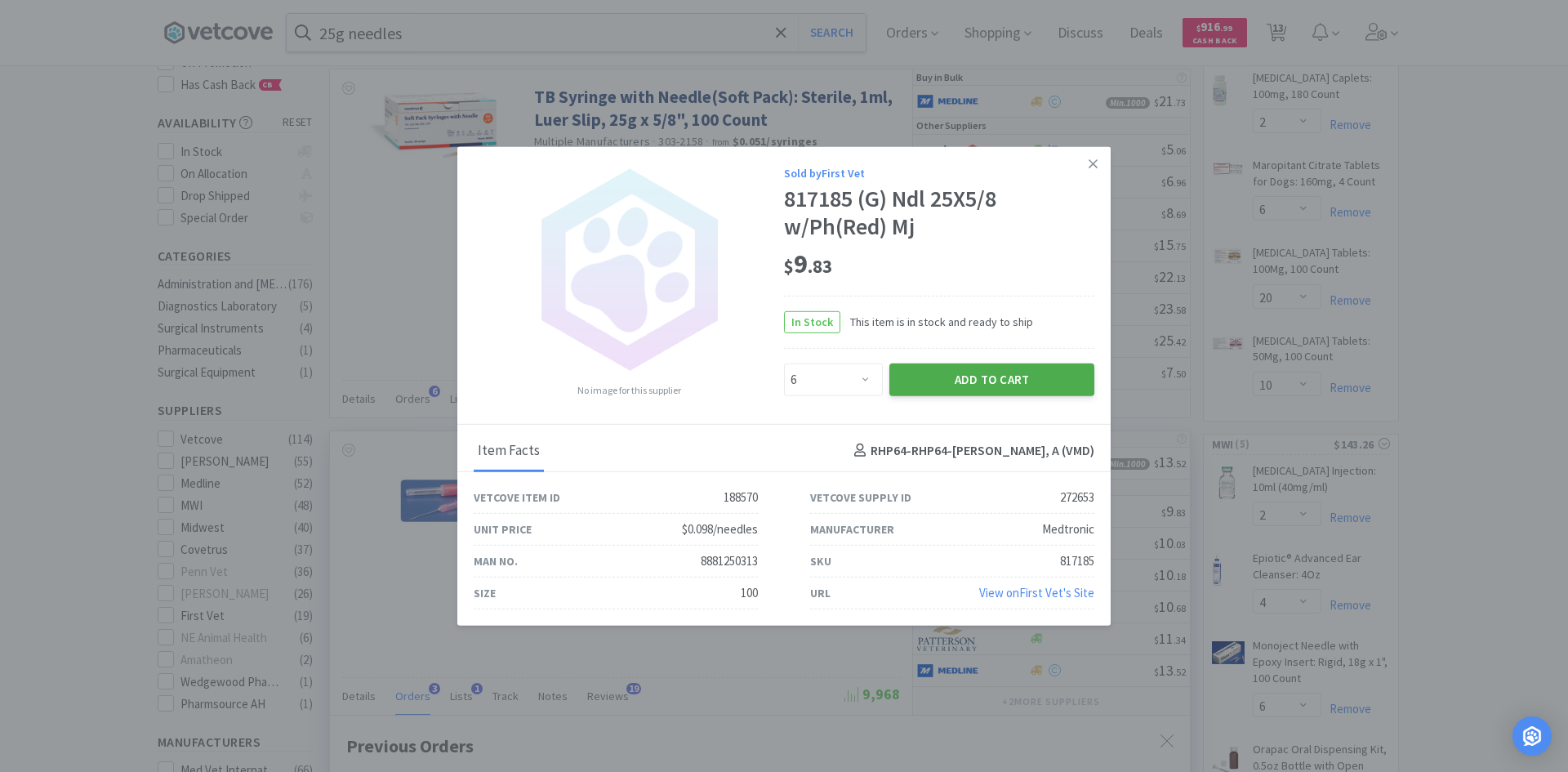
click at [954, 368] on button "Add to Cart" at bounding box center [991, 380] width 205 height 33
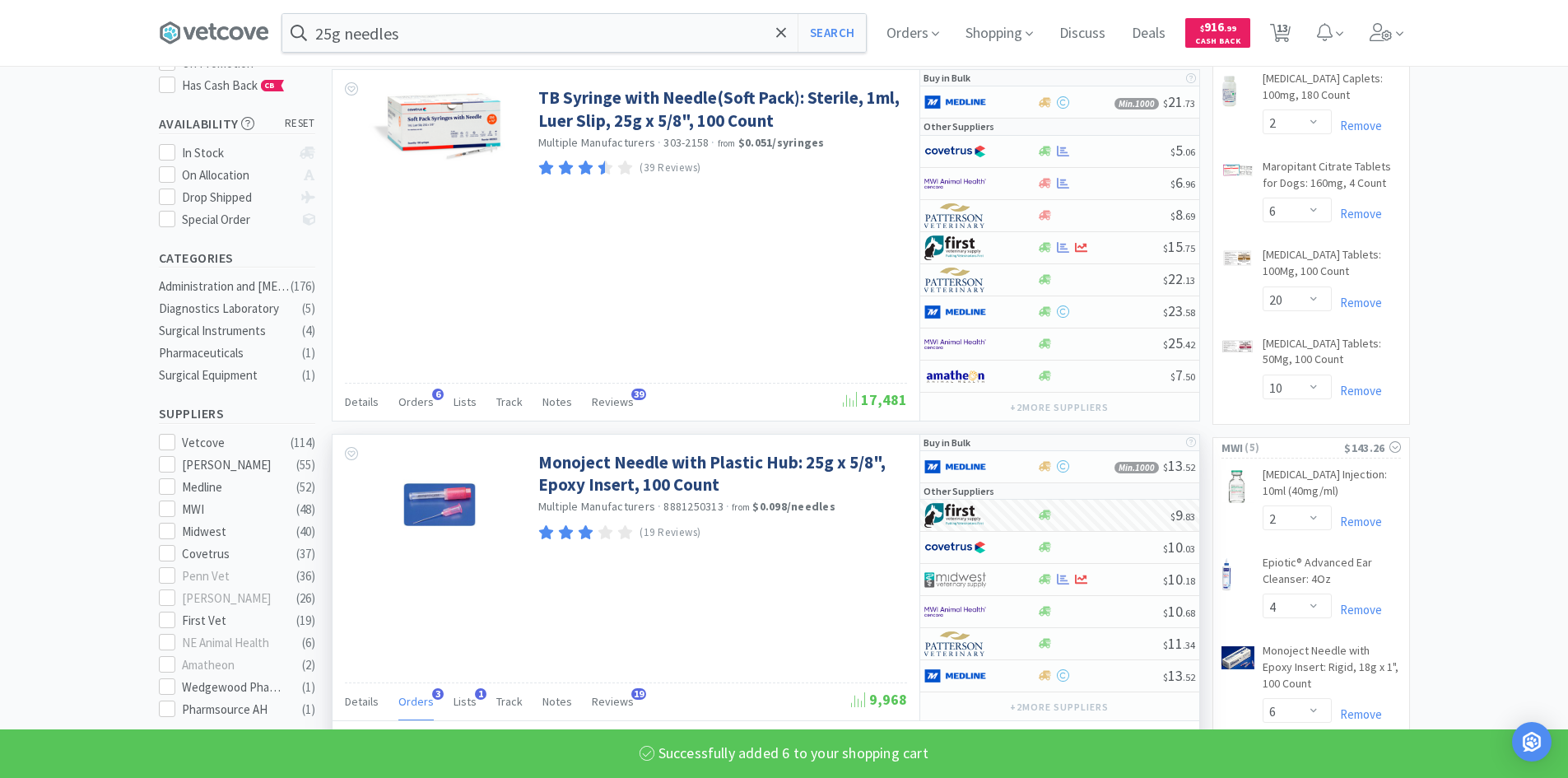
select select "6"
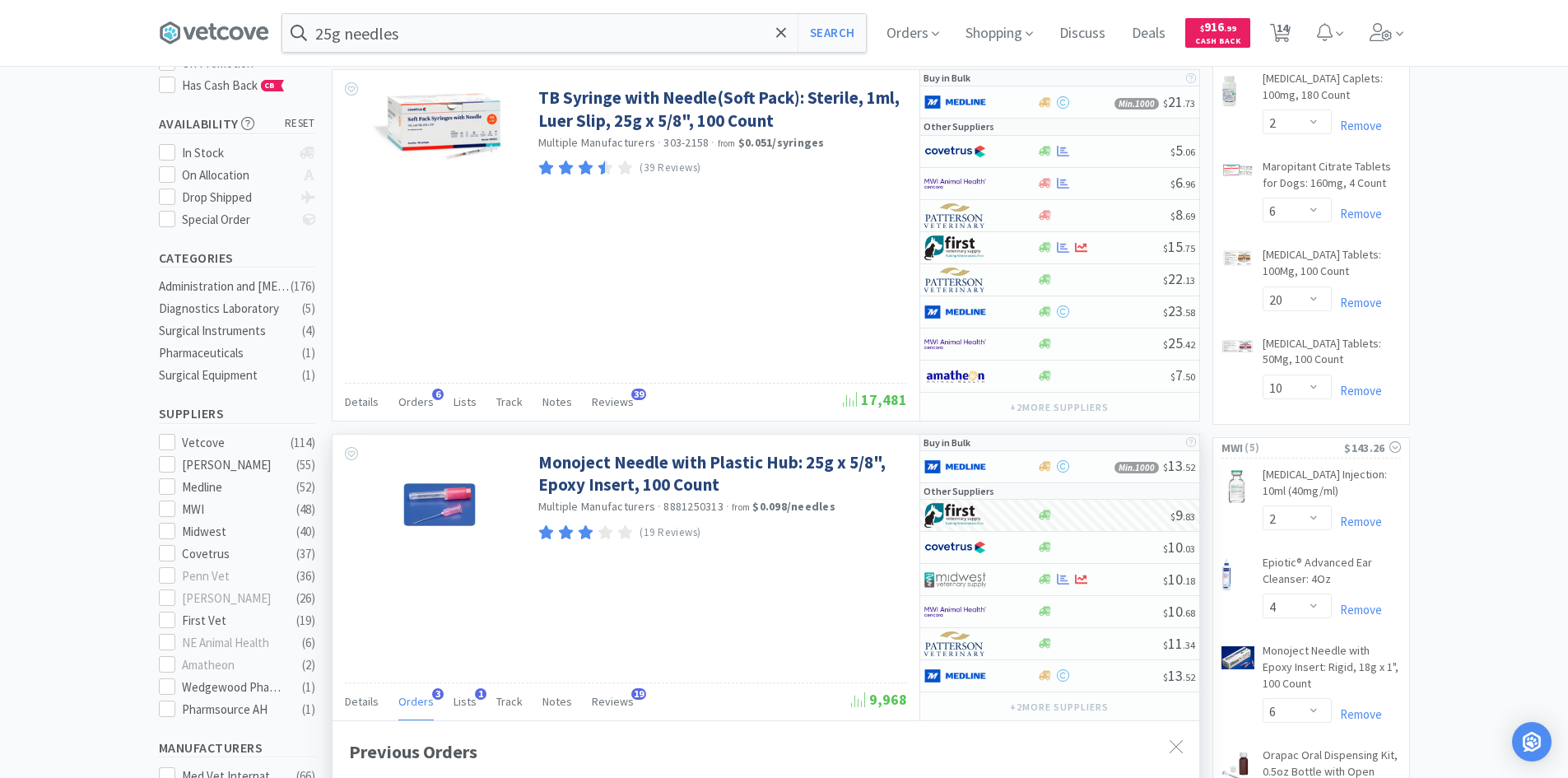
click at [517, 54] on div "25g needles Search Orders Shopping Discuss Discuss Deals Deals $ 916 . 99 Cash …" at bounding box center [784, 32] width 1251 height 66
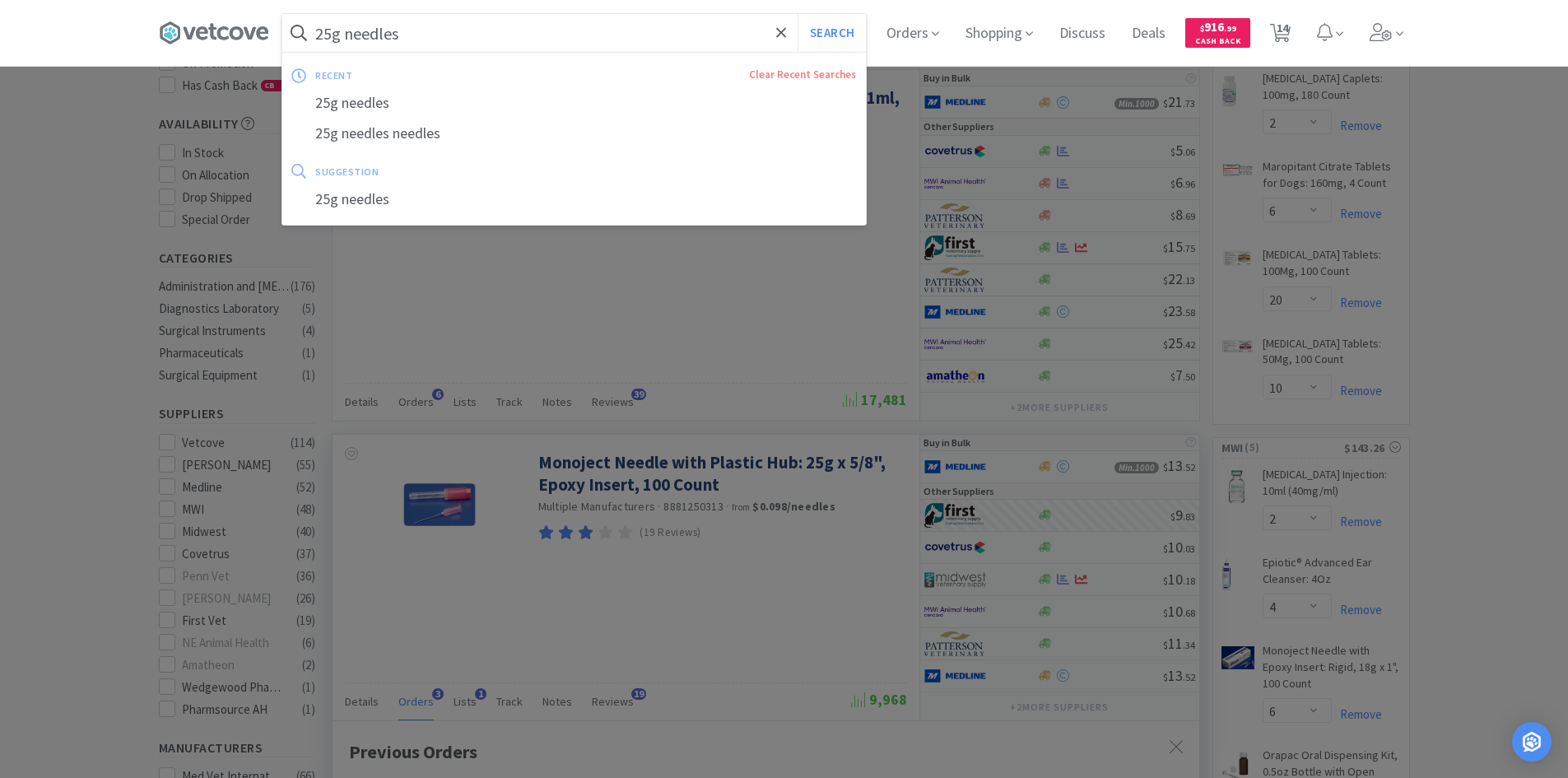
click at [491, 45] on input "25g needles" at bounding box center [574, 32] width 584 height 38
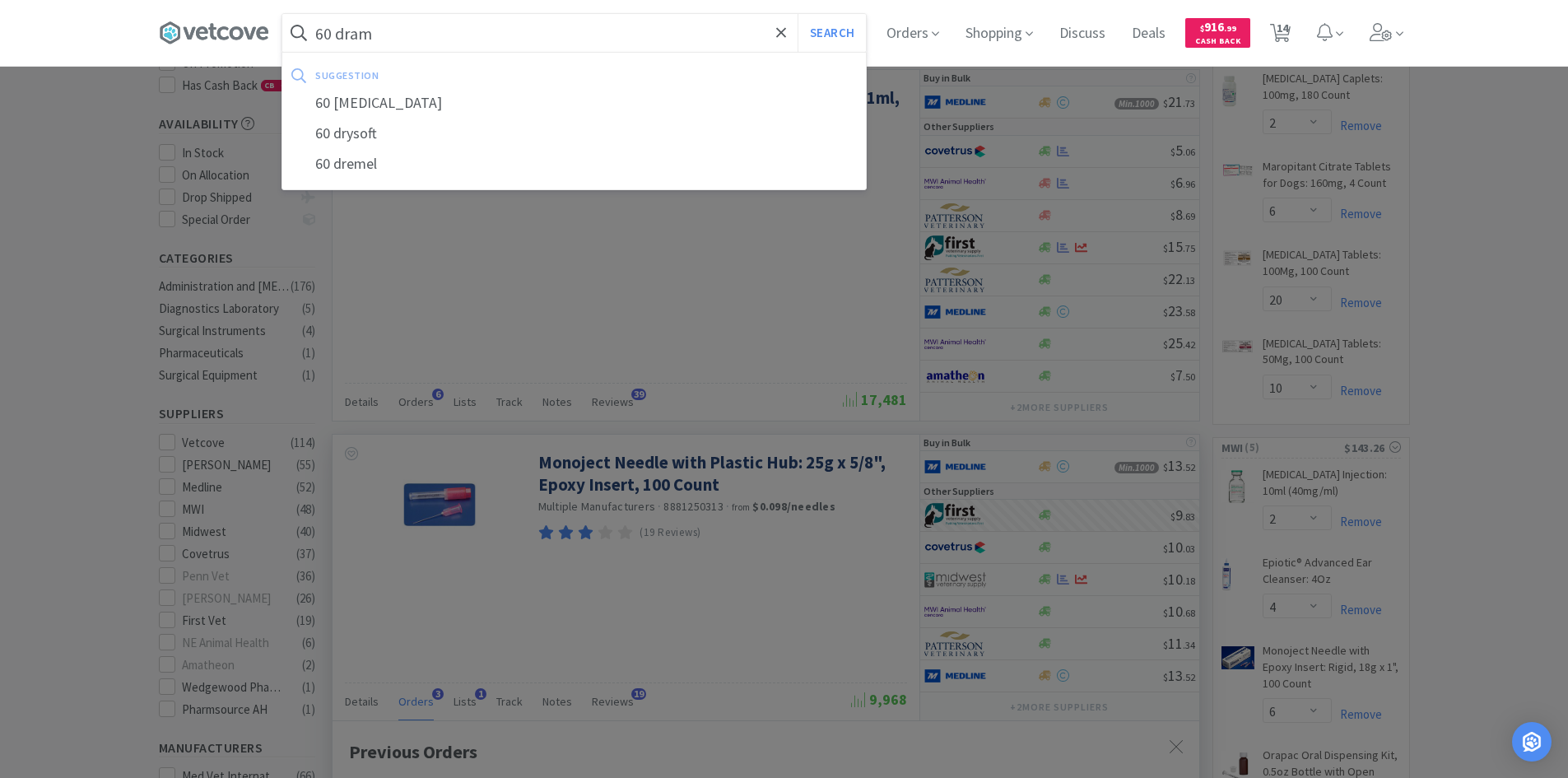
type input "60 dram"
click at [797, 14] on button "Search" at bounding box center [831, 32] width 68 height 38
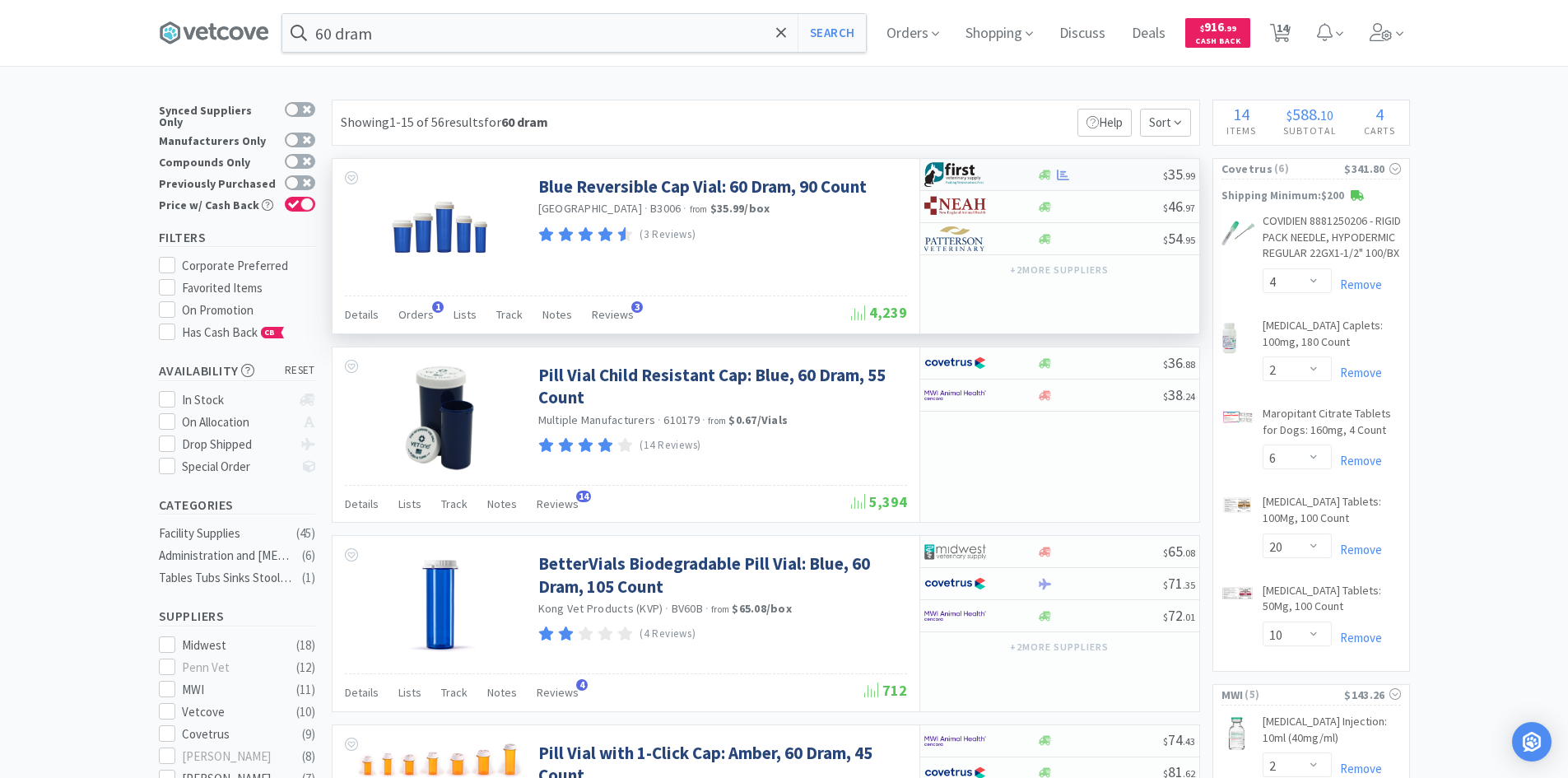
click at [1013, 174] on div at bounding box center [970, 175] width 91 height 28
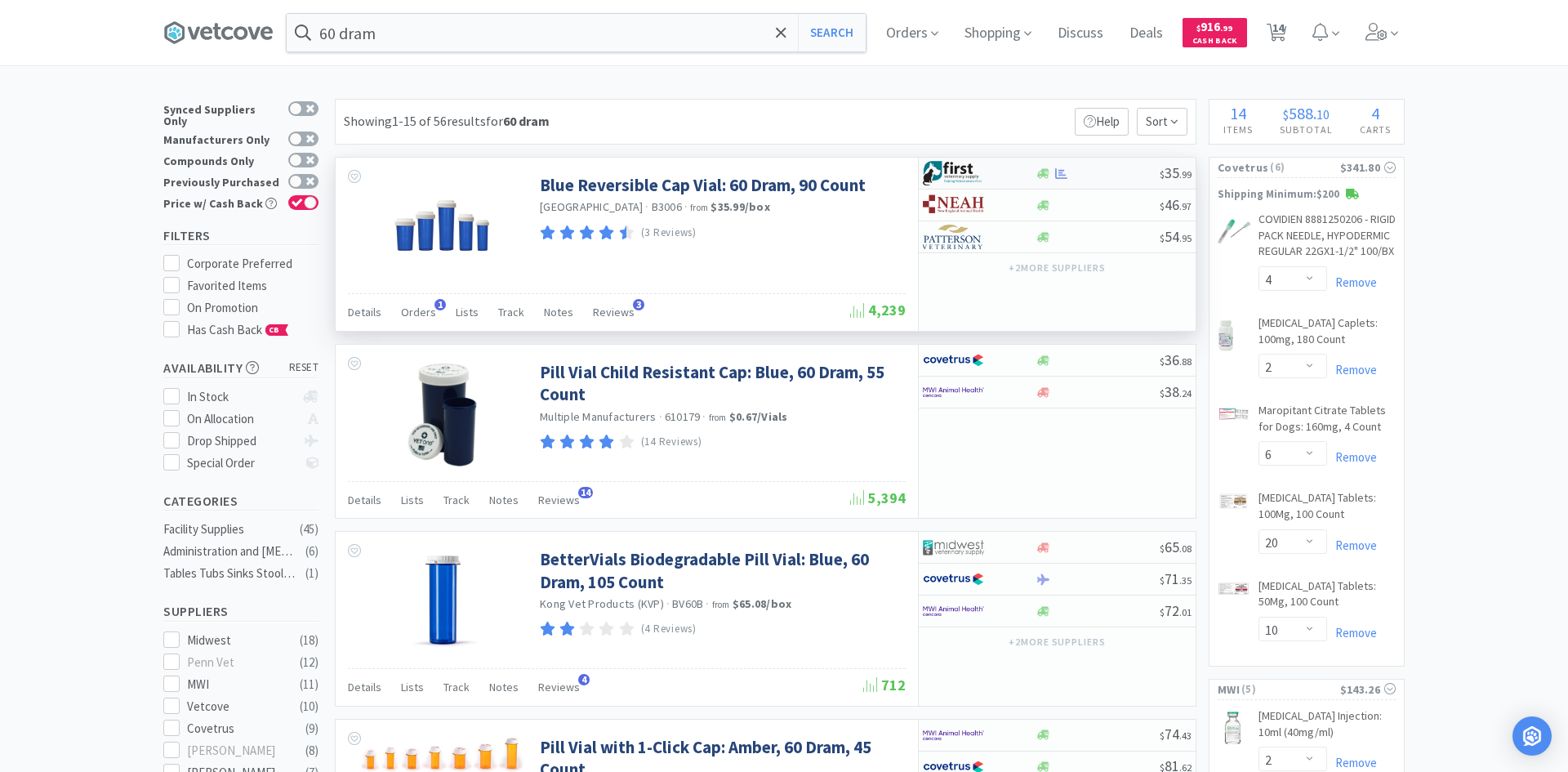
select select "1"
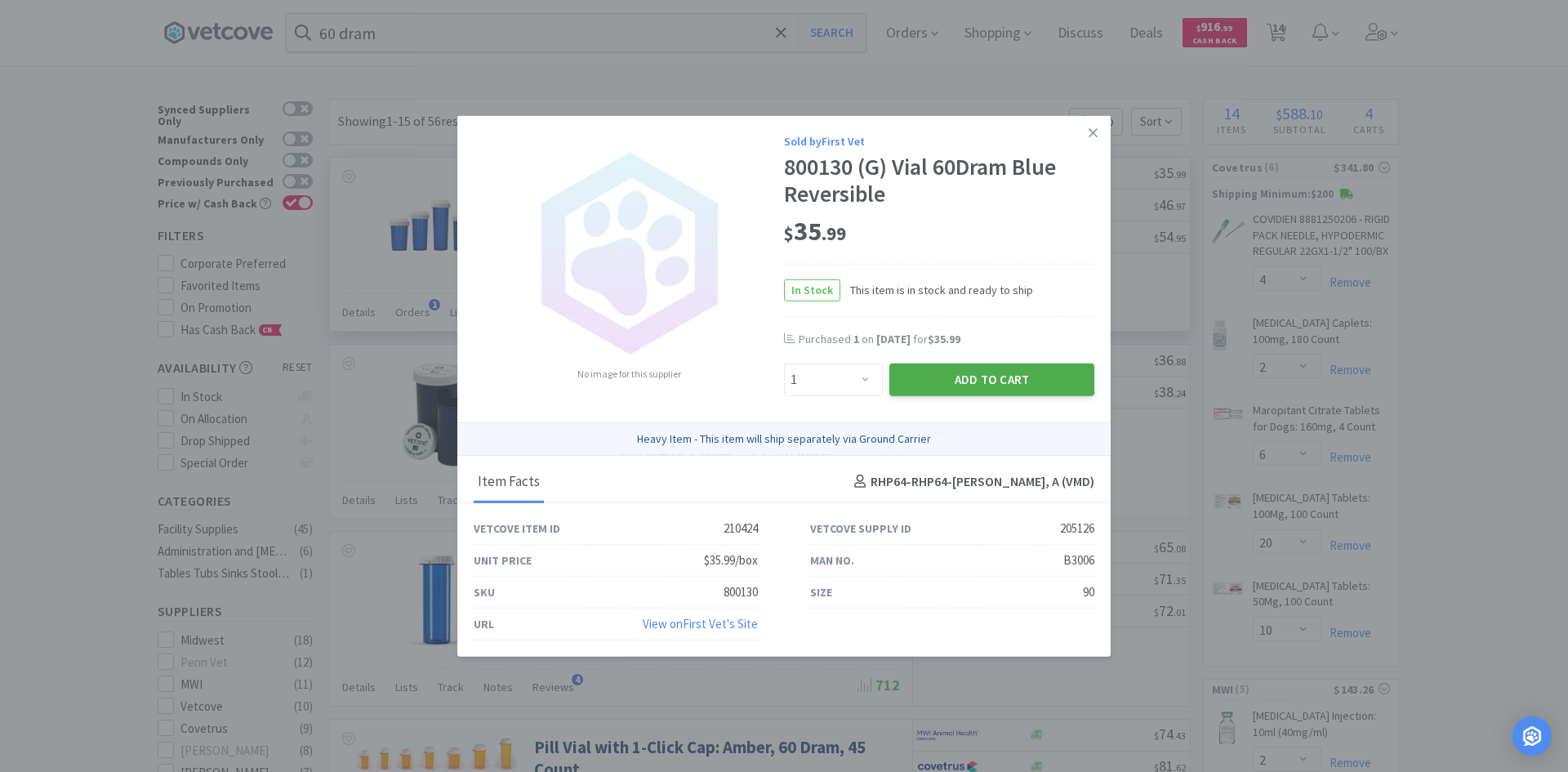
click at [963, 382] on button "Add to Cart" at bounding box center [991, 380] width 205 height 33
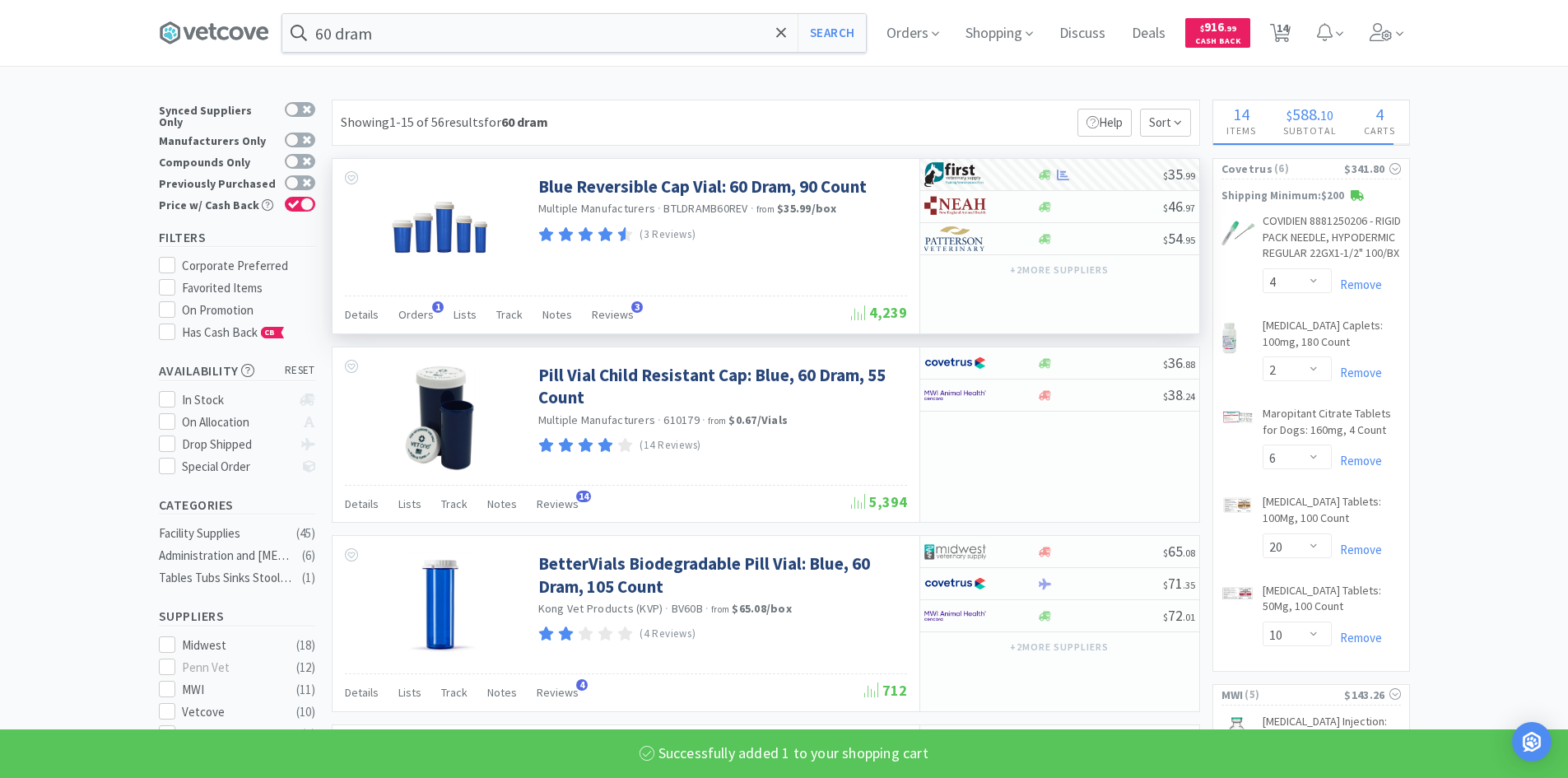
select select "1"
select select "4"
select select "6"
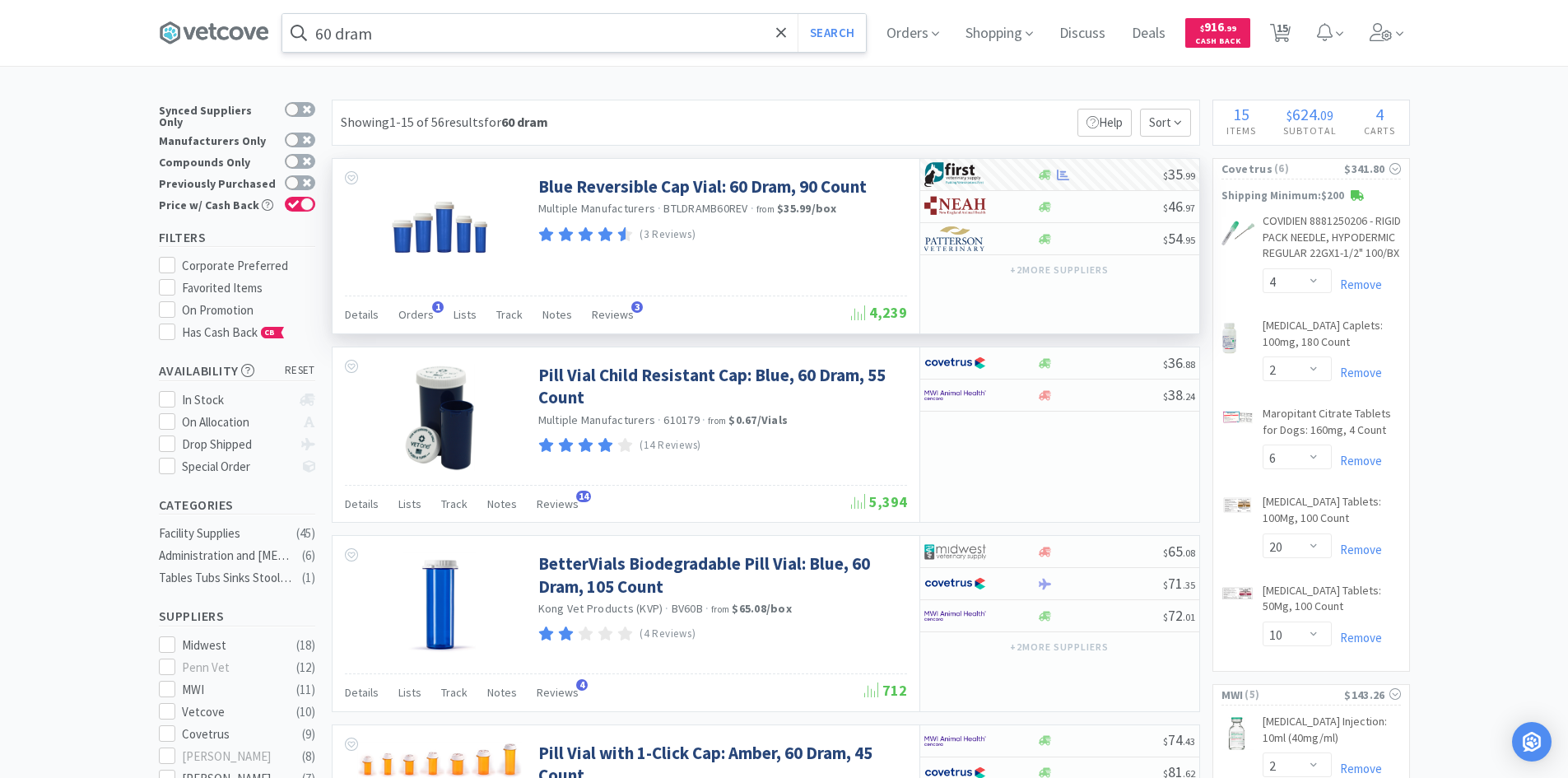
click at [512, 35] on input "60 dram" at bounding box center [574, 32] width 584 height 38
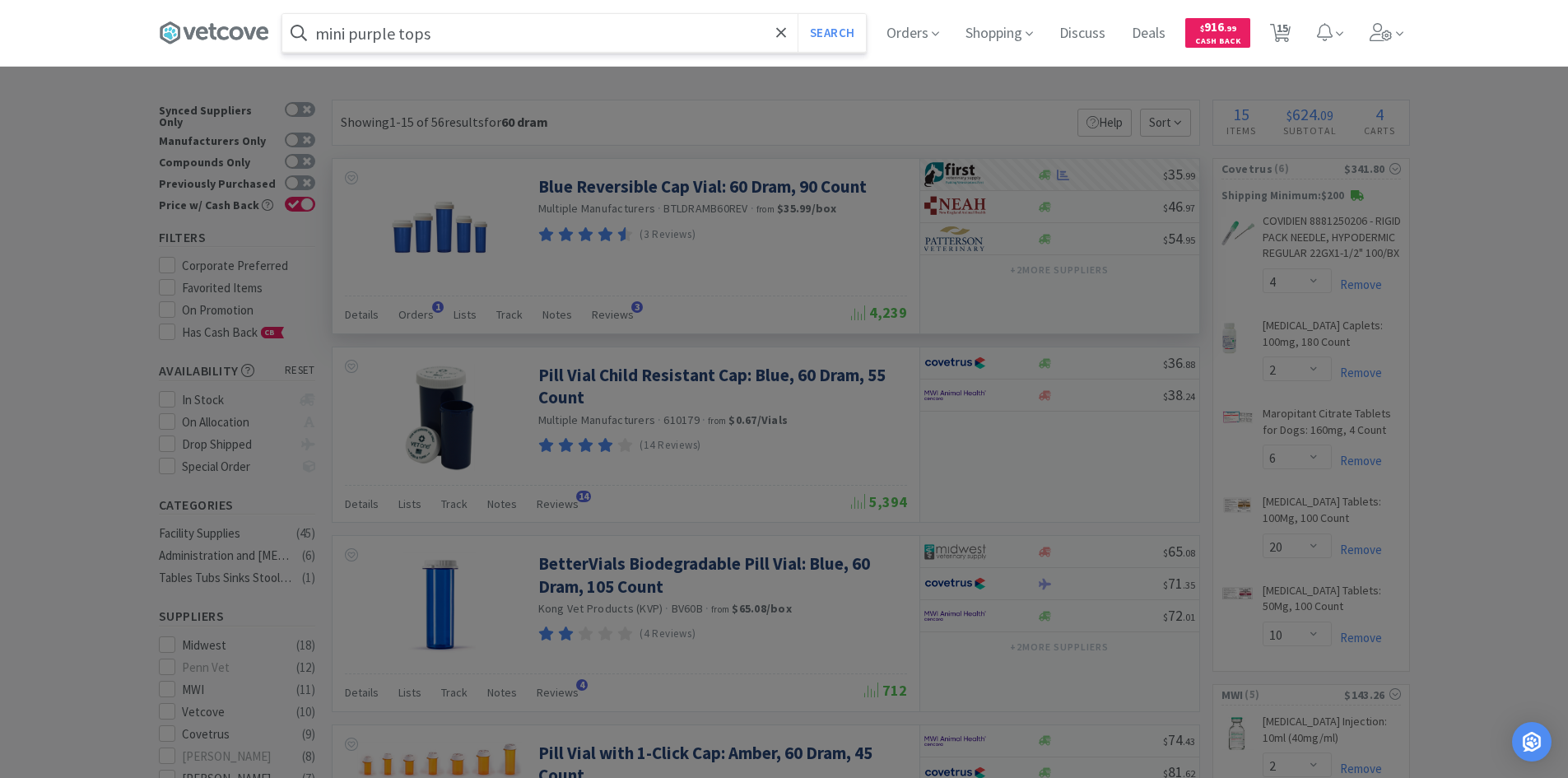
click at [797, 14] on button "Search" at bounding box center [831, 32] width 68 height 38
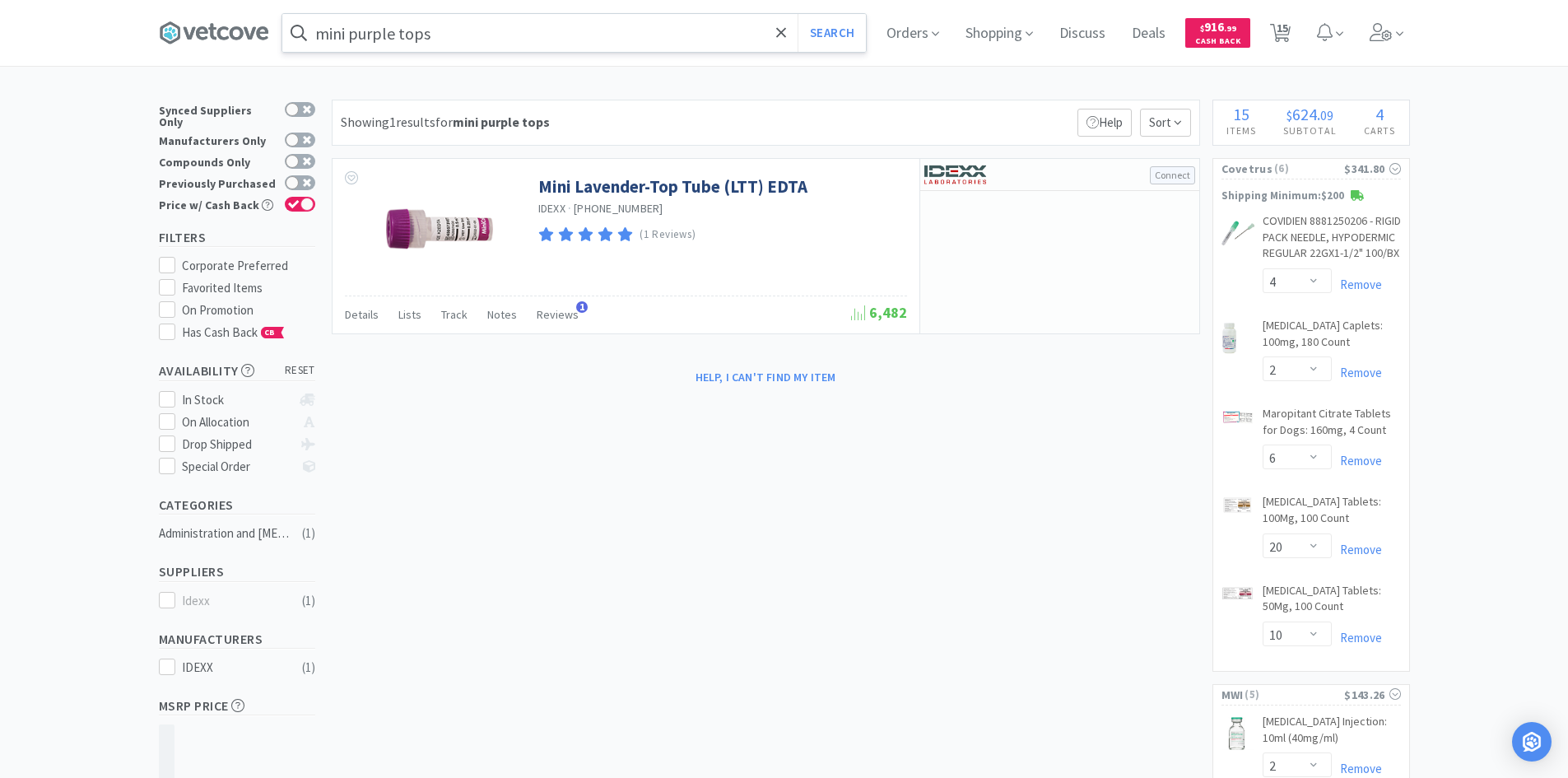
click at [478, 38] on input "mini purple tops" at bounding box center [574, 32] width 584 height 38
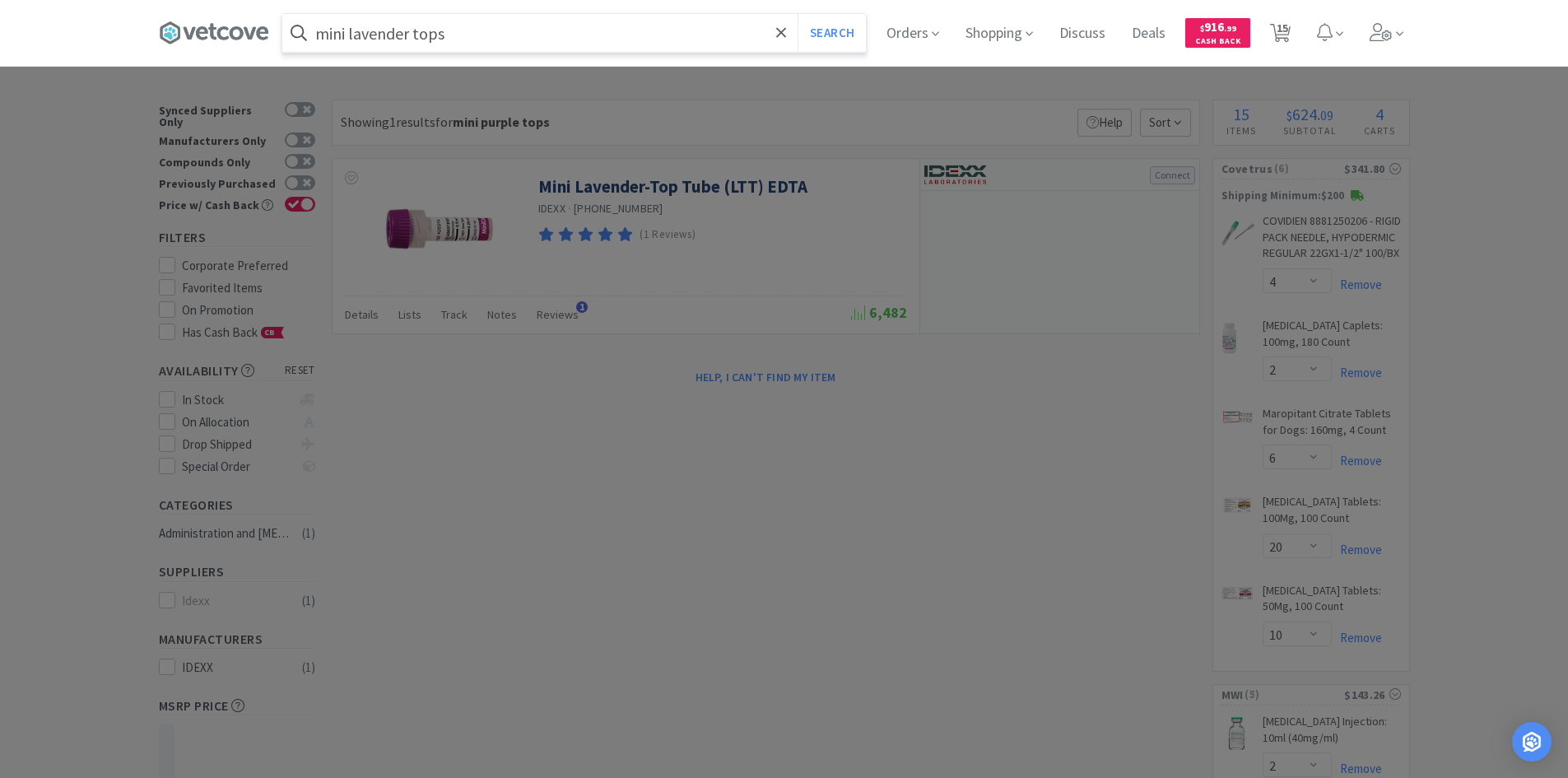
type input "mini lavender tops"
click at [797, 14] on button "Search" at bounding box center [831, 32] width 68 height 38
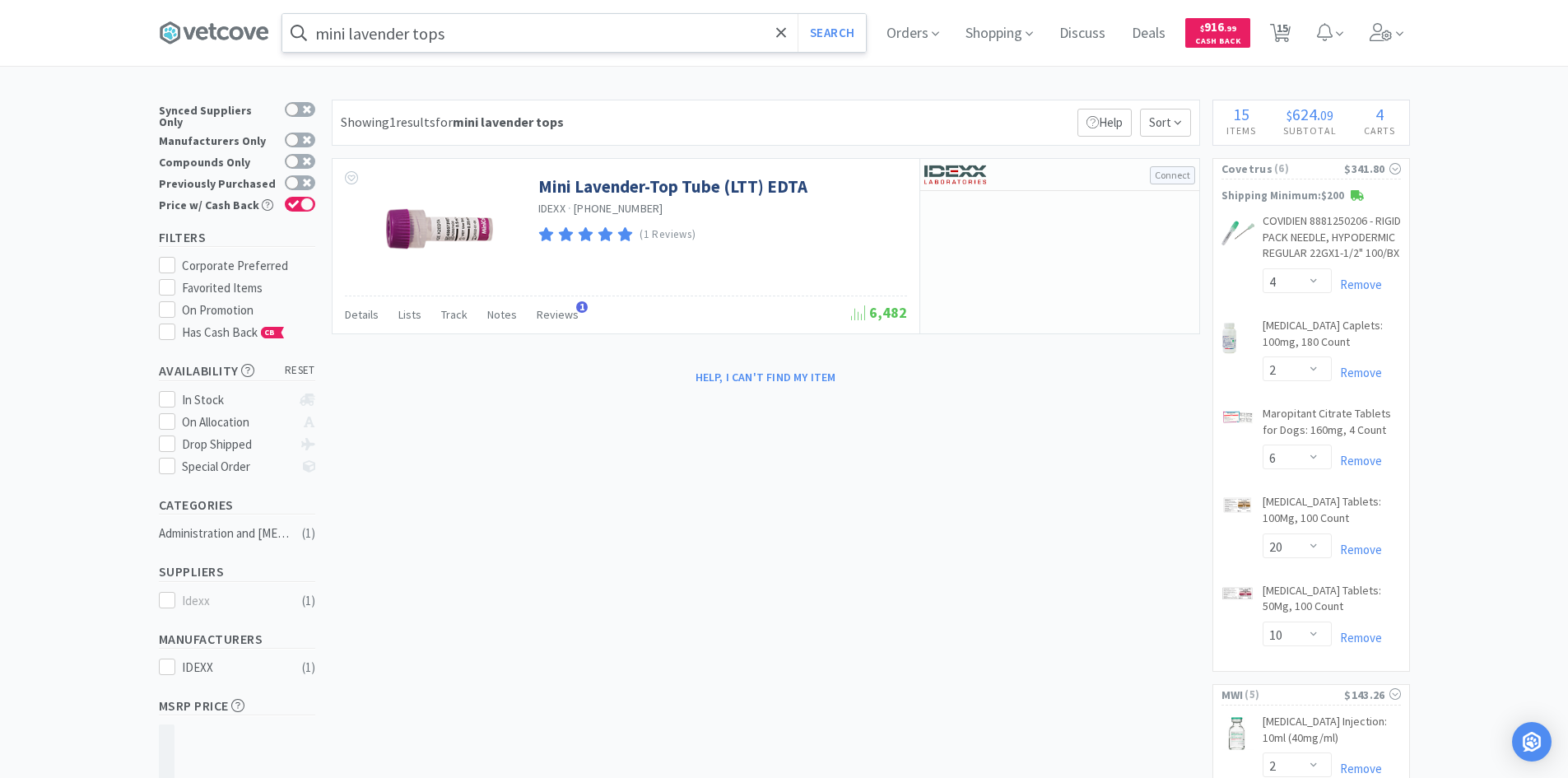
click at [494, 42] on input "mini lavender tops" at bounding box center [574, 32] width 584 height 38
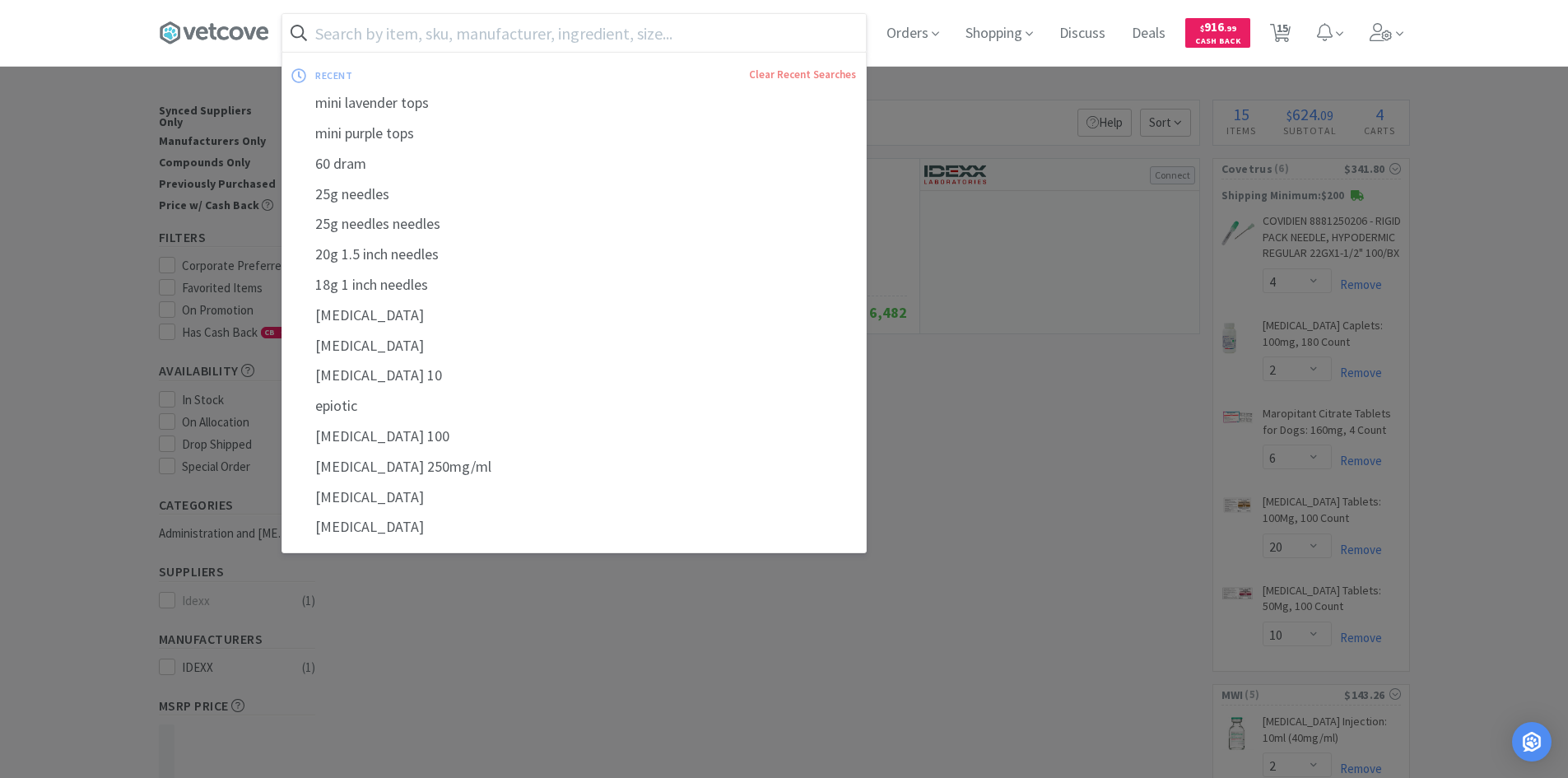
click at [1047, 386] on div at bounding box center [784, 389] width 1568 height 778
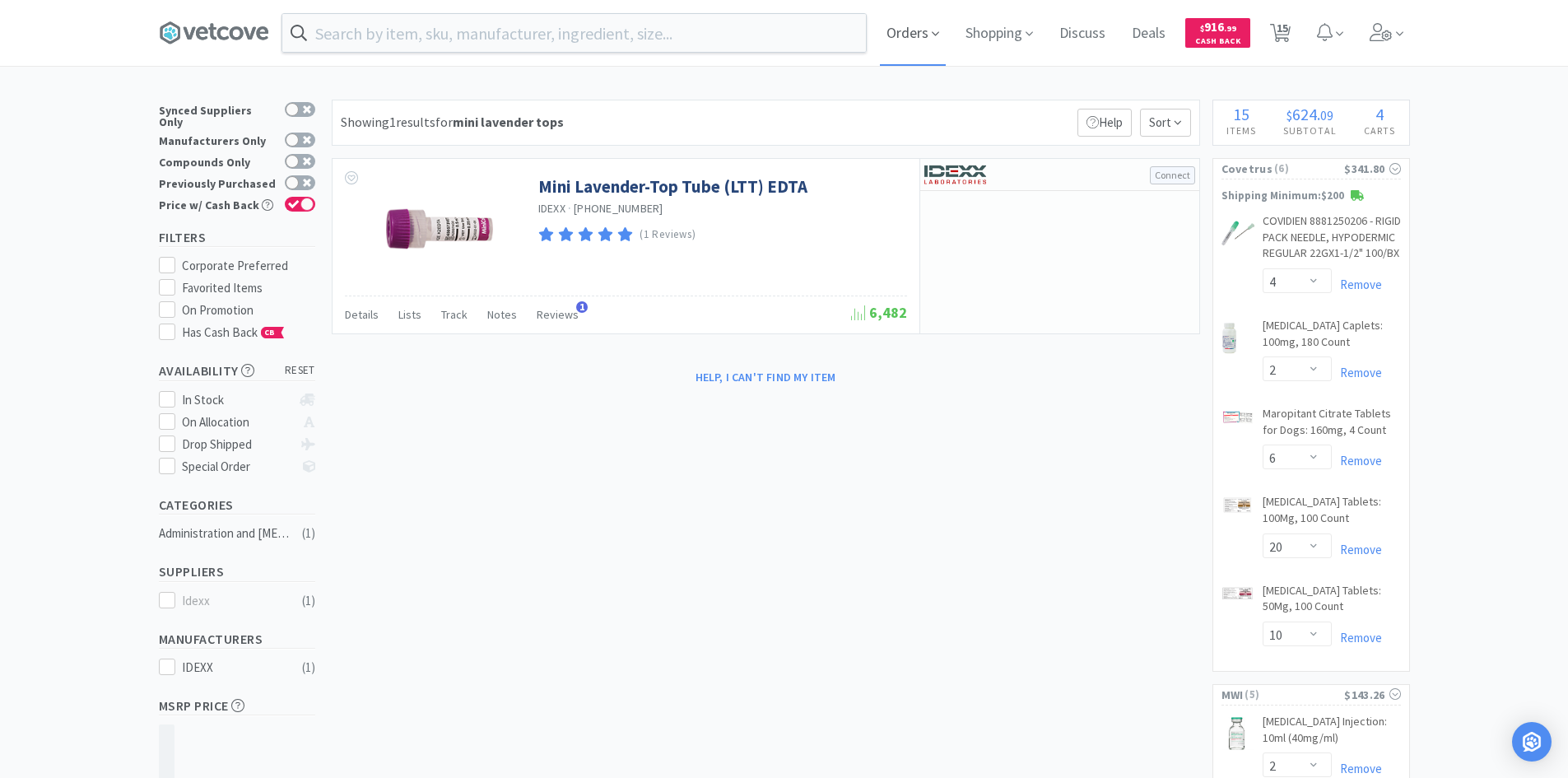
click at [907, 31] on span "Orders" at bounding box center [912, 32] width 66 height 66
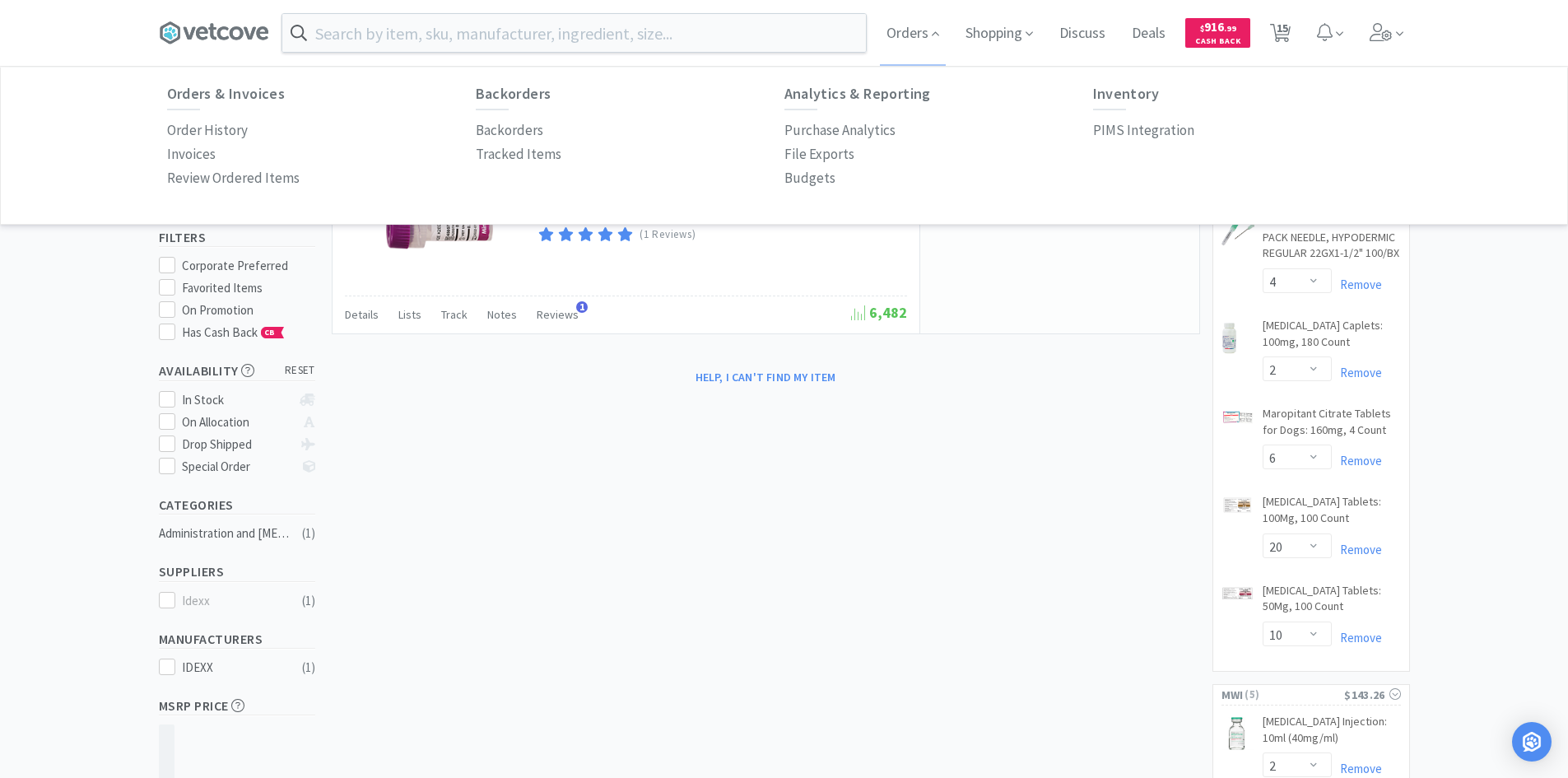
drag, startPoint x: 212, startPoint y: 127, endPoint x: 378, endPoint y: 158, distance: 168.9
click at [212, 127] on p "Order History" at bounding box center [207, 130] width 80 height 22
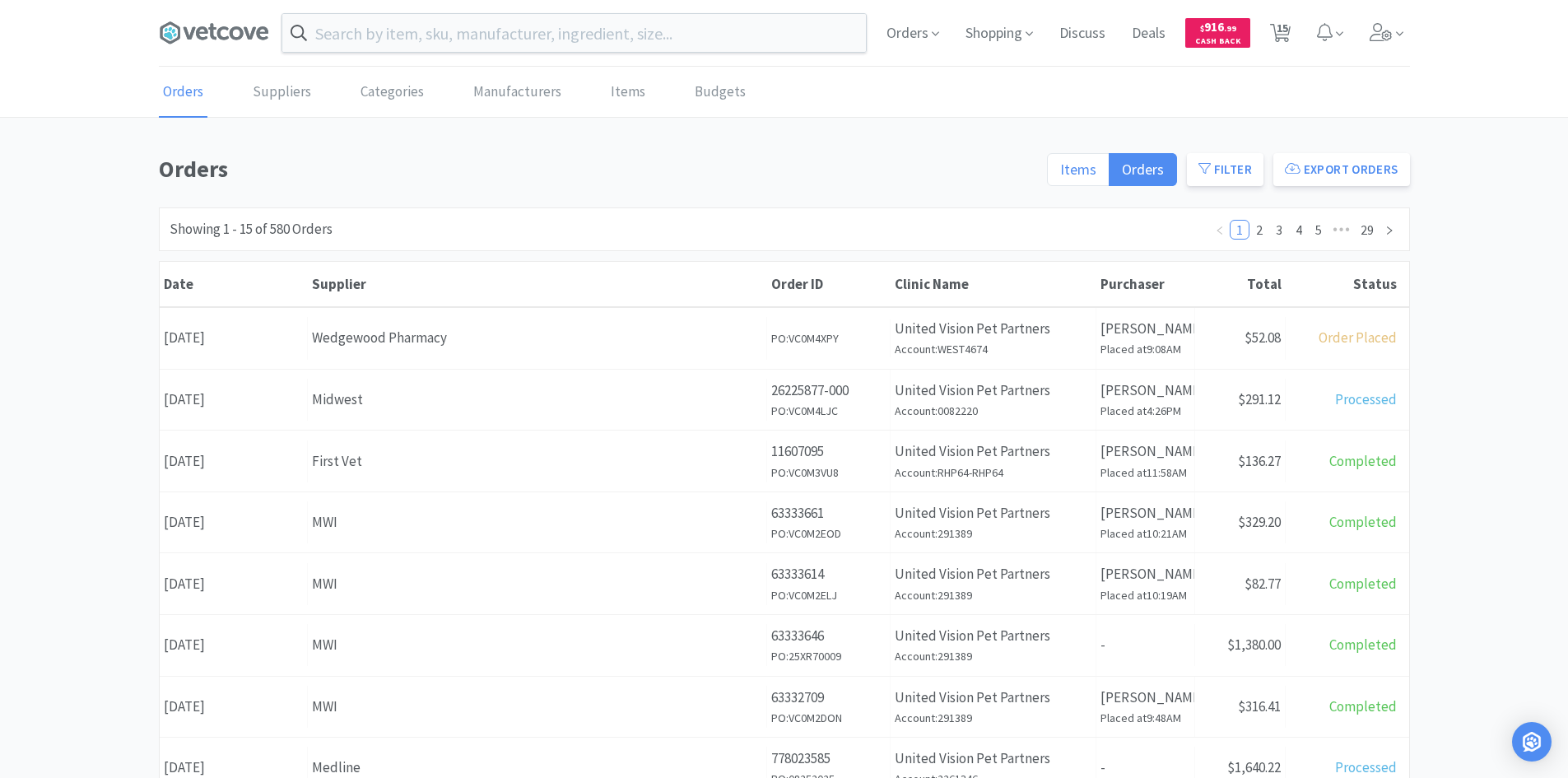
click at [1064, 164] on label "Items" at bounding box center [1079, 170] width 63 height 33
click at [1060, 175] on input "Items" at bounding box center [1060, 175] width 0 height 0
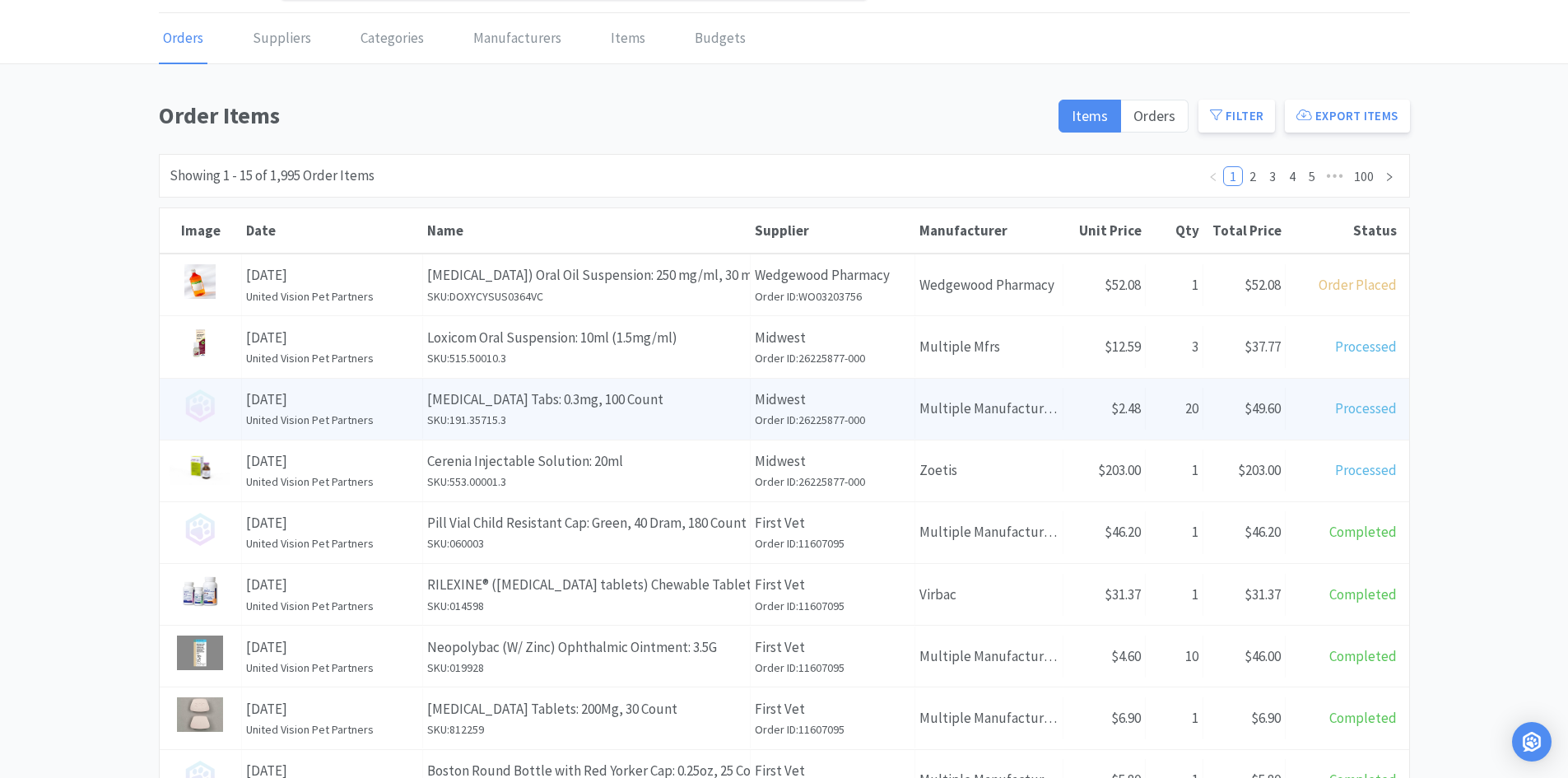
scroll to position [82, 0]
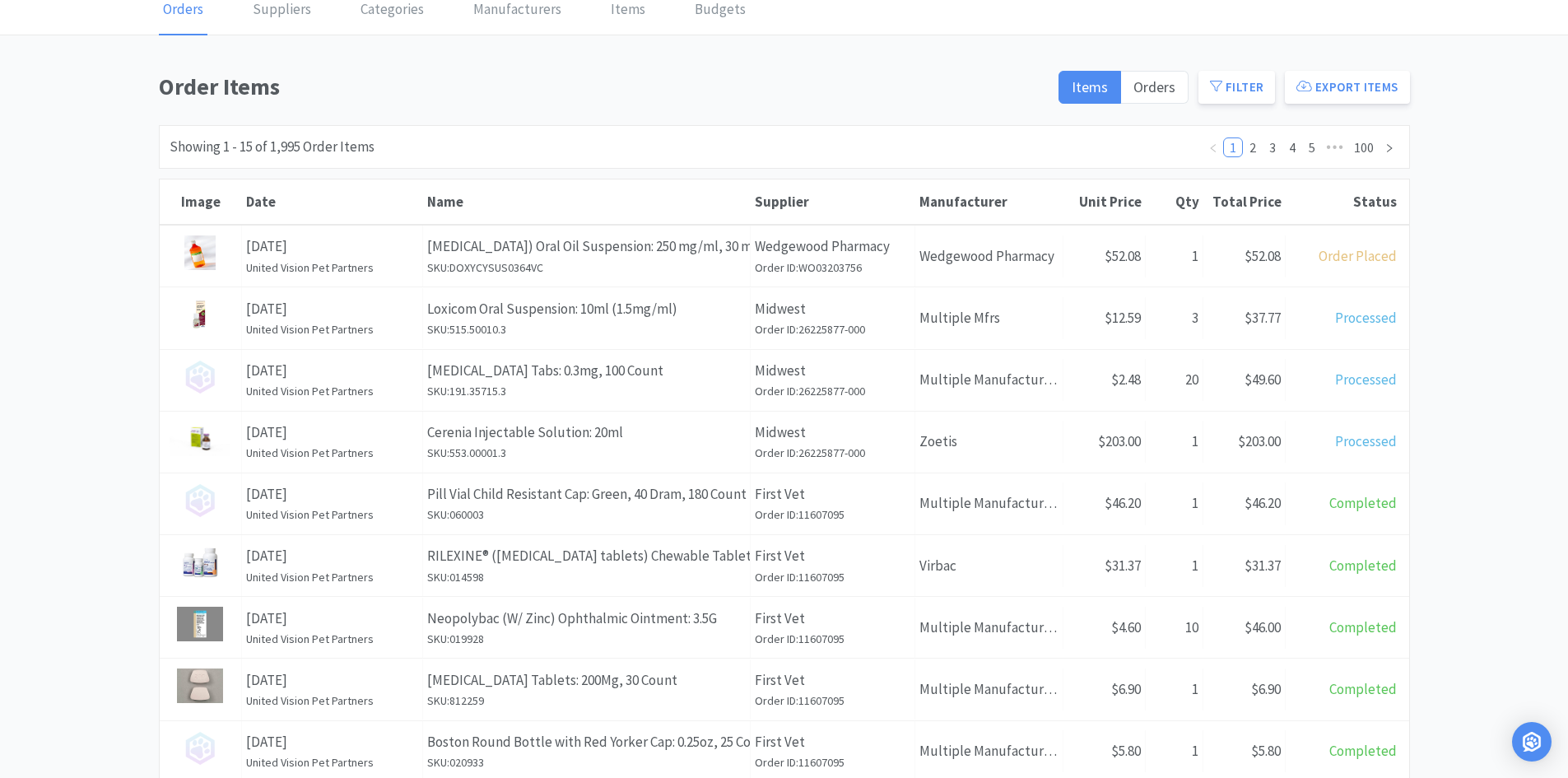
click at [770, 90] on h1 "Order Items" at bounding box center [604, 87] width 891 height 37
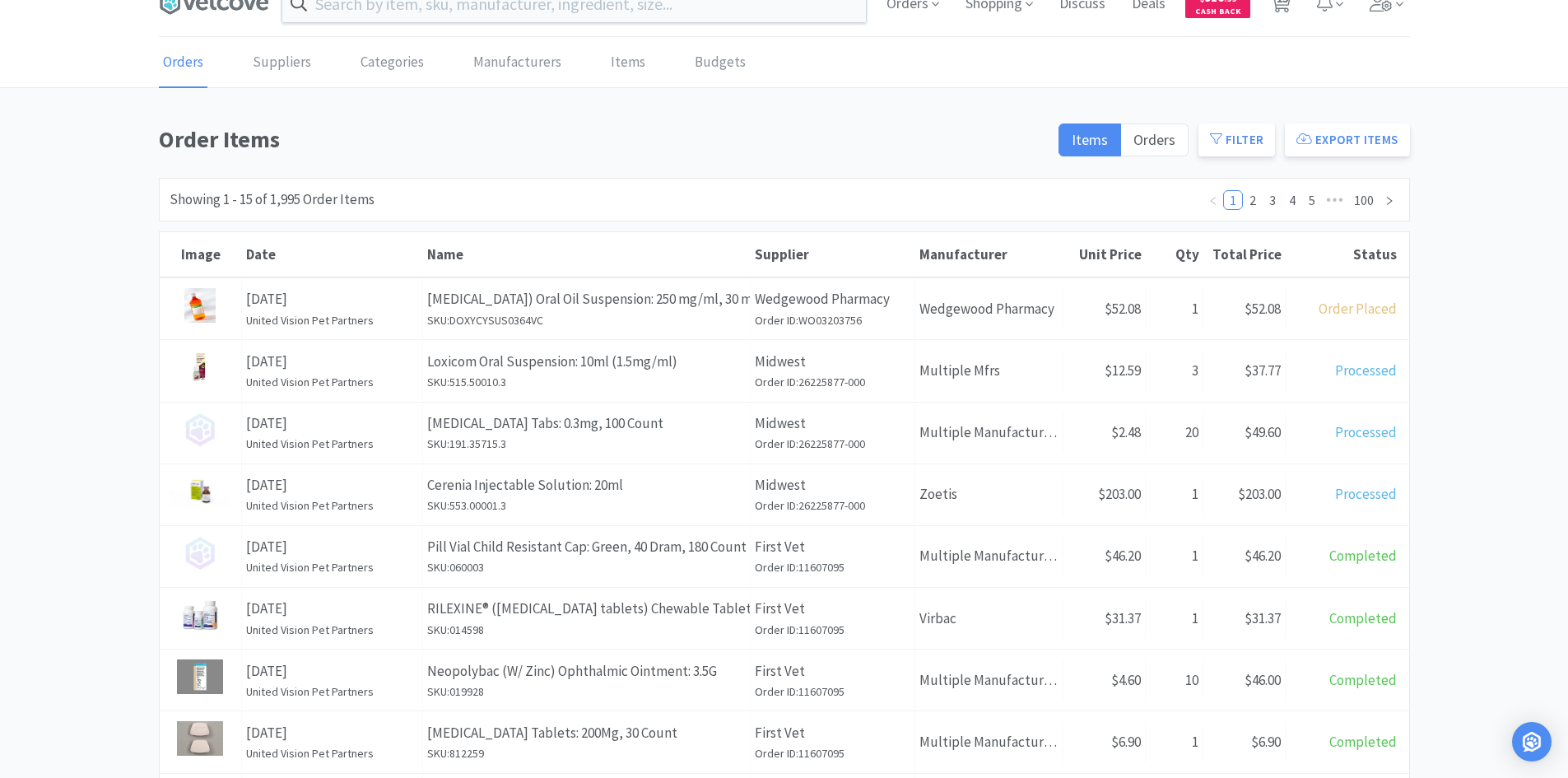
scroll to position [0, 0]
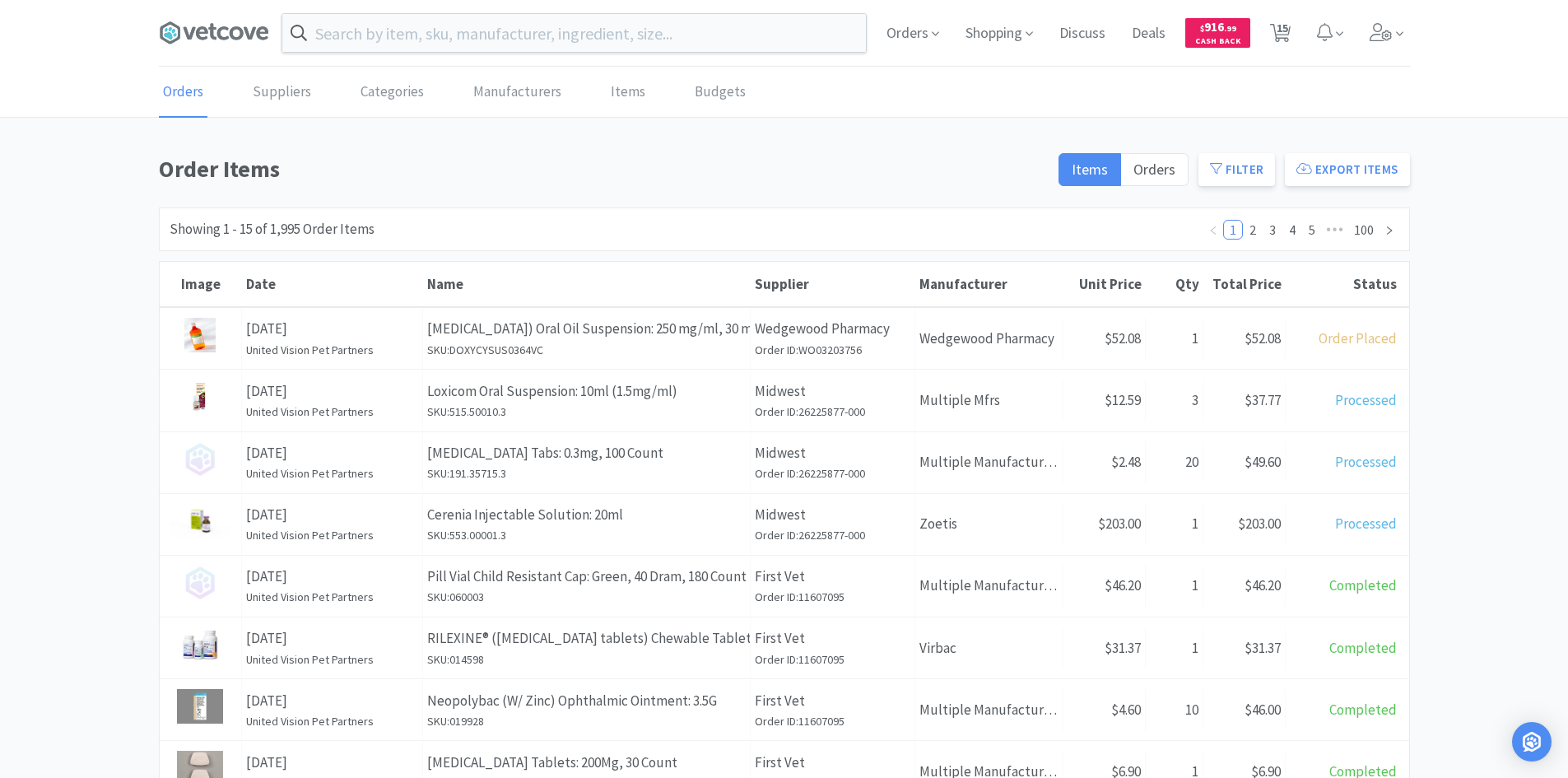
click at [510, 170] on h1 "Order Items" at bounding box center [604, 169] width 891 height 37
click at [572, 22] on input "text" at bounding box center [574, 32] width 584 height 38
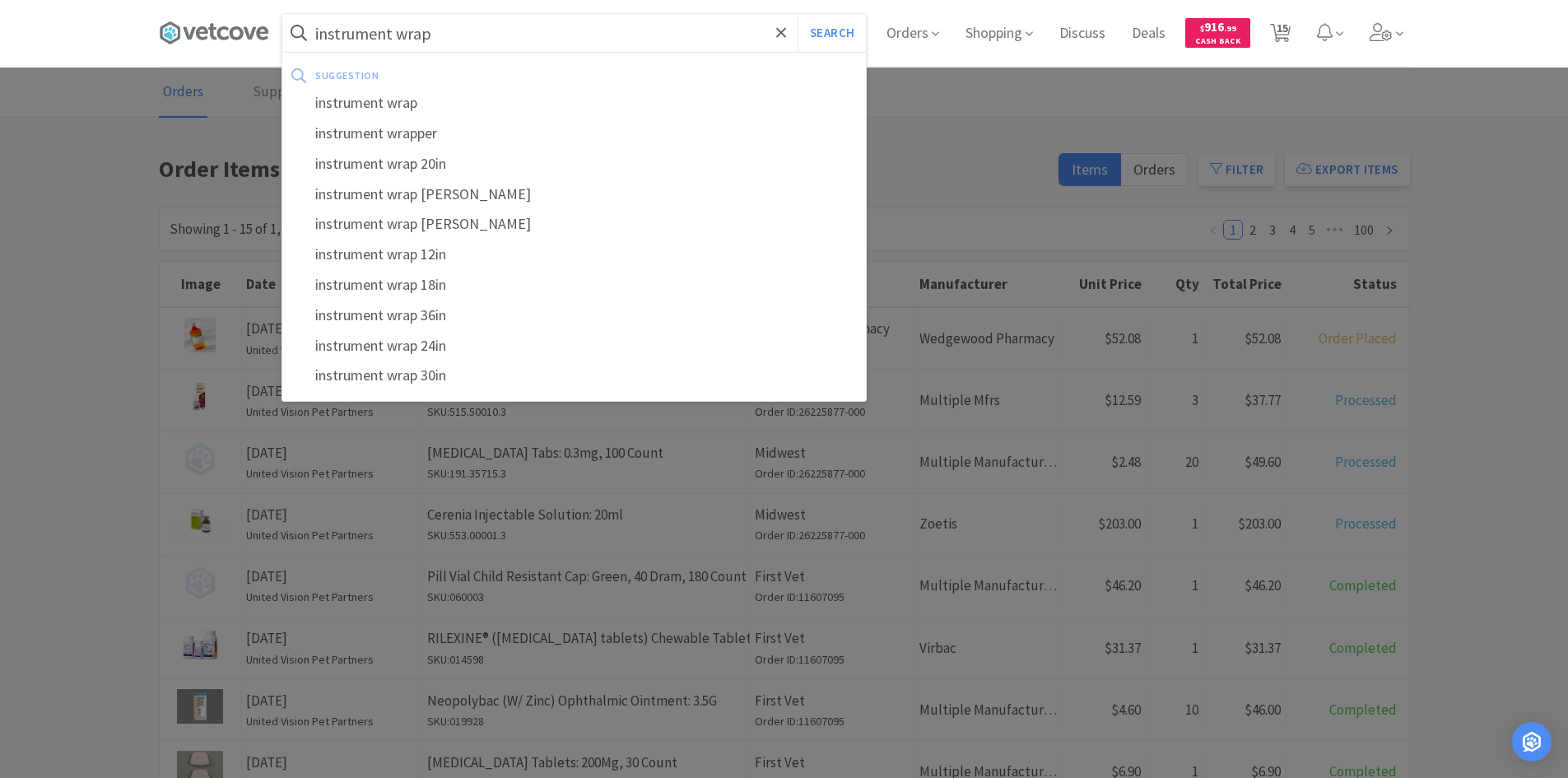
type input "instrument wrap"
click at [797, 14] on button "Search" at bounding box center [831, 32] width 68 height 38
select select "4"
select select "2"
select select "6"
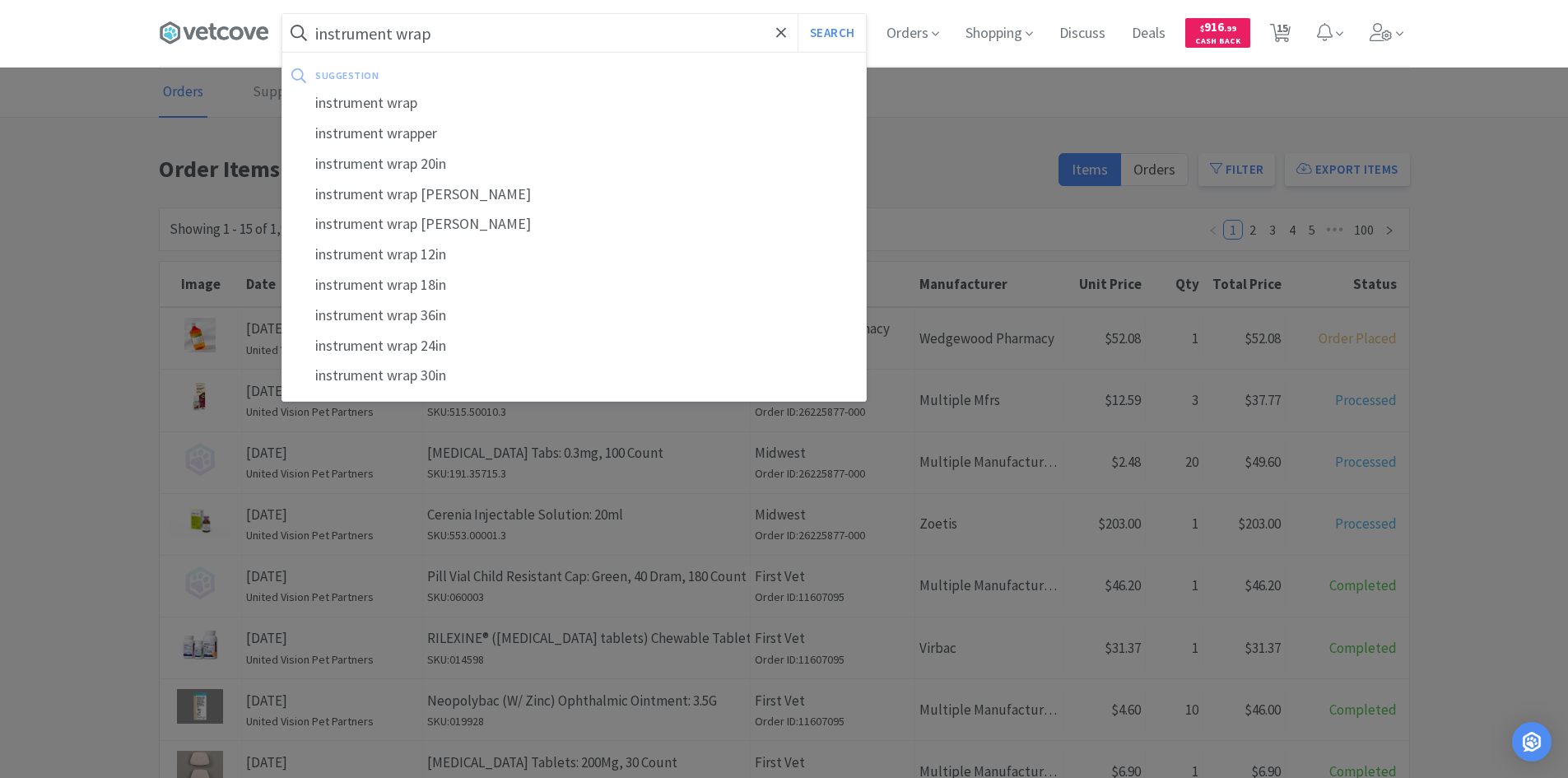
select select "20"
select select "10"
select select "2"
select select "4"
select select "6"
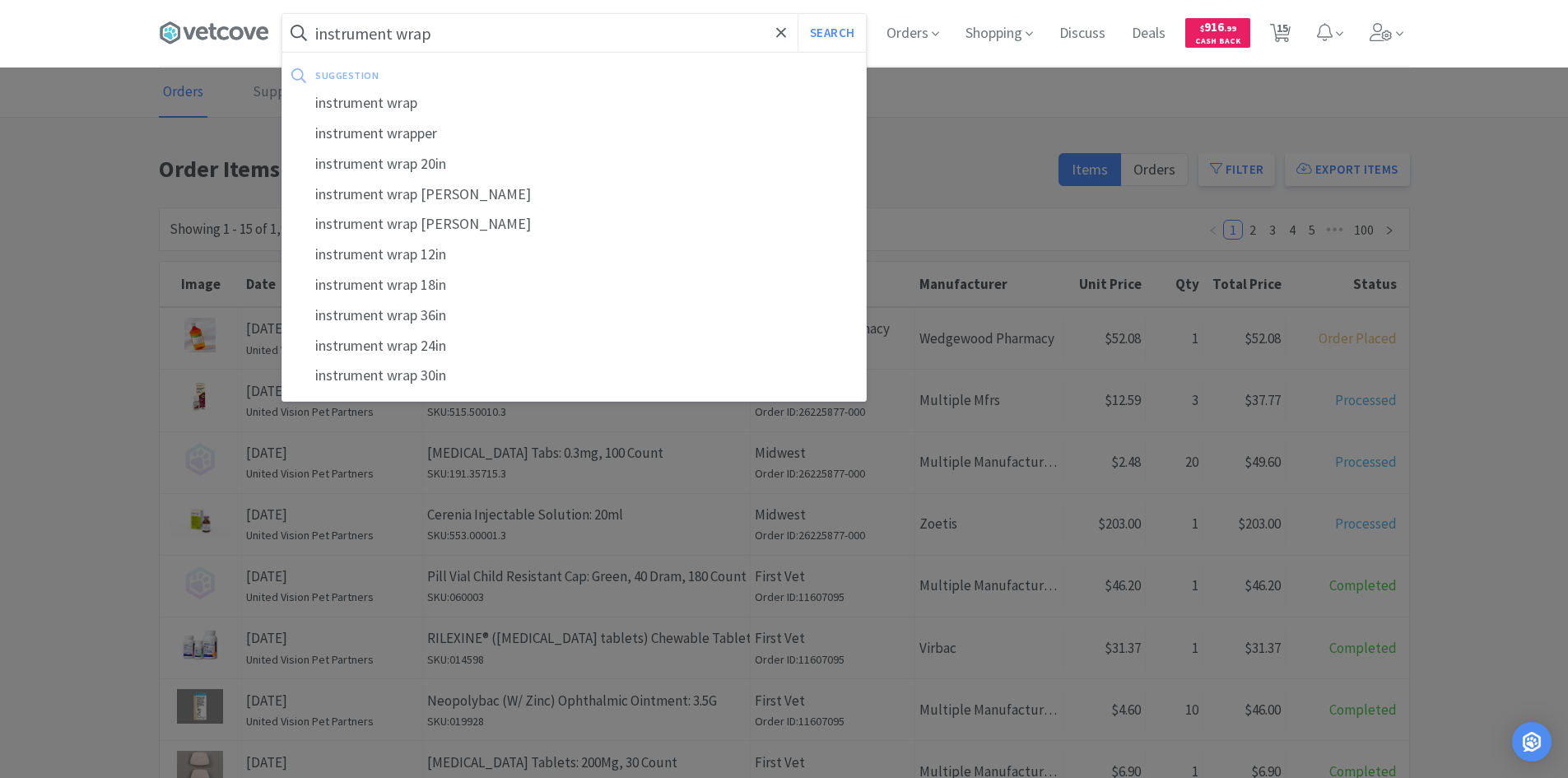
select select "20"
select select "1"
select select "2"
select select "1"
select select "4"
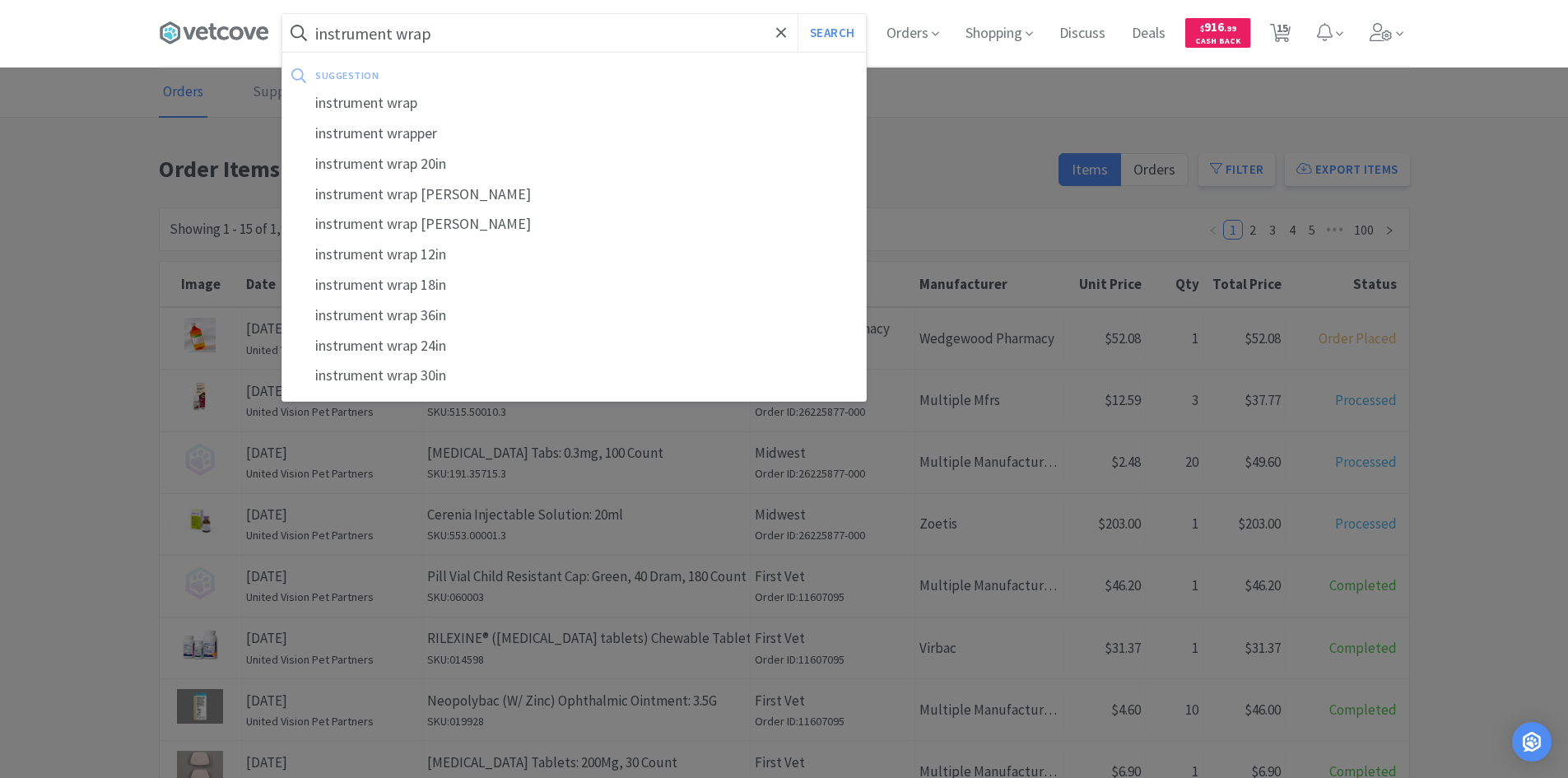
select select "6"
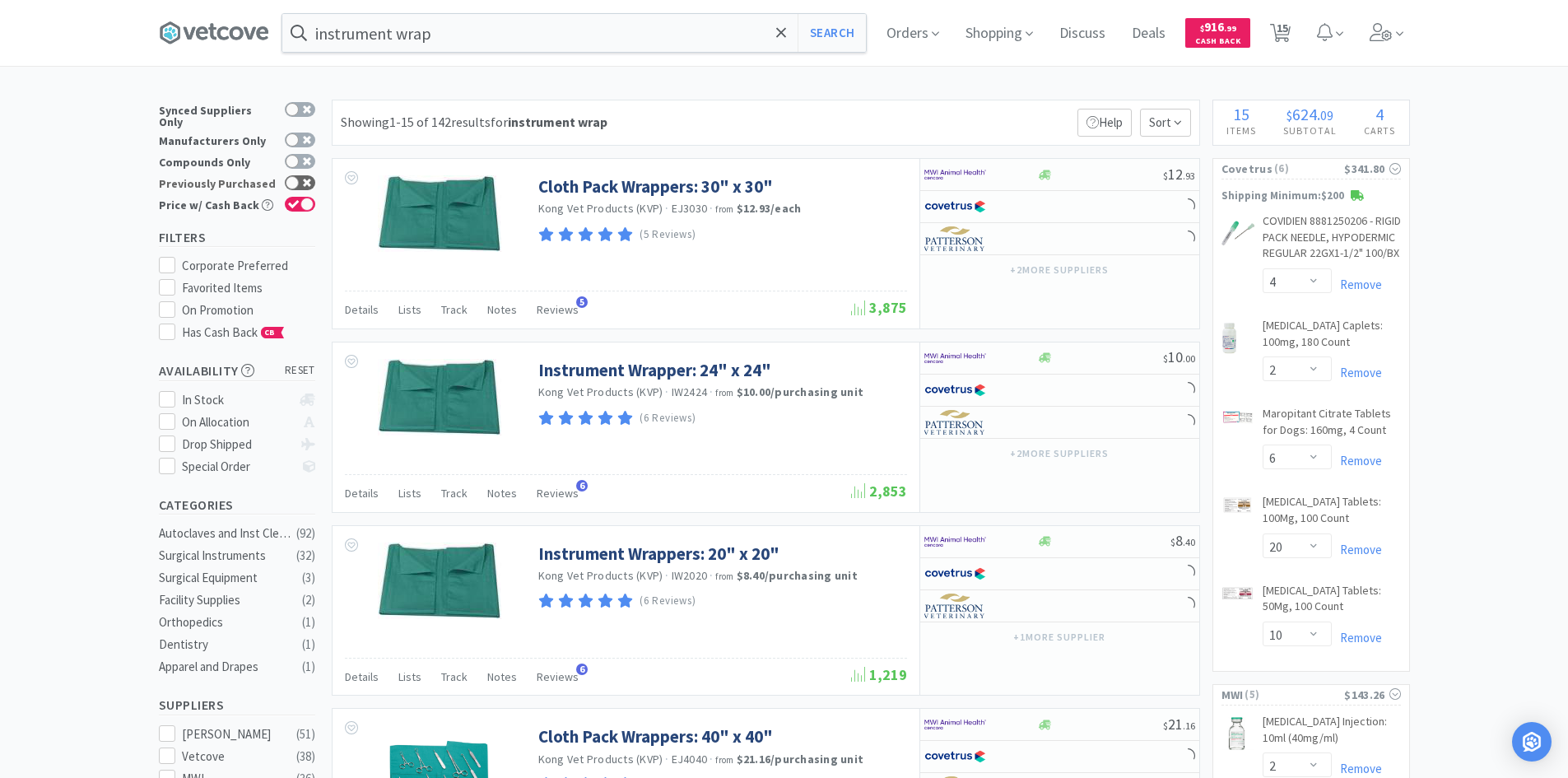
click at [303, 178] on icon at bounding box center [307, 182] width 8 height 8
checkbox input "true"
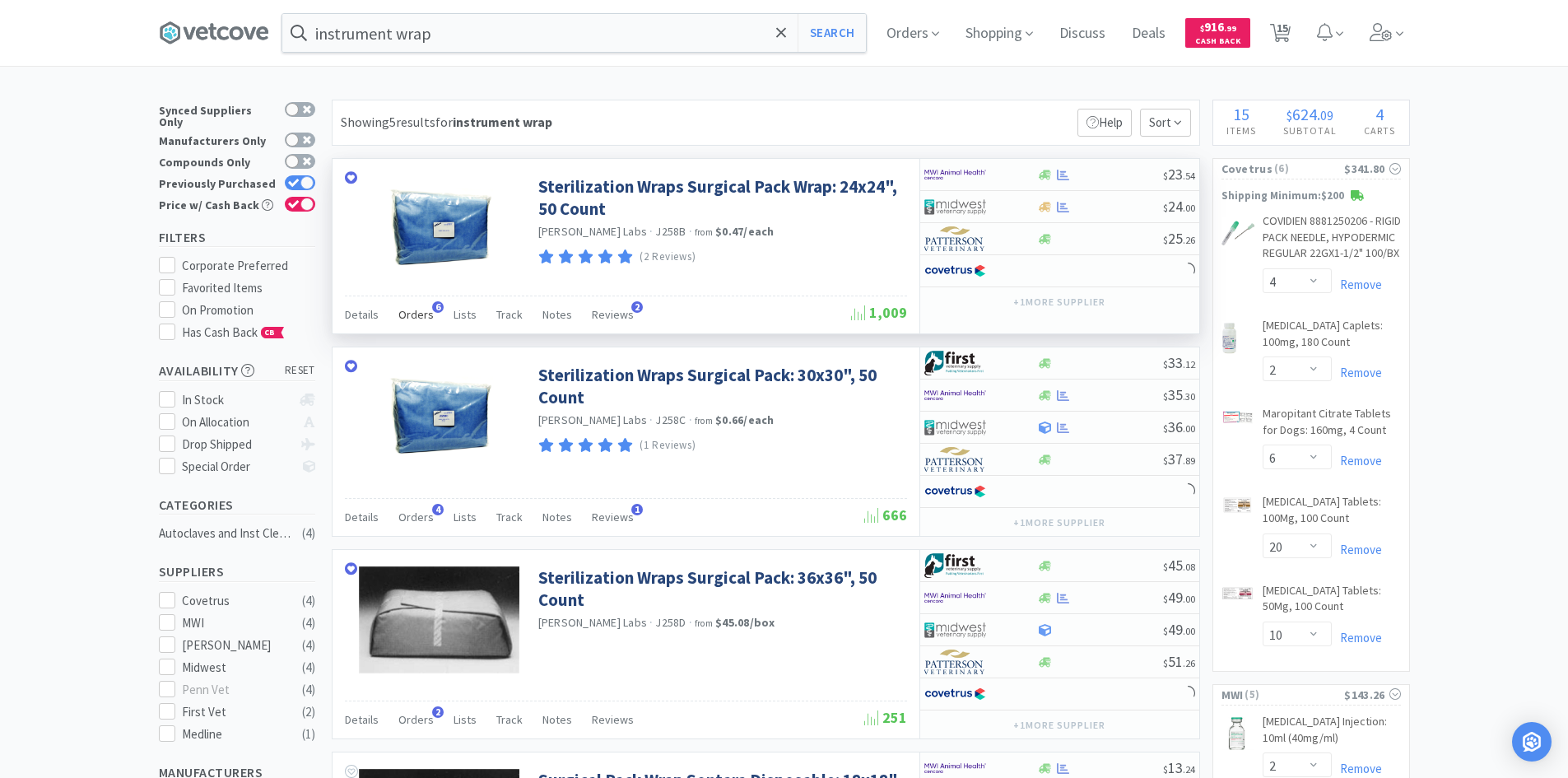
drag, startPoint x: 396, startPoint y: 316, endPoint x: 420, endPoint y: 314, distance: 24.1
click at [397, 316] on div "Details Orders 6 Lists Track Notes Reviews 2" at bounding box center [598, 317] width 506 height 31
click at [427, 312] on span "Orders" at bounding box center [416, 314] width 35 height 15
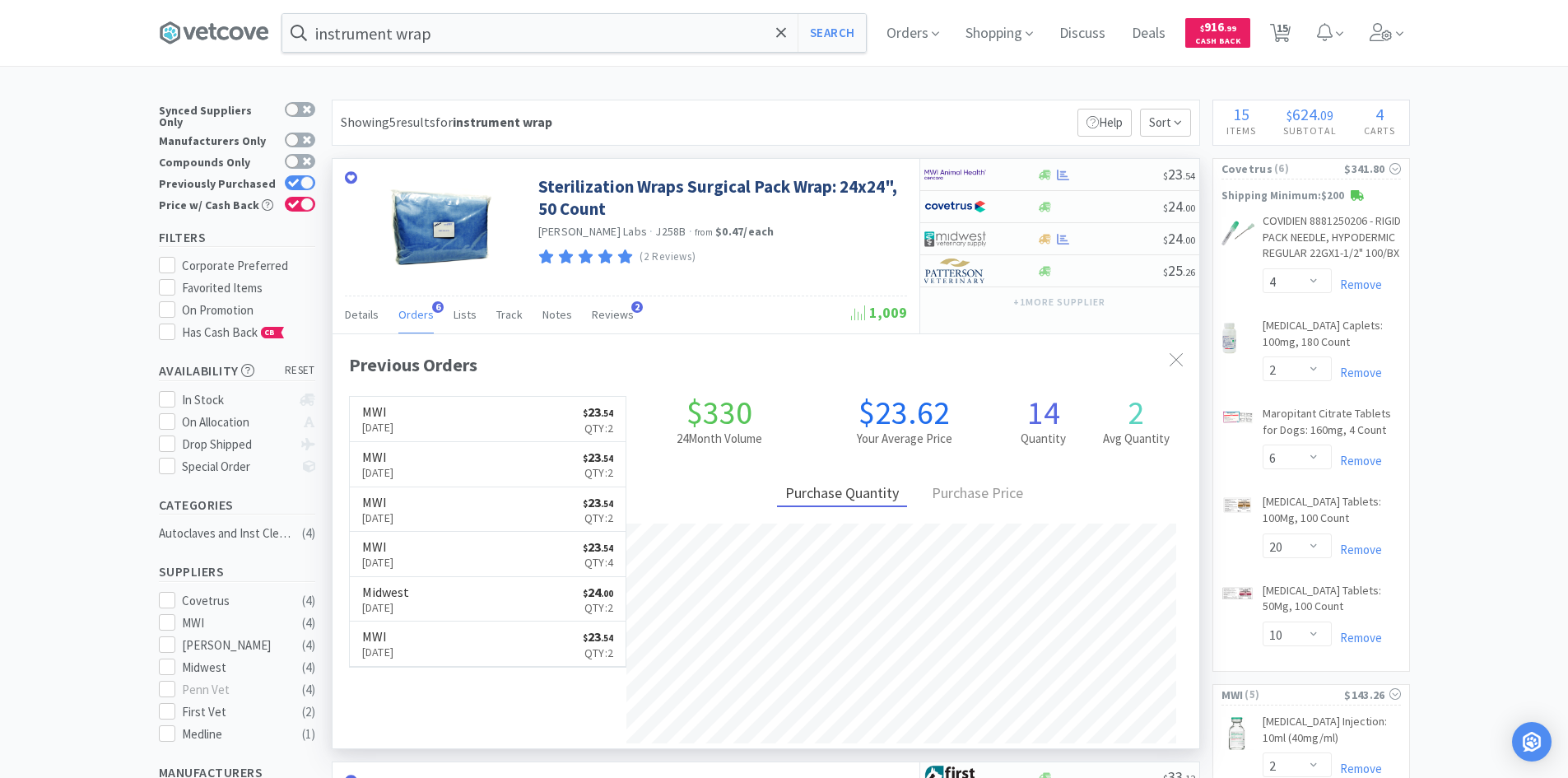
scroll to position [427, 867]
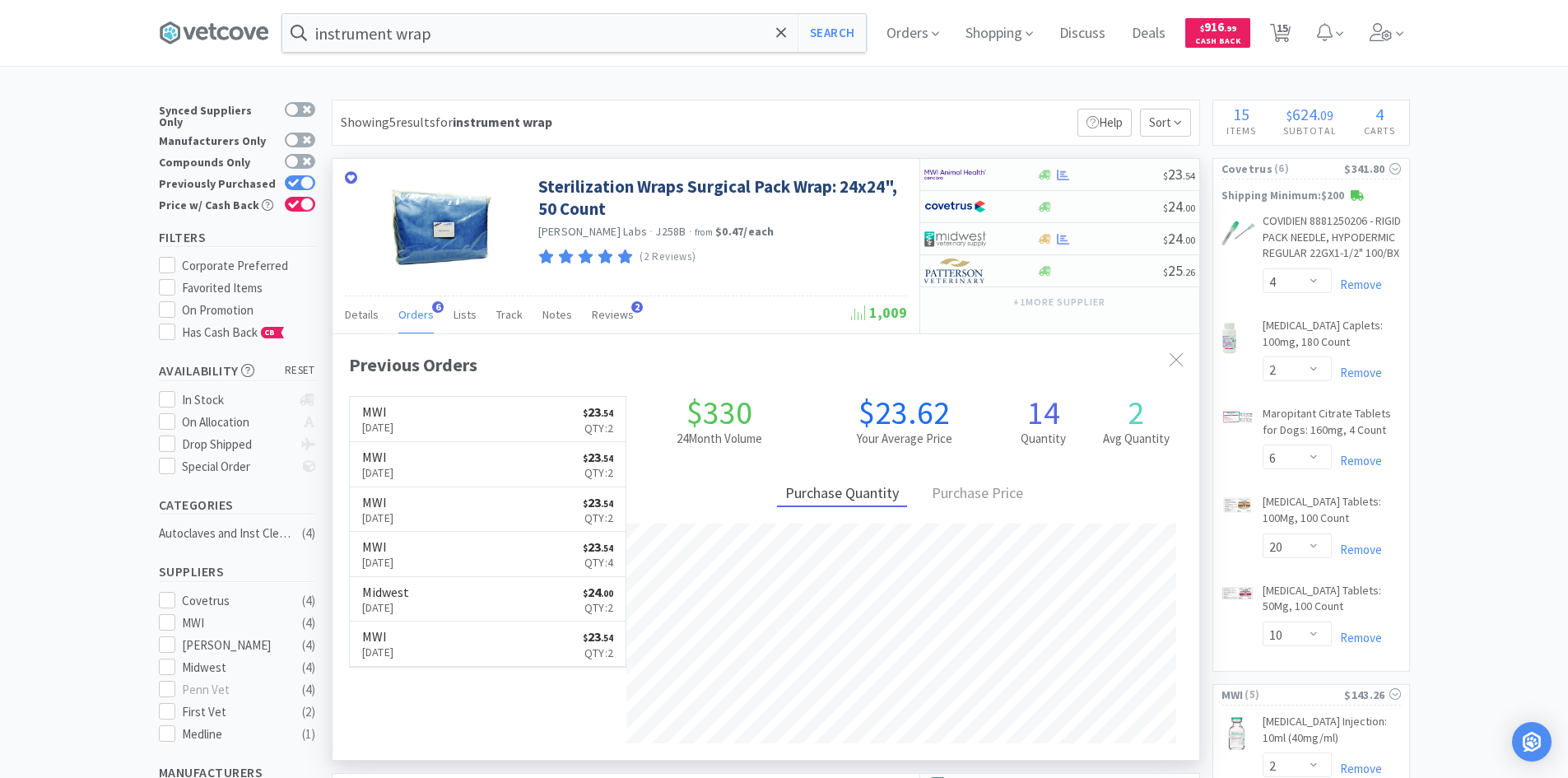
click at [427, 312] on span "Orders" at bounding box center [416, 314] width 35 height 15
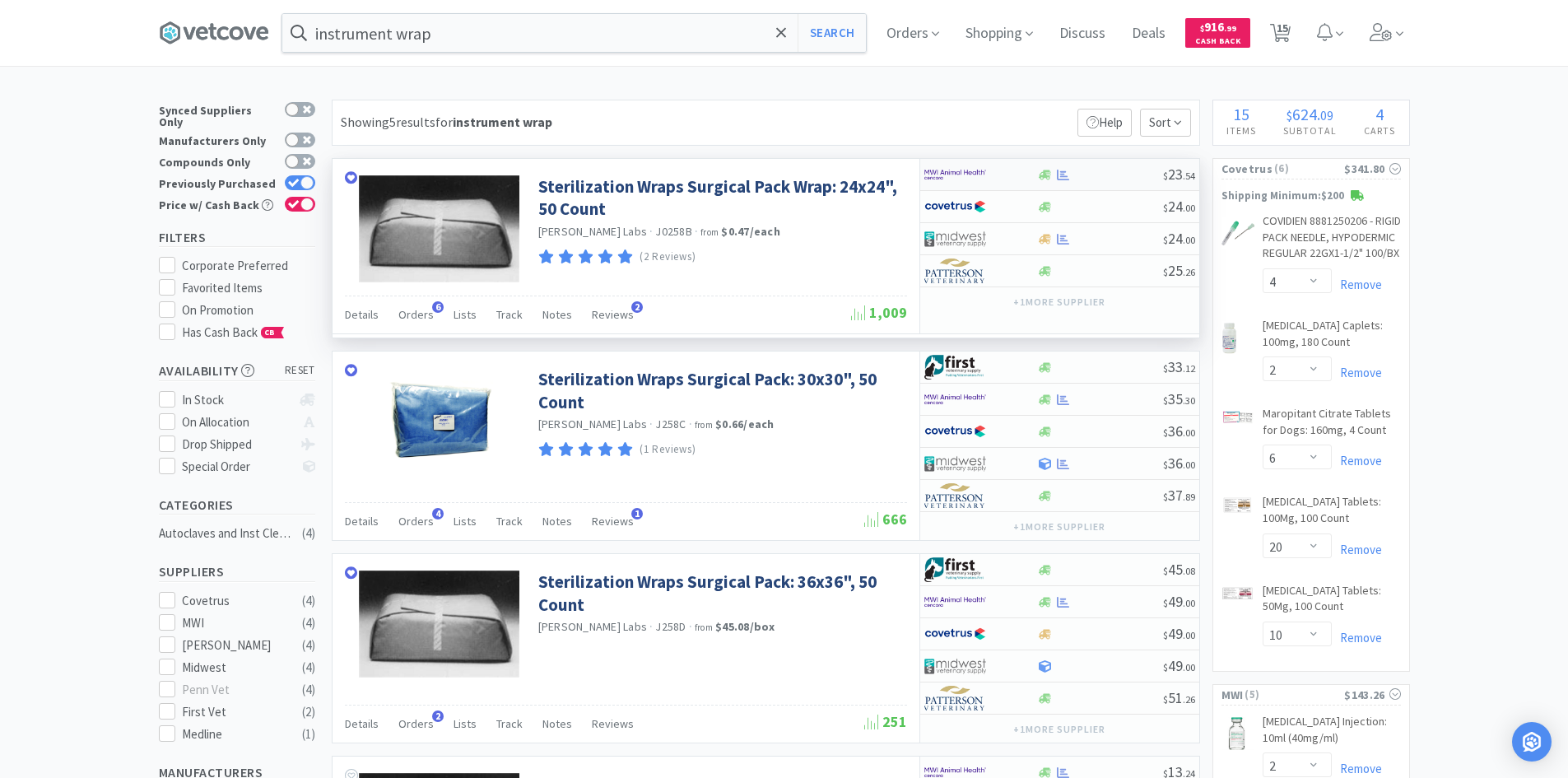
click at [980, 172] on img at bounding box center [955, 175] width 62 height 24
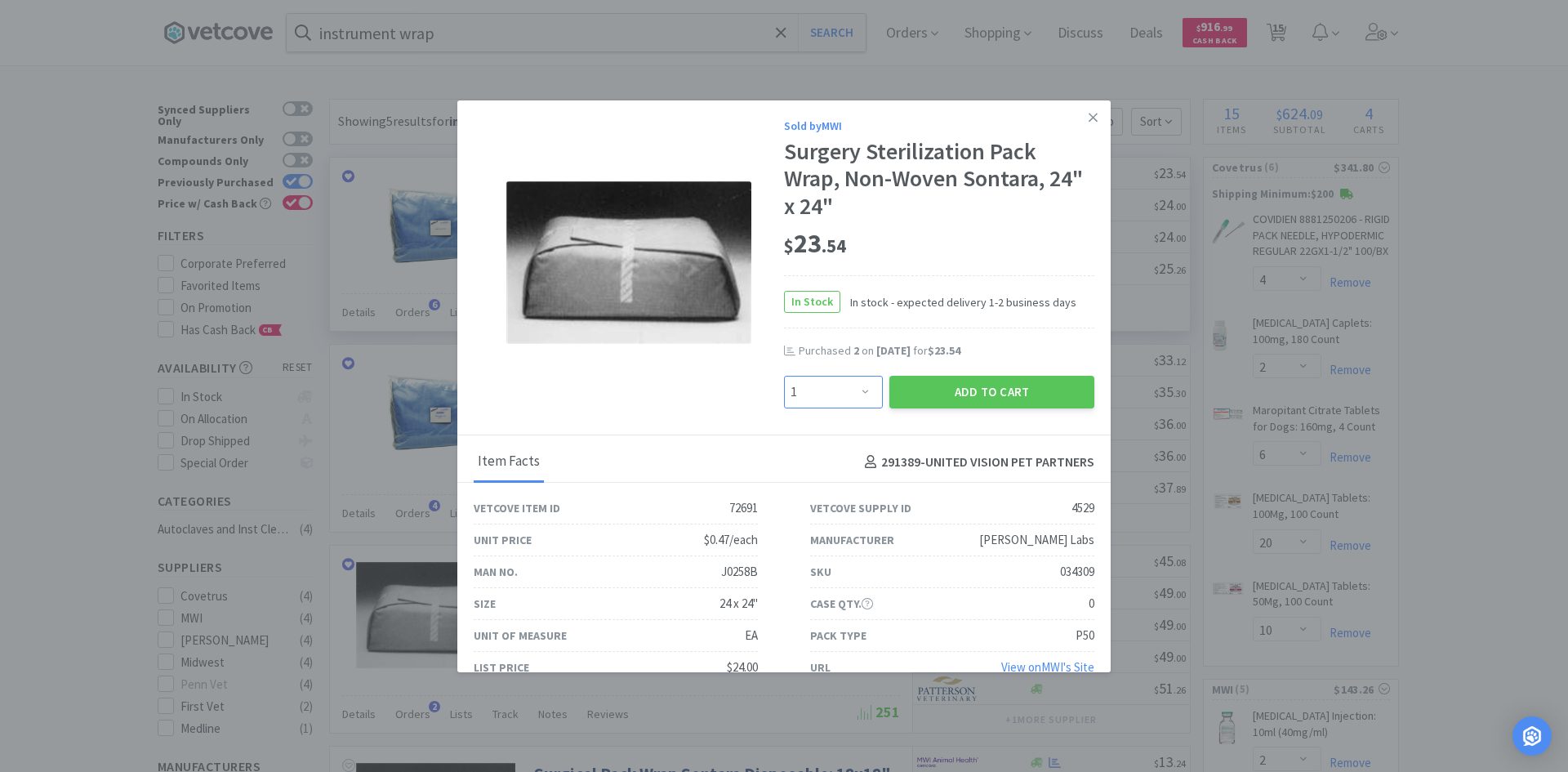
click at [853, 382] on select "Enter Quantity 1 2 3 4 5 6 7 8 9 10 11 12 13 14 15 16 17 18 19 20 Enter Quantity" at bounding box center [833, 392] width 99 height 33
select select "2"
click at [784, 376] on select "Enter Quantity 1 2 3 4 5 6 7 8 9 10 11 12 13 14 15 16 17 18 19 20 Enter Quantity" at bounding box center [833, 392] width 99 height 33
click at [962, 388] on button "Add to Cart" at bounding box center [991, 392] width 205 height 33
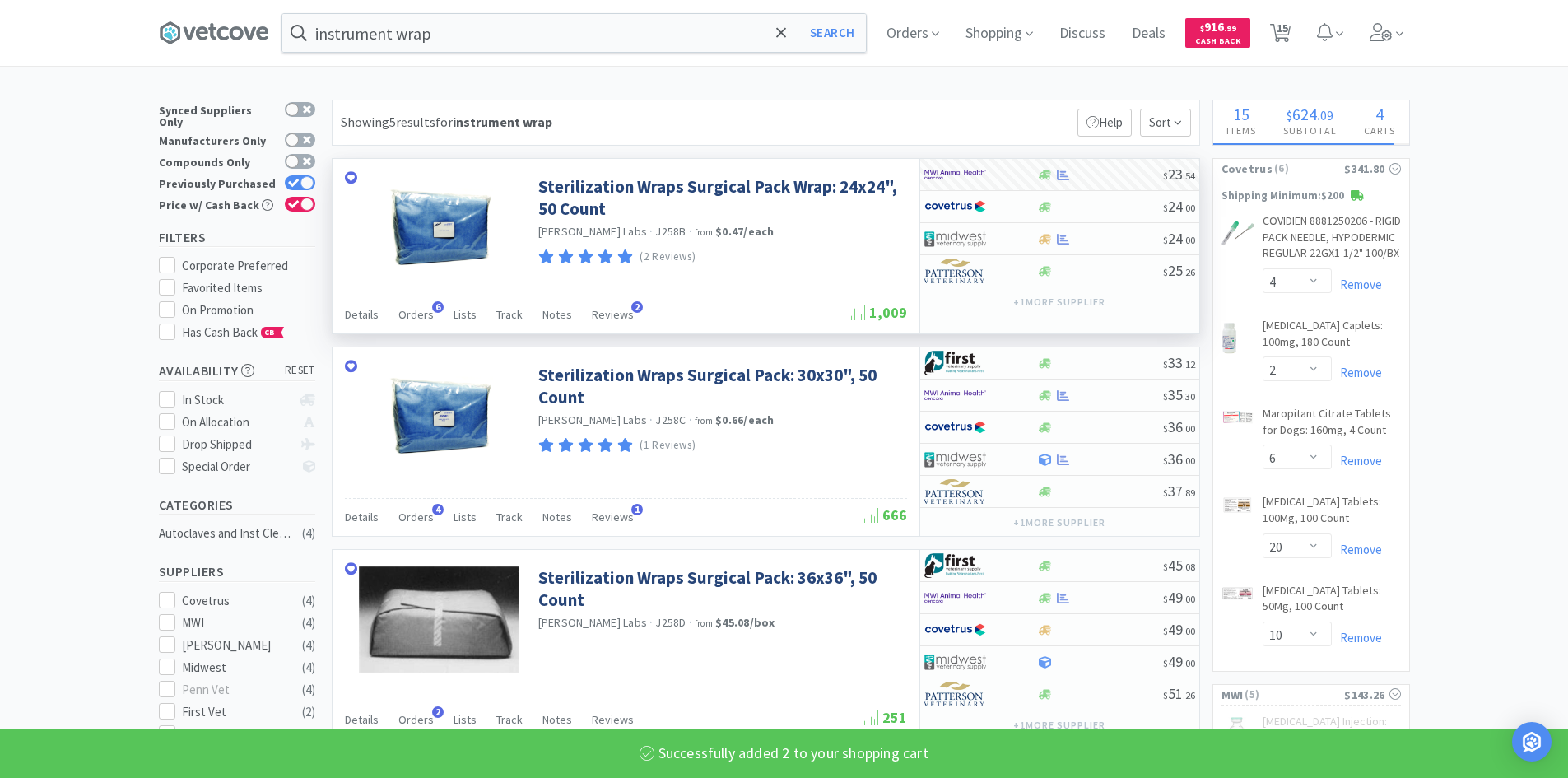
select select "2"
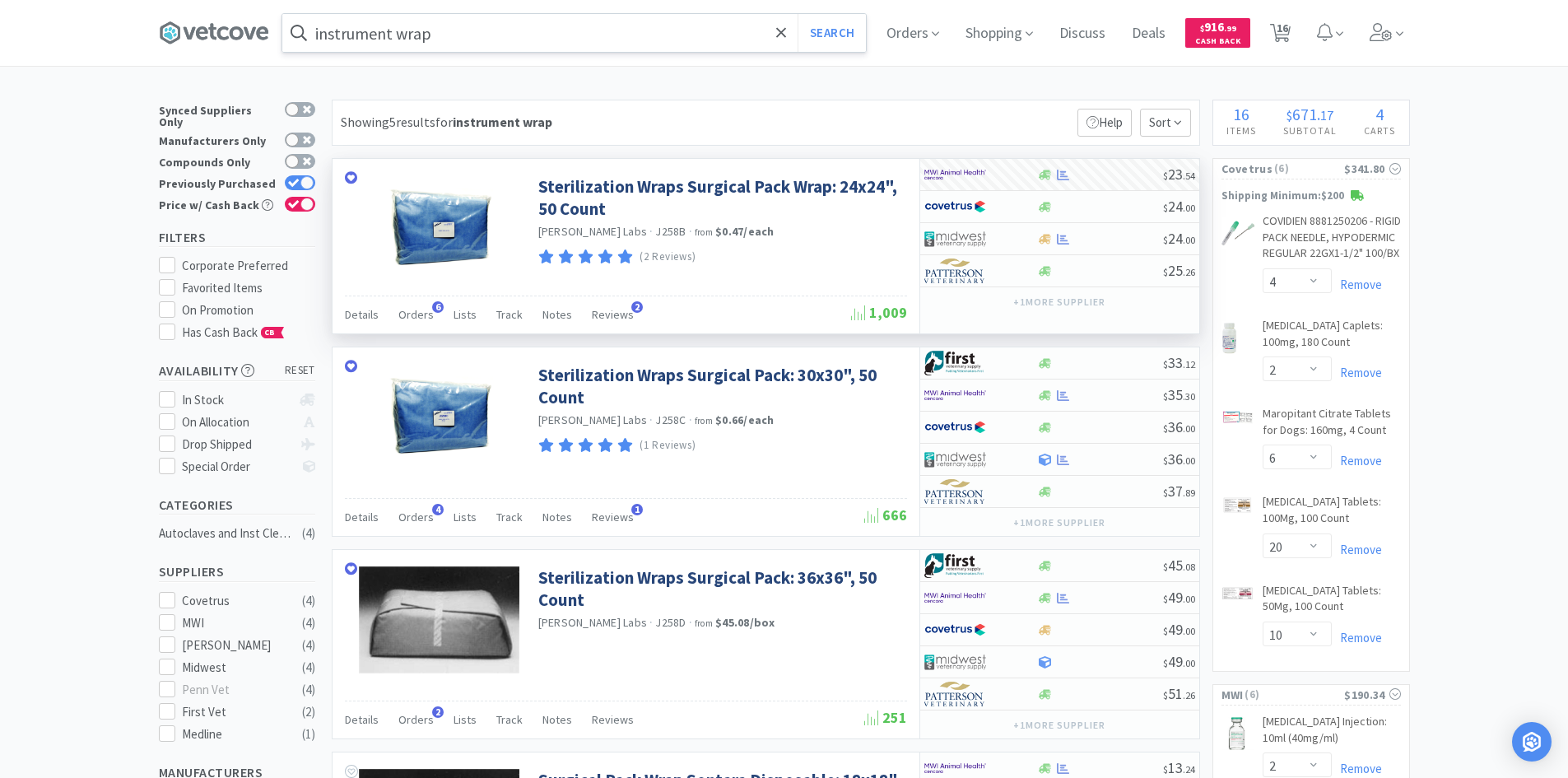
click at [695, 33] on input "instrument wrap" at bounding box center [574, 32] width 584 height 38
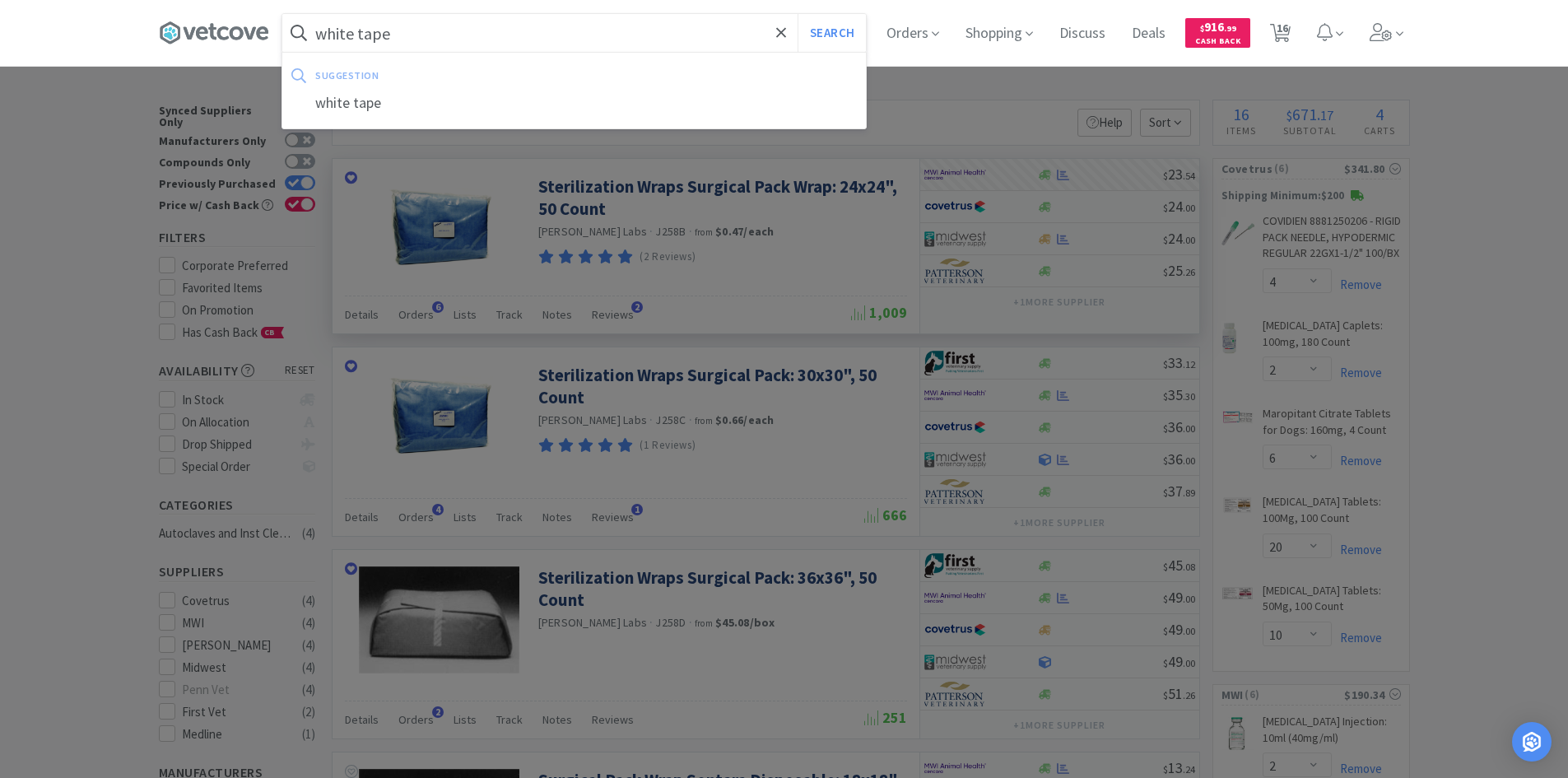
click at [797, 14] on button "Search" at bounding box center [831, 32] width 68 height 38
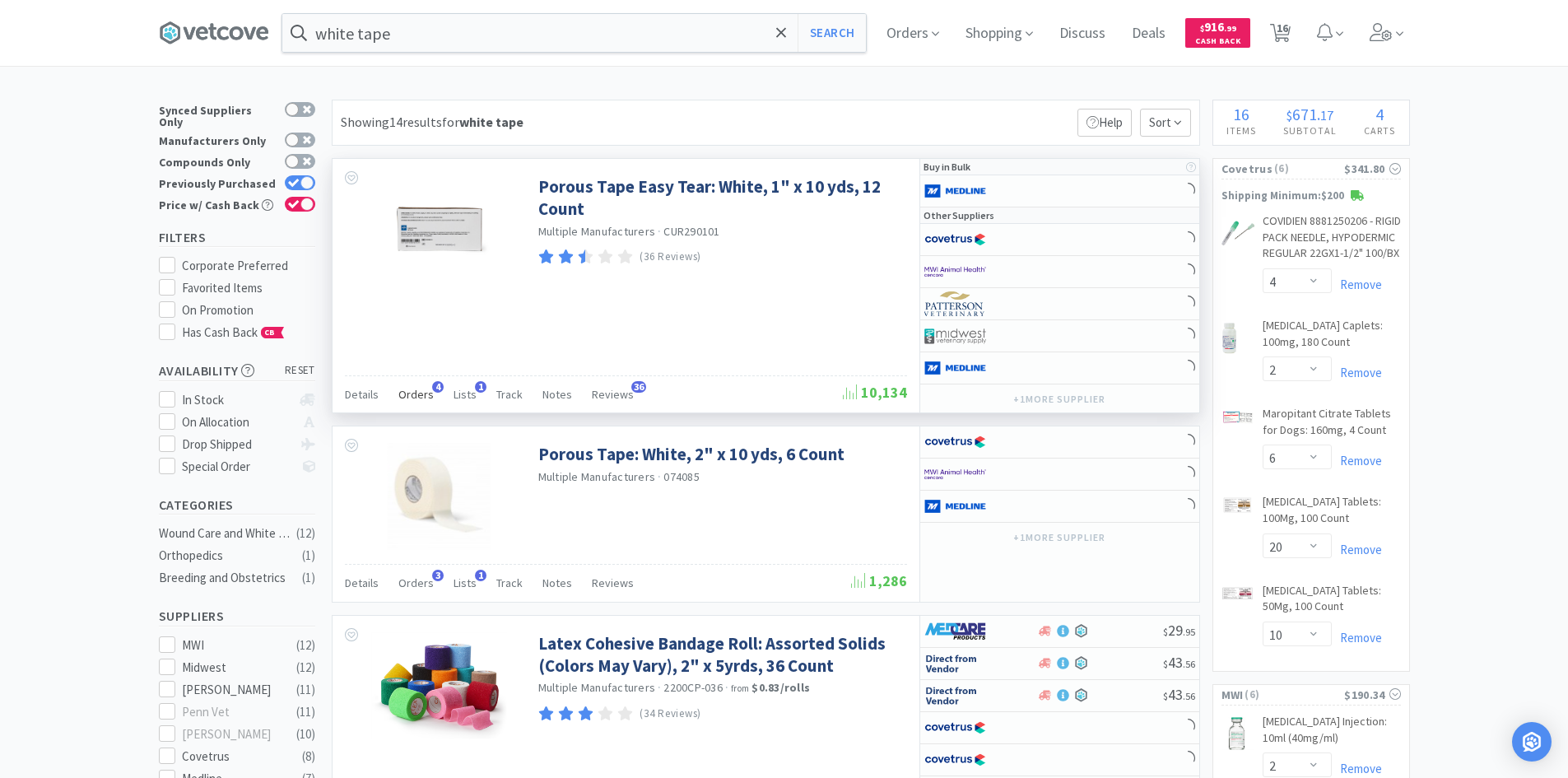
click at [413, 396] on span "Orders" at bounding box center [416, 394] width 35 height 15
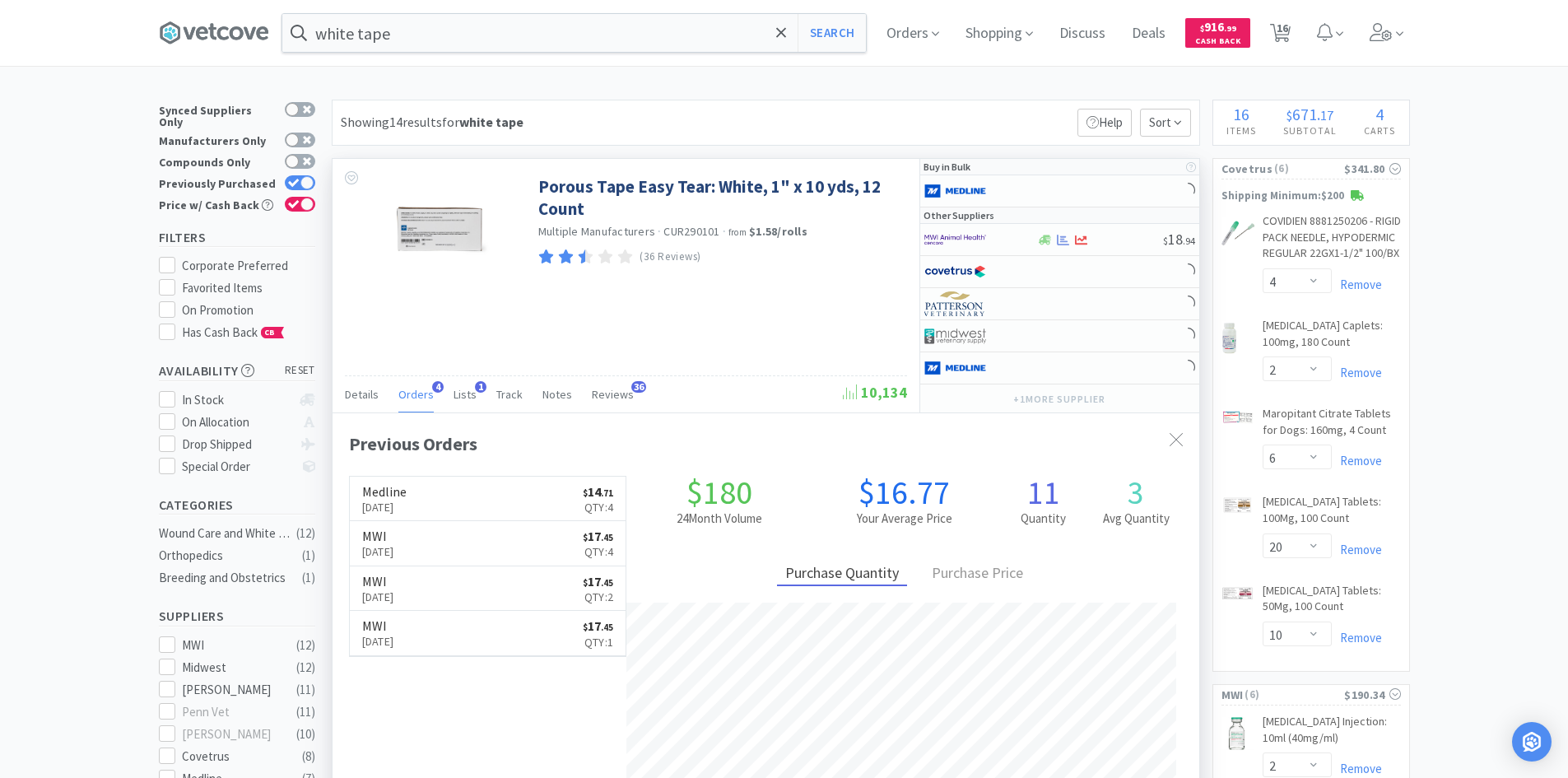
scroll to position [427, 867]
click at [413, 396] on span "Orders" at bounding box center [416, 394] width 35 height 15
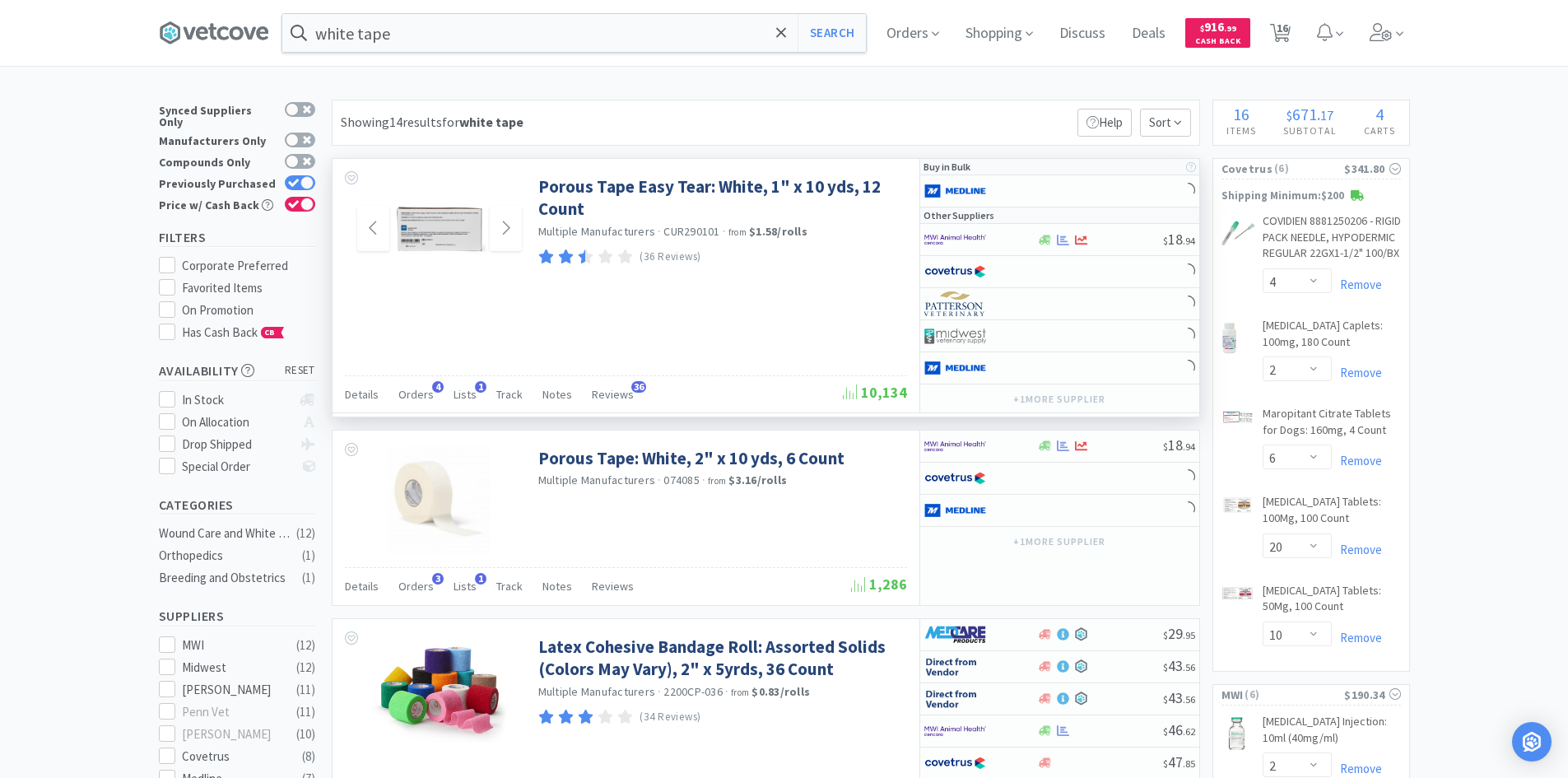
click at [427, 242] on img at bounding box center [440, 229] width 107 height 107
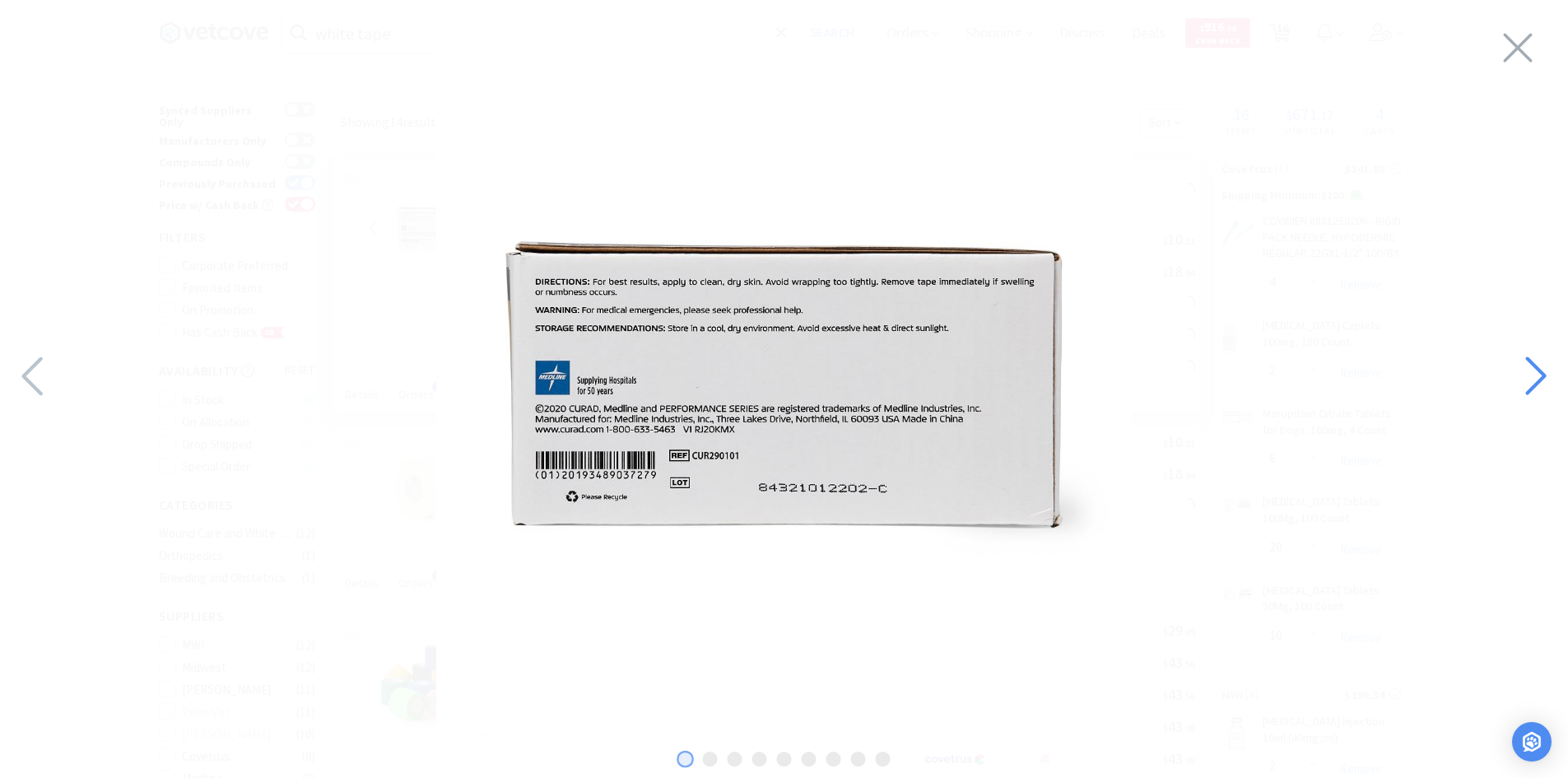
click at [1545, 367] on icon at bounding box center [1535, 376] width 35 height 56
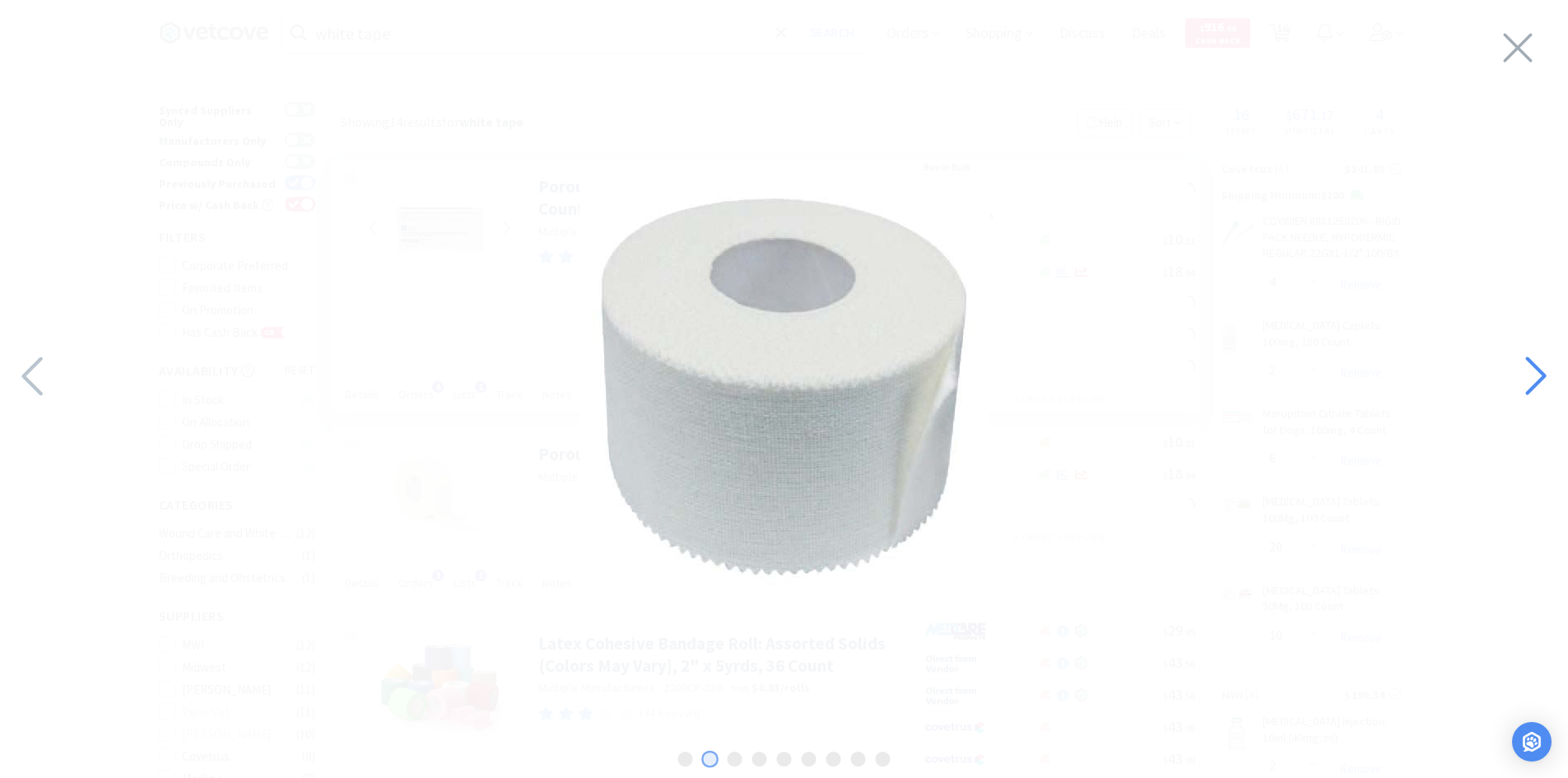
click at [1545, 367] on icon at bounding box center [1535, 376] width 35 height 56
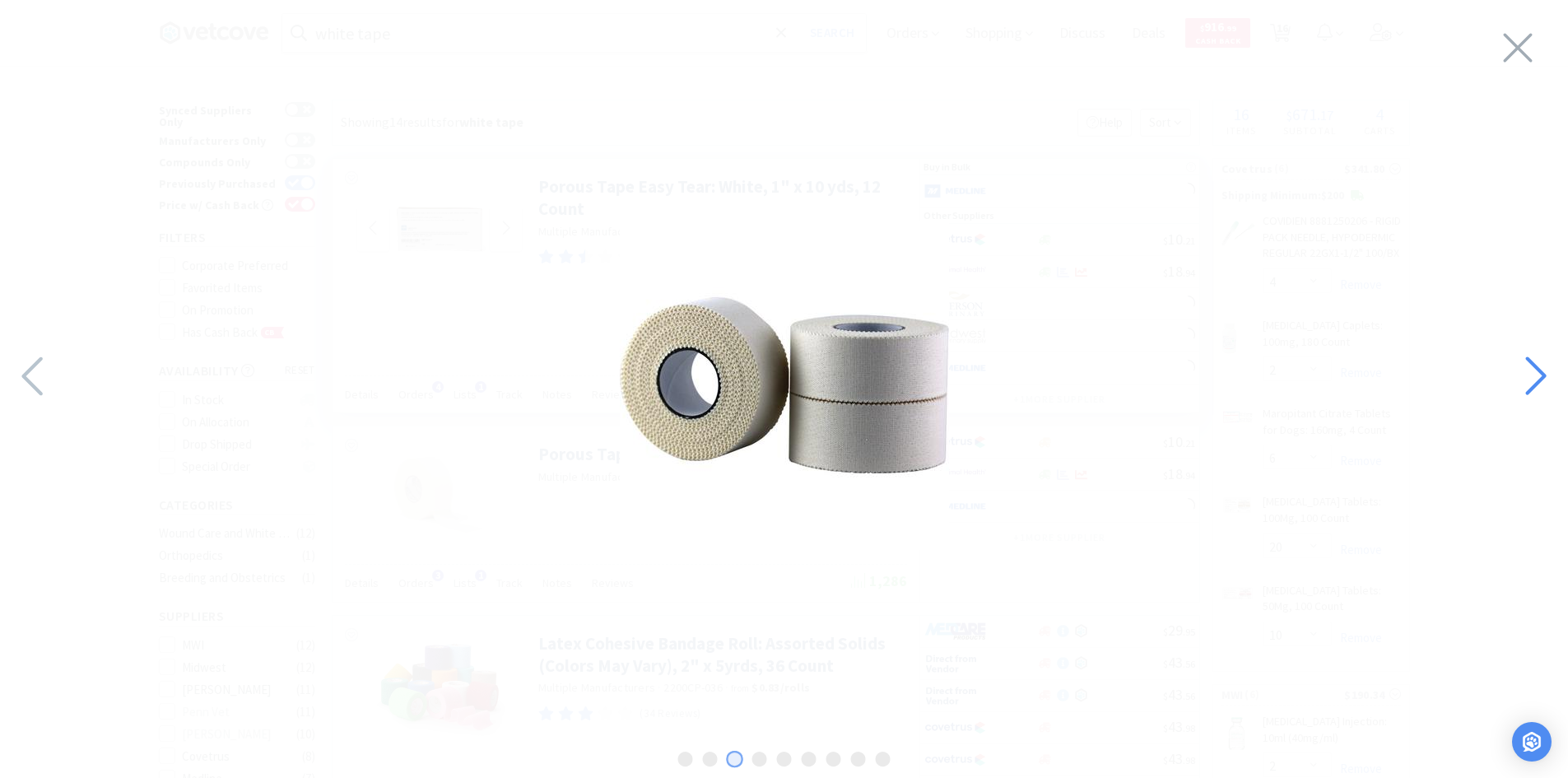
click at [1545, 367] on icon at bounding box center [1535, 376] width 35 height 56
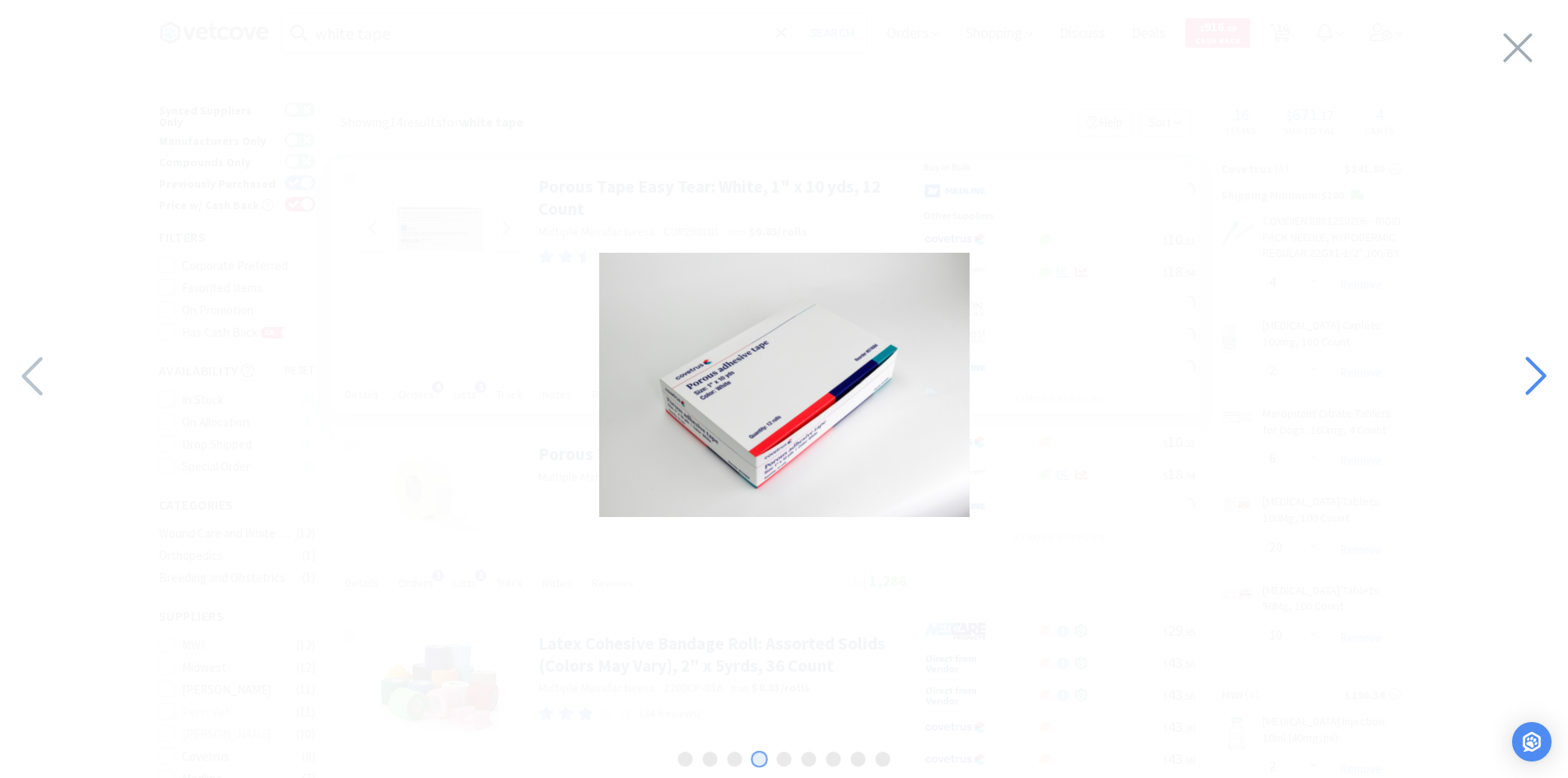
click at [1545, 367] on icon at bounding box center [1535, 376] width 35 height 56
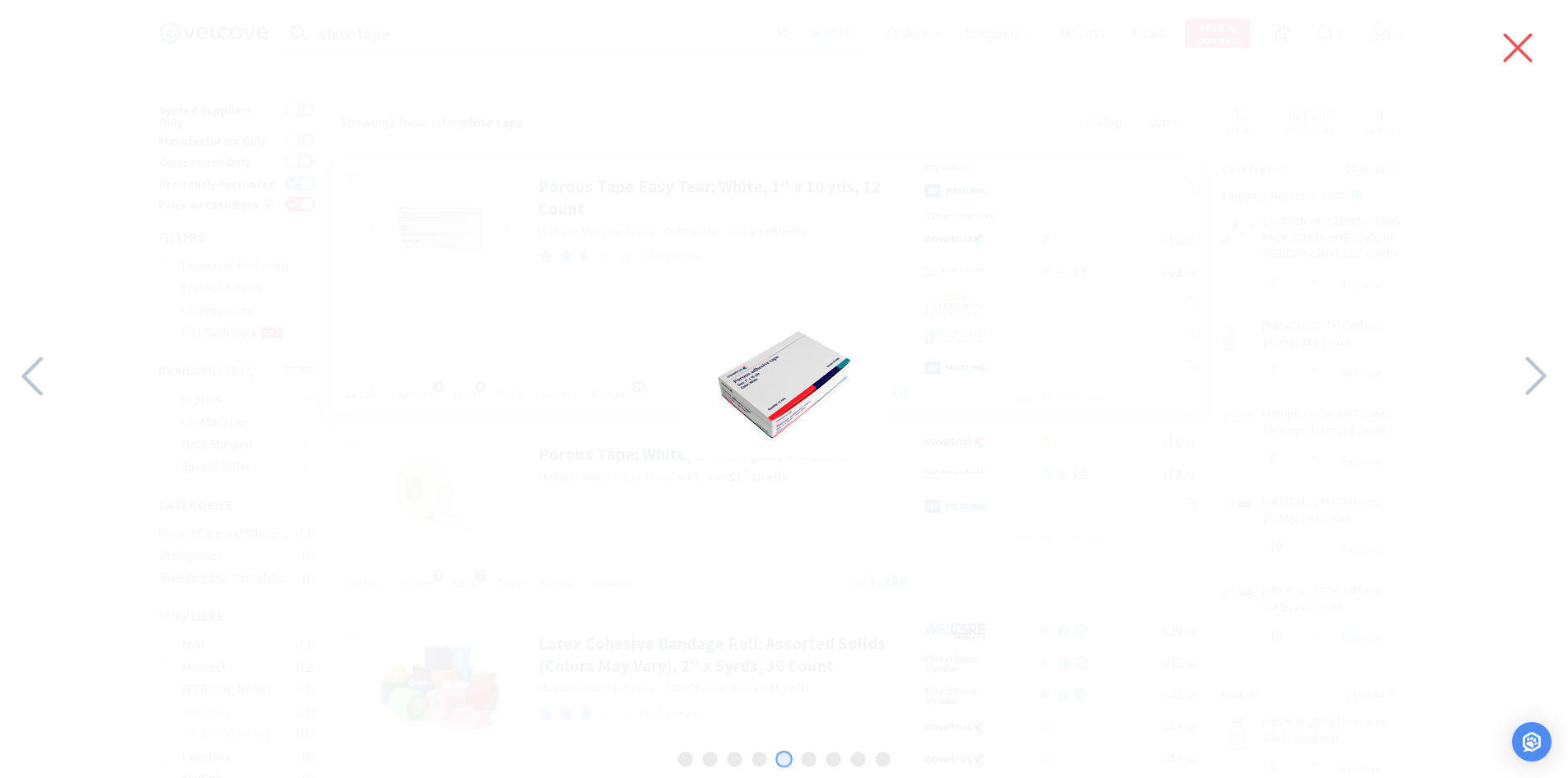
click at [1510, 45] on icon at bounding box center [1518, 47] width 35 height 46
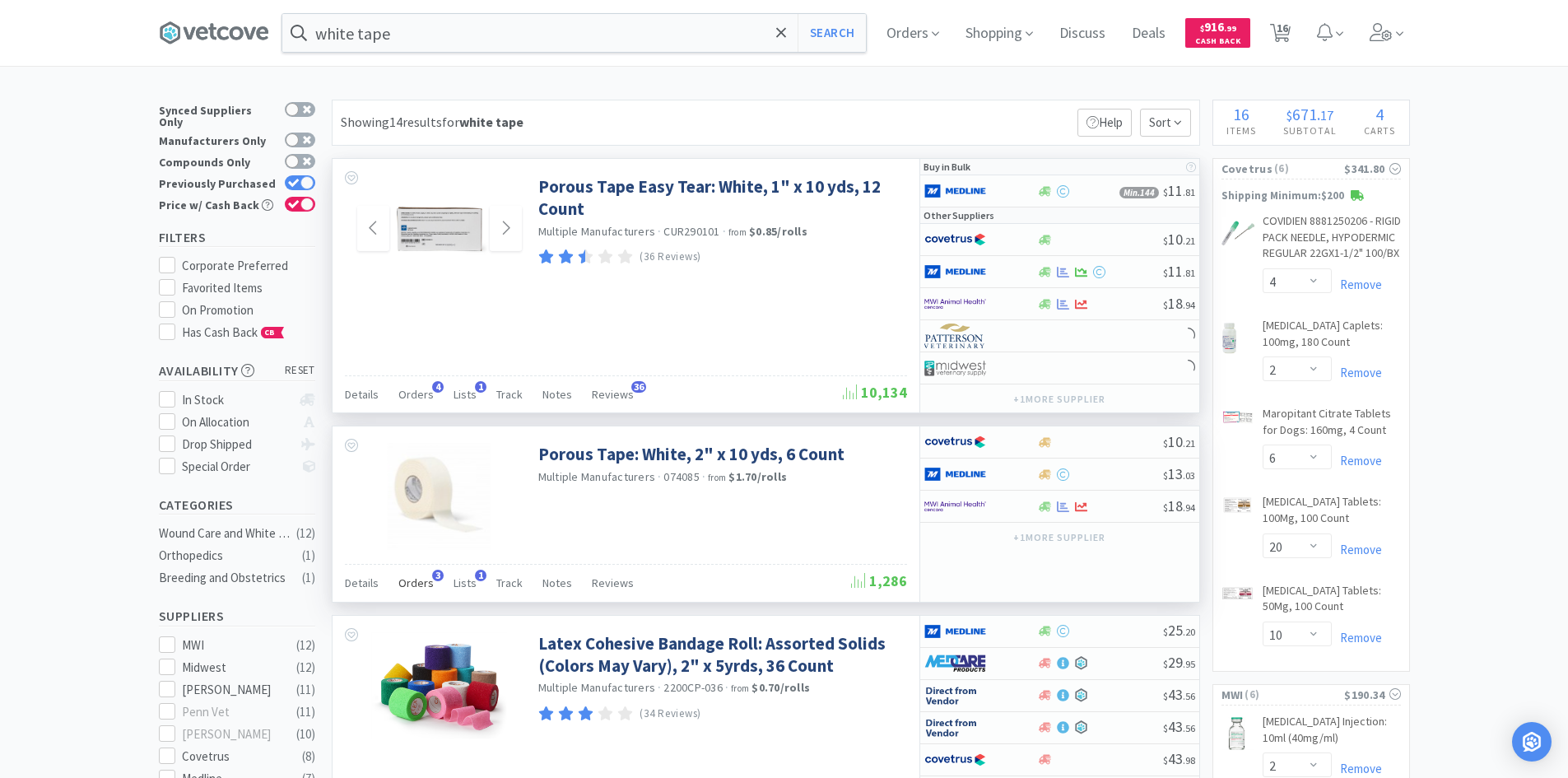
click at [408, 586] on span "Orders" at bounding box center [416, 582] width 35 height 15
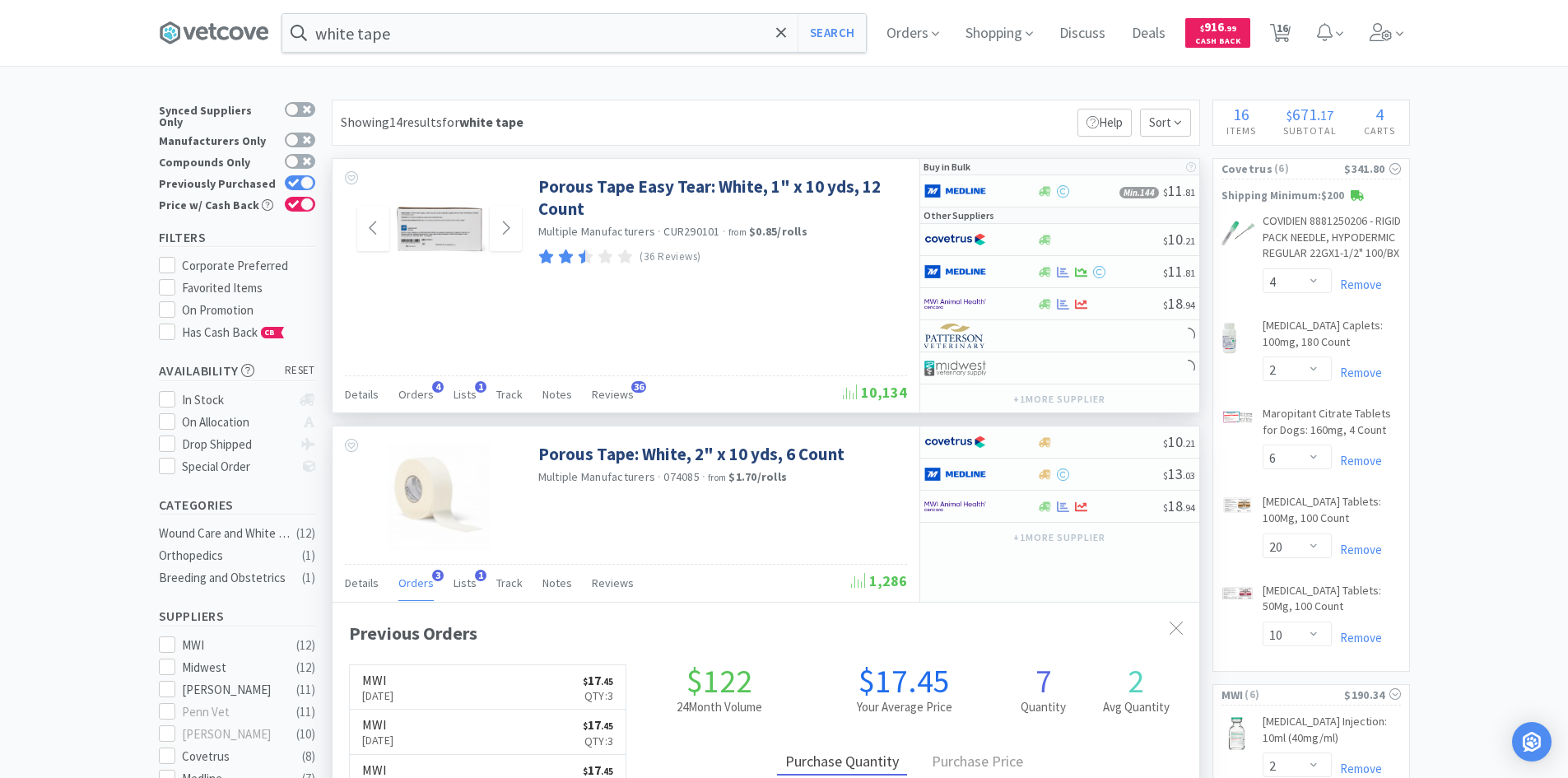
click at [408, 586] on span "Orders" at bounding box center [416, 582] width 35 height 15
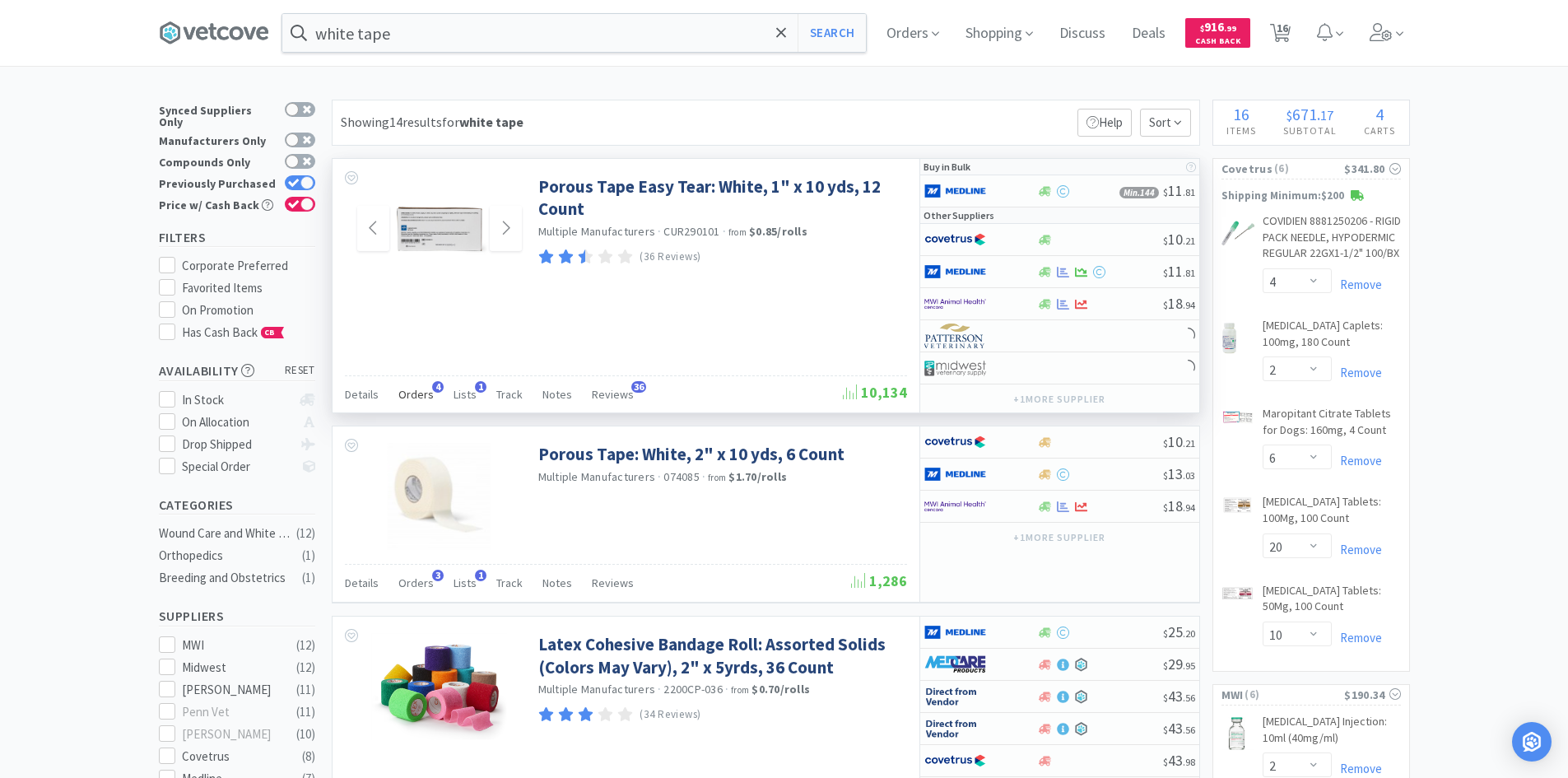
click at [420, 399] on span "Orders" at bounding box center [416, 394] width 35 height 15
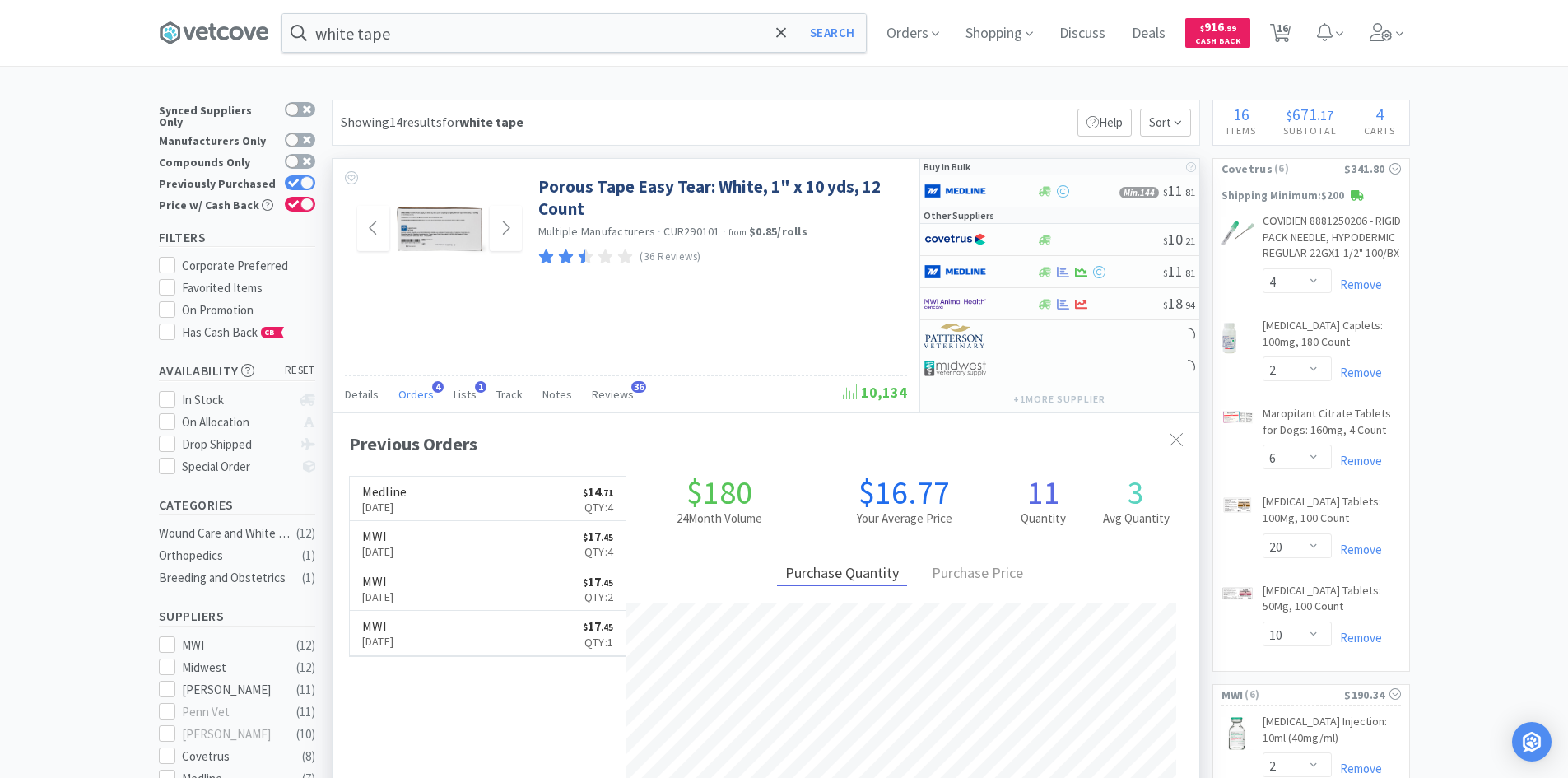
click at [420, 399] on span "Orders" at bounding box center [416, 394] width 35 height 15
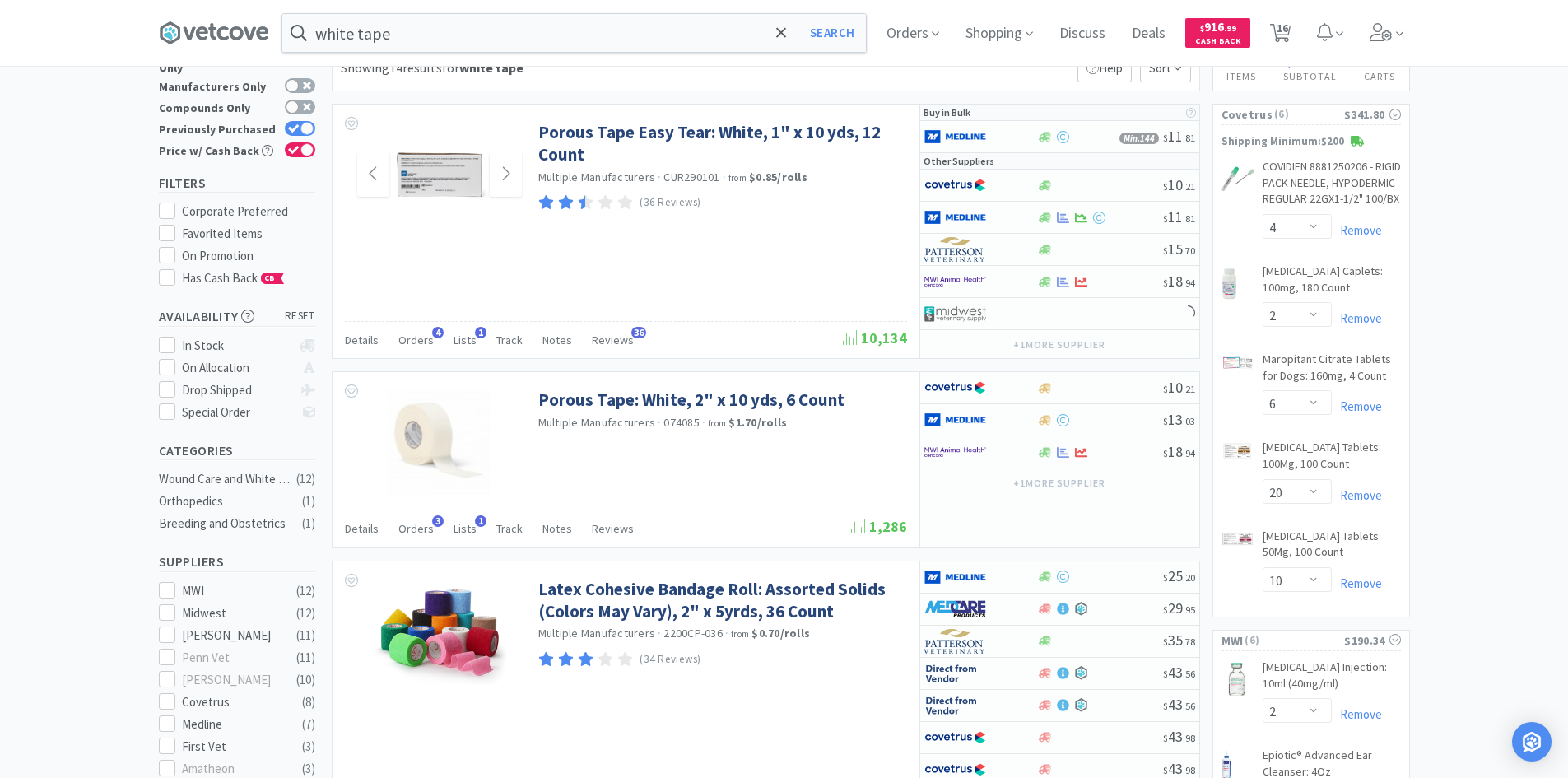
scroll to position [0, 0]
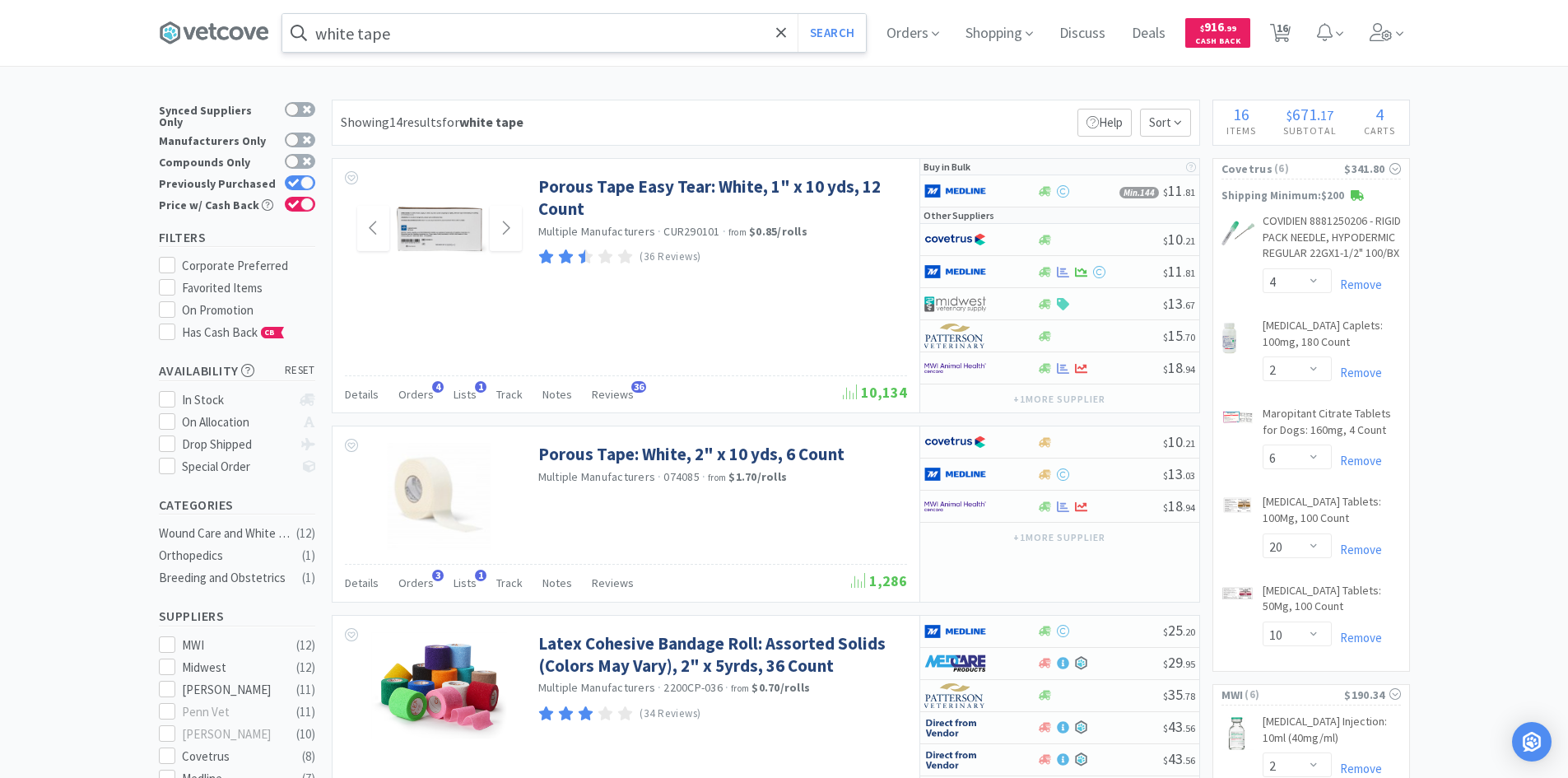
click at [405, 33] on input "white tape" at bounding box center [574, 32] width 584 height 38
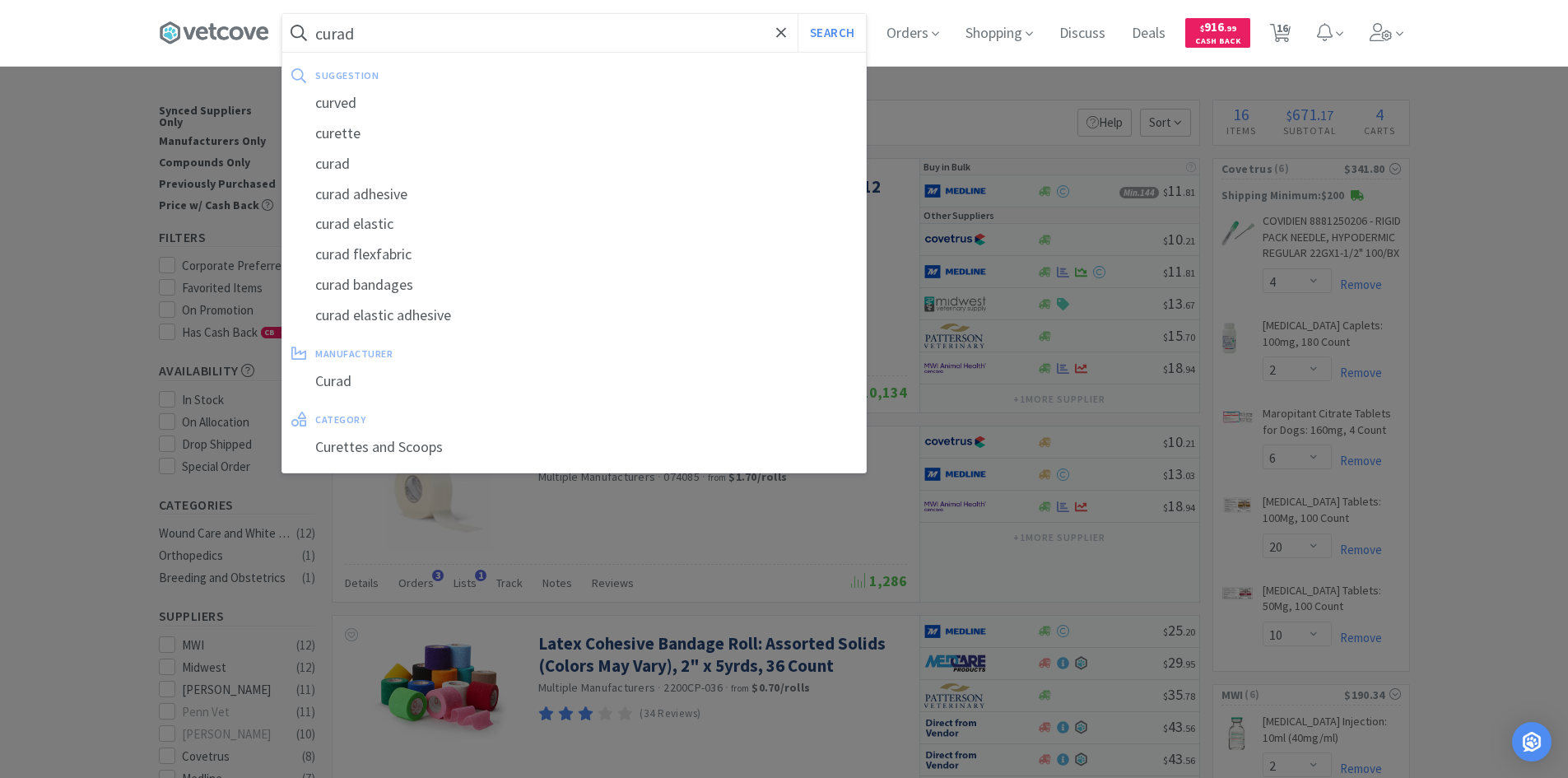
type input "curad"
click at [797, 14] on button "Search" at bounding box center [831, 32] width 68 height 38
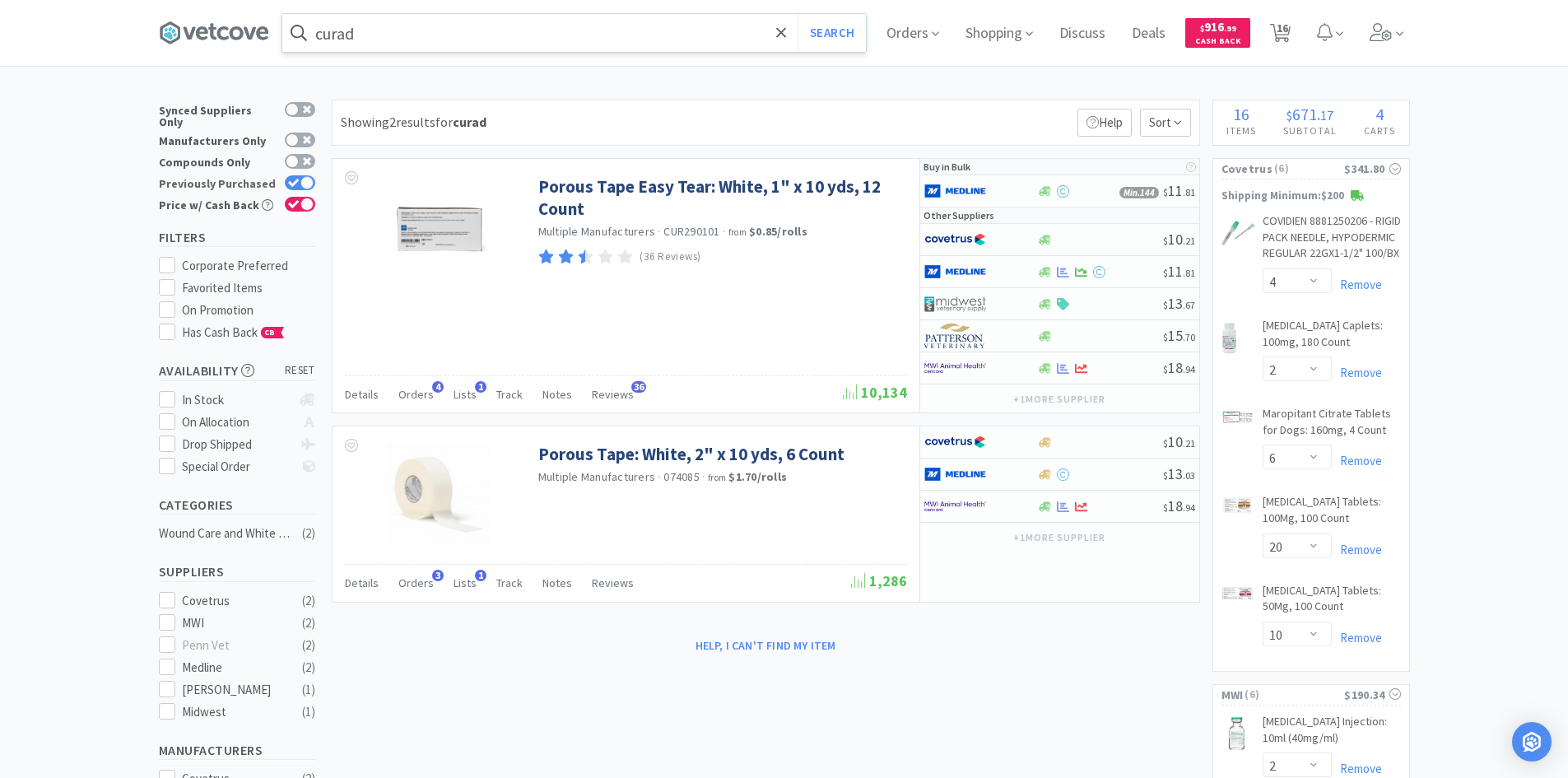
click at [304, 177] on div at bounding box center [307, 183] width 13 height 13
checkbox input "false"
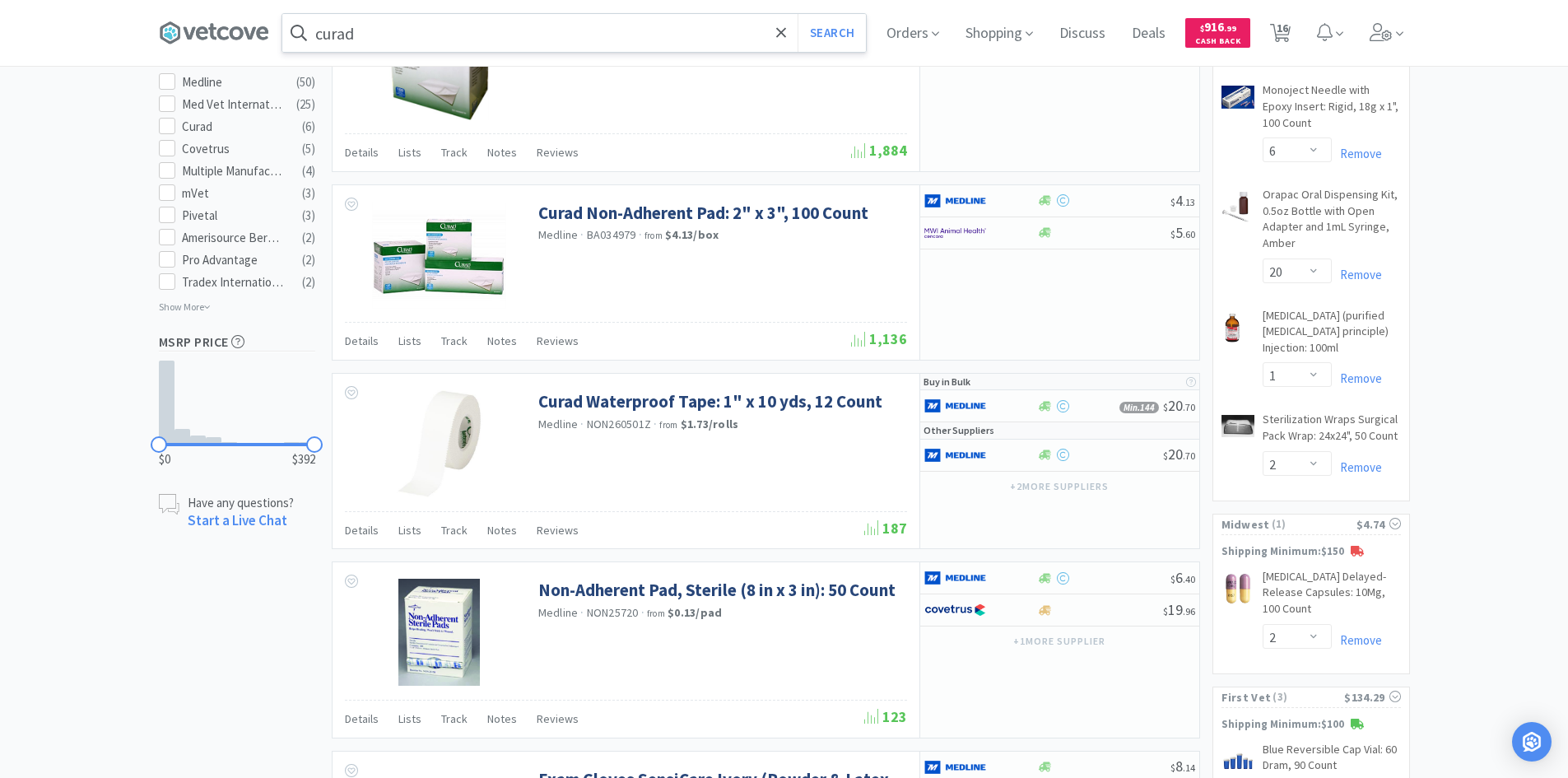
scroll to position [1070, 0]
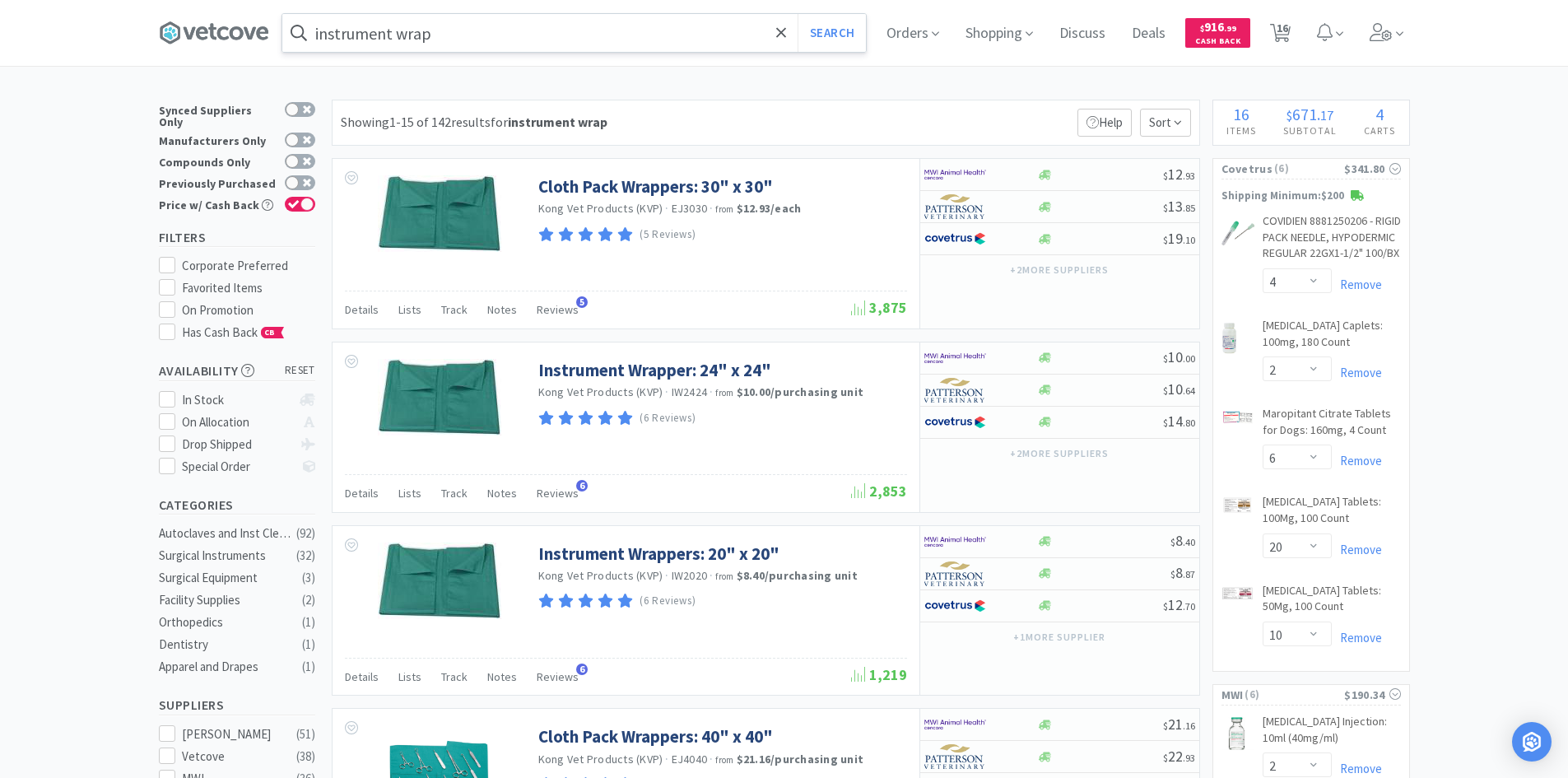
type input "white tape"
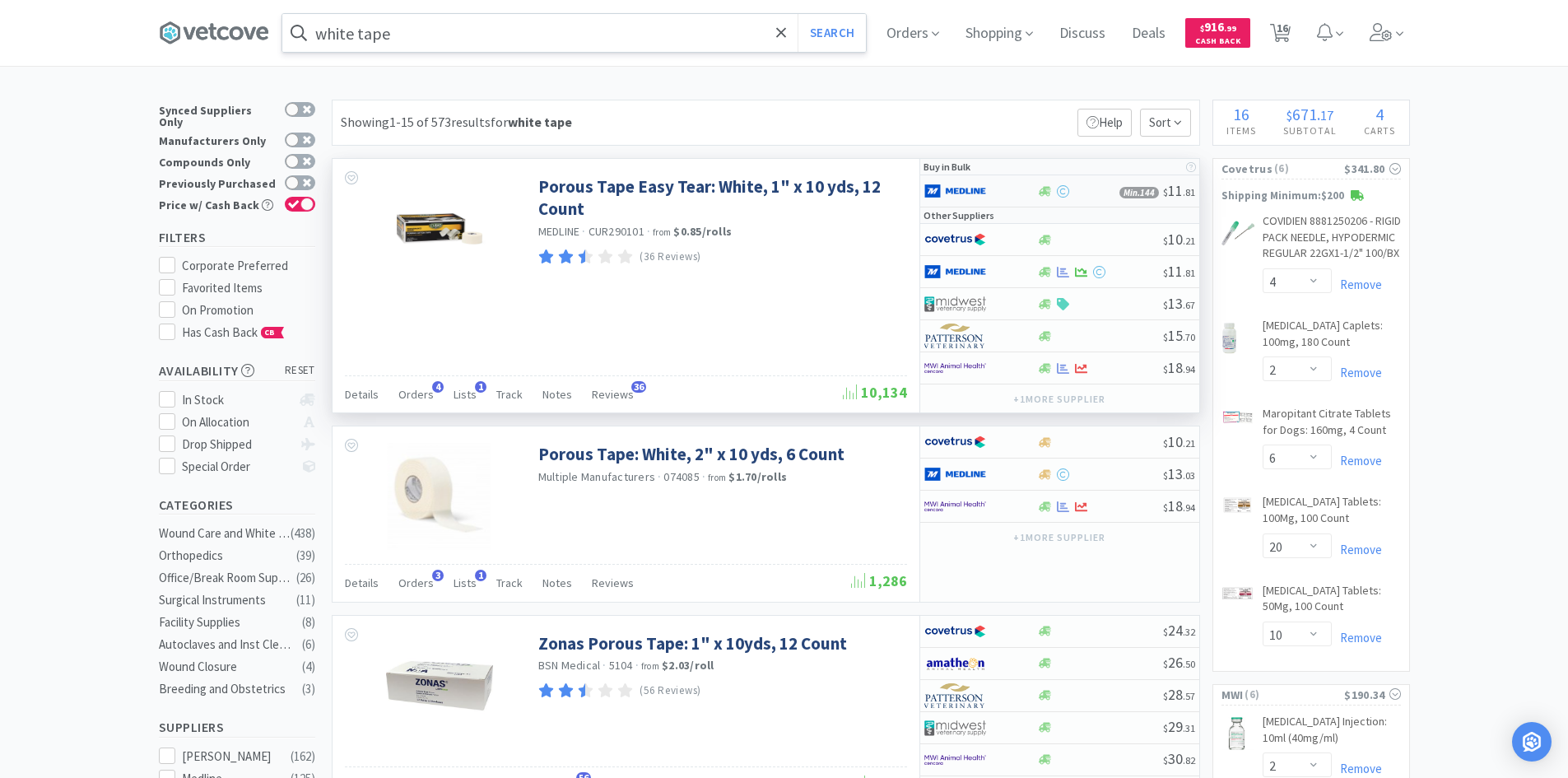
click at [983, 191] on img at bounding box center [955, 191] width 62 height 24
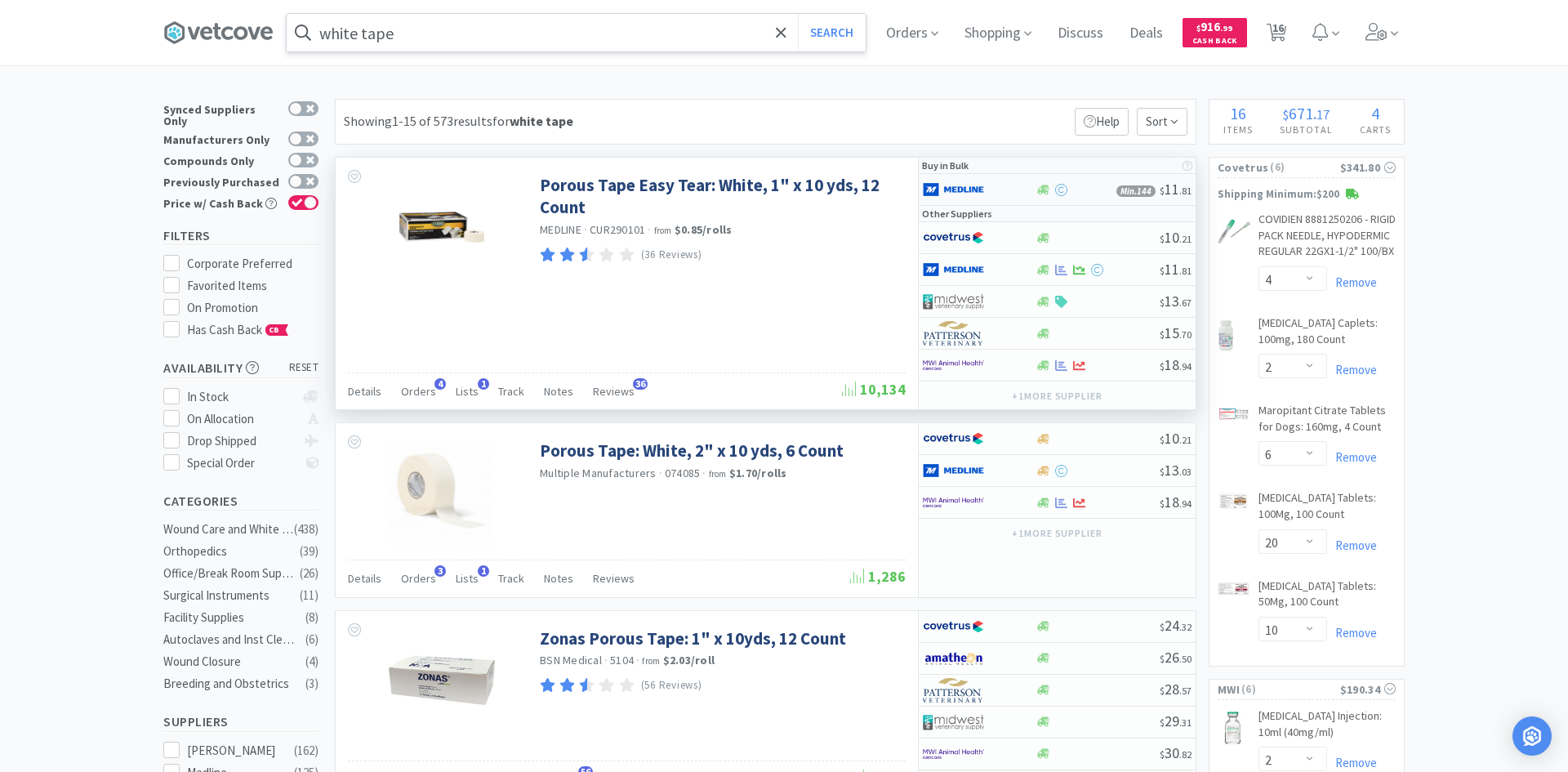
select select "1"
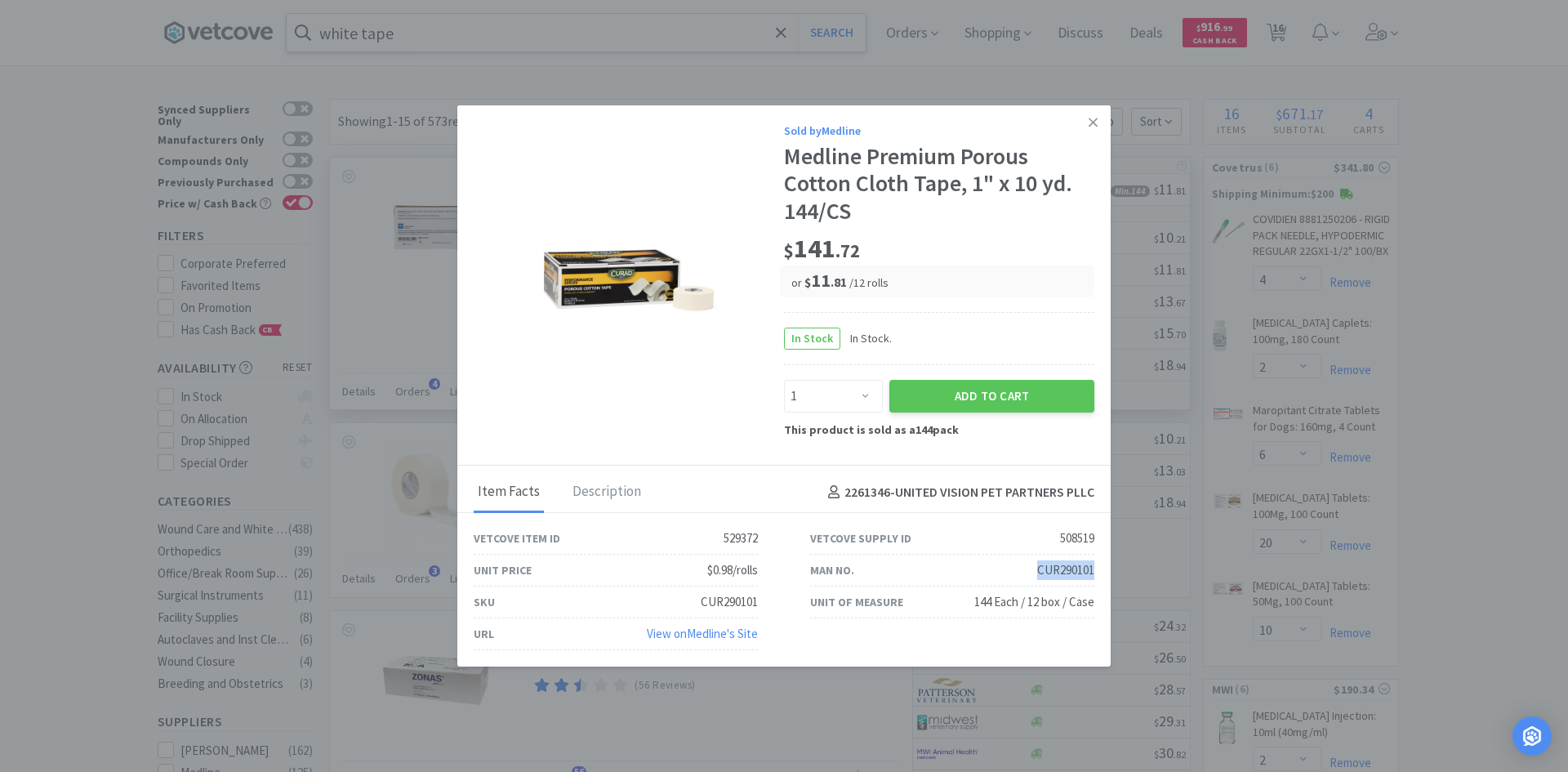
drag, startPoint x: 1037, startPoint y: 568, endPoint x: 1097, endPoint y: 569, distance: 60.0
click at [1097, 569] on div "Man No. CUR290101" at bounding box center [952, 570] width 336 height 32
copy div "CUR290101"
click at [1090, 118] on icon at bounding box center [1093, 122] width 9 height 15
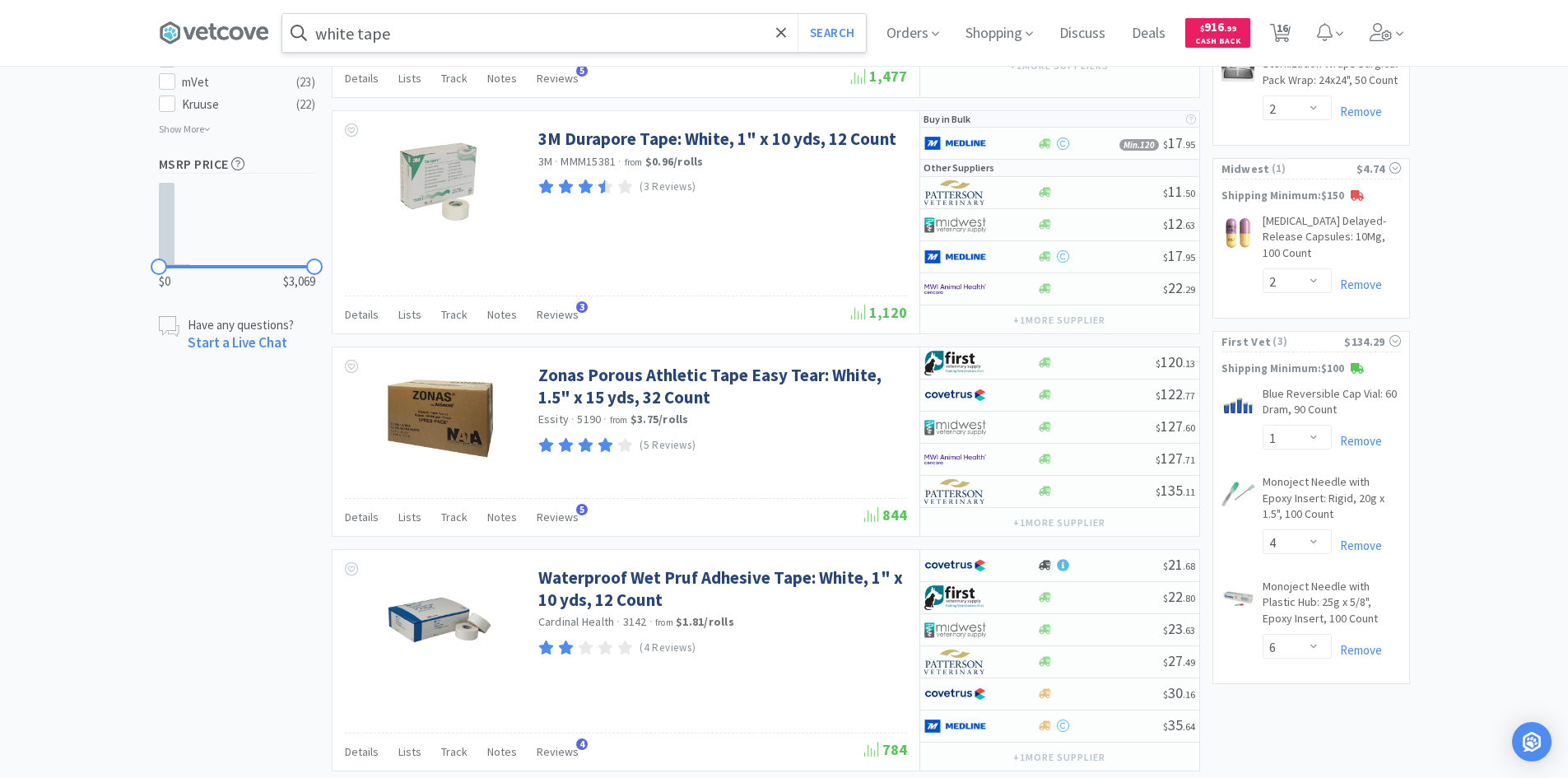
scroll to position [1317, 0]
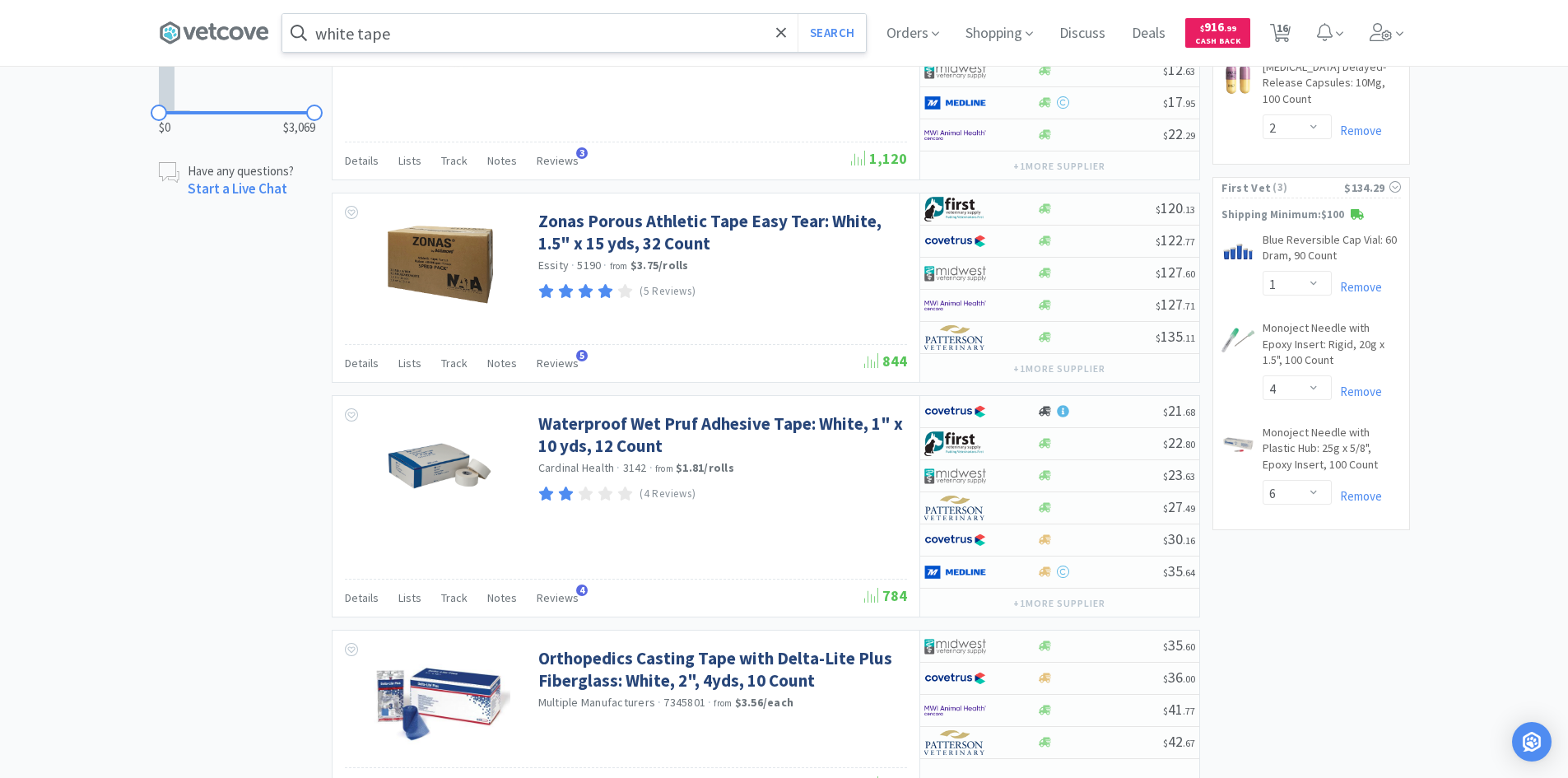
click at [236, 365] on div "× Filter Results Synced Suppliers Only Manufacturers Only Compounds Only Previo…" at bounding box center [784, 409] width 1251 height 3254
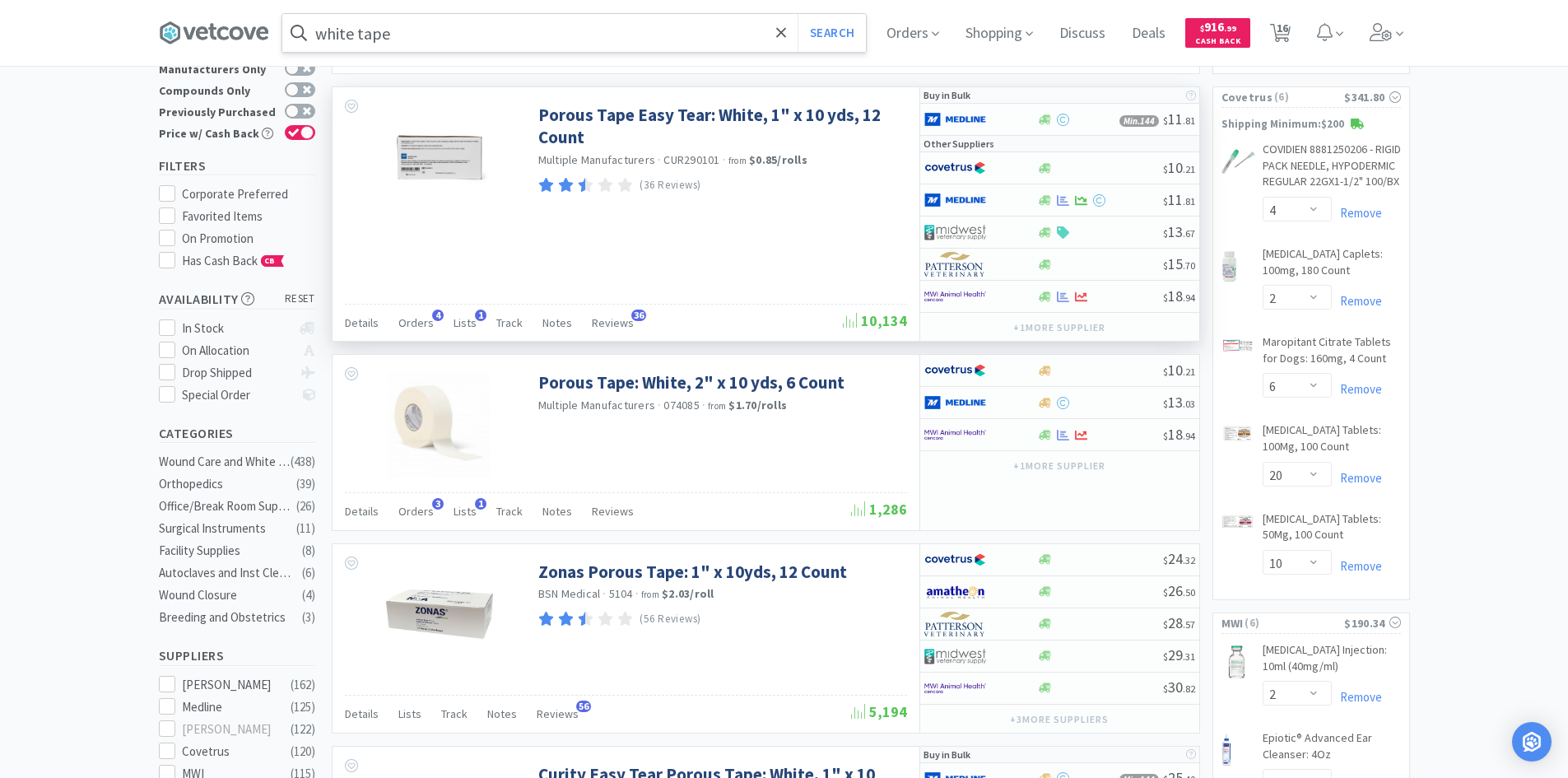
scroll to position [0, 0]
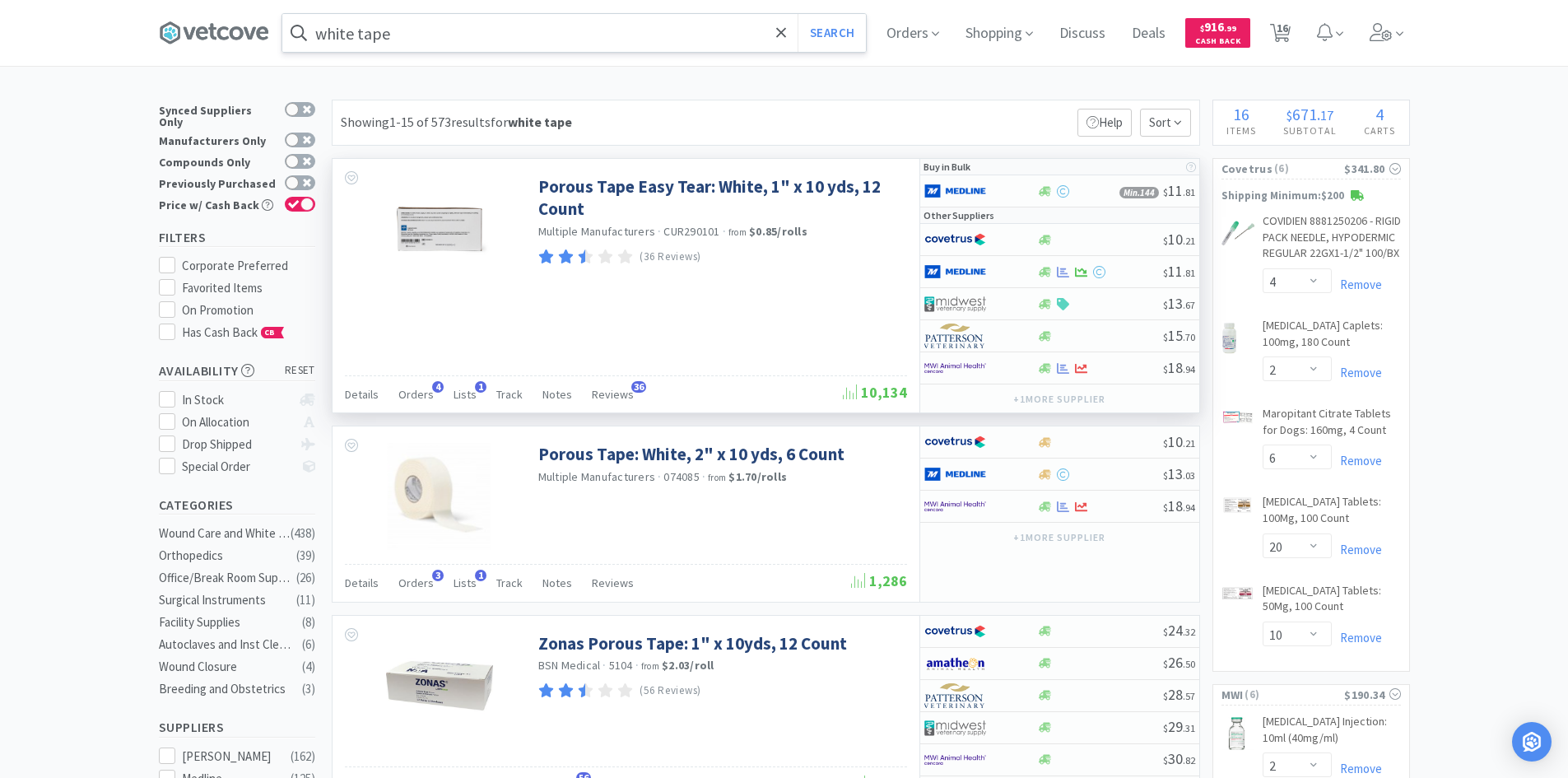
click at [609, 35] on input "white tape" at bounding box center [574, 32] width 584 height 38
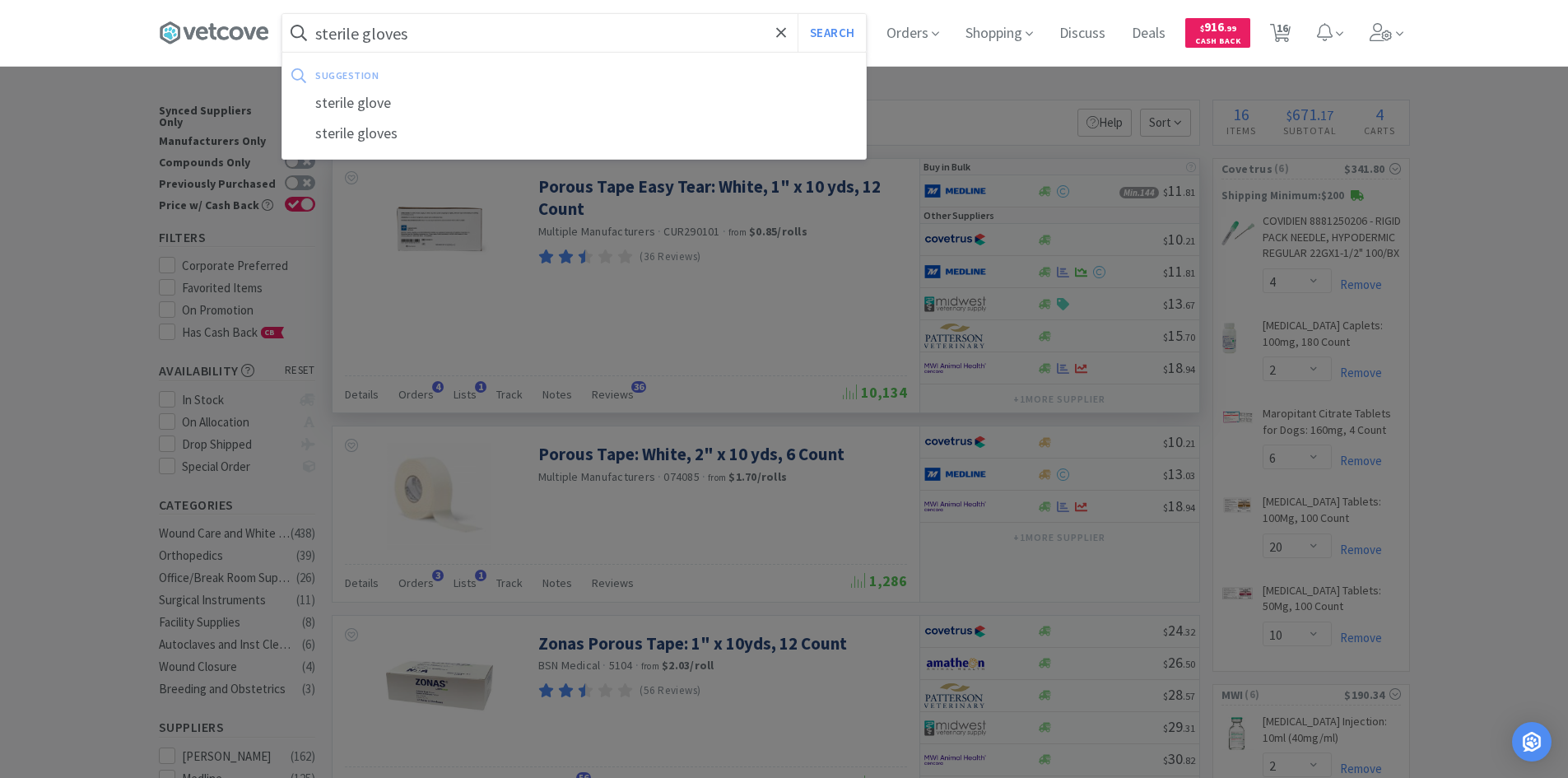
click at [797, 14] on button "Search" at bounding box center [831, 32] width 68 height 38
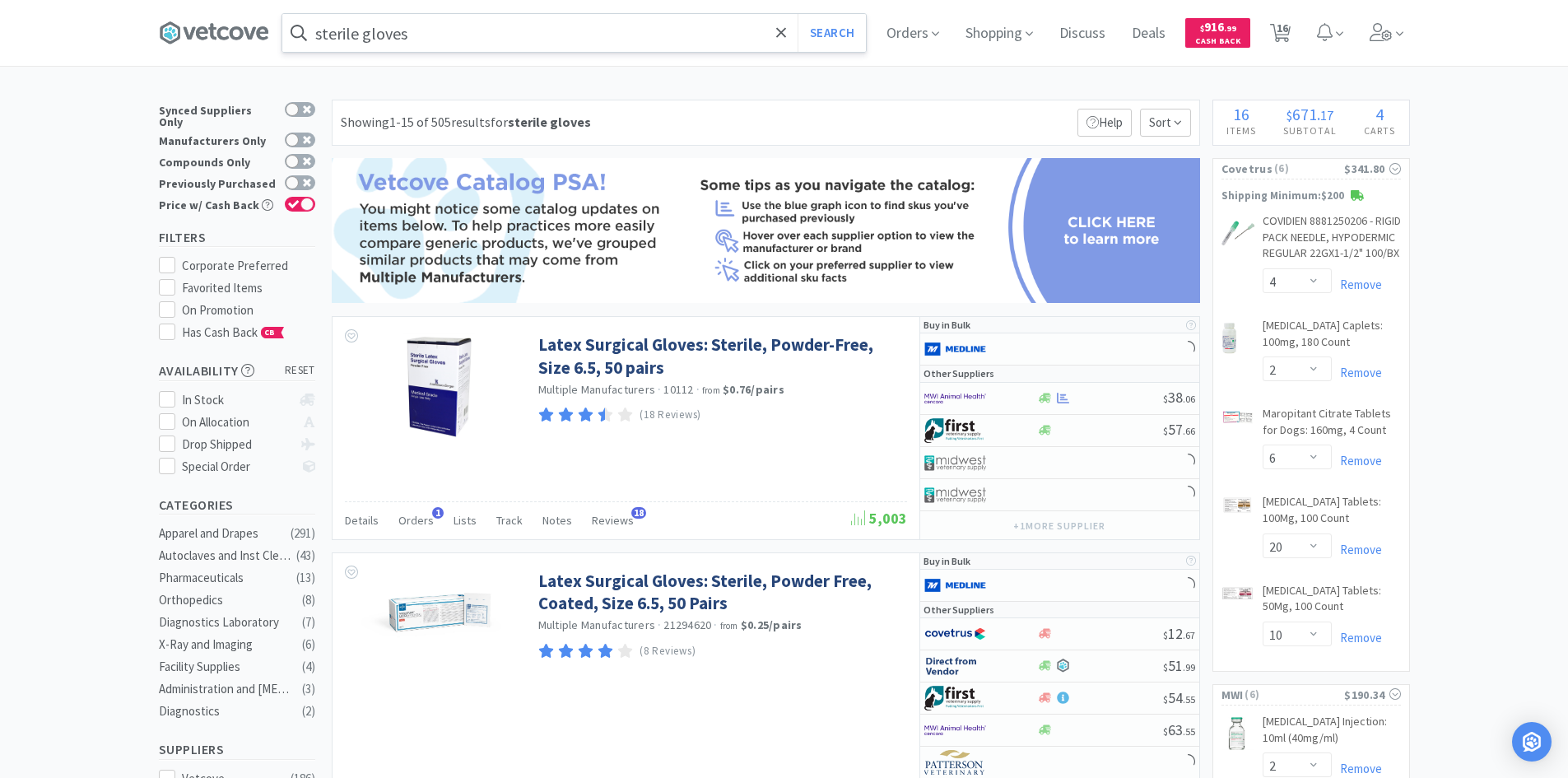
click at [499, 17] on input "sterile gloves" at bounding box center [574, 32] width 584 height 38
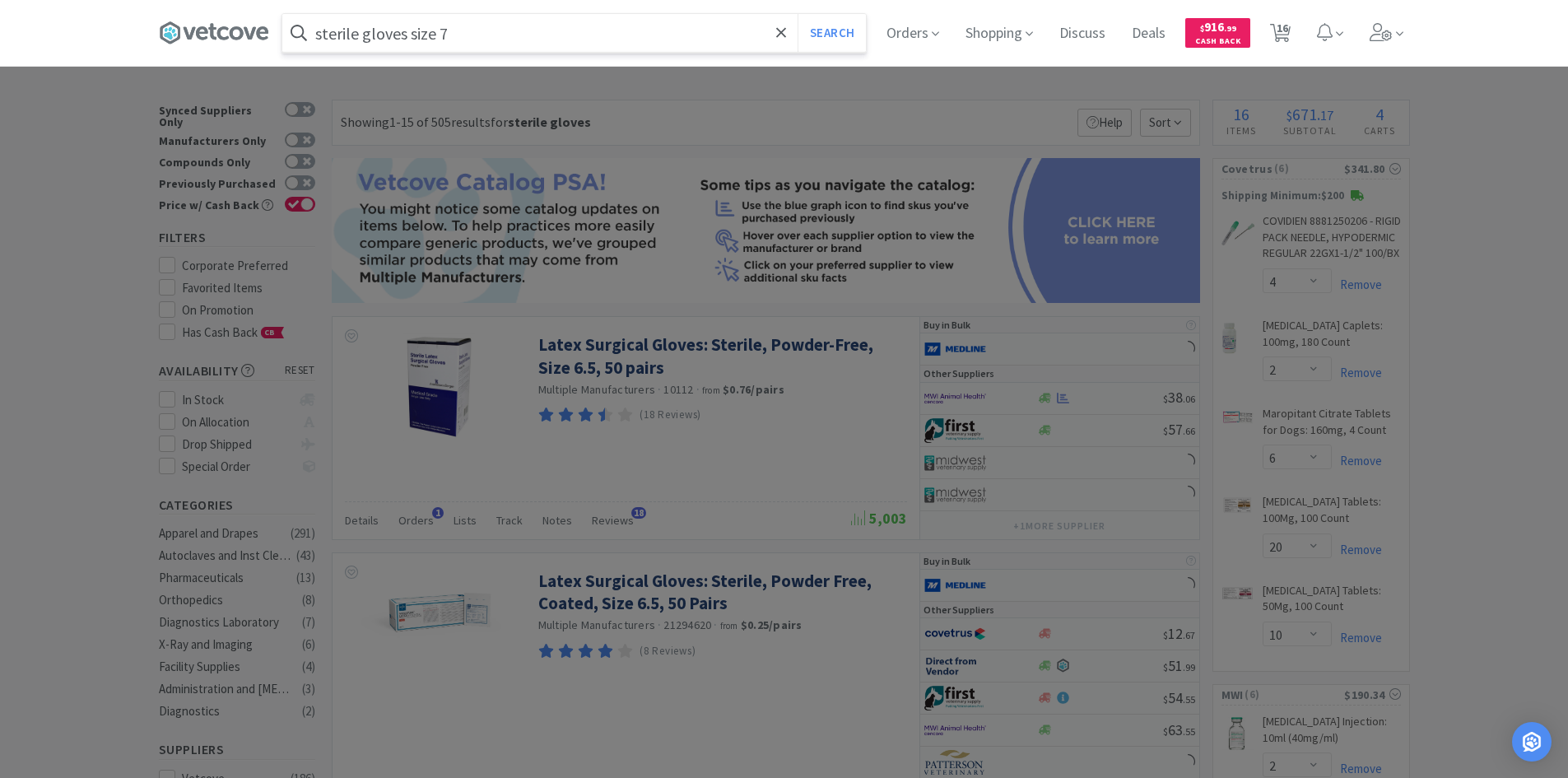
type input "sterile gloves size 7"
click at [797, 14] on button "Search" at bounding box center [831, 32] width 68 height 38
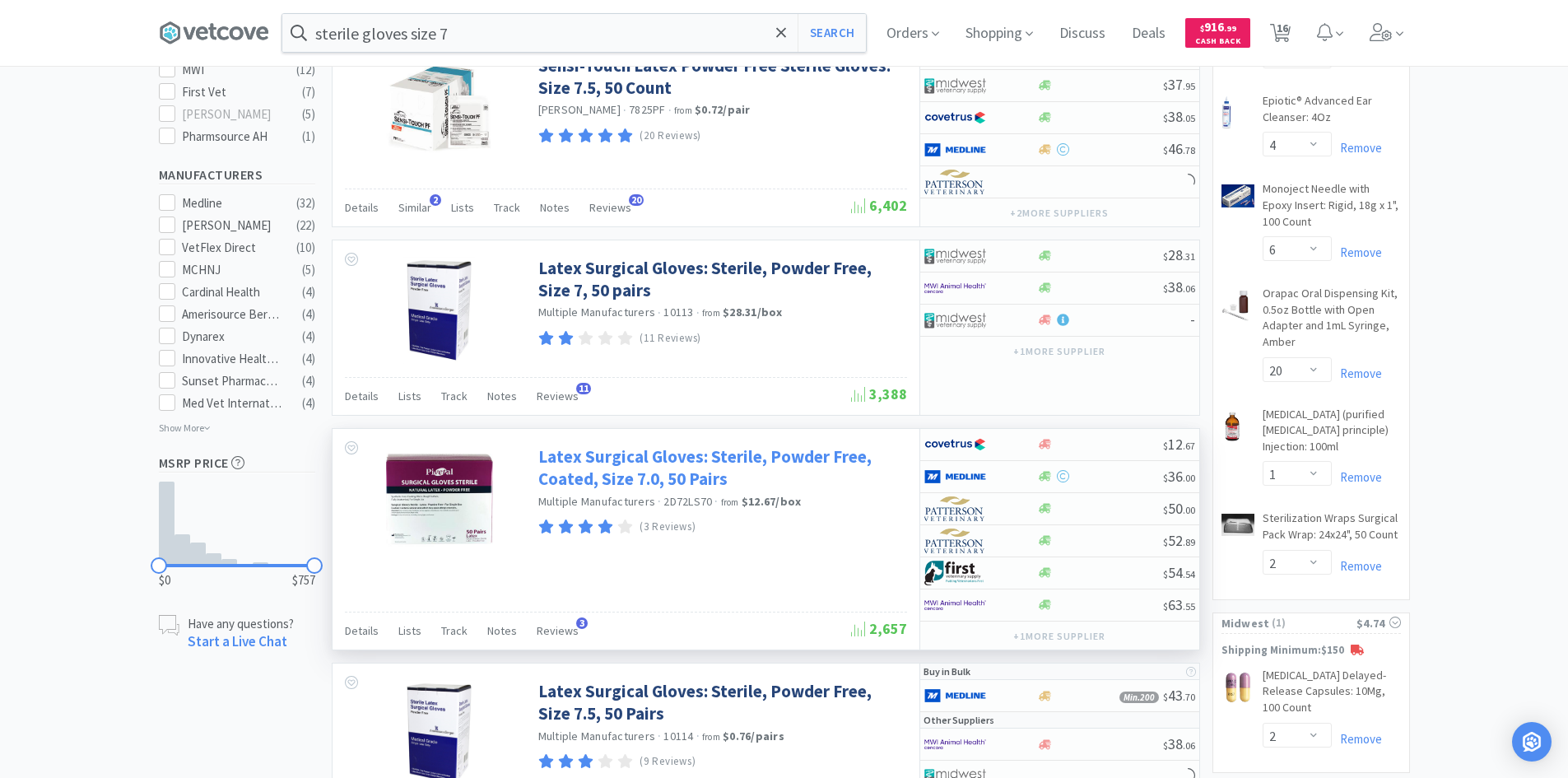
scroll to position [741, 0]
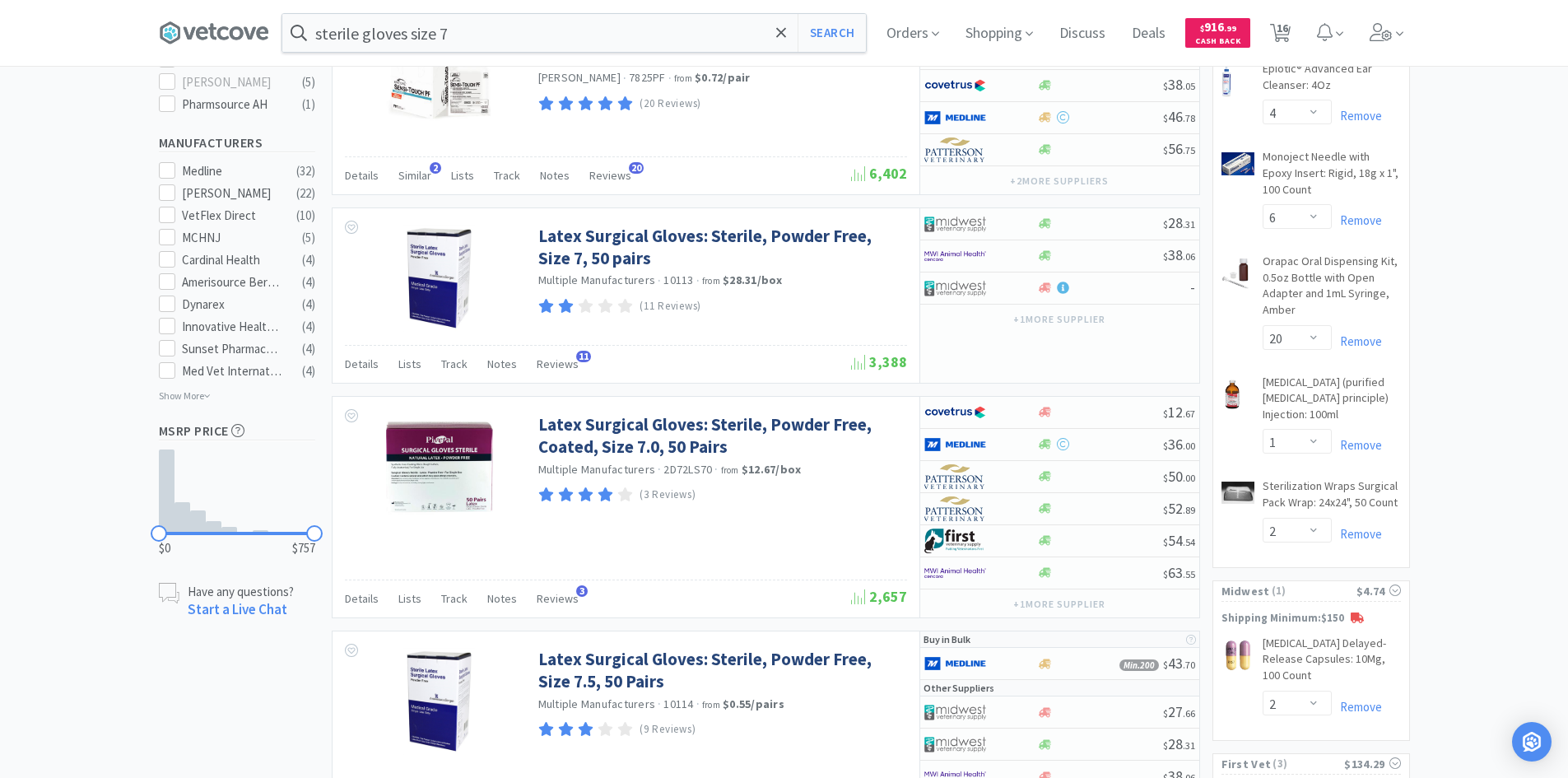
drag, startPoint x: 238, startPoint y: 35, endPoint x: 261, endPoint y: 10, distance: 34.0
click at [238, 35] on icon at bounding box center [237, 32] width 14 height 13
